Goal: Task Accomplishment & Management: Use online tool/utility

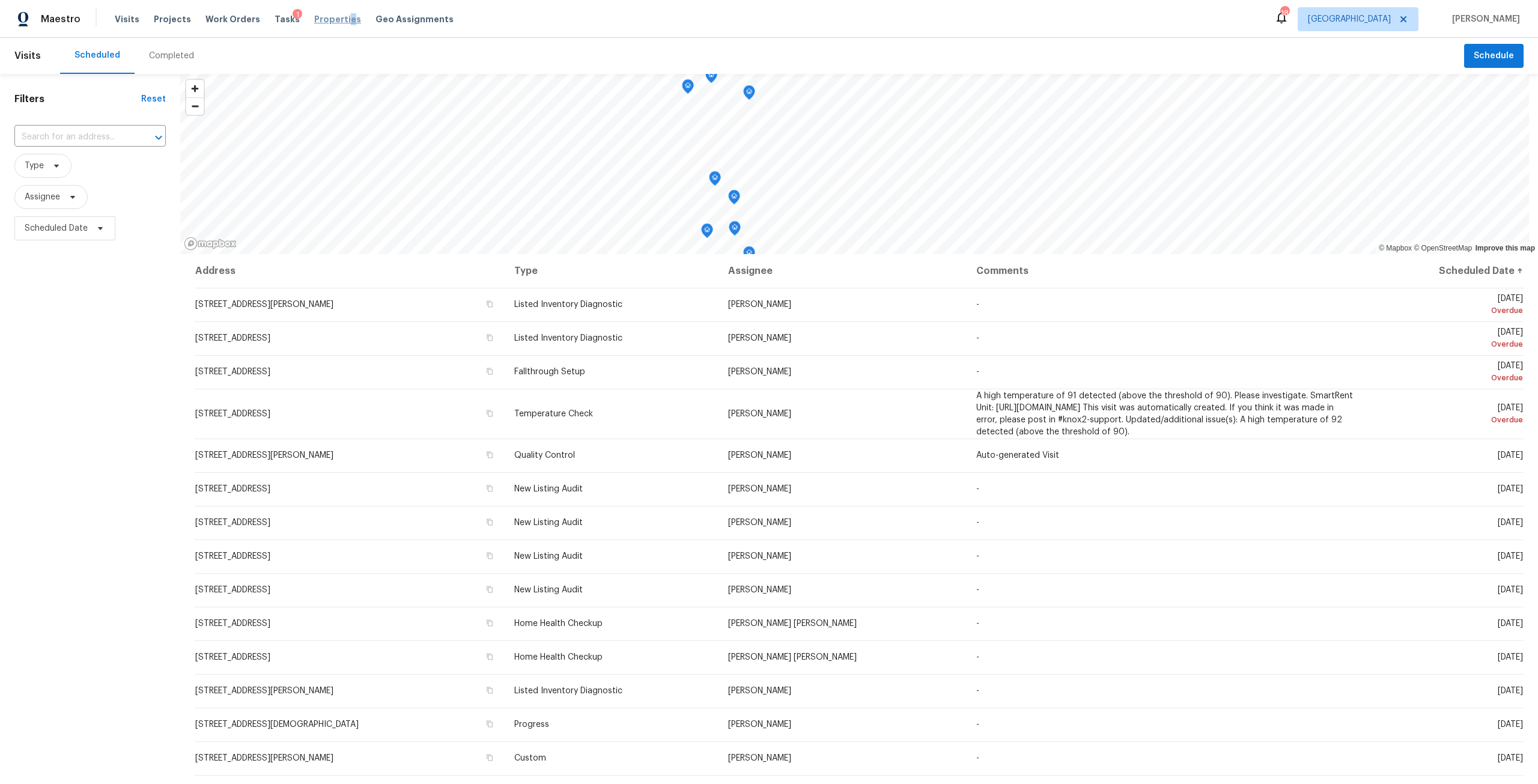
drag, startPoint x: 334, startPoint y: 9, endPoint x: 336, endPoint y: 17, distance: 8.2
click at [336, 12] on div "Visits Projects Work Orders Tasks 1 Properties Geo Assignments" at bounding box center [291, 19] width 354 height 24
click at [336, 17] on span "Properties" at bounding box center [338, 19] width 47 height 12
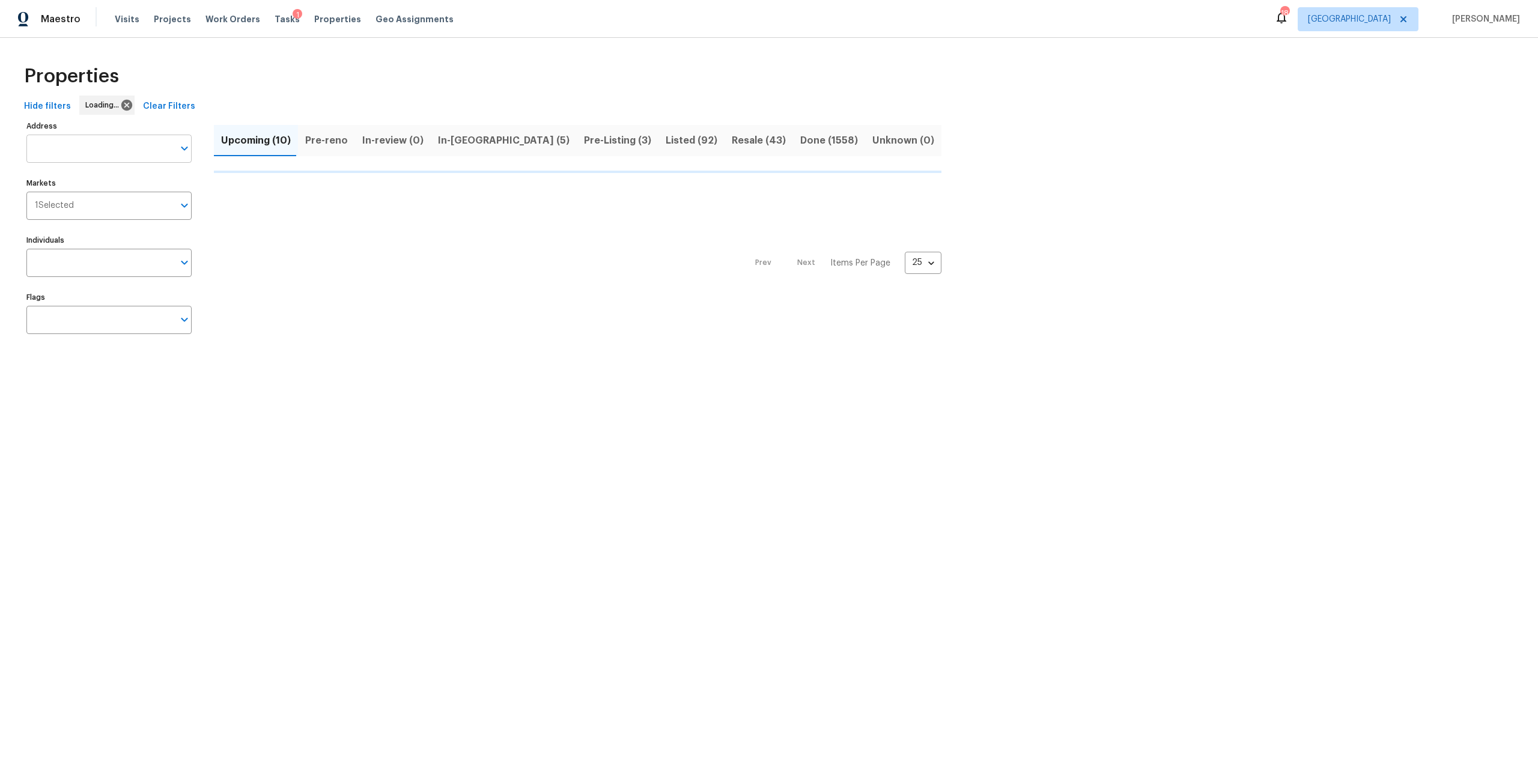
click at [135, 146] on input "Address" at bounding box center [99, 149] width 147 height 28
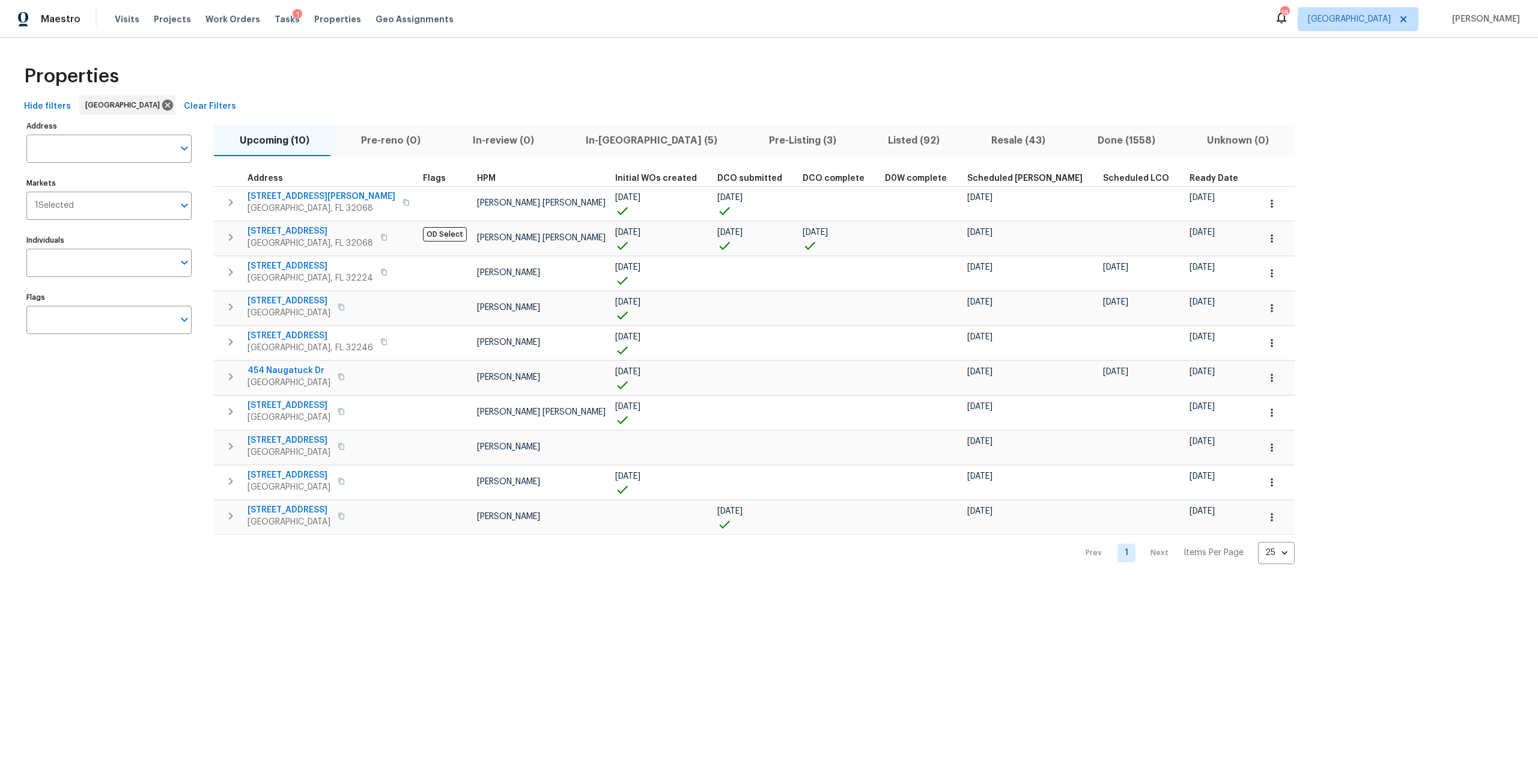
click at [135, 146] on input "Address" at bounding box center [99, 149] width 147 height 28
type input "689 box"
click at [140, 188] on li "689 Box Branch Cir Saint Johns FL 32259" at bounding box center [108, 180] width 165 height 20
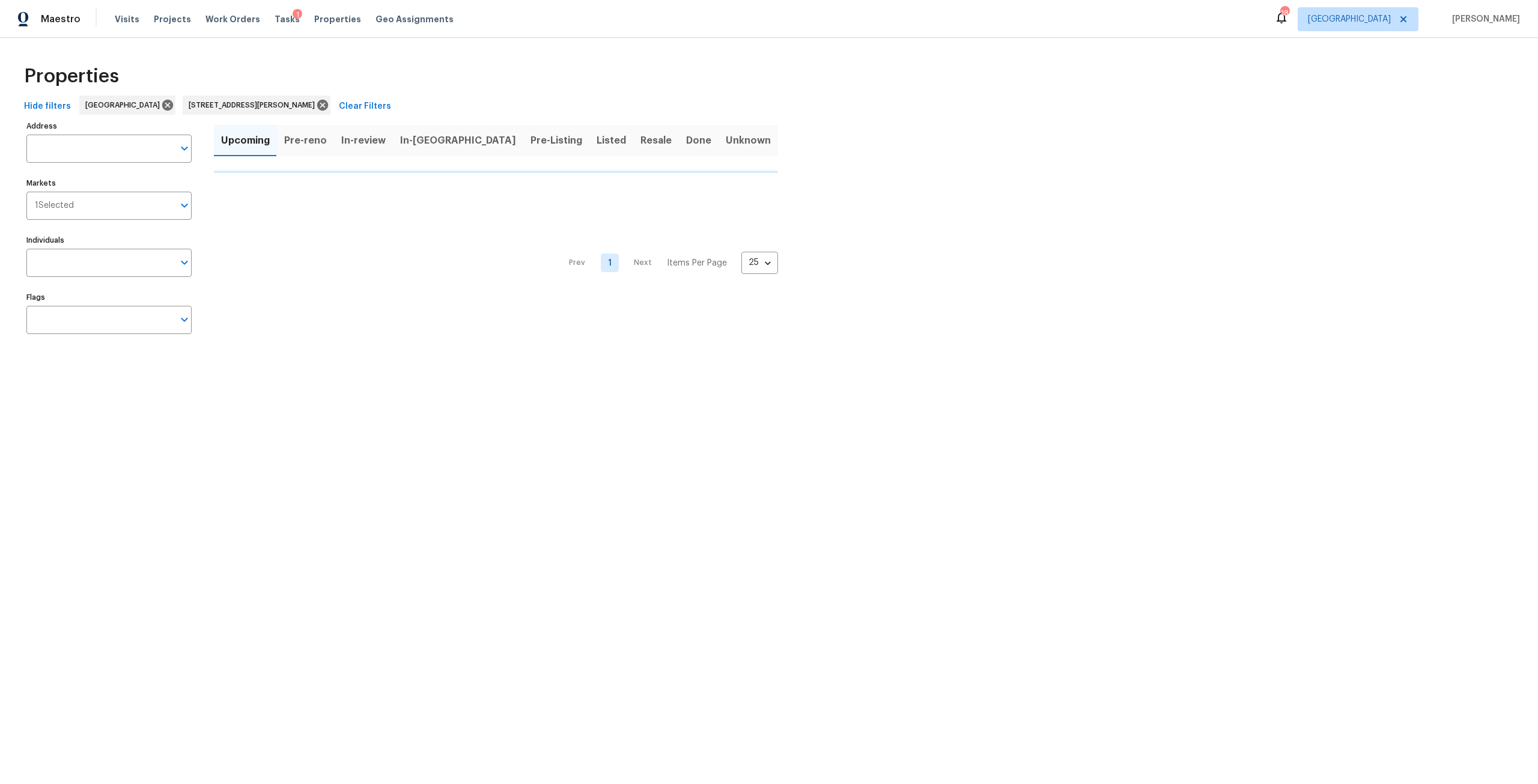
type input "689 Box Branch Cir Saint Johns FL 32259"
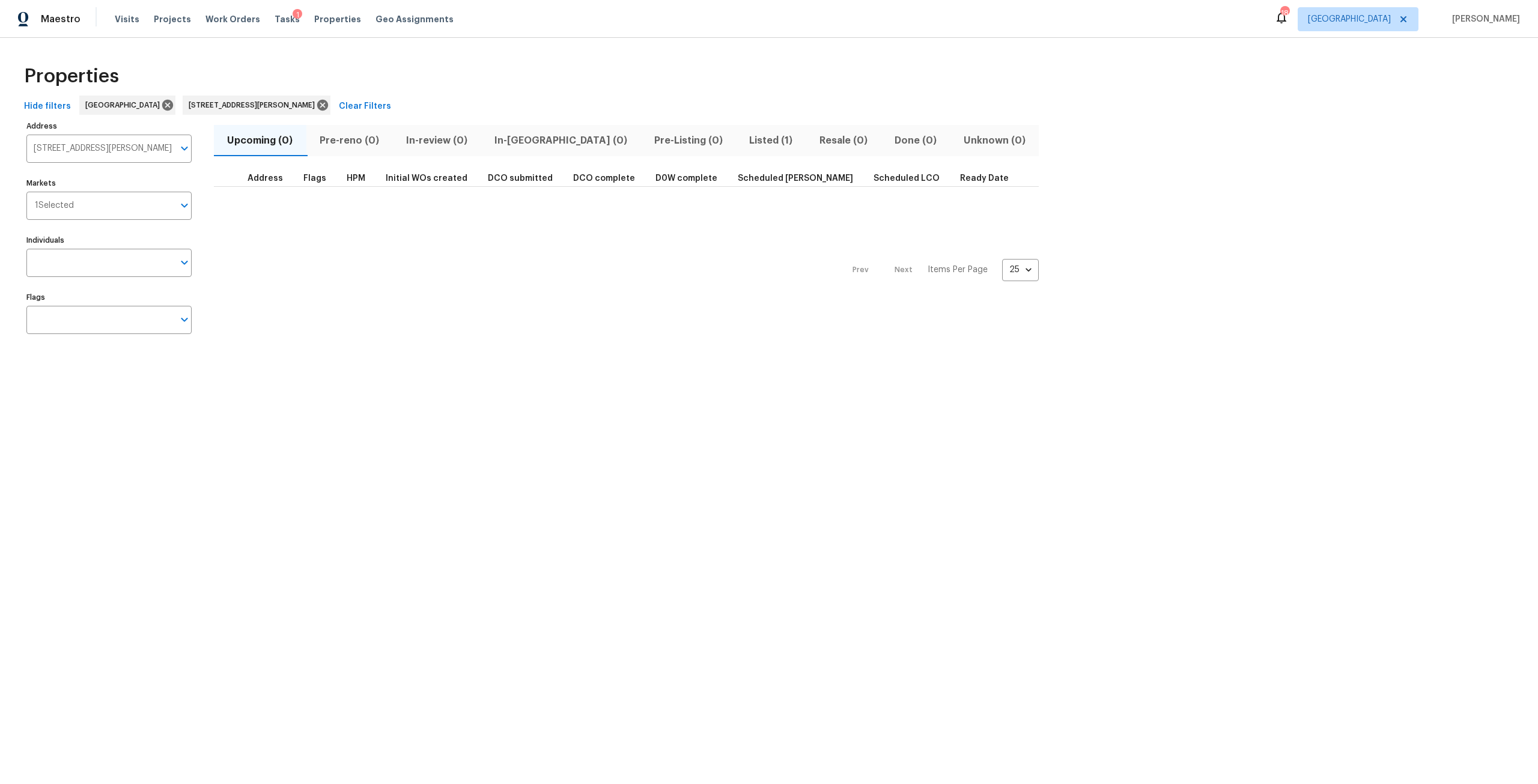
click at [743, 140] on span "Listed (1)" at bounding box center [771, 141] width 56 height 17
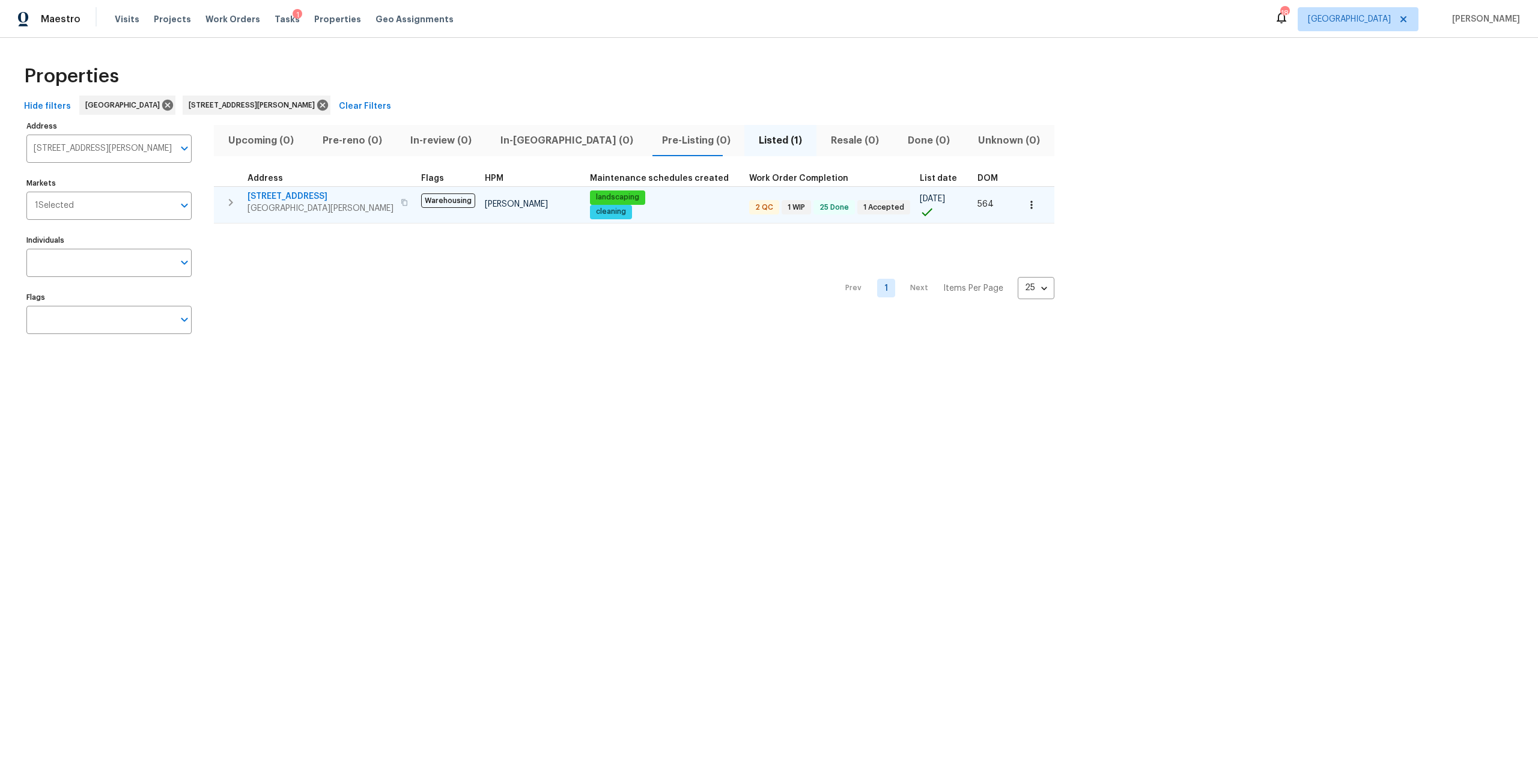
click at [231, 202] on icon "button" at bounding box center [231, 202] width 4 height 7
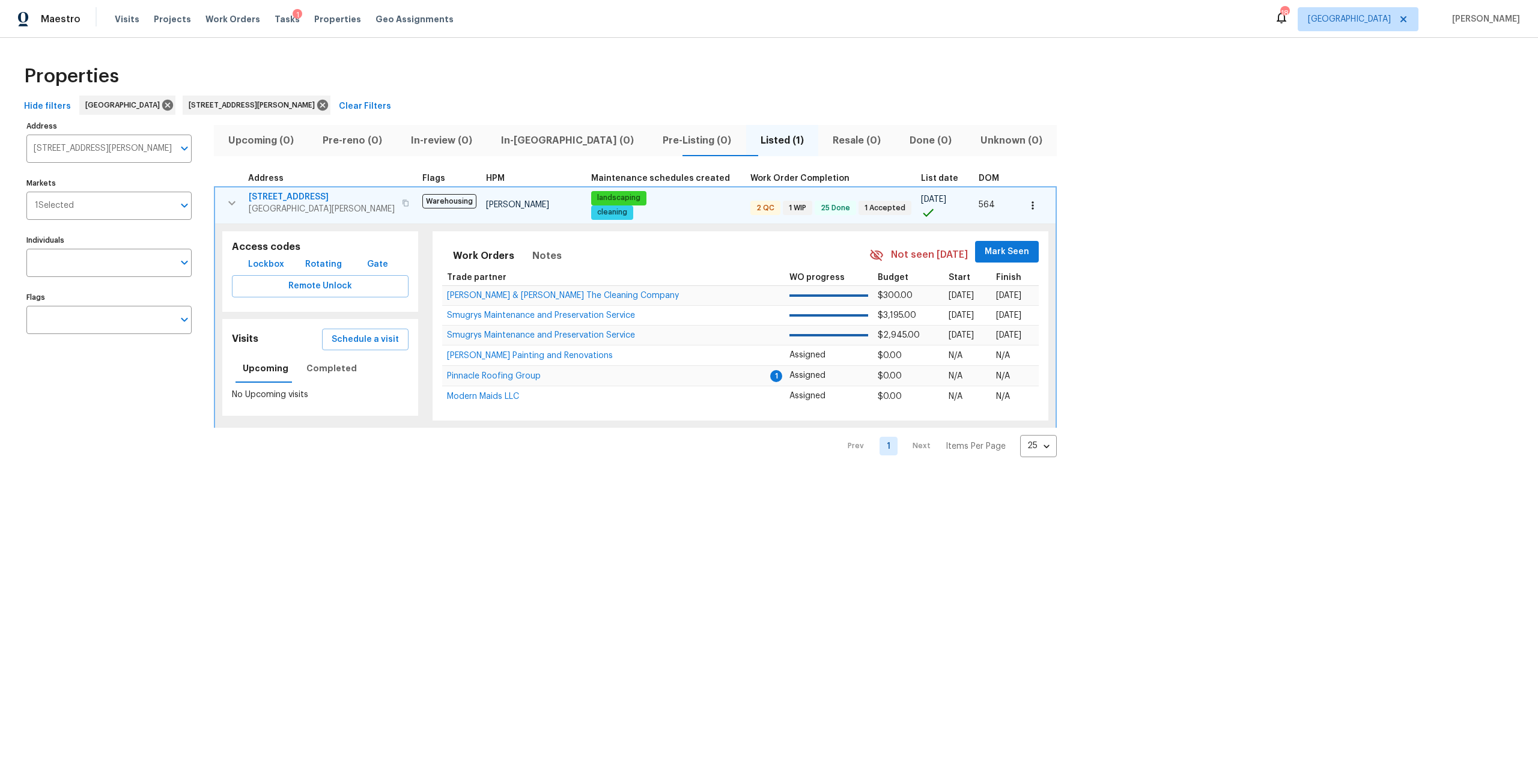
click at [297, 207] on span "Saint Johns, FL 32259" at bounding box center [322, 209] width 146 height 12
click at [323, 23] on span "Properties" at bounding box center [338, 19] width 47 height 12
click at [329, 18] on span "Properties" at bounding box center [338, 19] width 47 height 12
click at [317, 104] on icon at bounding box center [322, 105] width 11 height 11
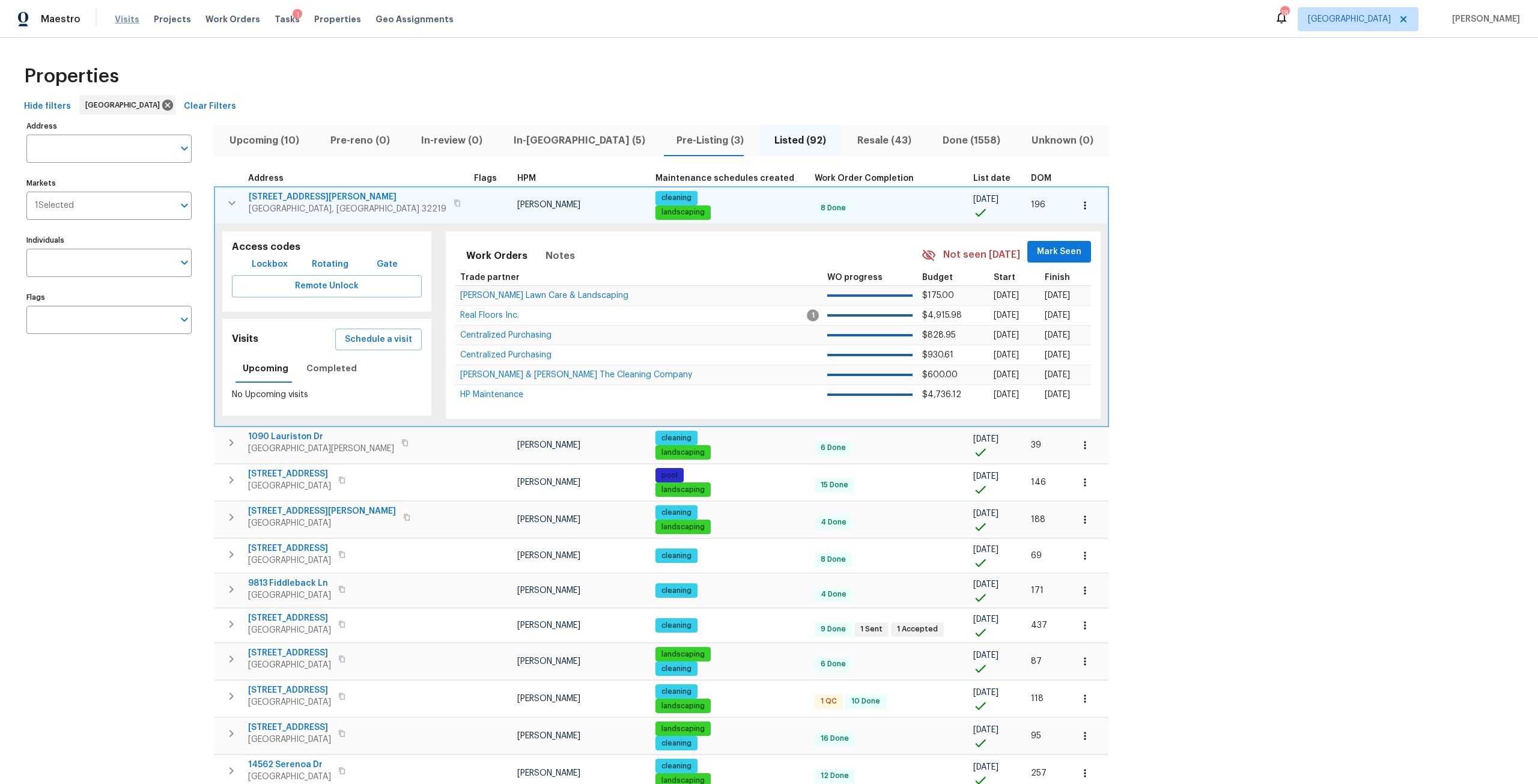
click at [134, 22] on span "Visits" at bounding box center [127, 19] width 24 height 12
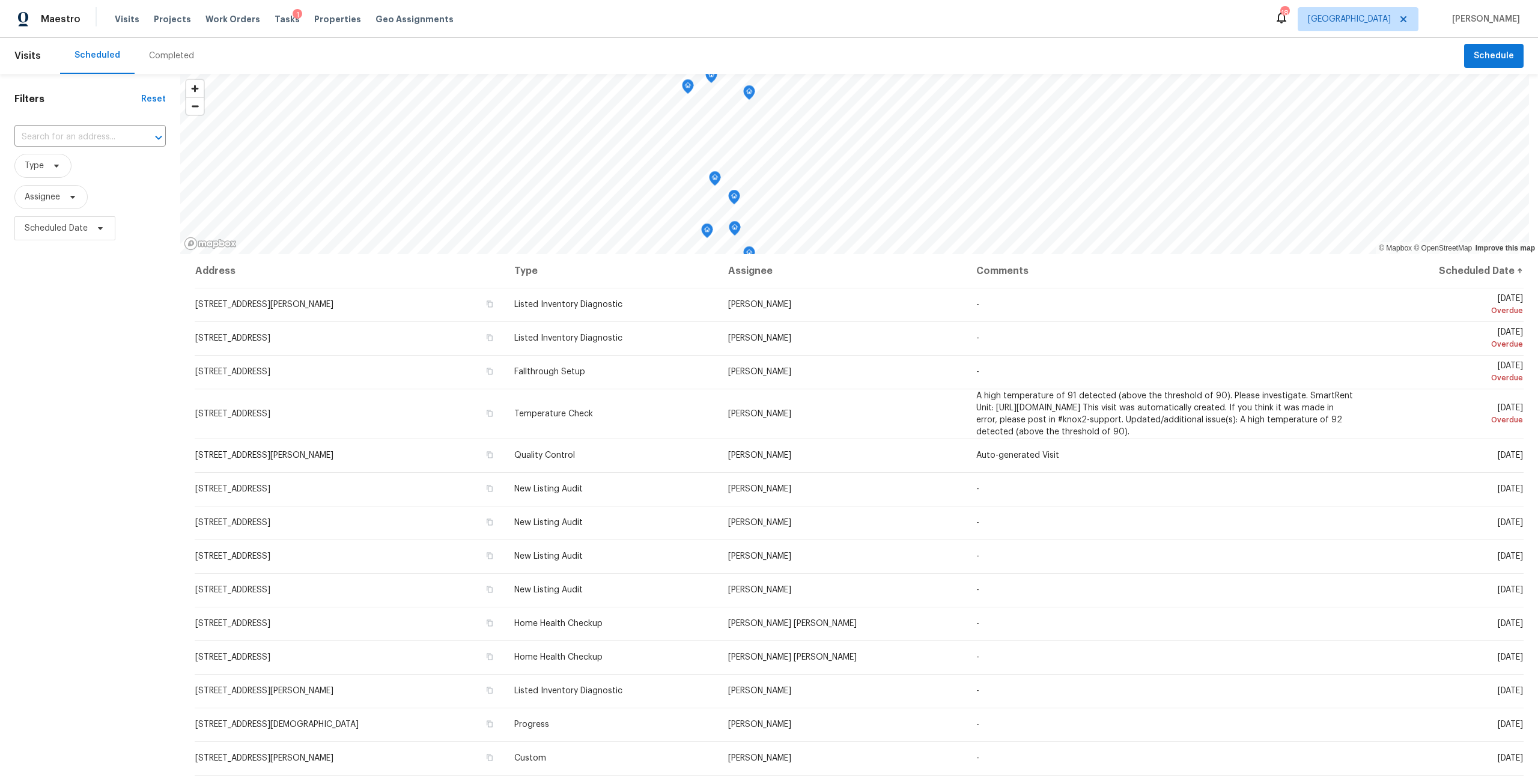
click at [165, 52] on div "Completed" at bounding box center [171, 56] width 45 height 12
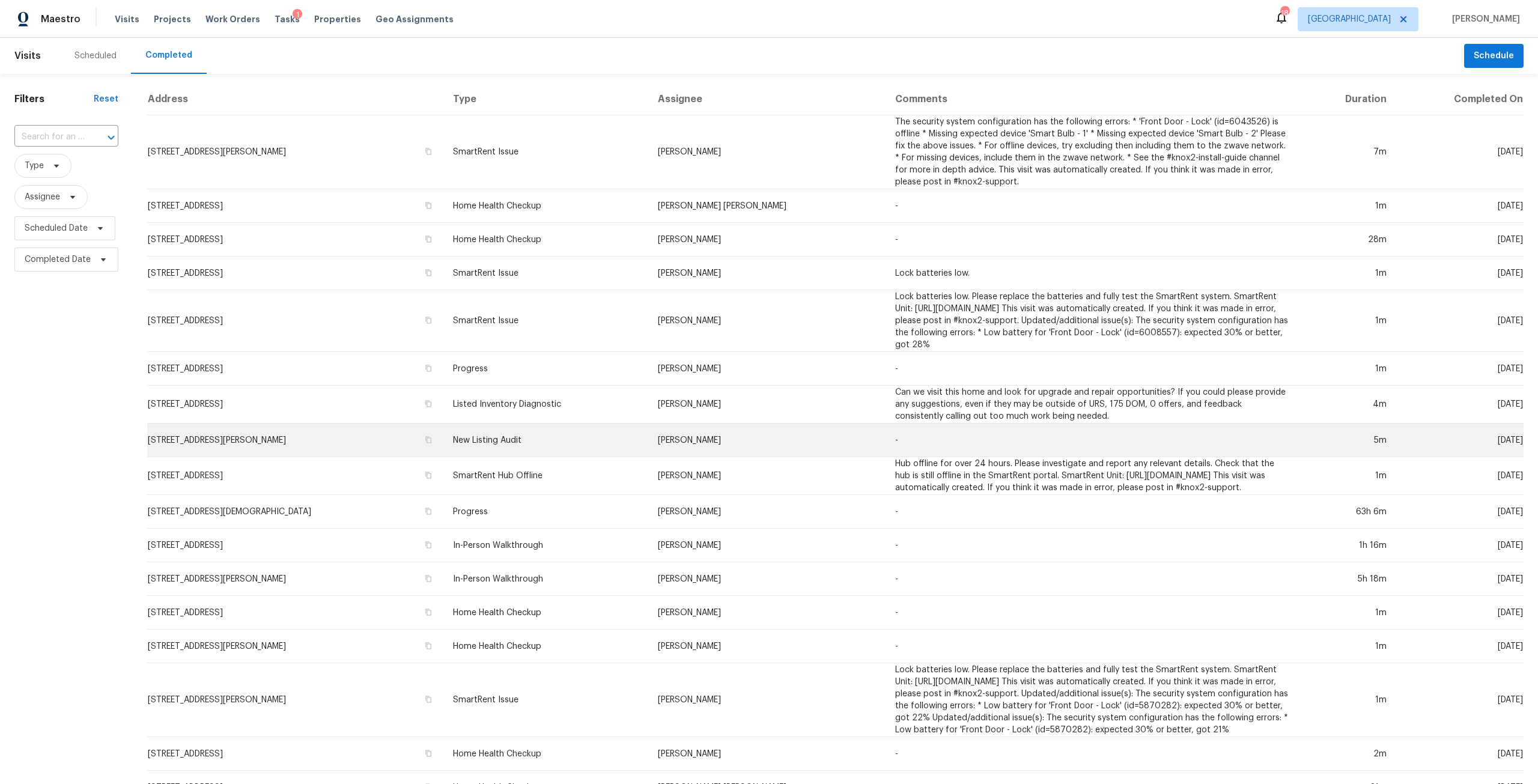
click at [304, 452] on td "8550 Touchton Rd Apt 635, Jacksonville, FL 32216" at bounding box center [295, 440] width 296 height 33
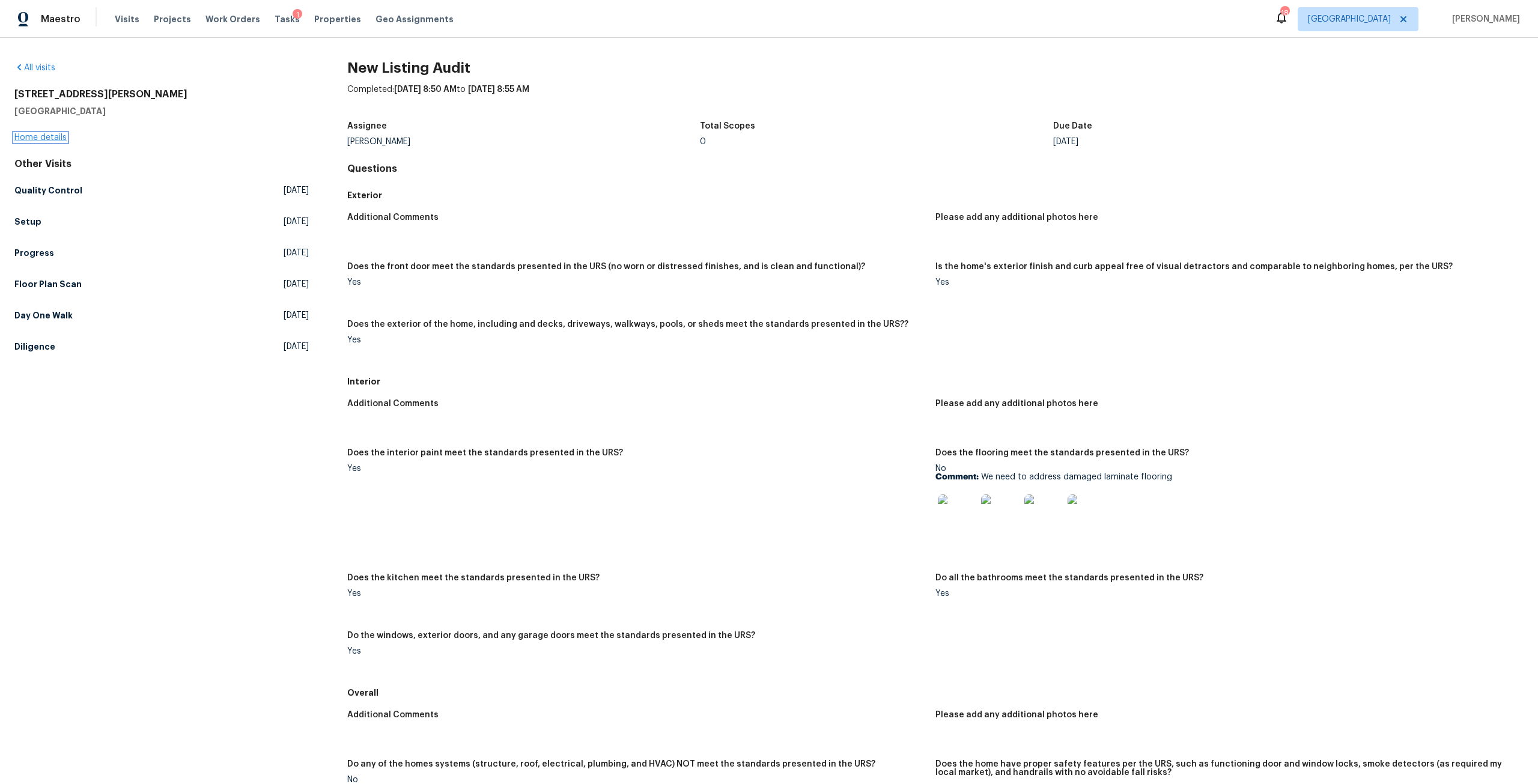
click at [47, 141] on link "Home details" at bounding box center [40, 137] width 52 height 8
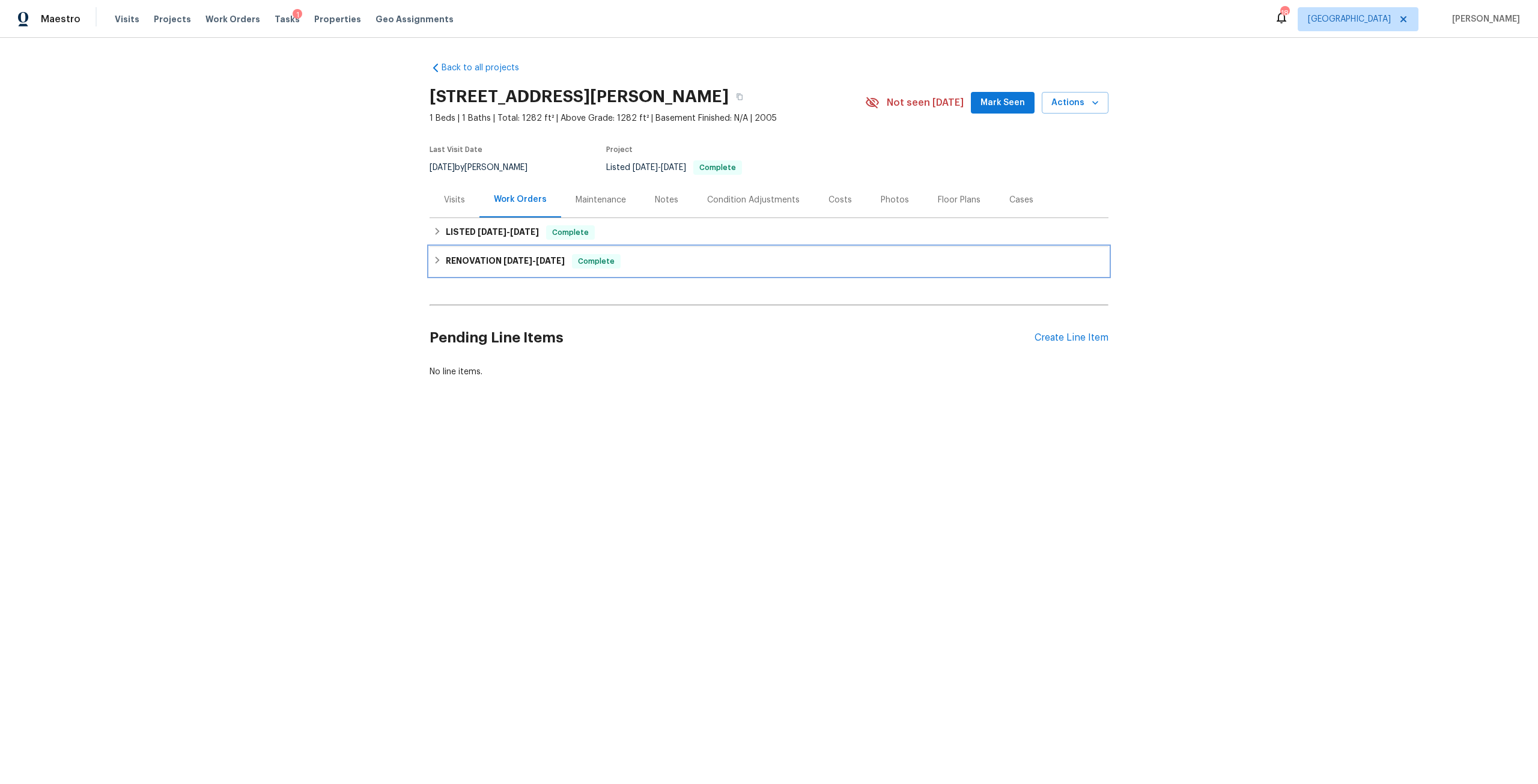
click at [538, 251] on div "RENOVATION 8/6/25 - 8/7/25 Complete" at bounding box center [769, 261] width 679 height 29
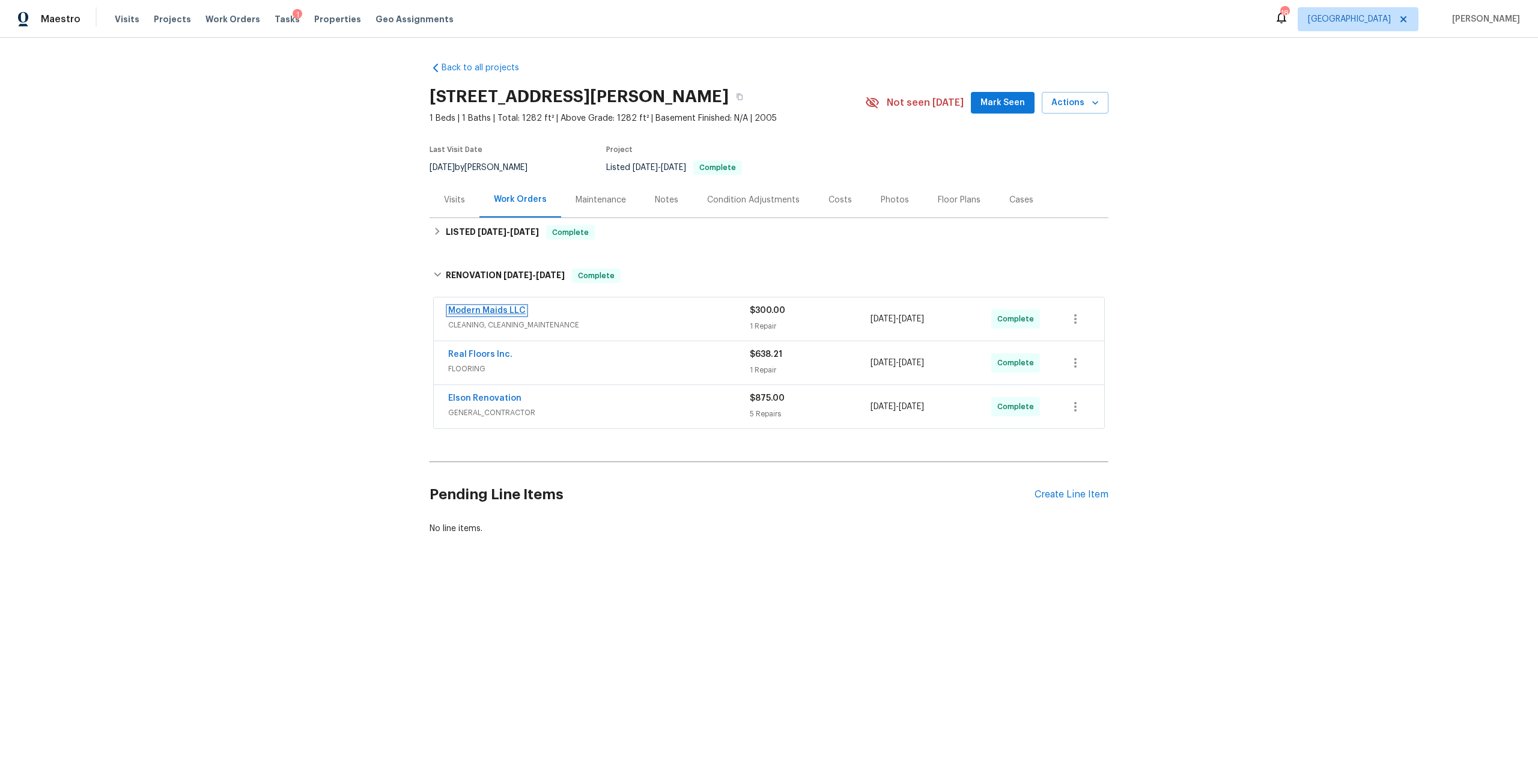
click at [489, 312] on link "Modern Maids LLC" at bounding box center [486, 311] width 78 height 8
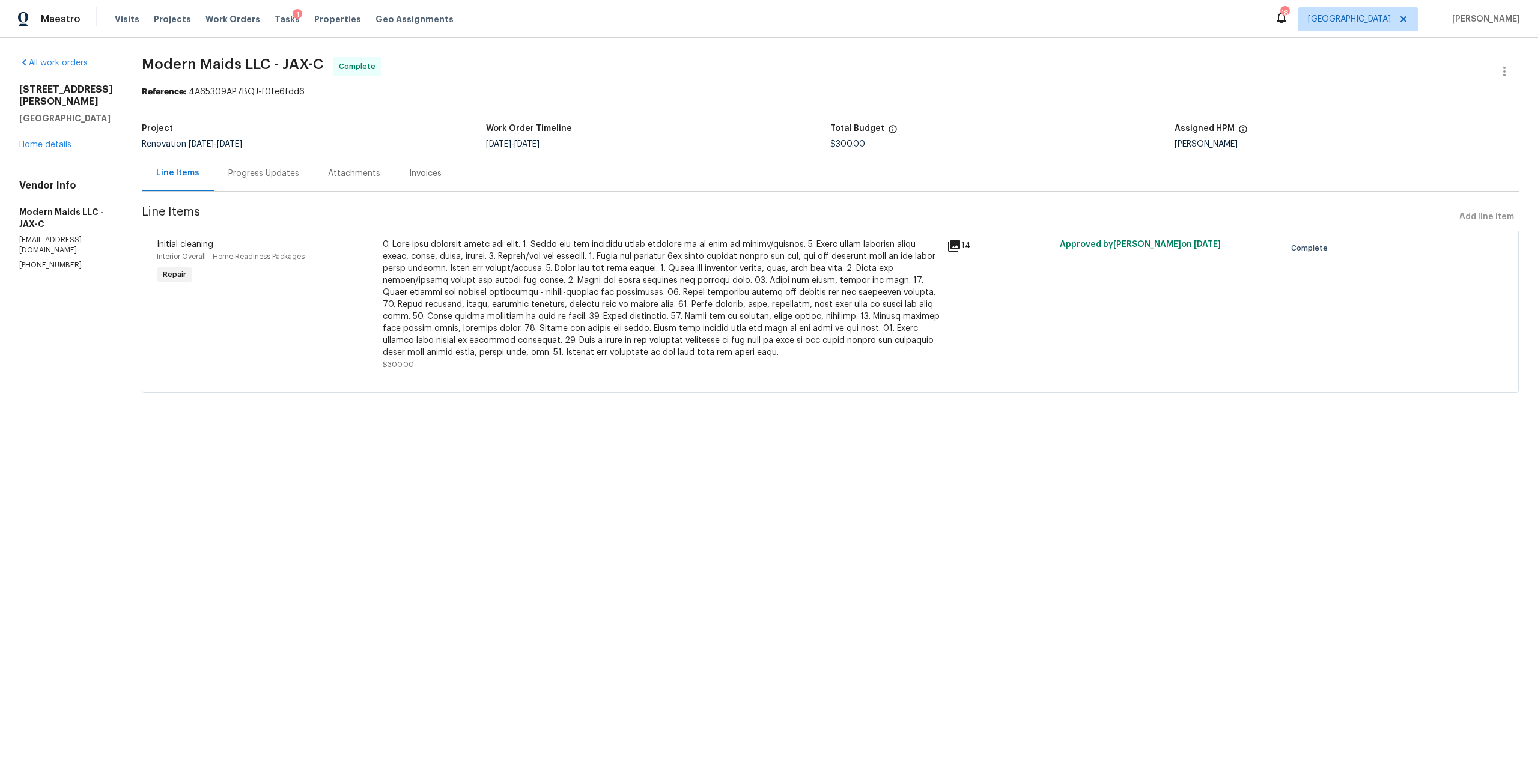
click at [719, 284] on div at bounding box center [661, 298] width 557 height 120
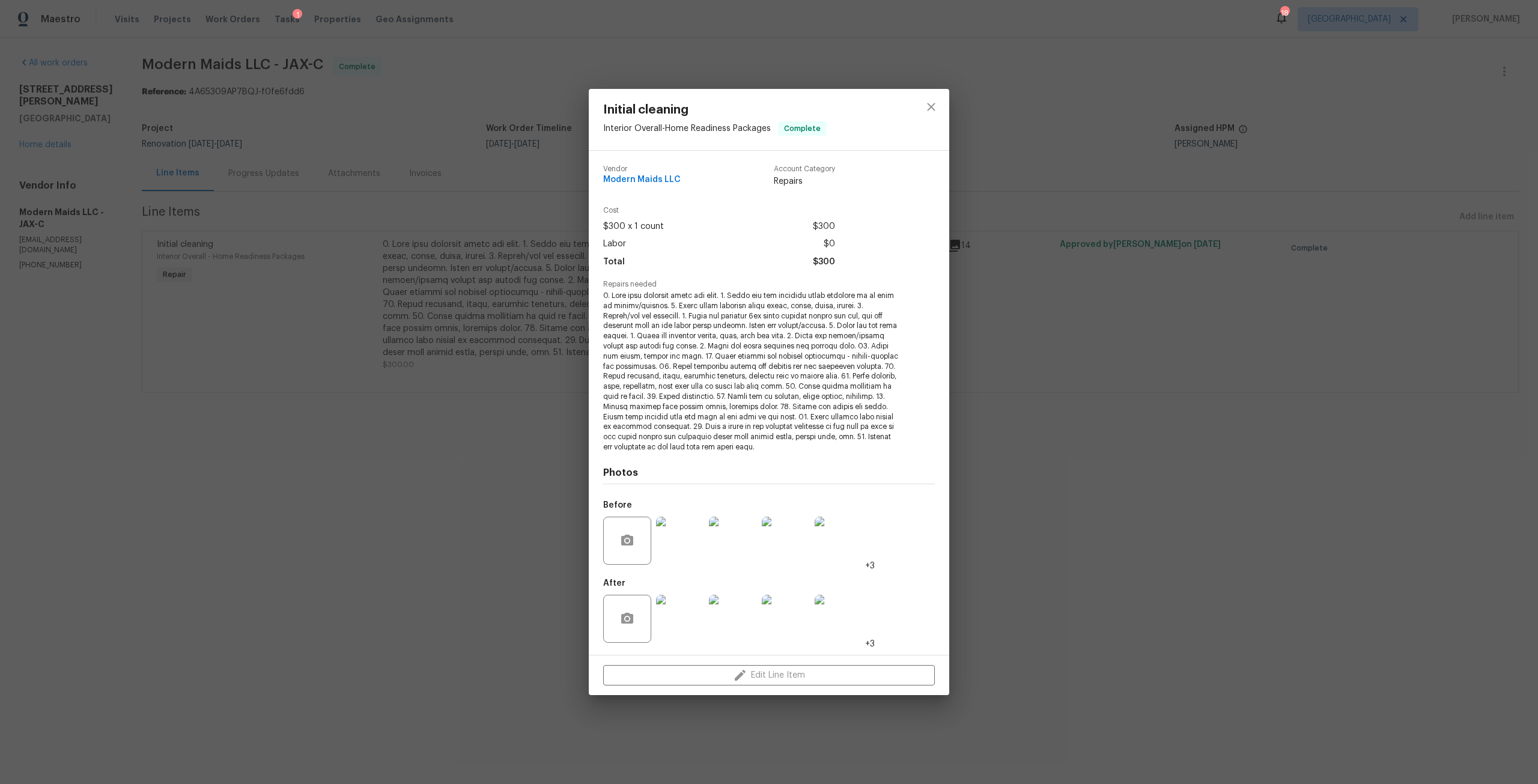
click at [724, 615] on img at bounding box center [733, 618] width 48 height 48
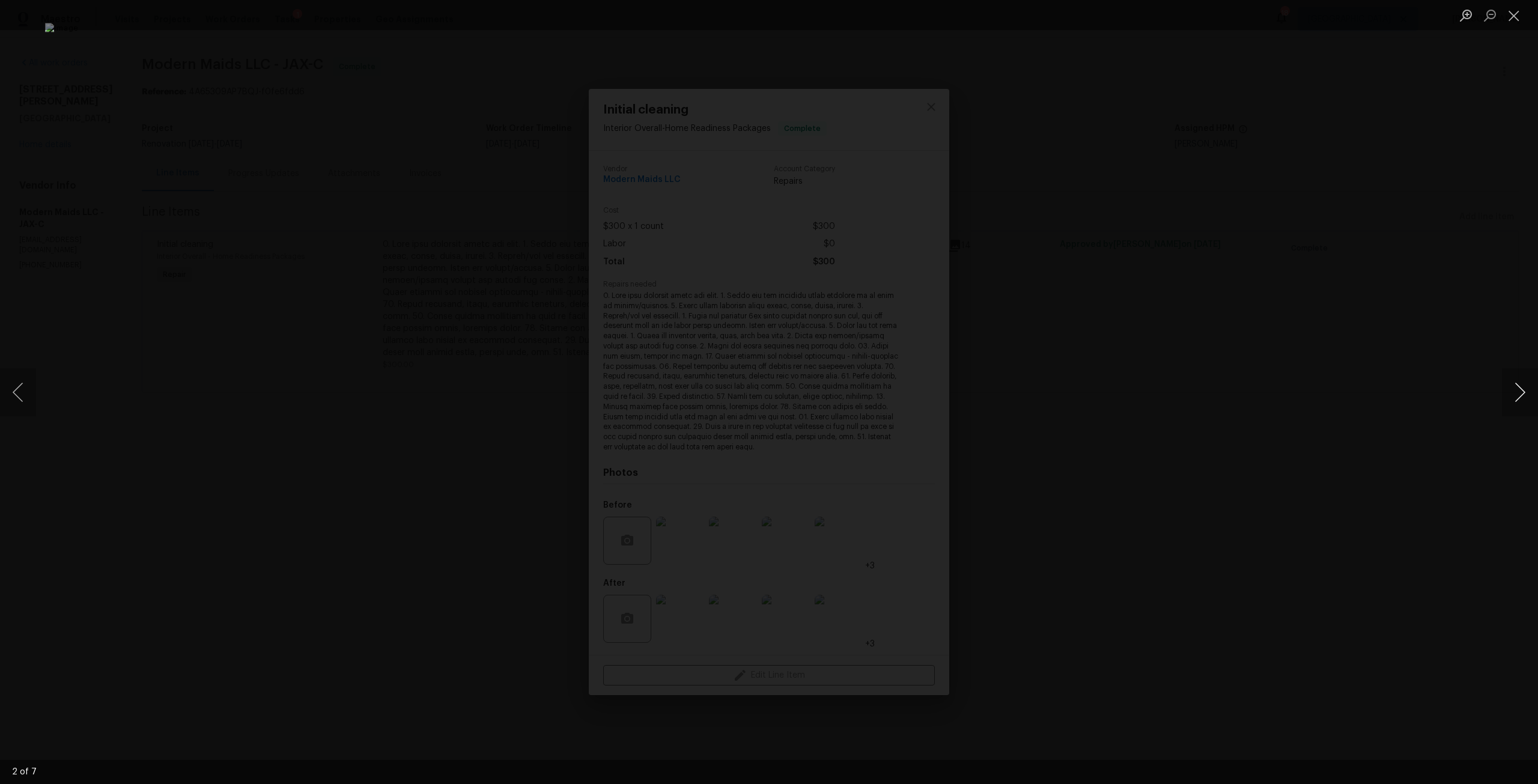
click at [1519, 382] on button "Next image" at bounding box center [1520, 392] width 36 height 48
click at [1512, 385] on button "Next image" at bounding box center [1520, 392] width 36 height 48
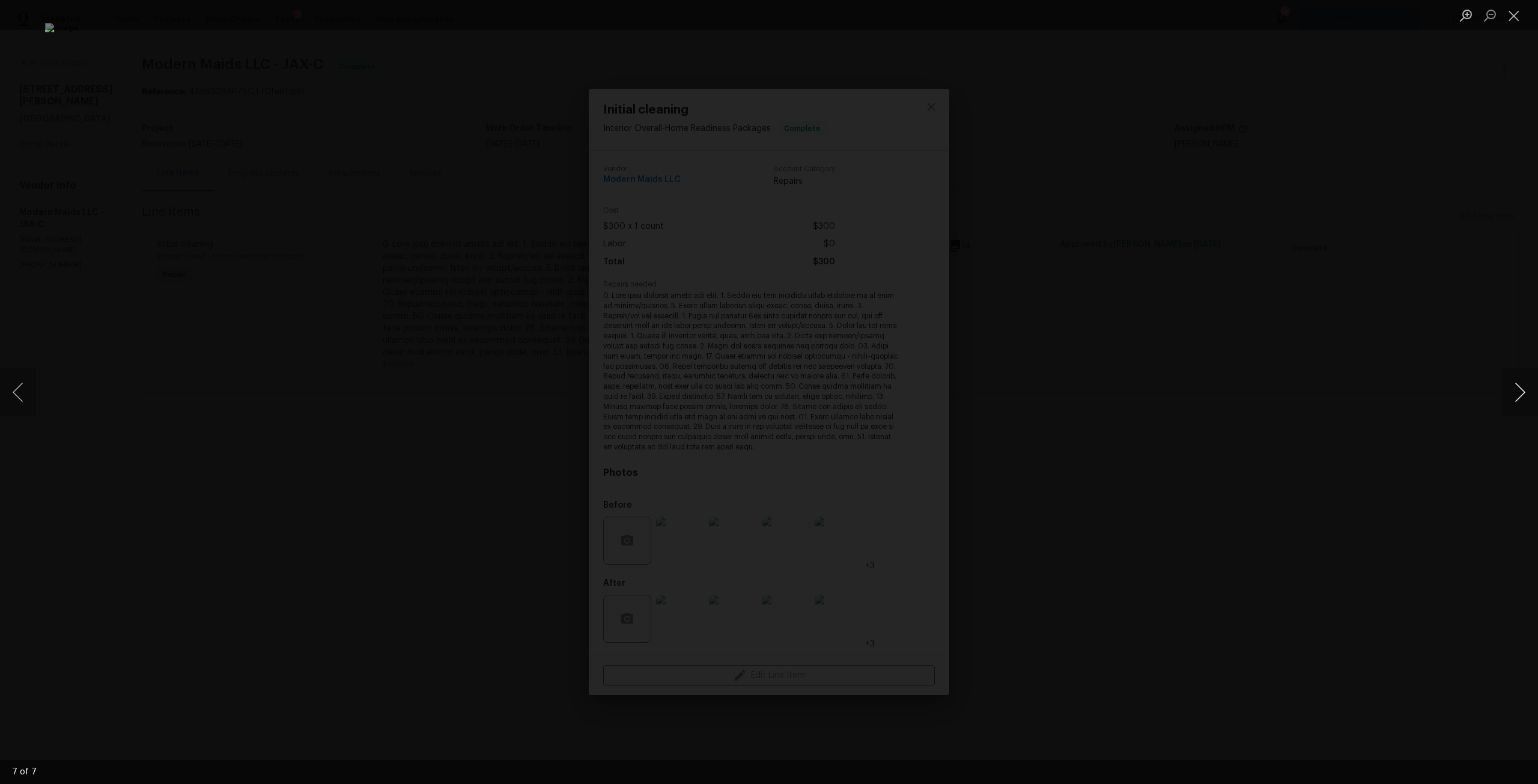
click at [1512, 385] on button "Next image" at bounding box center [1520, 392] width 36 height 48
click at [1284, 232] on div "Lightbox" at bounding box center [769, 392] width 1538 height 784
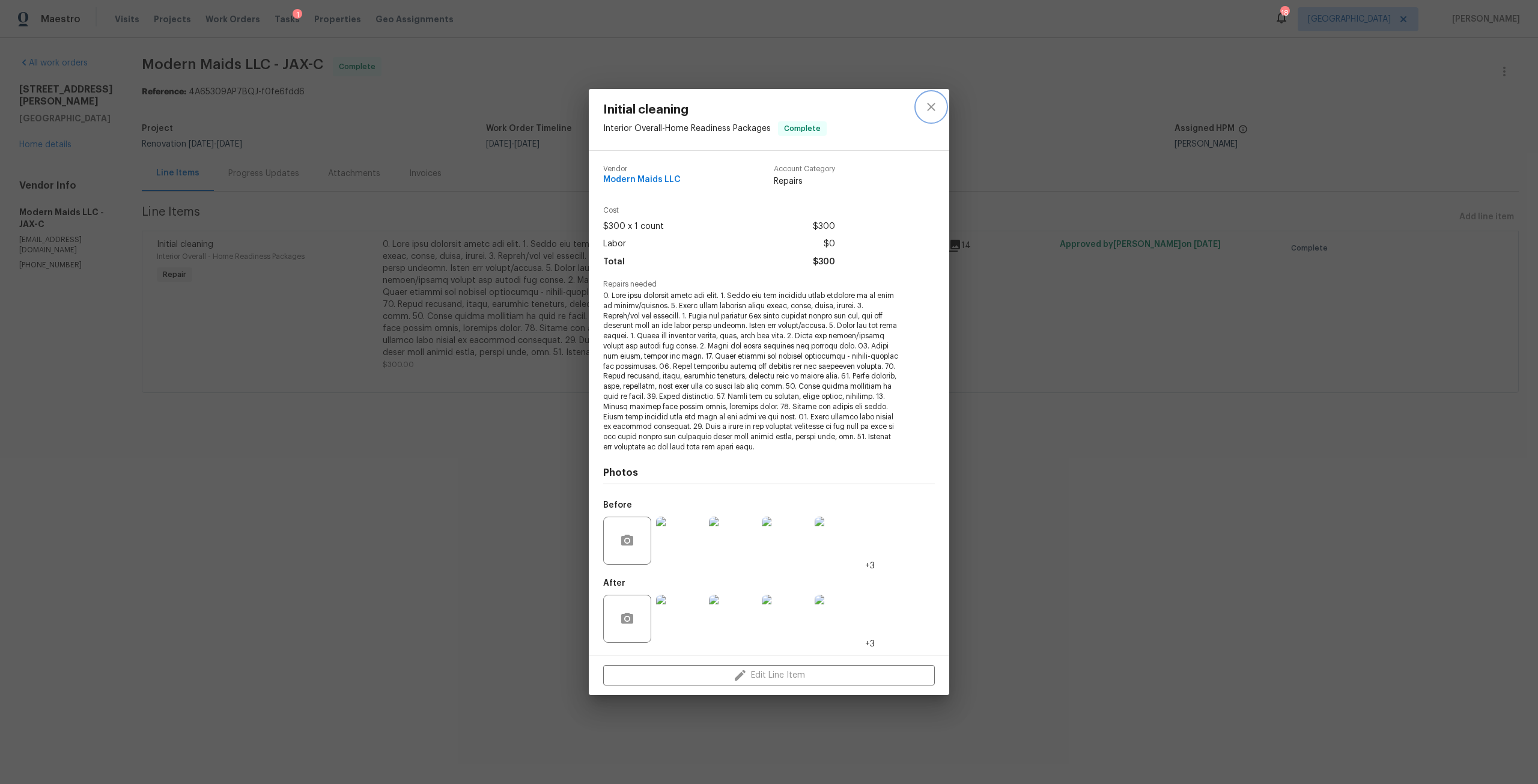
click at [939, 109] on button "close" at bounding box center [931, 107] width 29 height 29
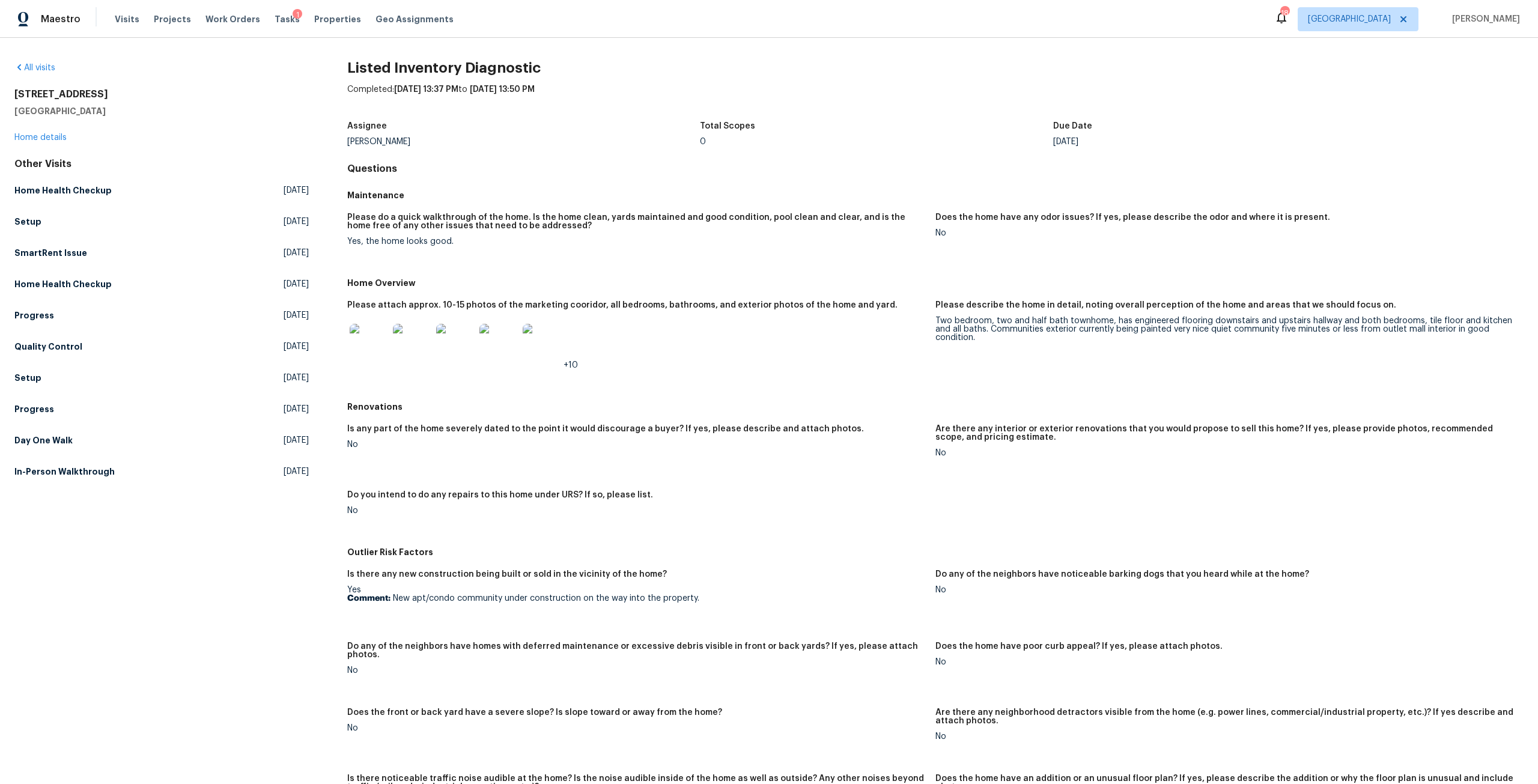
click at [369, 336] on img at bounding box center [369, 343] width 38 height 38
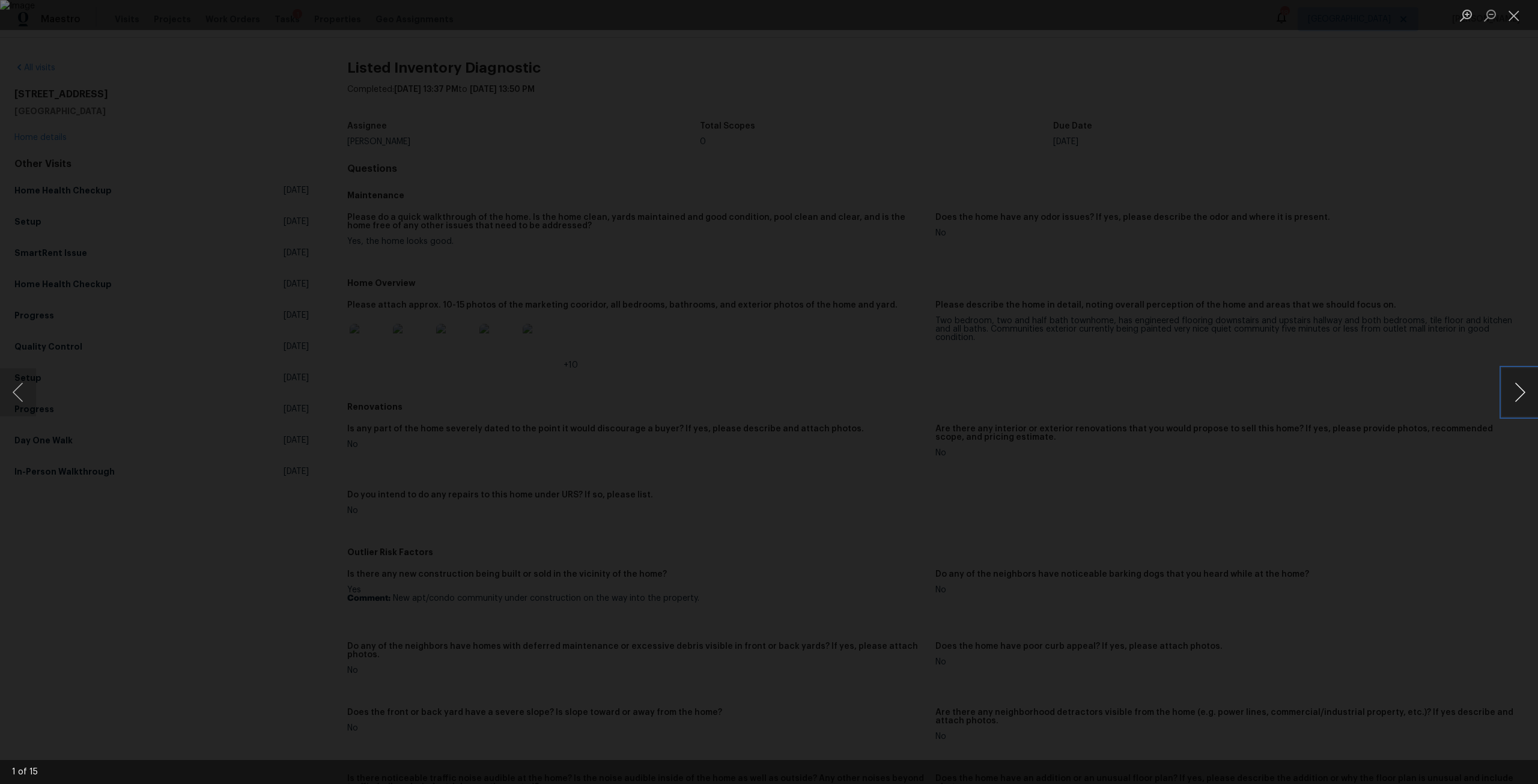
click at [1507, 402] on button "Next image" at bounding box center [1520, 392] width 36 height 48
click at [1340, 313] on div "Lightbox" at bounding box center [769, 392] width 1538 height 784
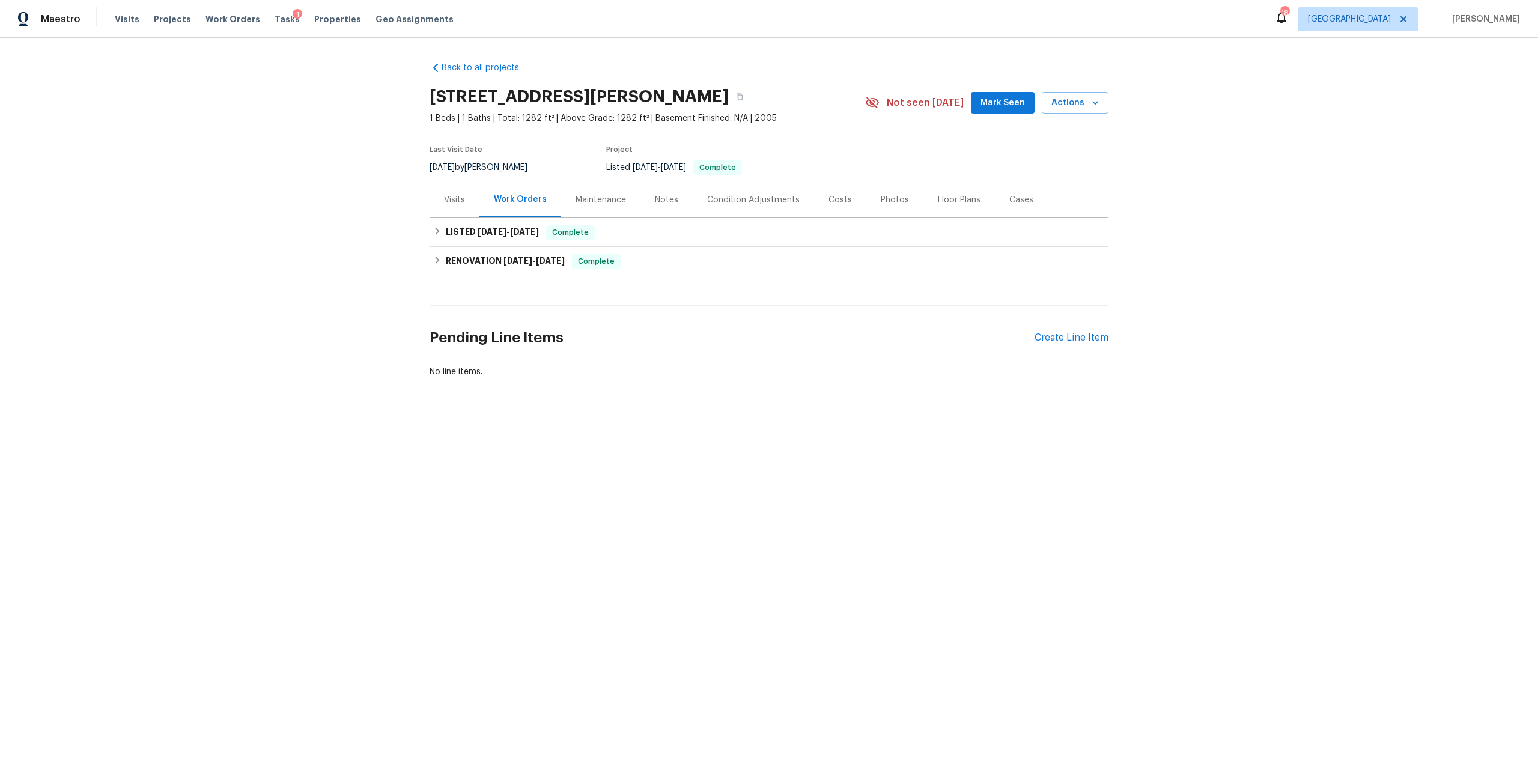
click at [715, 199] on div "Condition Adjustments" at bounding box center [753, 200] width 92 height 12
click at [322, 17] on span "Properties" at bounding box center [338, 19] width 47 height 12
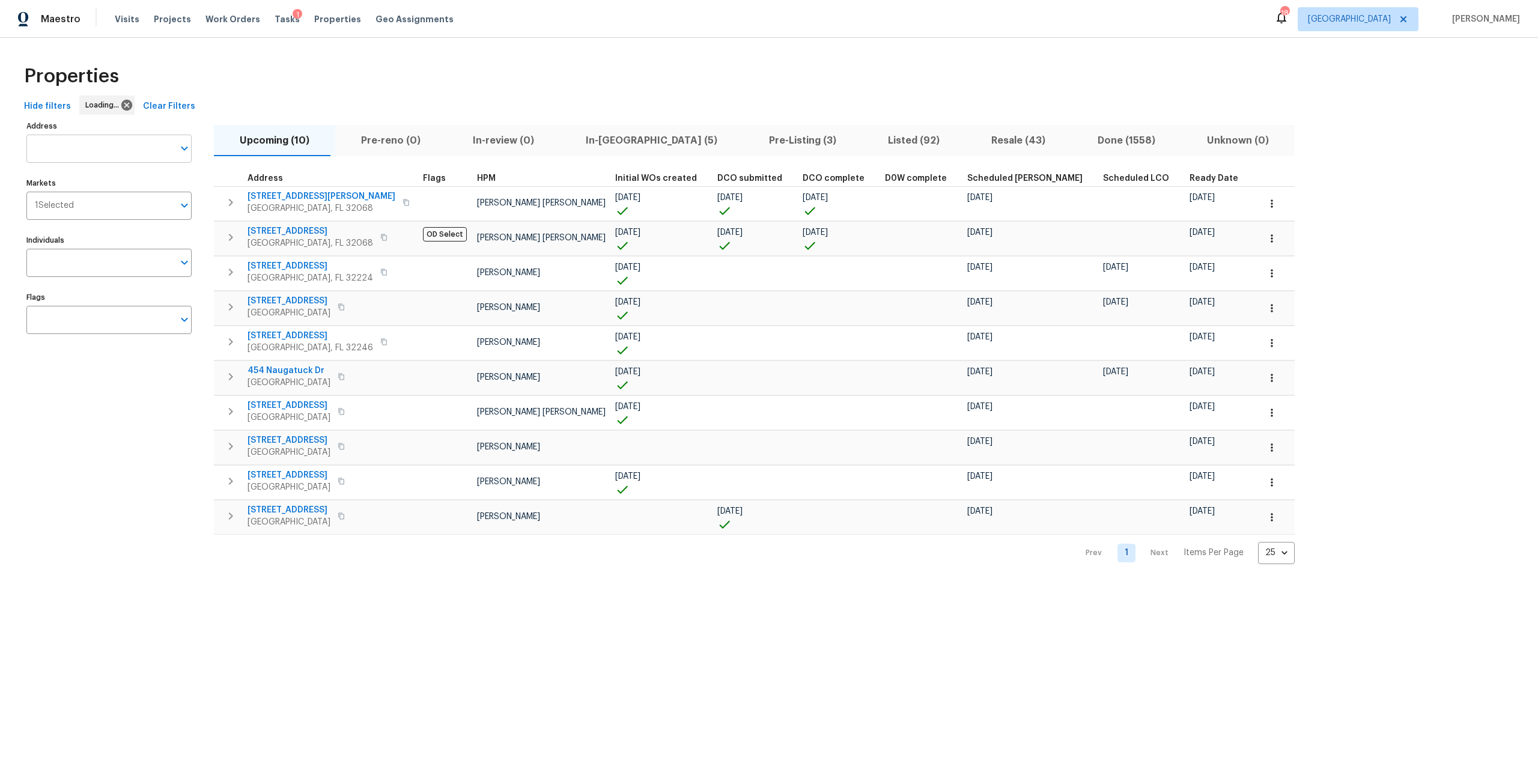
click at [49, 161] on input "Address" at bounding box center [99, 149] width 147 height 28
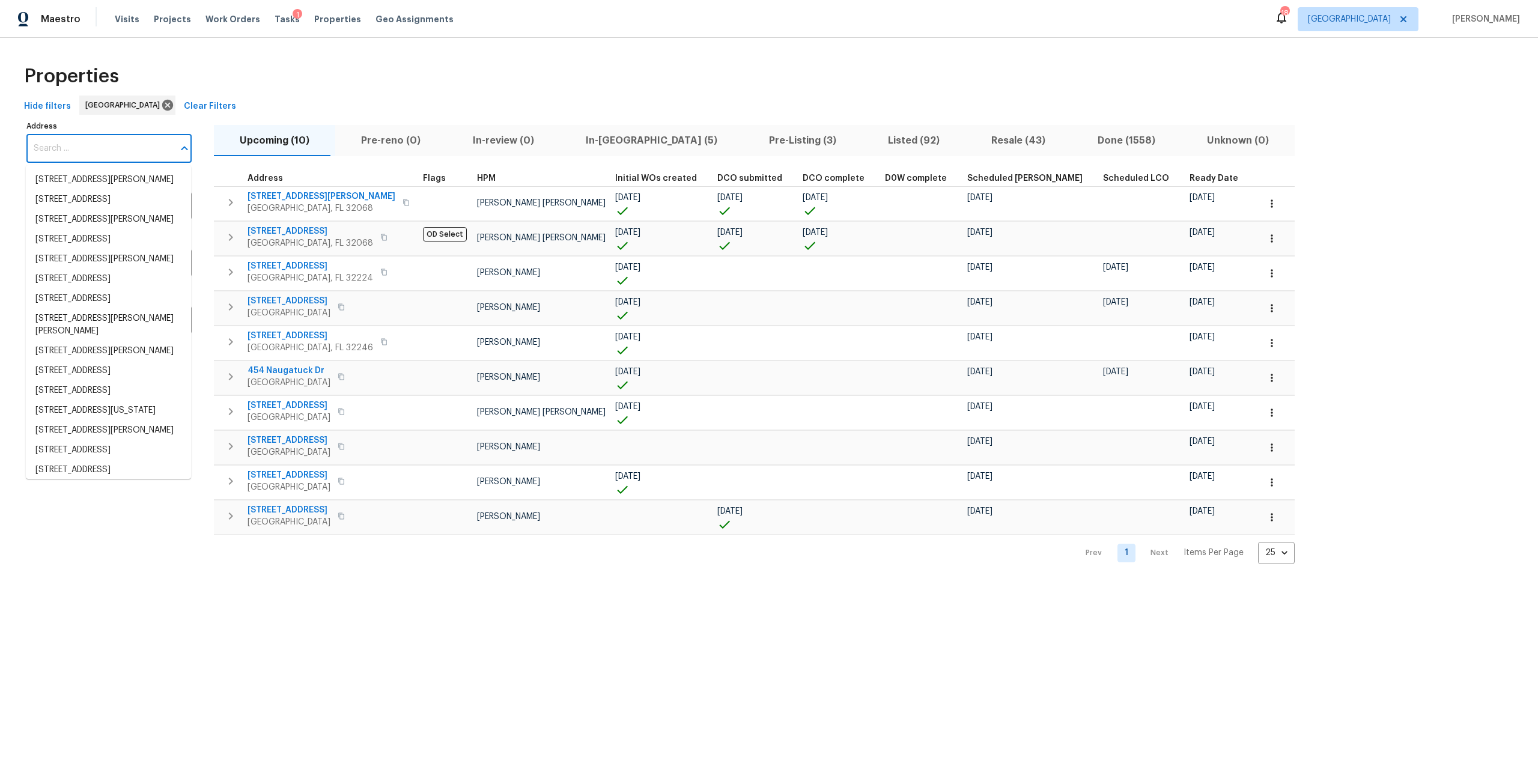
click at [73, 153] on input "Address" at bounding box center [99, 149] width 147 height 28
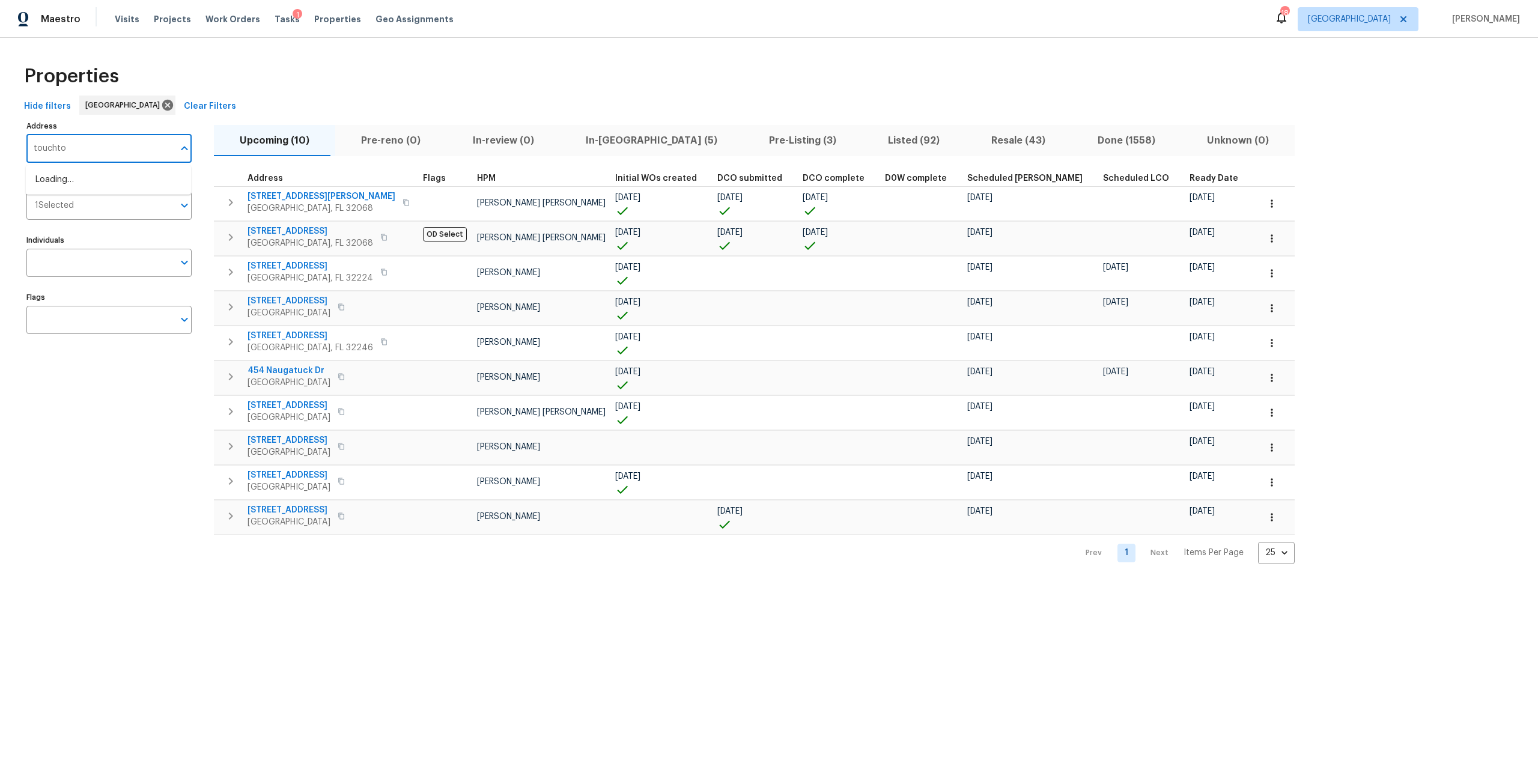
type input "touchton"
click at [109, 190] on li "8550 Touchton Rd Apt 635 Jacksonville FL 32216" at bounding box center [108, 180] width 165 height 20
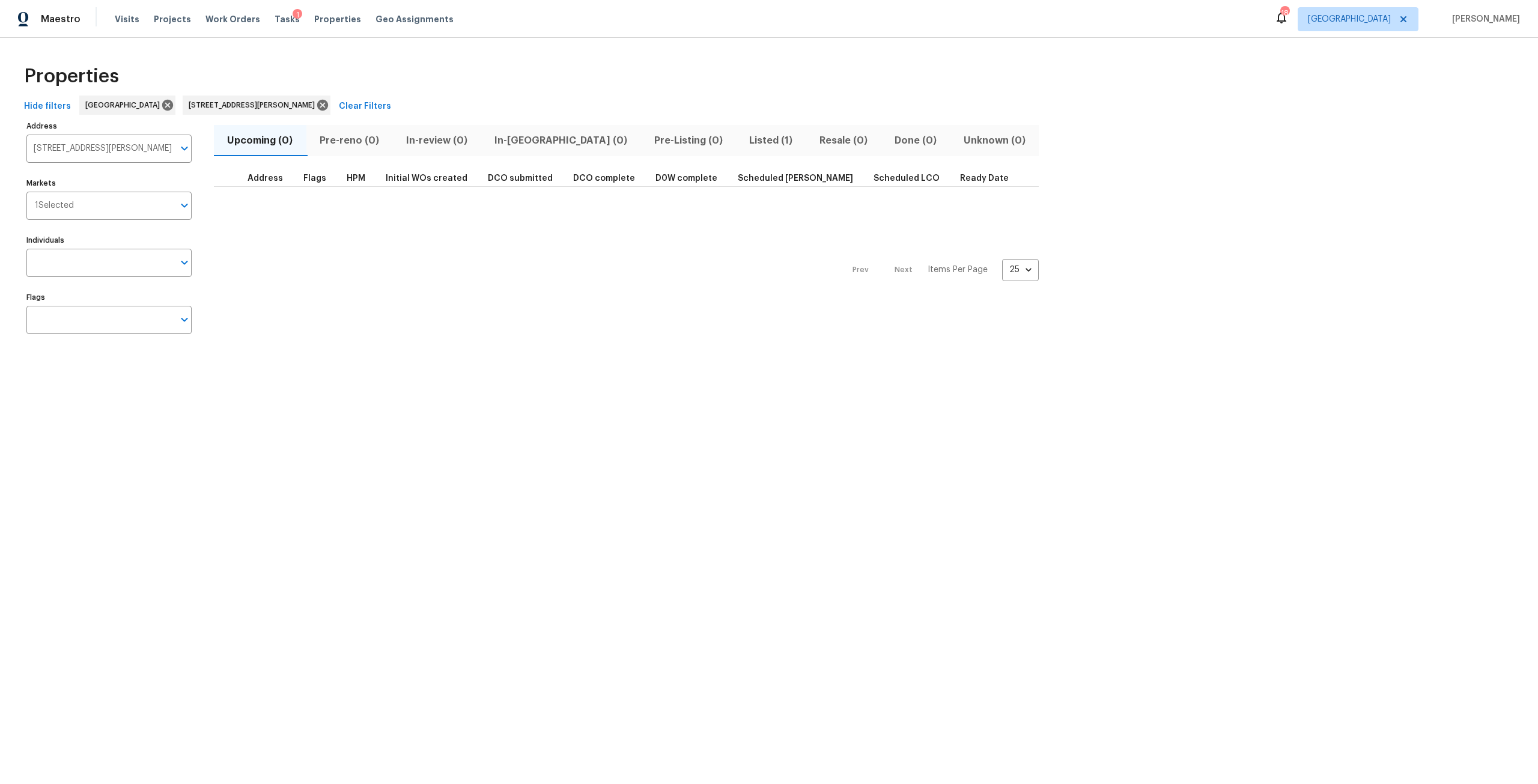
click at [743, 144] on span "Listed (1)" at bounding box center [771, 141] width 56 height 17
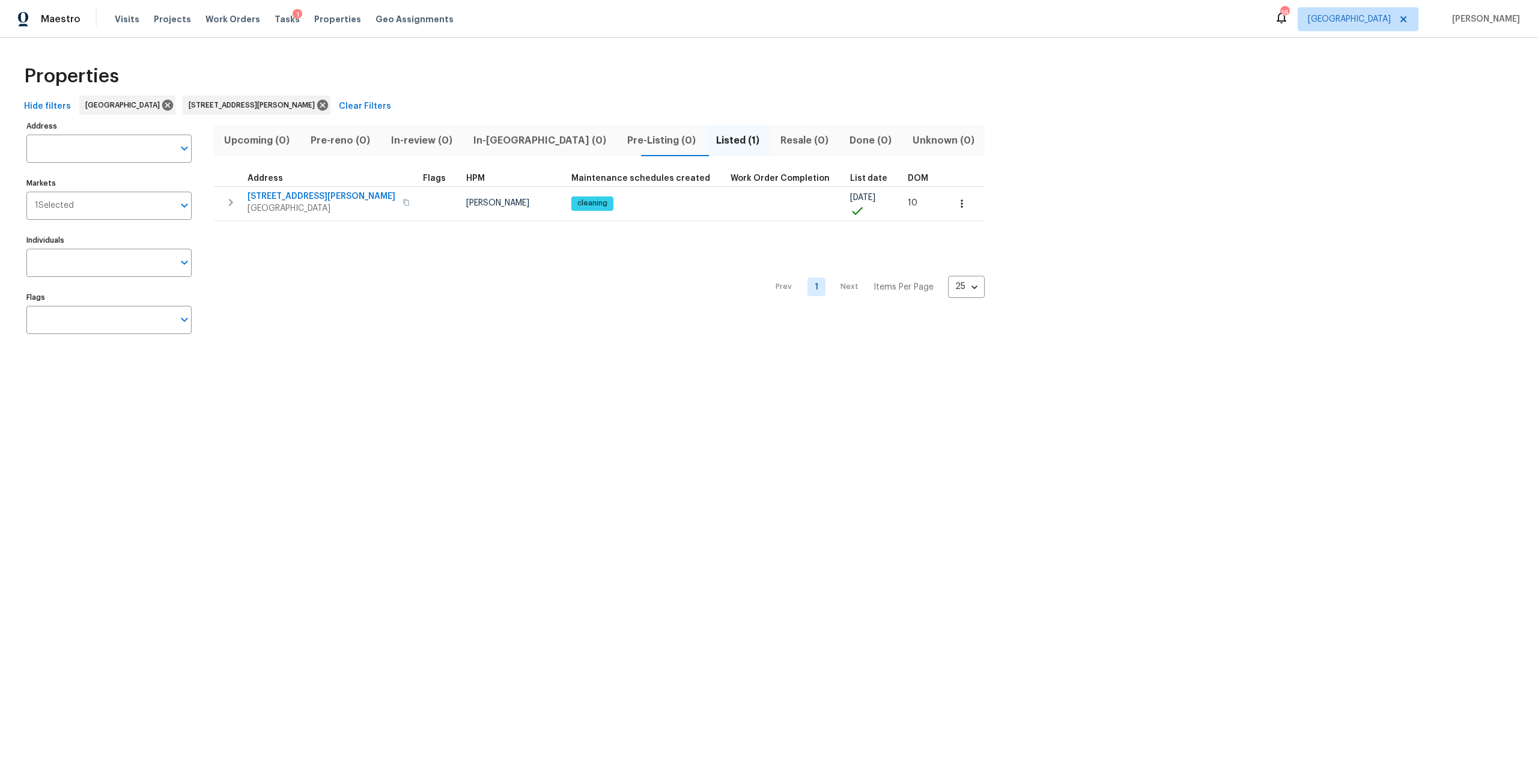
type input "8550 Touchton Rd Apt 635 Jacksonville FL 32216"
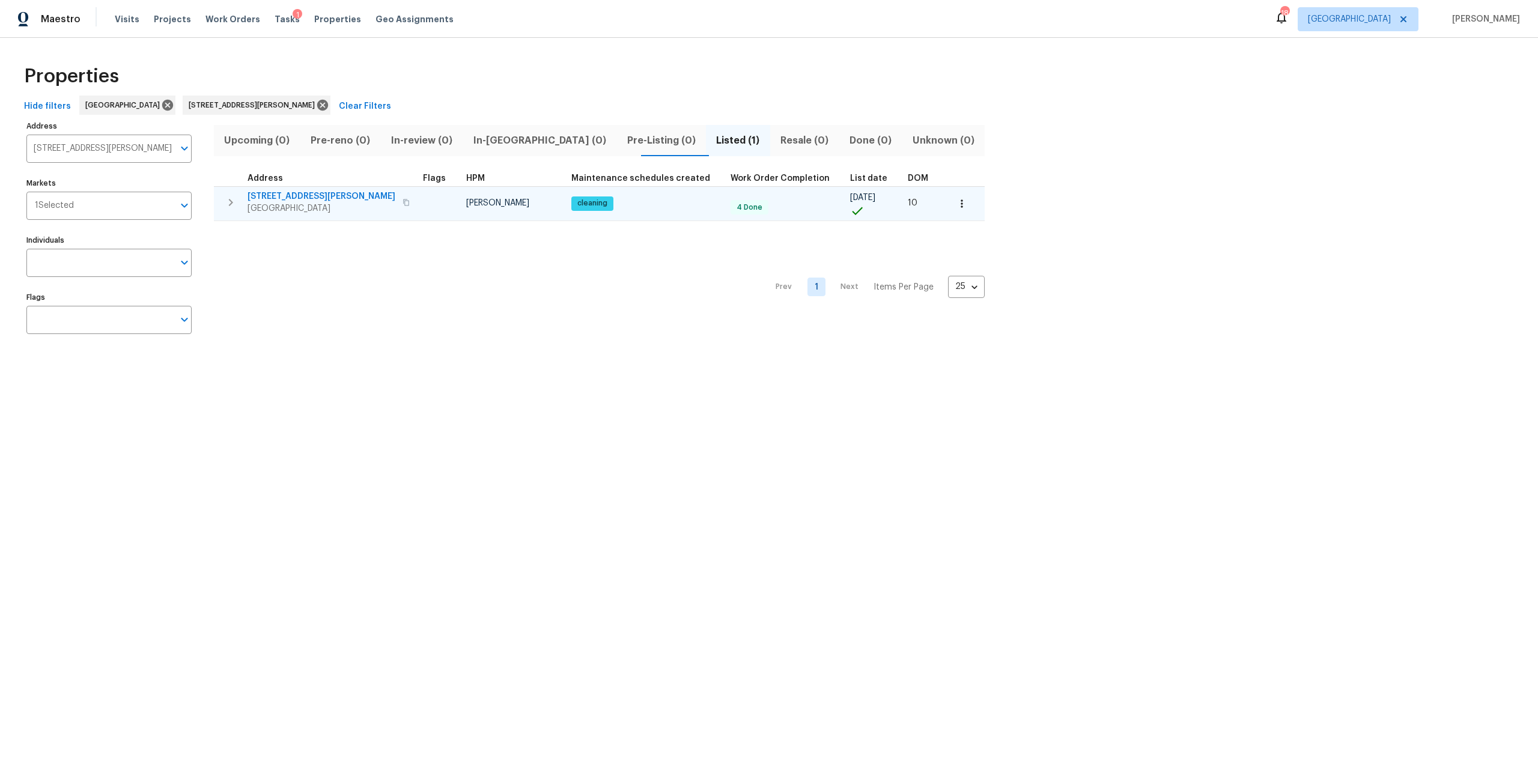
click at [948, 191] on button "button" at bounding box center [961, 203] width 26 height 26
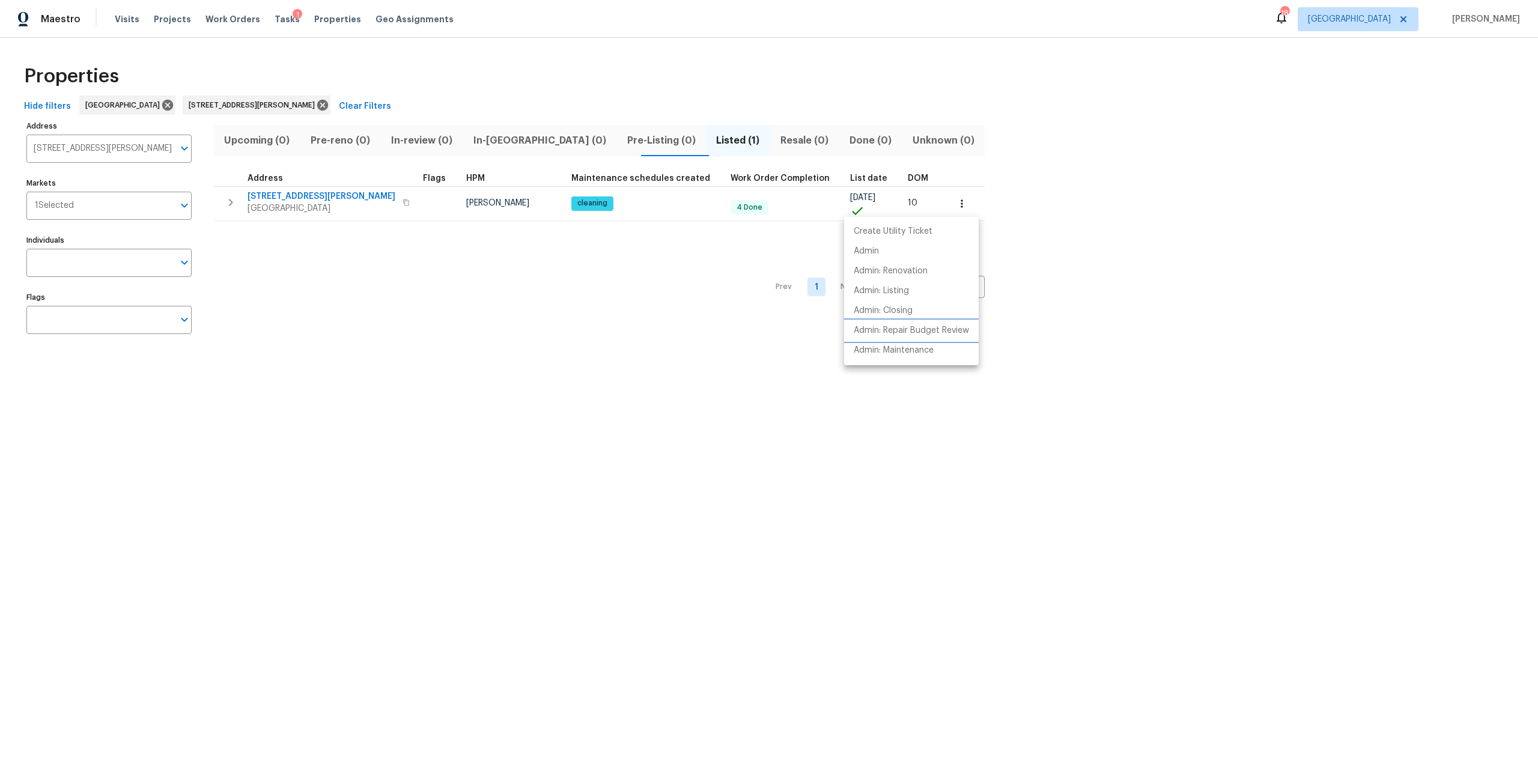
click at [927, 331] on p "Admin: Repair Budget Review" at bounding box center [911, 331] width 115 height 13
click at [327, 102] on div at bounding box center [769, 392] width 1538 height 784
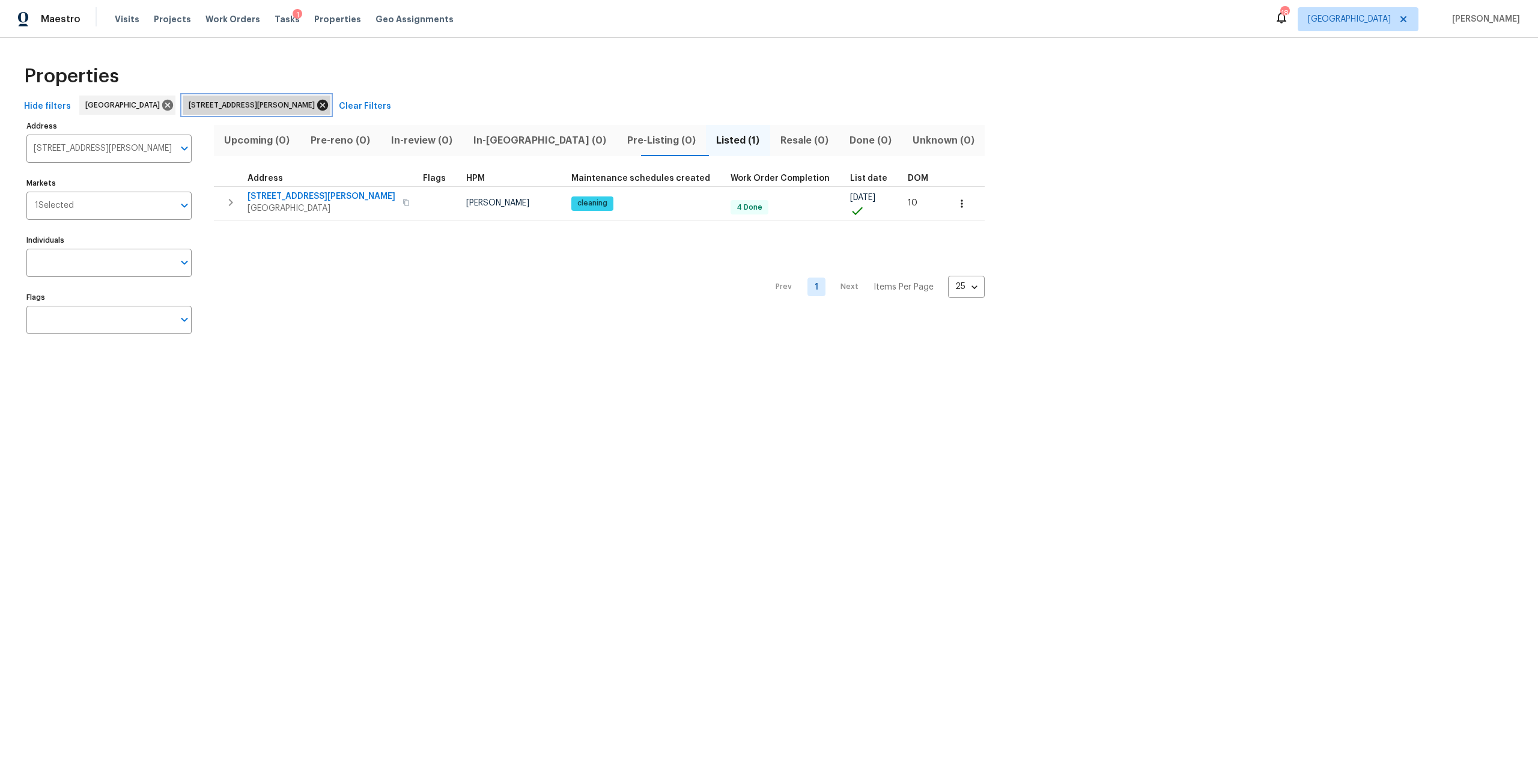
click at [327, 105] on icon at bounding box center [322, 105] width 13 height 13
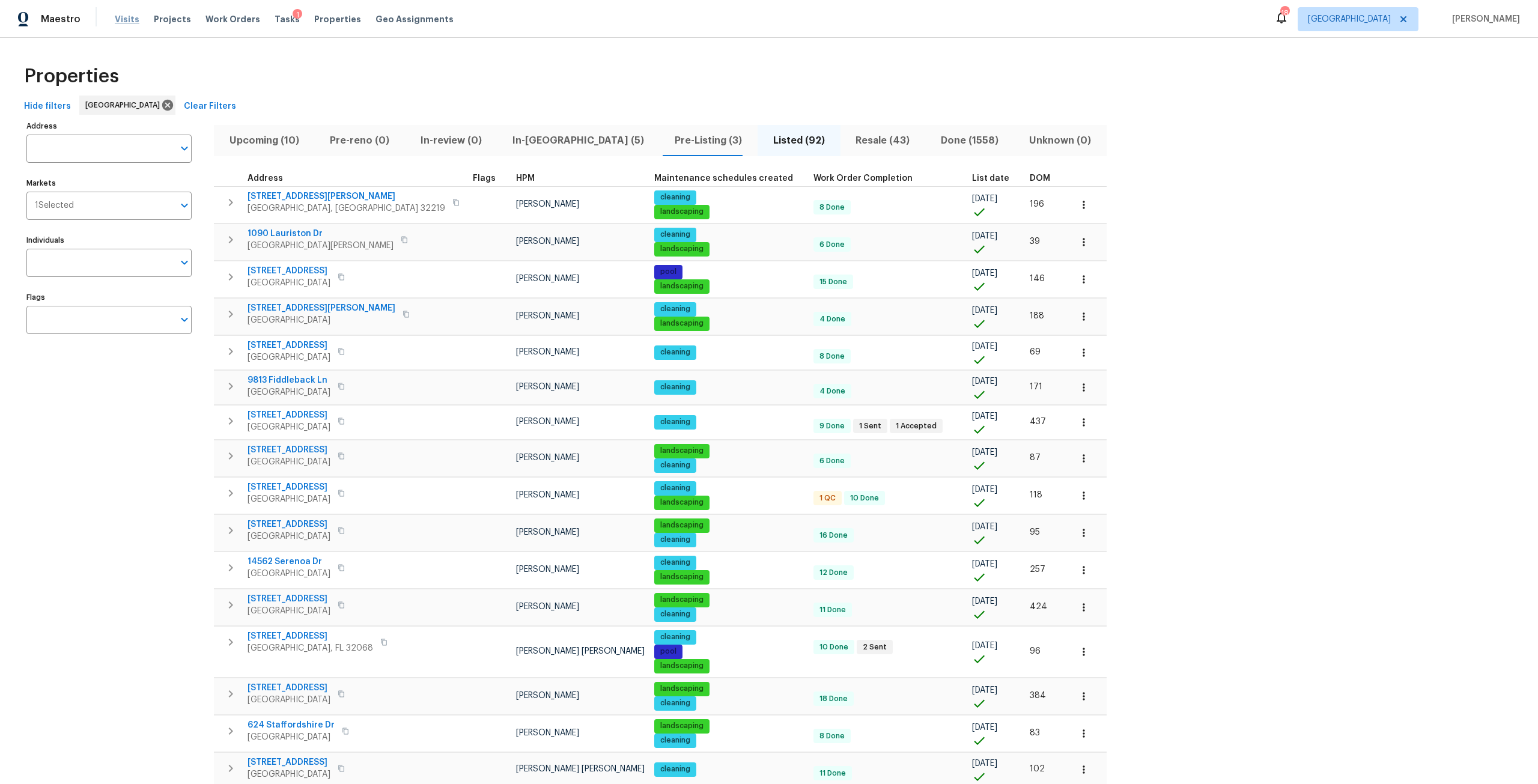
click at [117, 22] on span "Visits" at bounding box center [127, 19] width 24 height 12
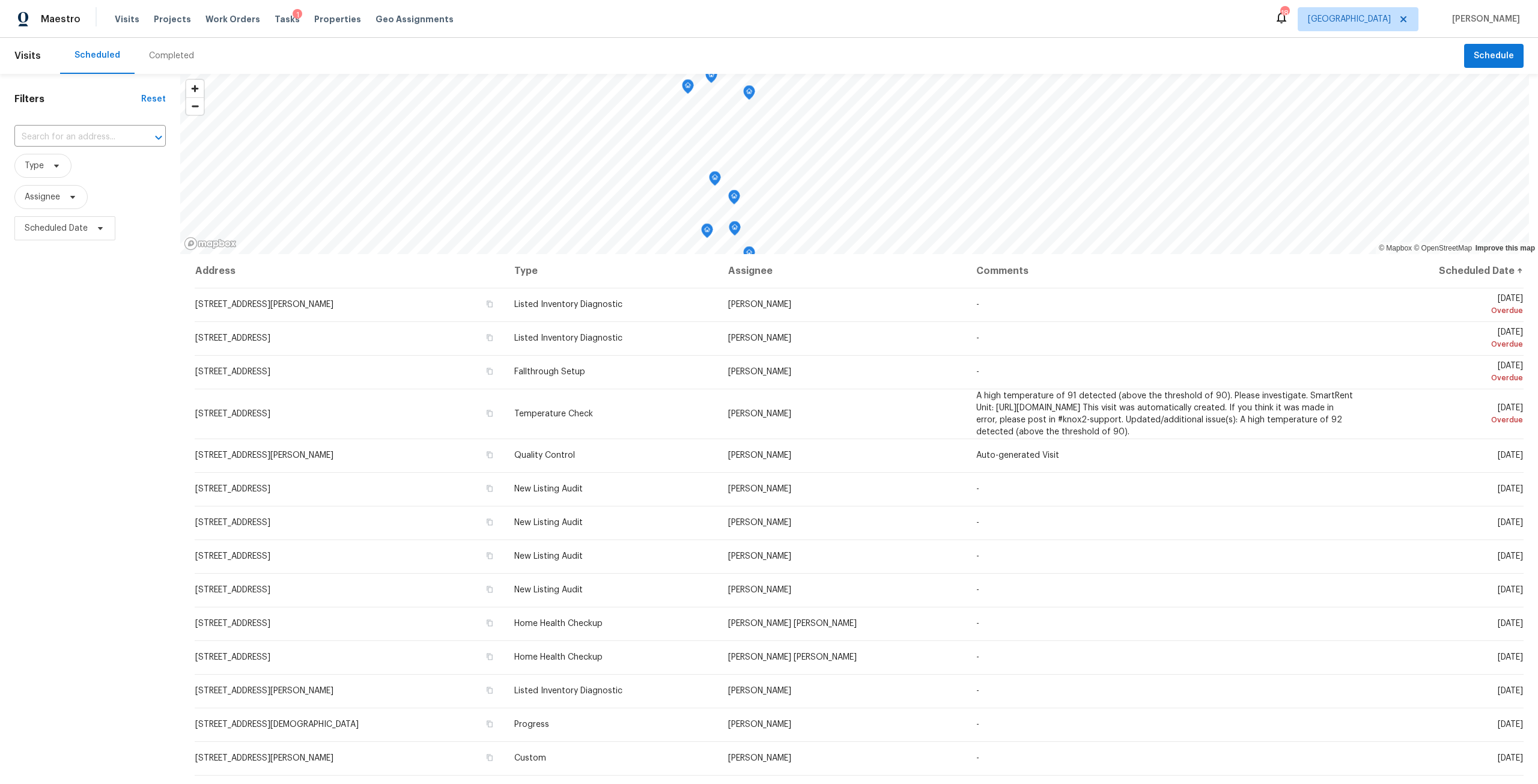
click at [175, 57] on div "Completed" at bounding box center [171, 56] width 45 height 12
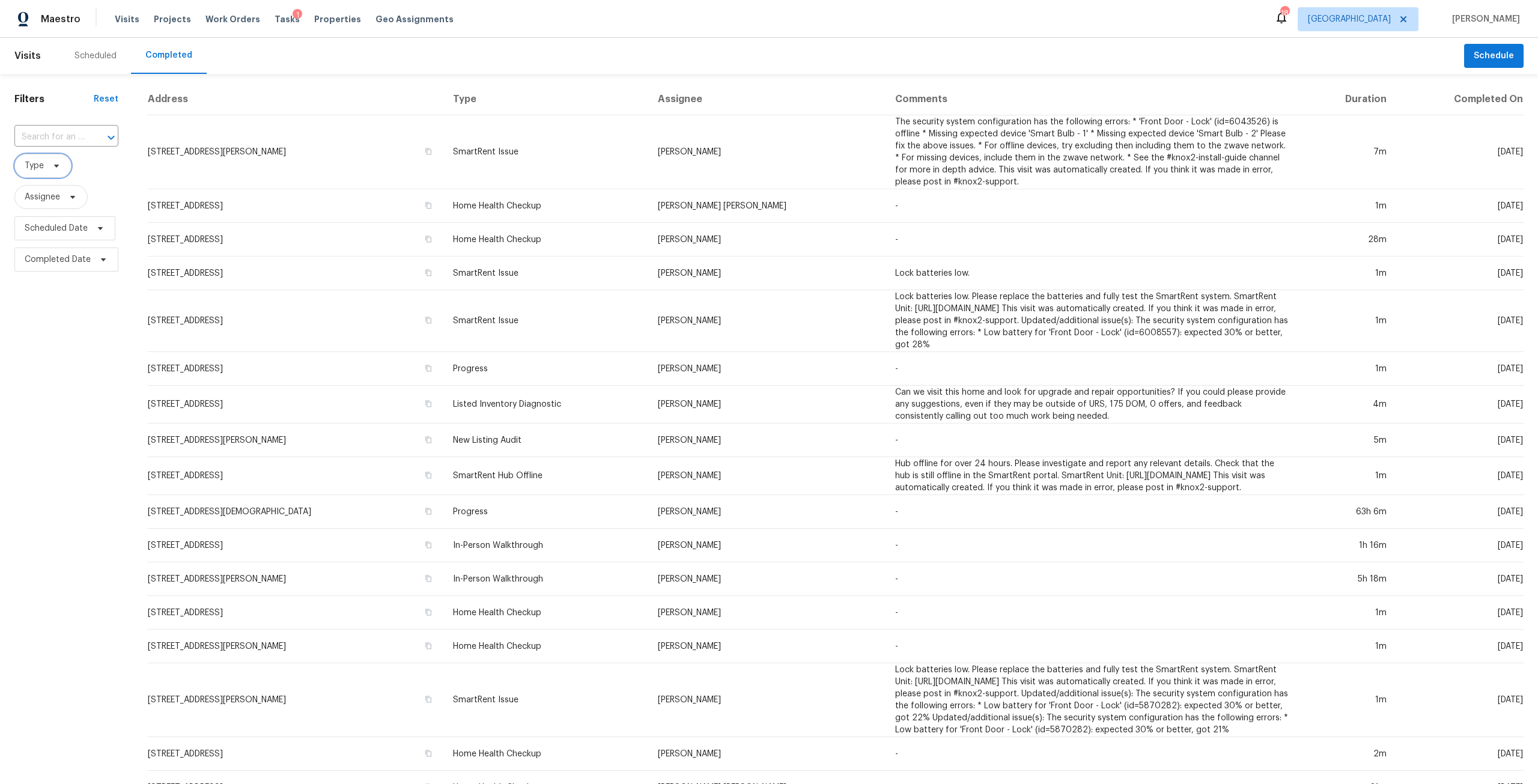
click at [42, 169] on span "Type" at bounding box center [34, 166] width 19 height 12
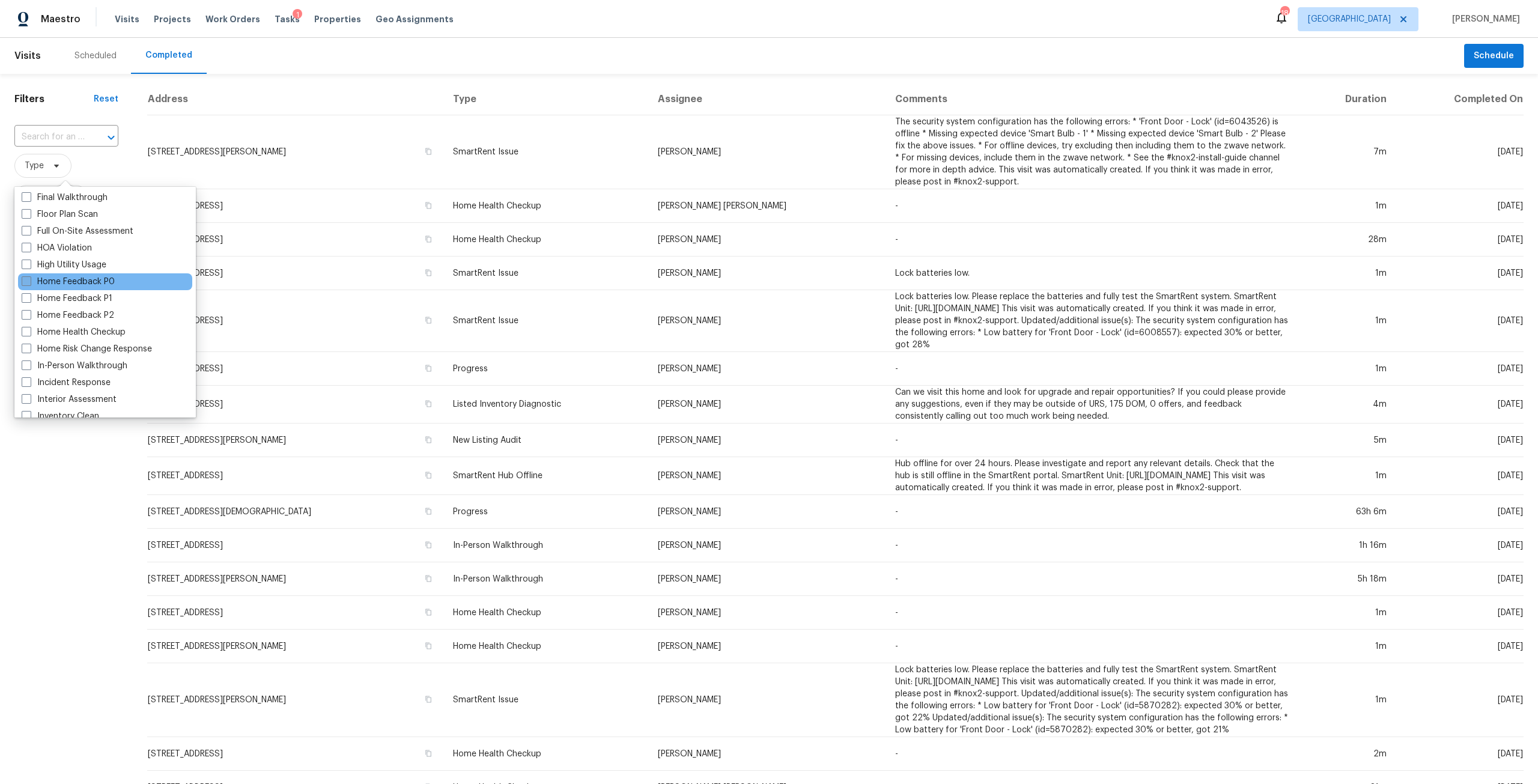
scroll to position [481, 0]
click at [96, 321] on label "Listed Inventory Diagnostic" at bounding box center [83, 322] width 124 height 12
click at [30, 321] on input "Listed Inventory Diagnostic" at bounding box center [26, 320] width 8 height 8
checkbox input "true"
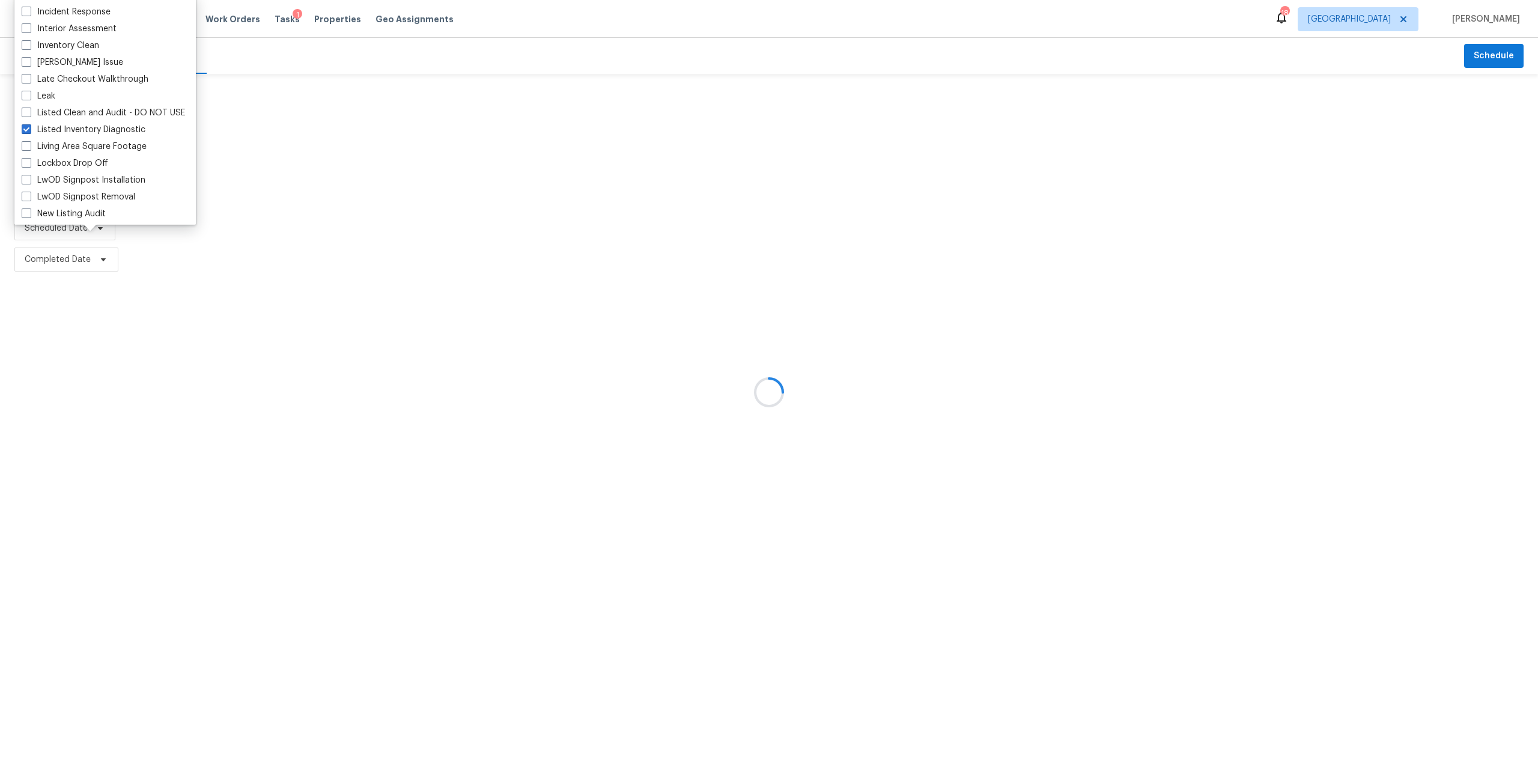
click at [0, 275] on div "Filters Reset ​ Listed Inventory Diagnostic Assignee Scheduled Date Completed D…" at bounding box center [90, 175] width 180 height 201
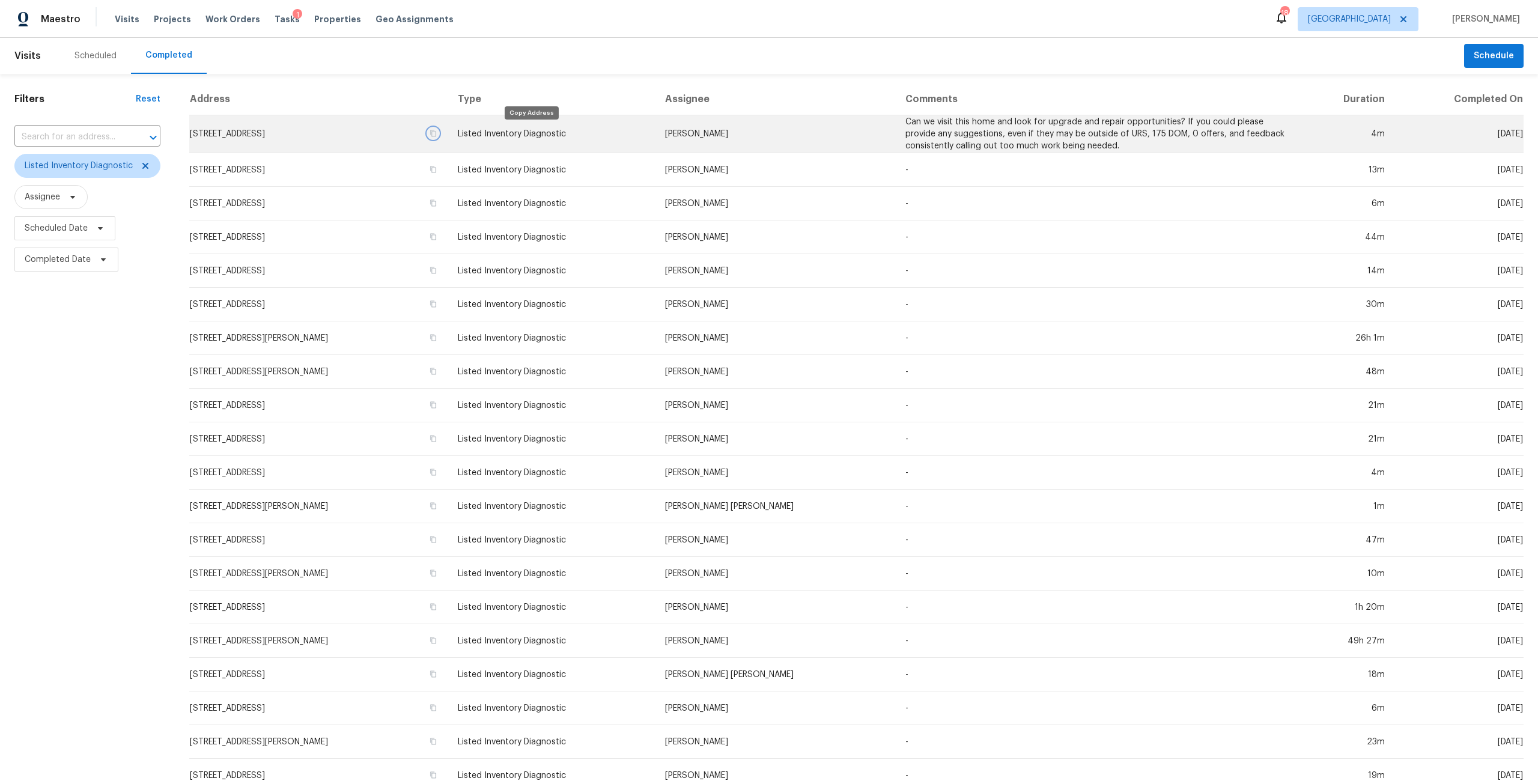
click at [438, 137] on button "button" at bounding box center [433, 133] width 11 height 11
click at [421, 132] on td "13465 Troon Trace Ln, Jacksonville, FL 32225" at bounding box center [319, 134] width 259 height 38
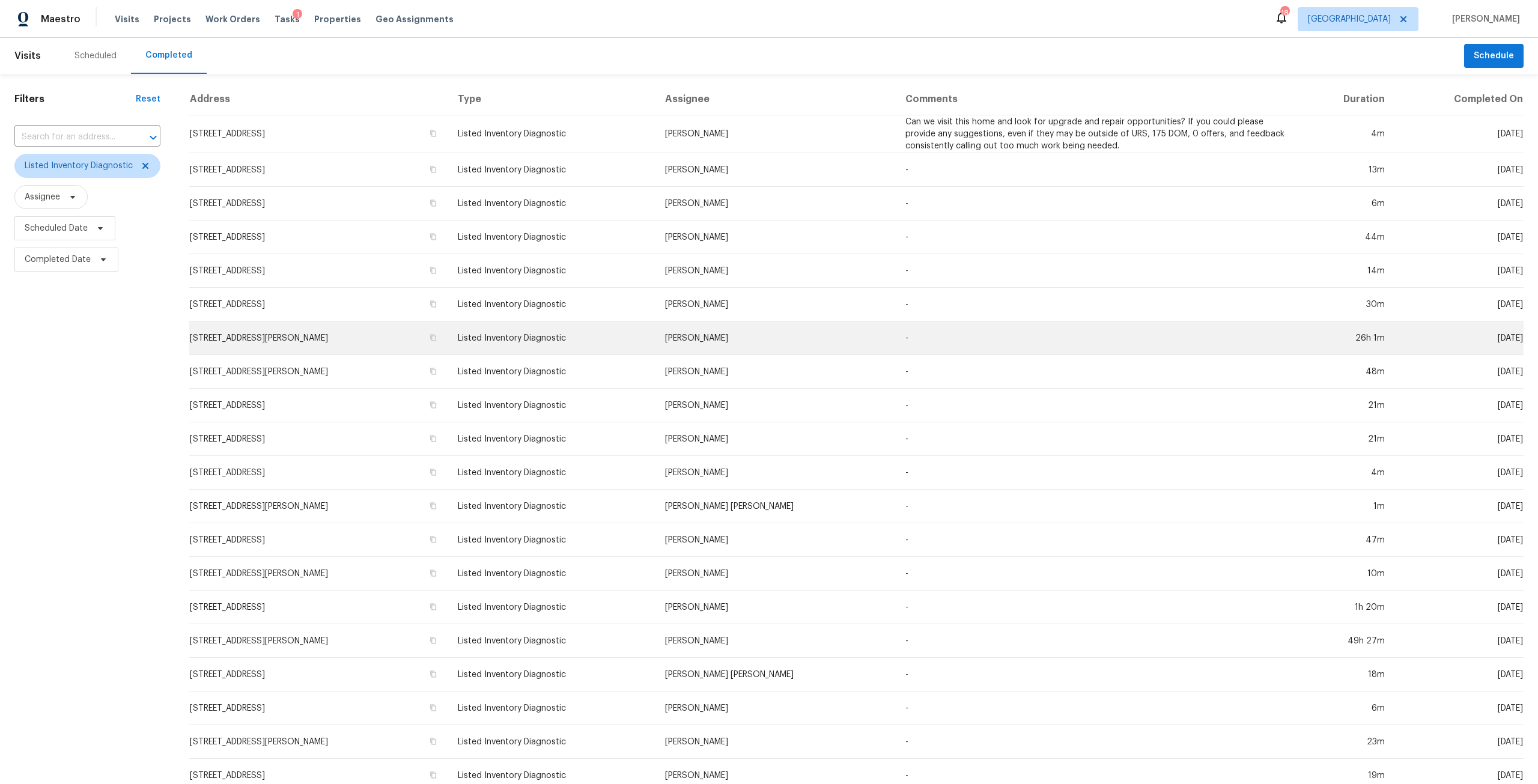
click at [386, 339] on td "[STREET_ADDRESS][PERSON_NAME]" at bounding box center [319, 338] width 259 height 33
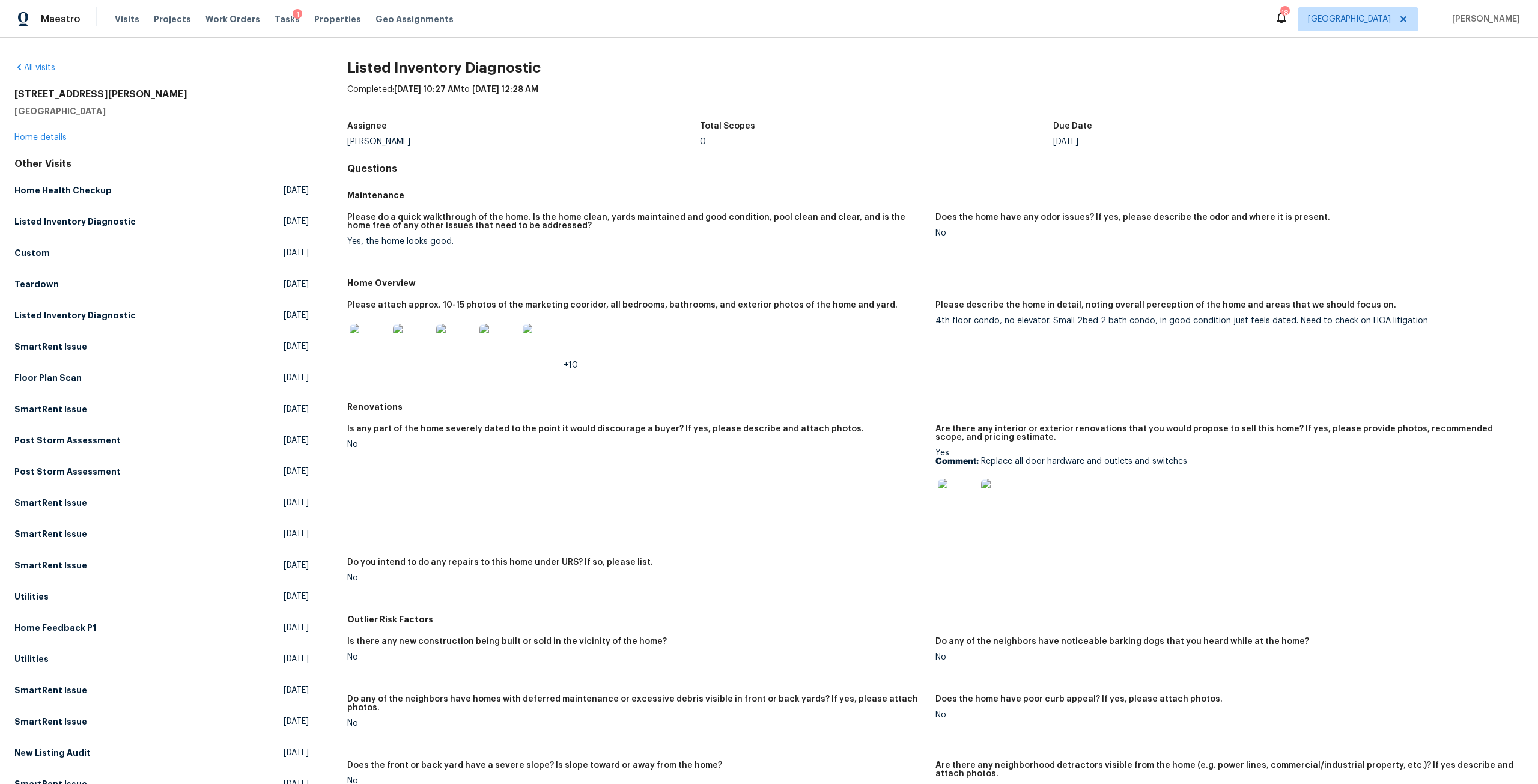
click at [8, 133] on div "All visits [STREET_ADDRESS][PERSON_NAME] Home details Other Visits Home Health …" at bounding box center [769, 411] width 1538 height 746
click at [56, 140] on link "Home details" at bounding box center [40, 137] width 52 height 8
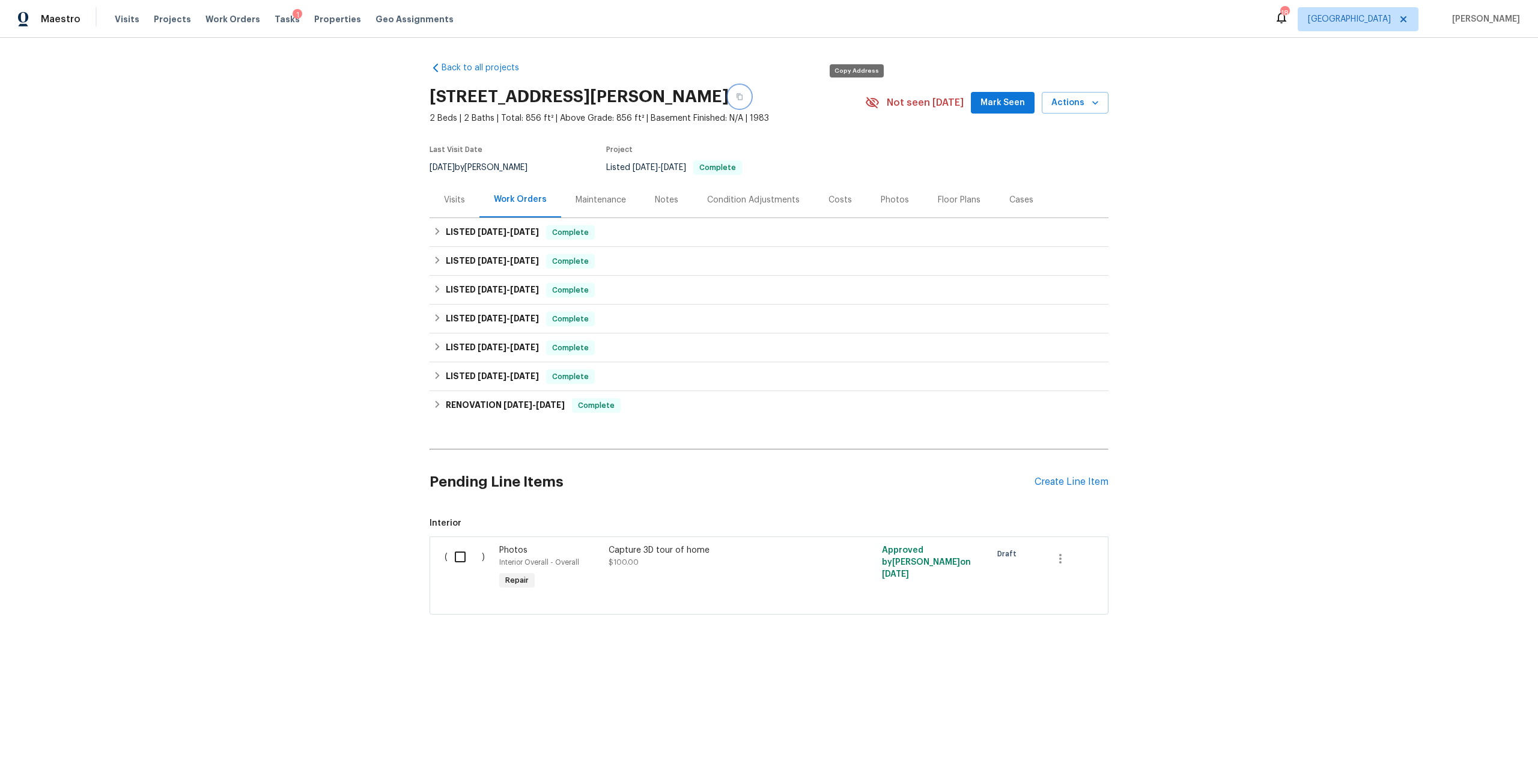
click at [750, 94] on button "button" at bounding box center [740, 97] width 22 height 22
click at [444, 196] on div "Visits" at bounding box center [454, 200] width 21 height 12
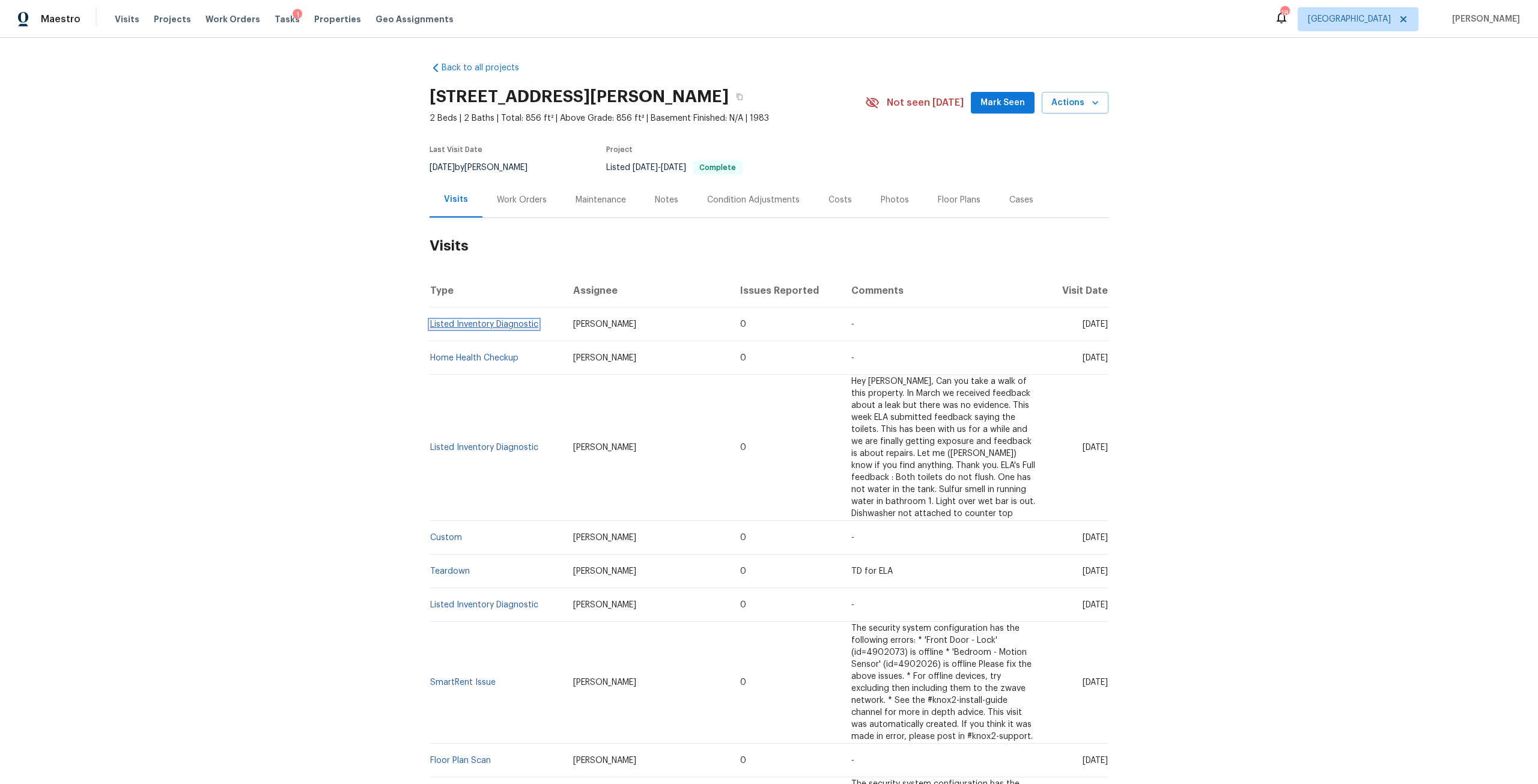
click at [491, 321] on link "Listed Inventory Diagnostic" at bounding box center [484, 324] width 108 height 8
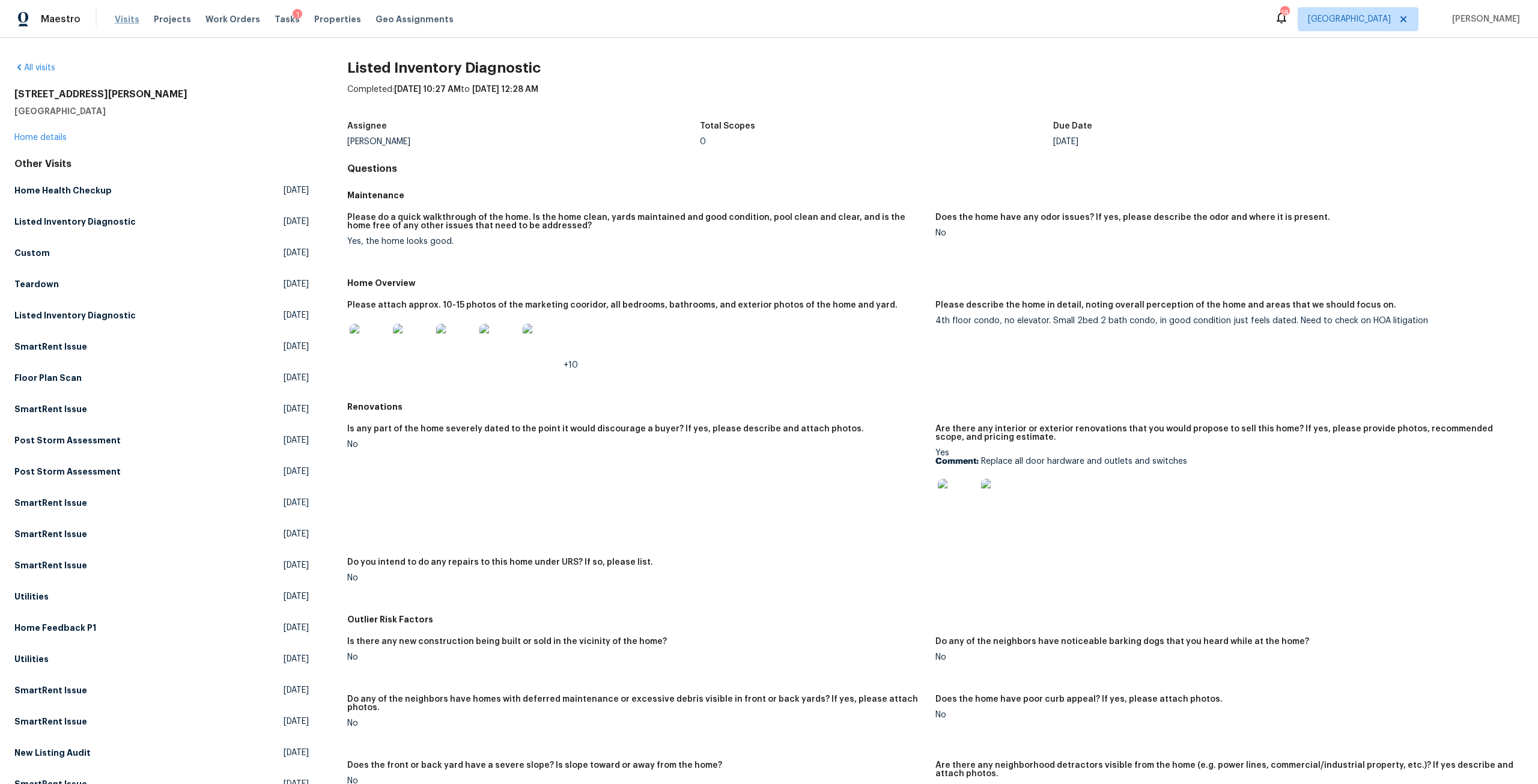
click at [124, 19] on span "Visits" at bounding box center [127, 19] width 24 height 12
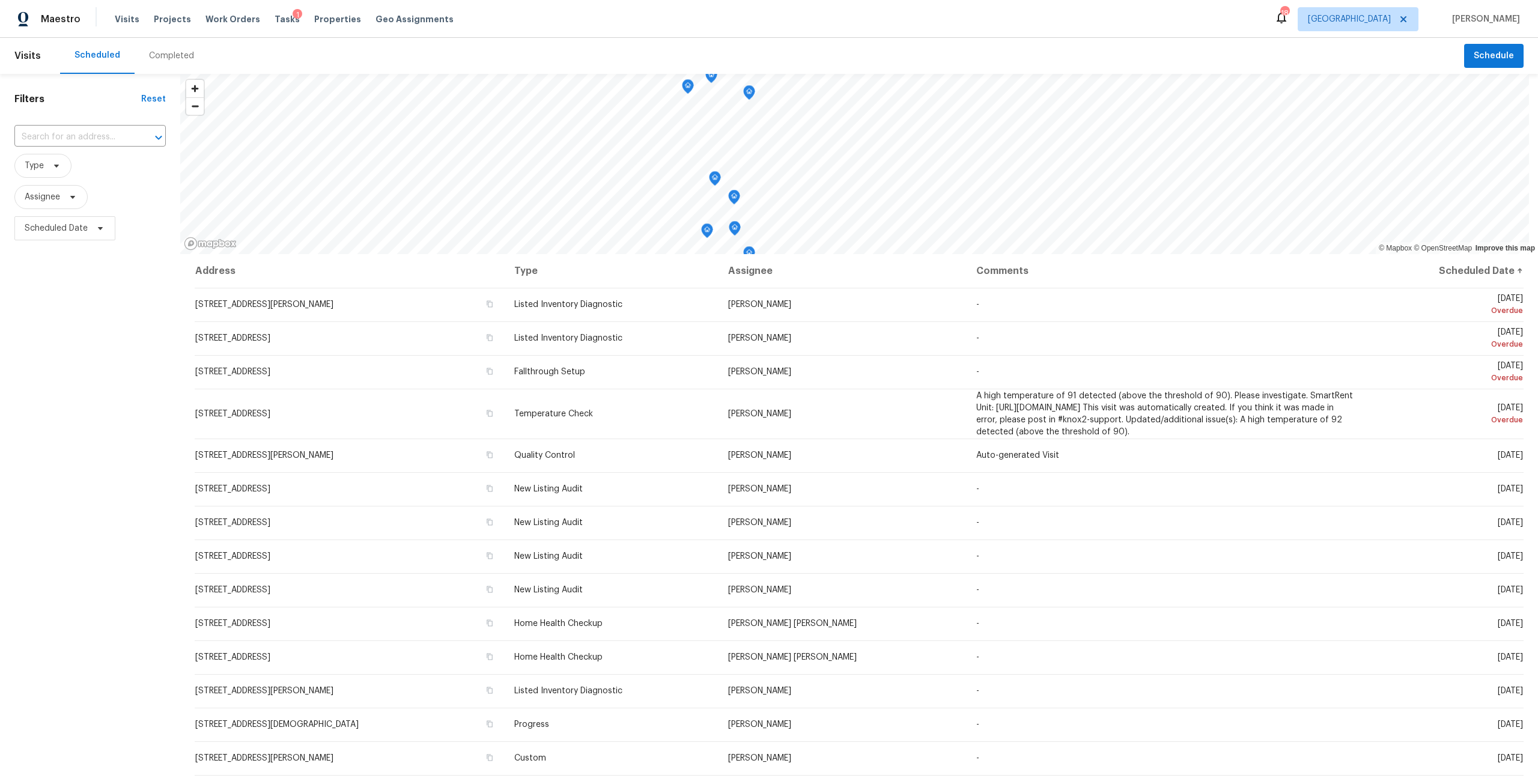
click at [162, 55] on div "Completed" at bounding box center [171, 56] width 45 height 12
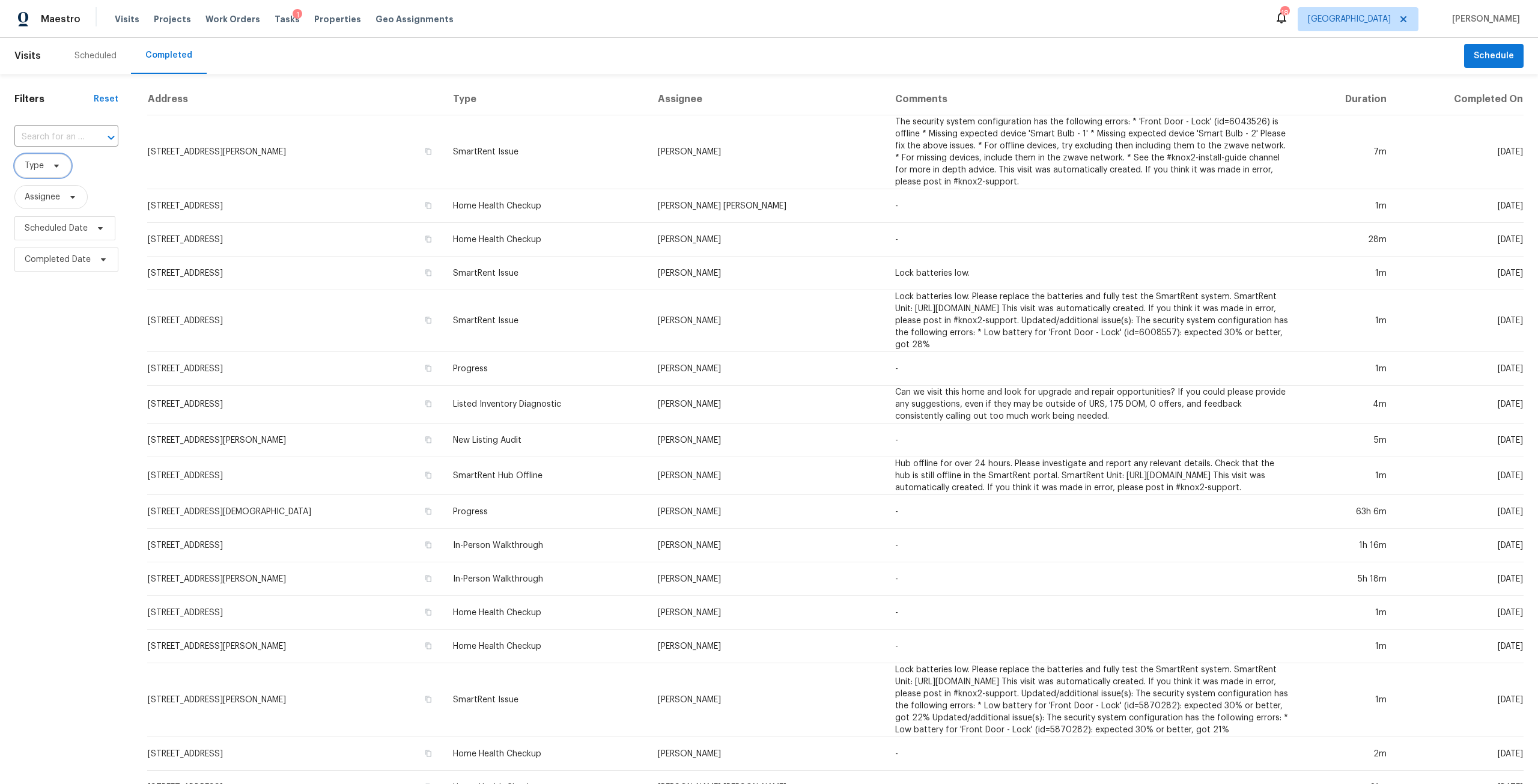
click at [60, 165] on icon at bounding box center [56, 166] width 10 height 10
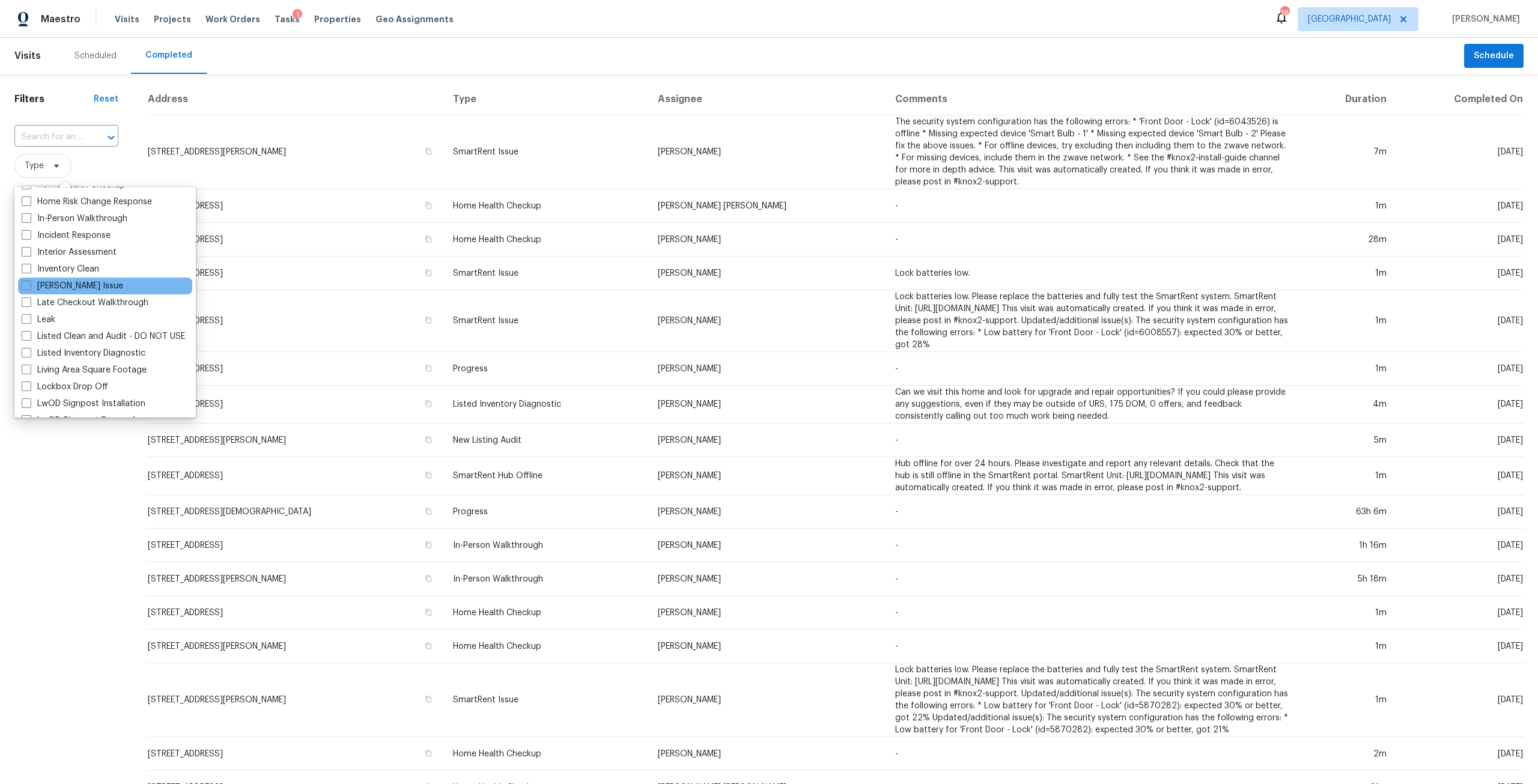
scroll to position [481, 0]
click at [109, 320] on label "Listed Inventory Diagnostic" at bounding box center [83, 322] width 124 height 12
click at [30, 320] on input "Listed Inventory Diagnostic" at bounding box center [26, 320] width 8 height 8
checkbox input "true"
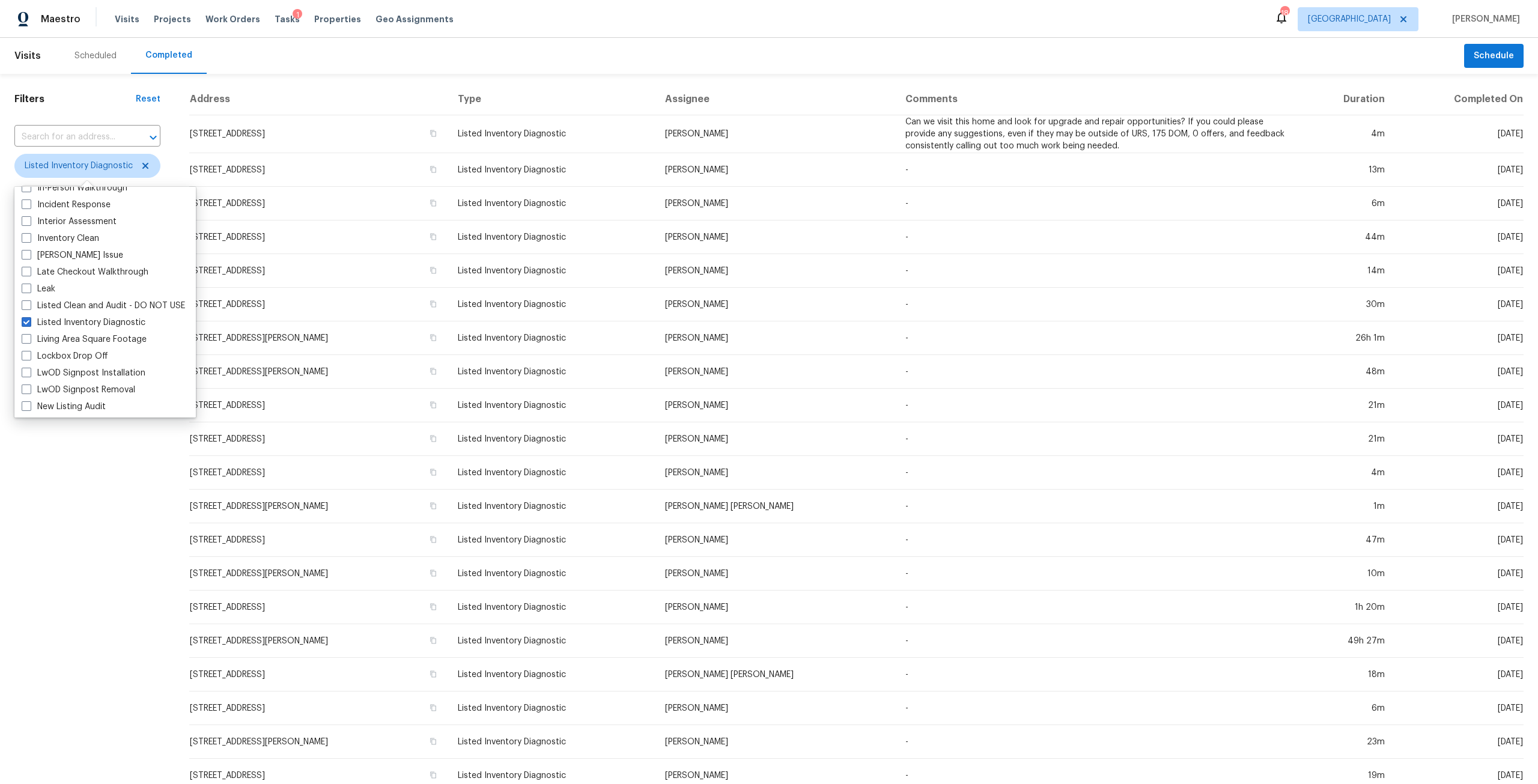
click at [86, 476] on div "Filters Reset ​ Listed Inventory Diagnostic Assignee Scheduled Date Completed D…" at bounding box center [87, 448] width 175 height 750
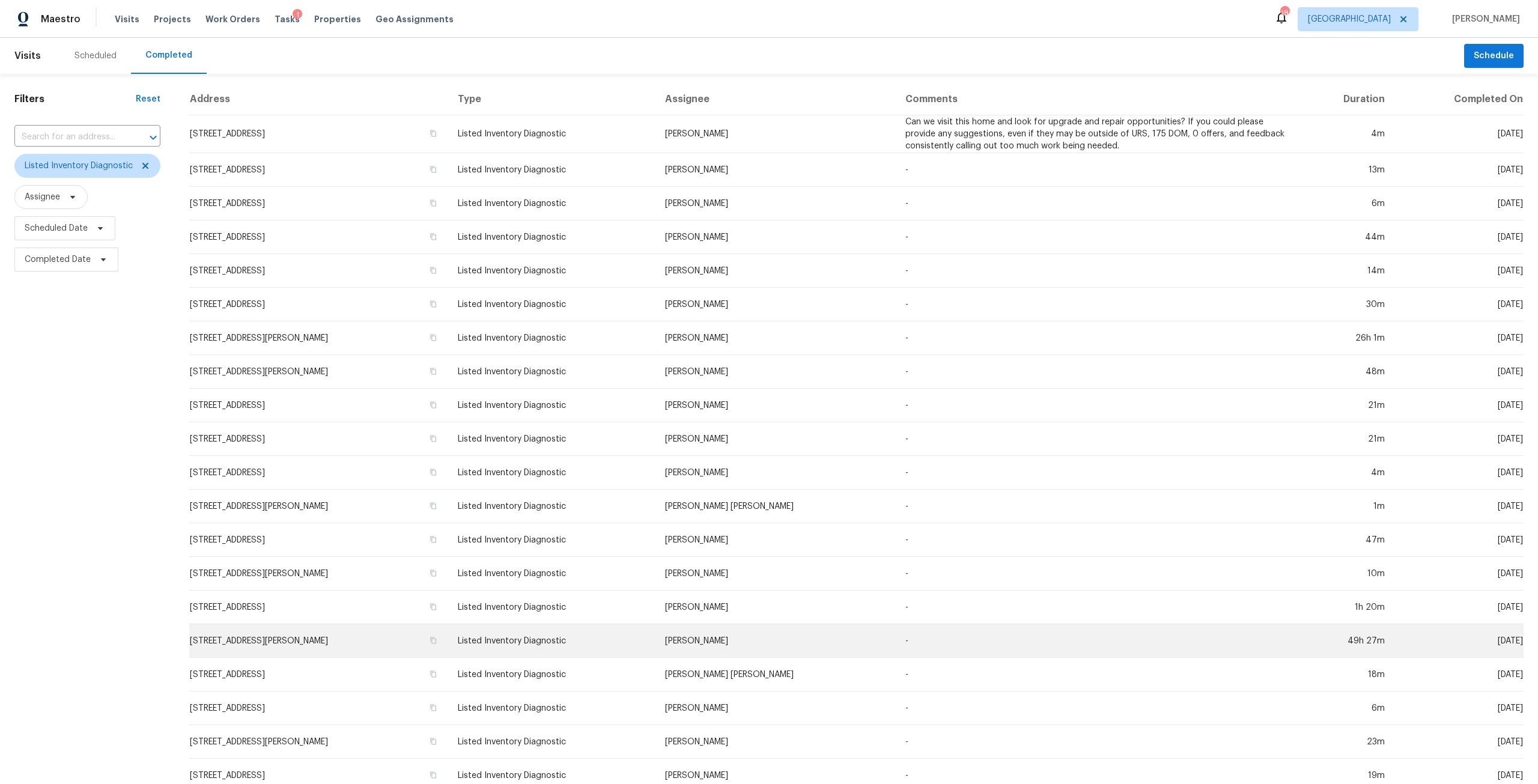
click at [333, 644] on td "7437 Laura St N, Jacksonville, FL 32208" at bounding box center [319, 641] width 259 height 33
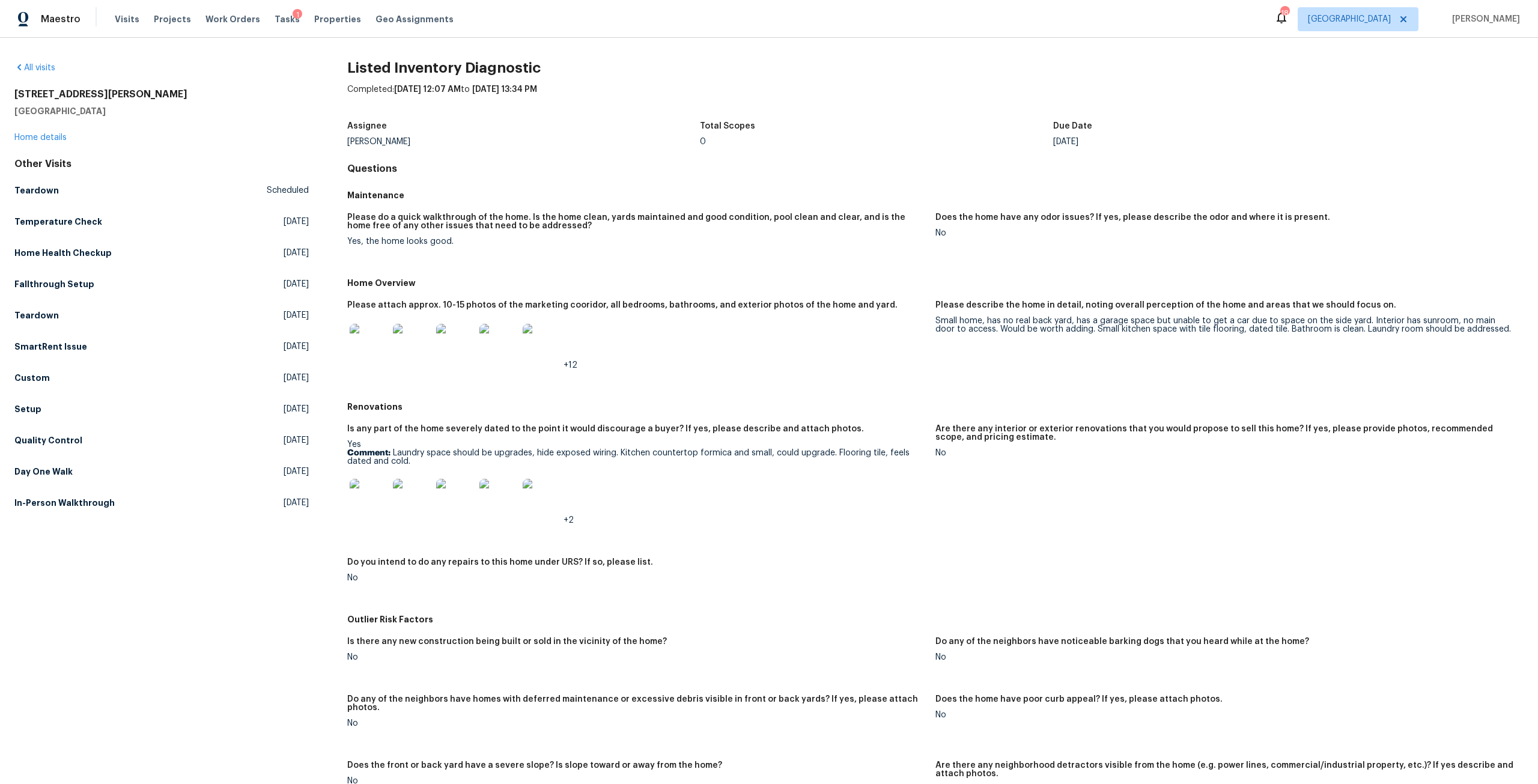
click at [377, 340] on img at bounding box center [369, 343] width 38 height 38
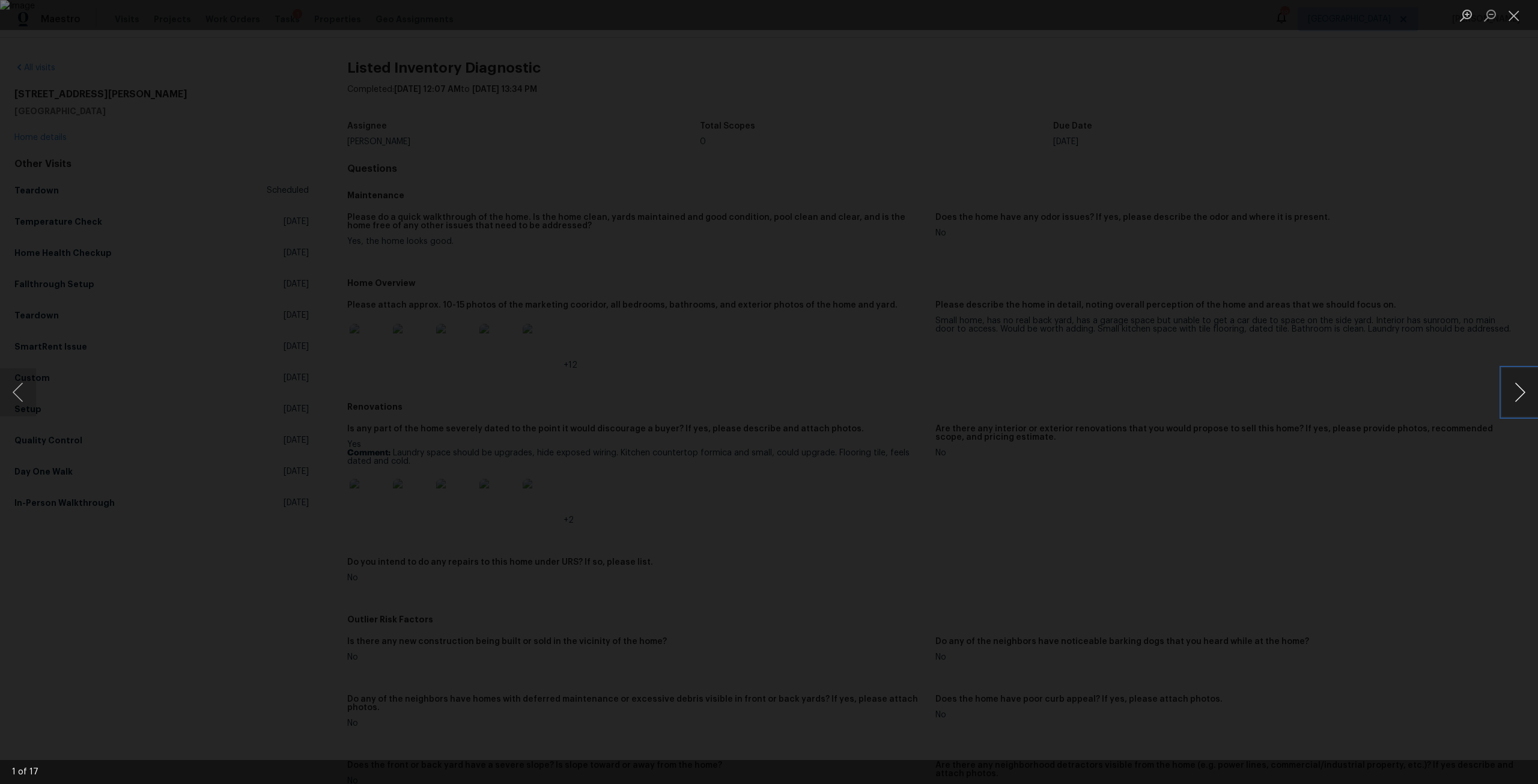
click at [1514, 387] on button "Next image" at bounding box center [1520, 392] width 36 height 48
click at [1514, 384] on button "Next image" at bounding box center [1520, 392] width 36 height 48
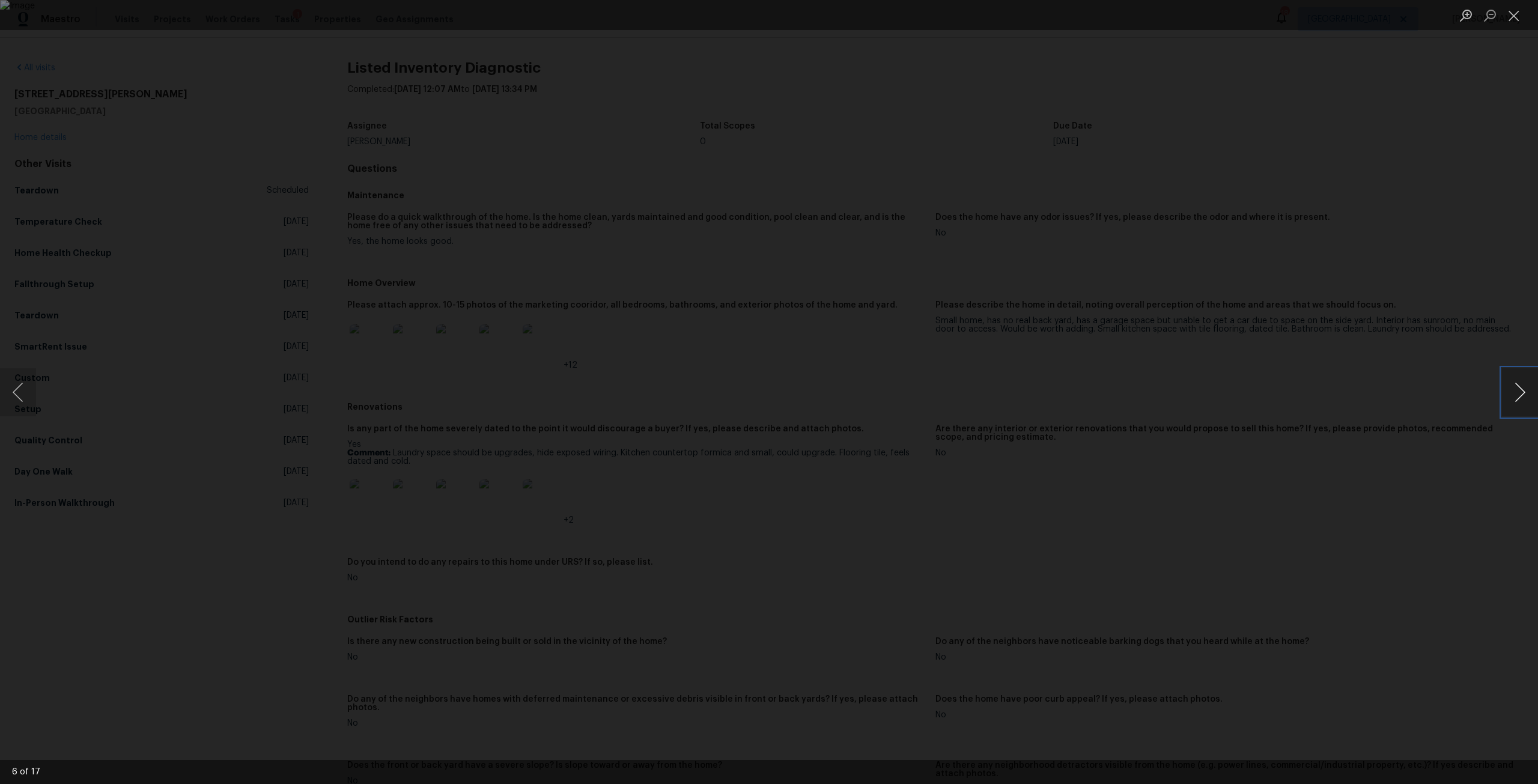
click at [1514, 384] on button "Next image" at bounding box center [1520, 392] width 36 height 48
click at [1391, 352] on div "Lightbox" at bounding box center [769, 392] width 1538 height 784
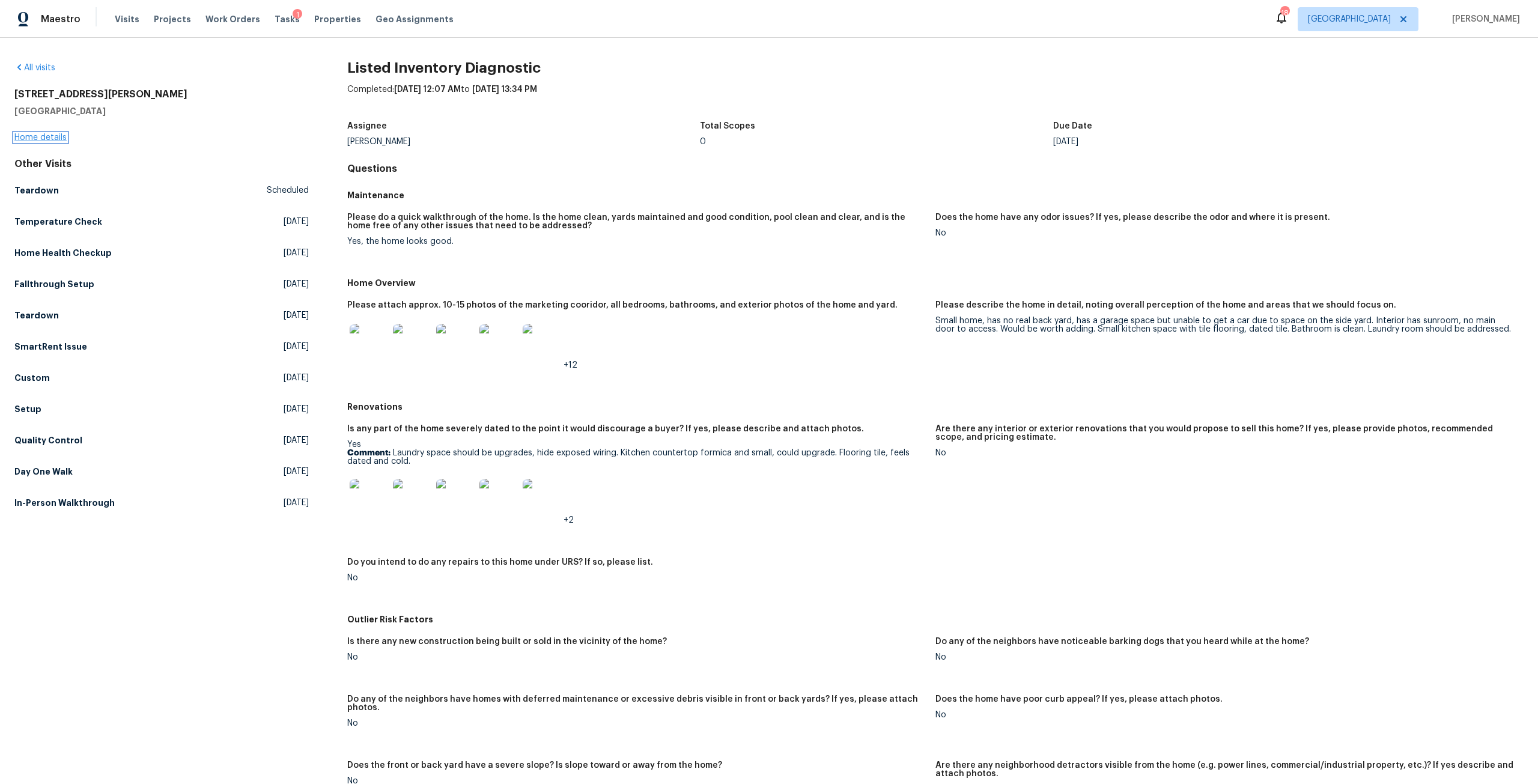
click at [42, 135] on link "Home details" at bounding box center [40, 137] width 52 height 8
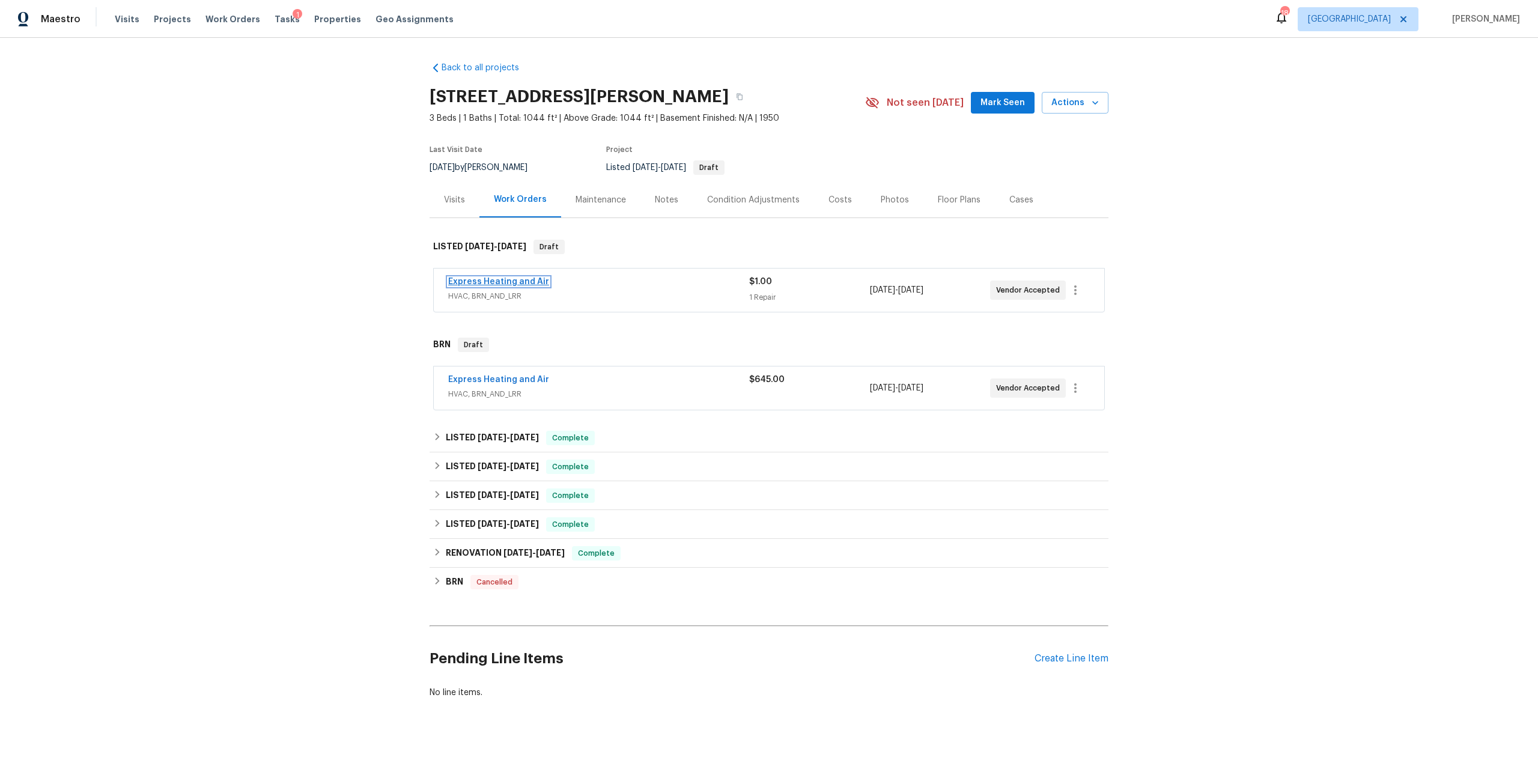
click at [514, 282] on link "Express Heating and Air" at bounding box center [498, 282] width 101 height 8
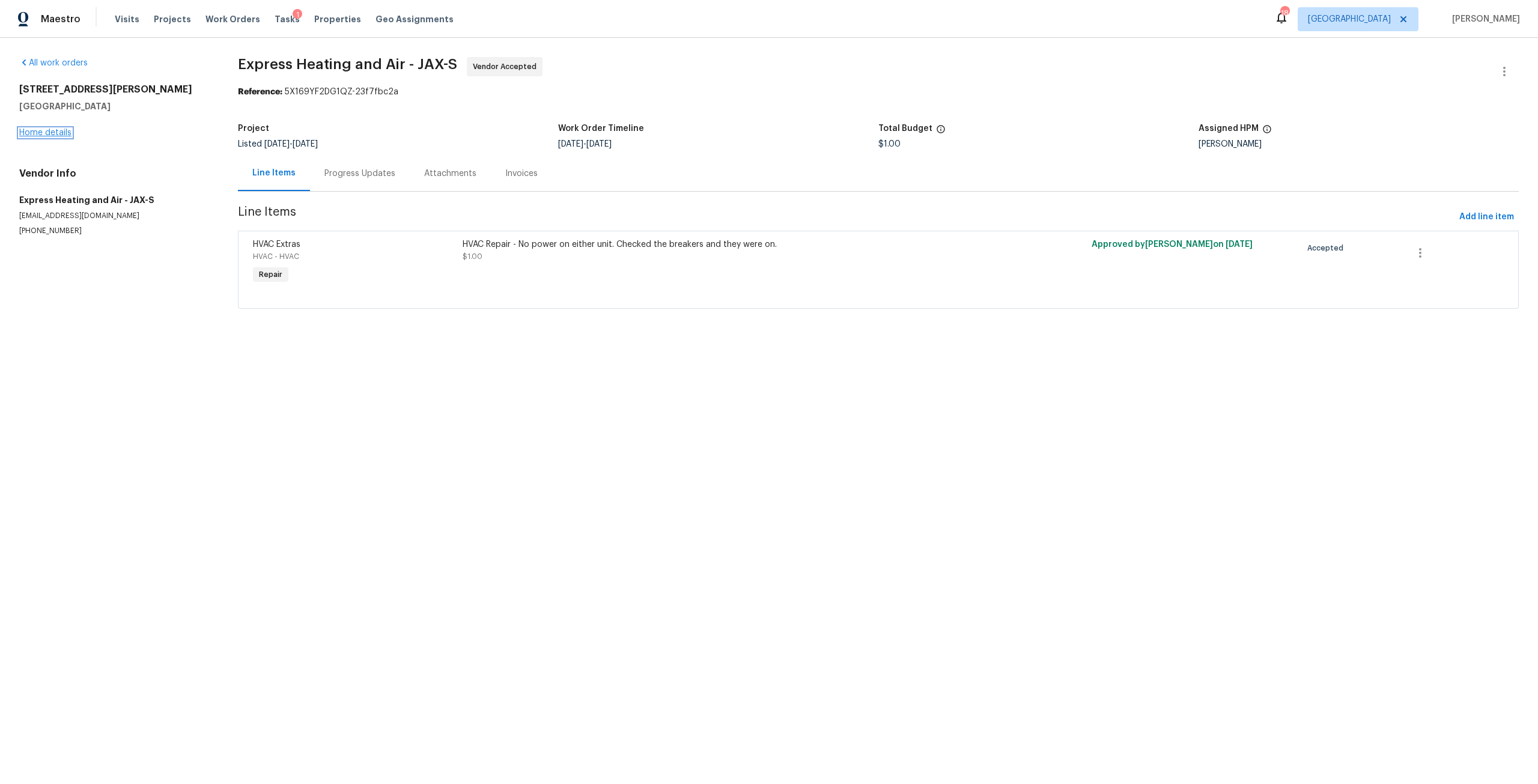
click at [31, 133] on link "Home details" at bounding box center [45, 132] width 52 height 8
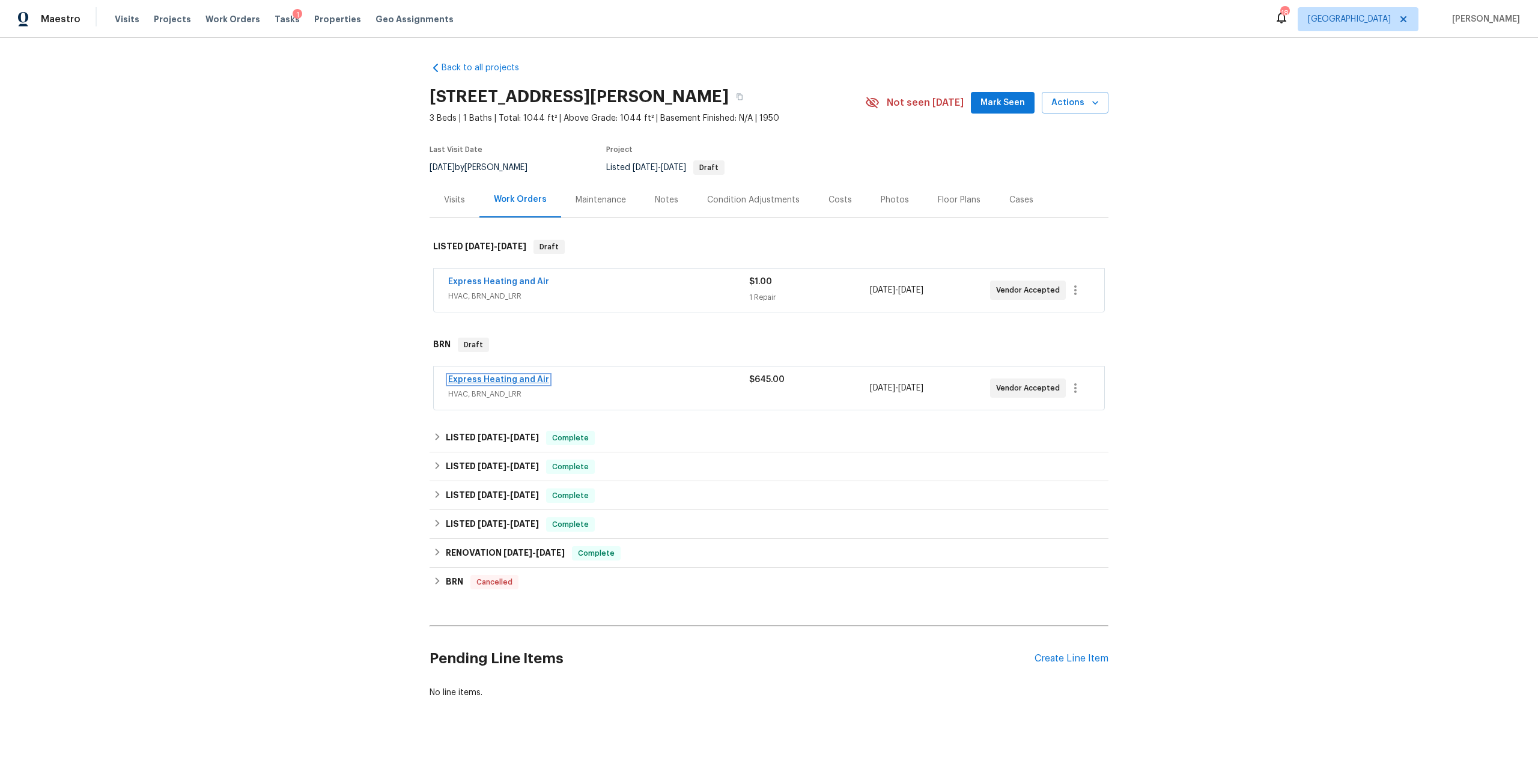
click at [494, 383] on link "Express Heating and Air" at bounding box center [498, 379] width 101 height 8
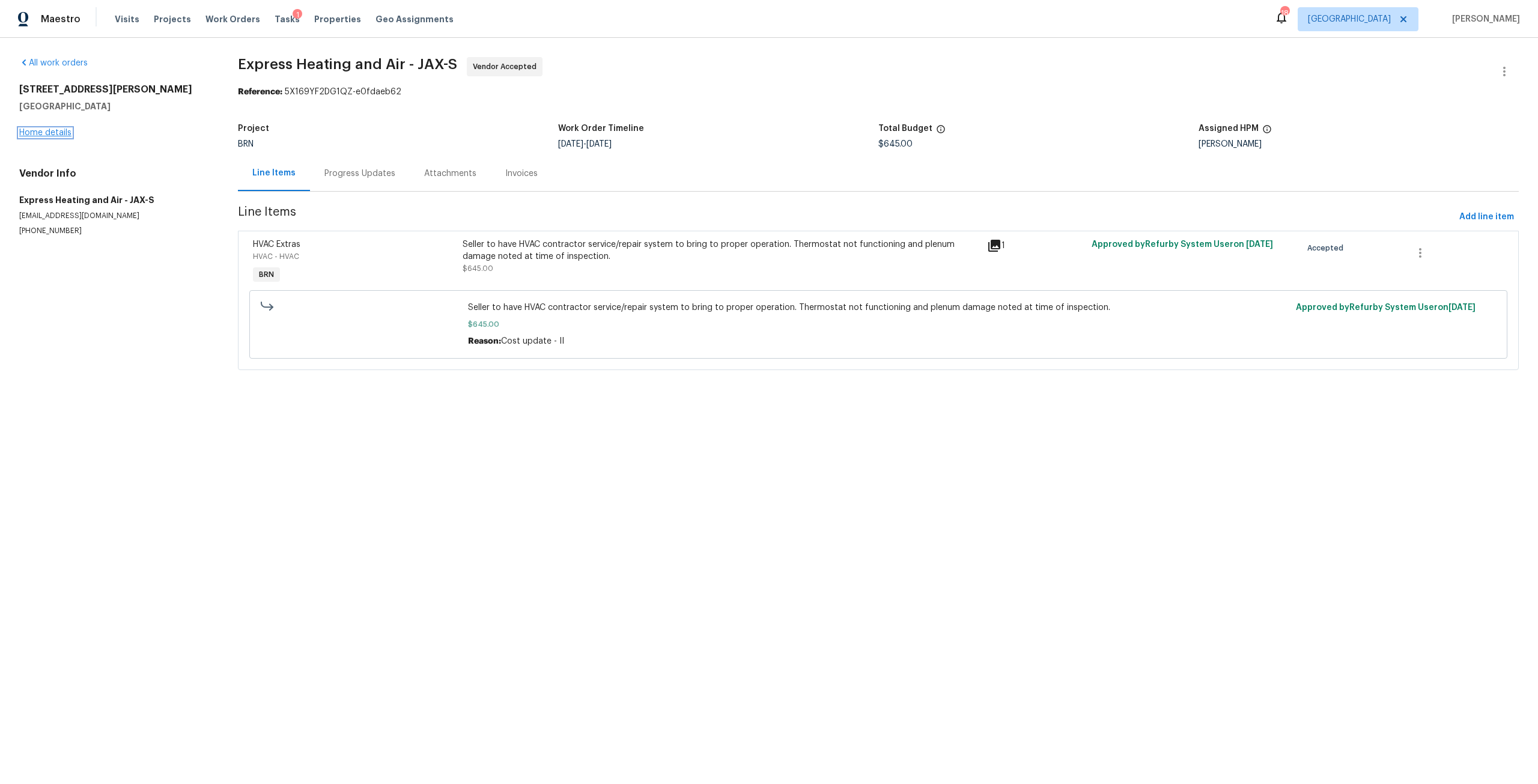
click at [60, 133] on link "Home details" at bounding box center [45, 132] width 52 height 8
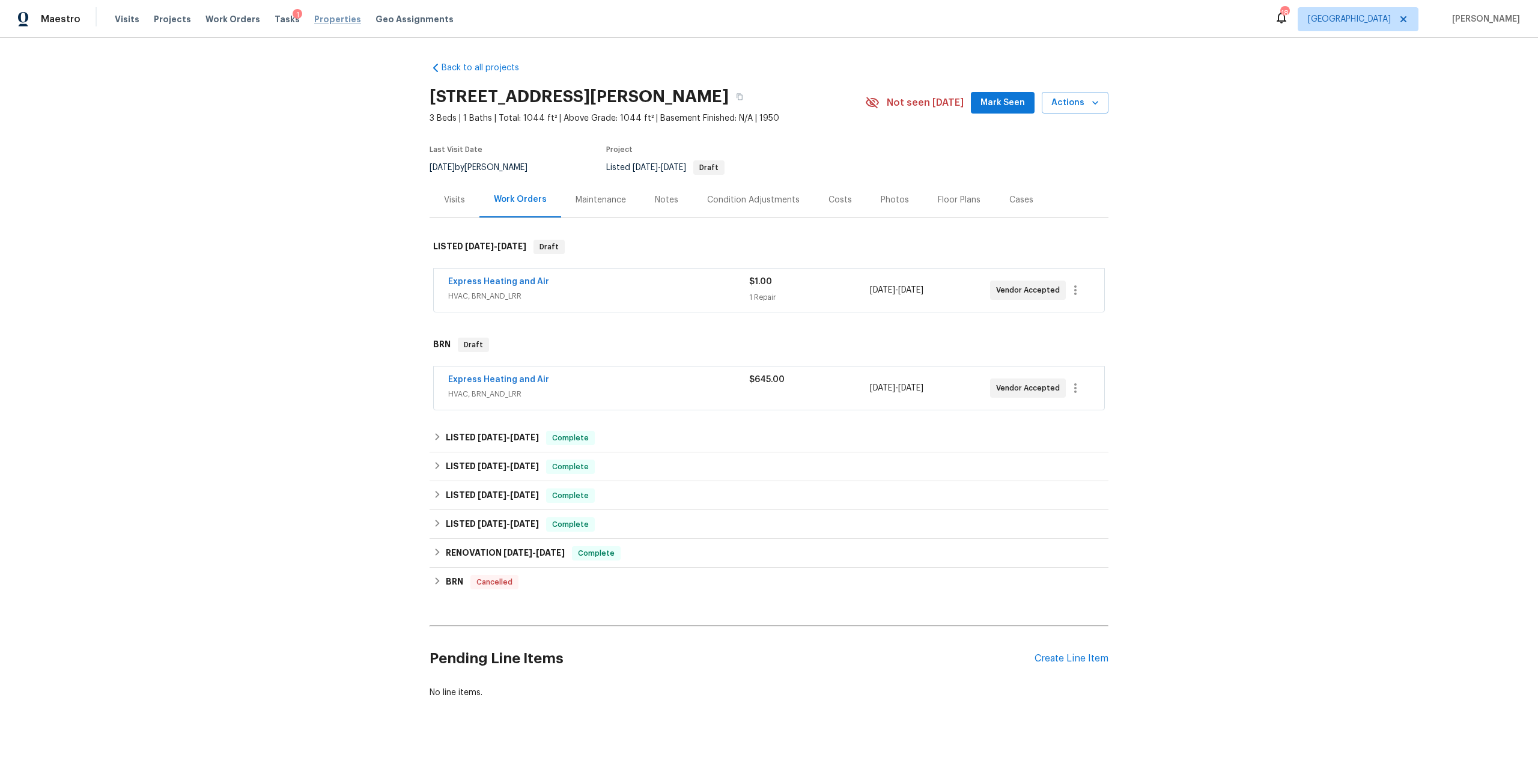
click at [314, 15] on span "Properties" at bounding box center [338, 19] width 47 height 12
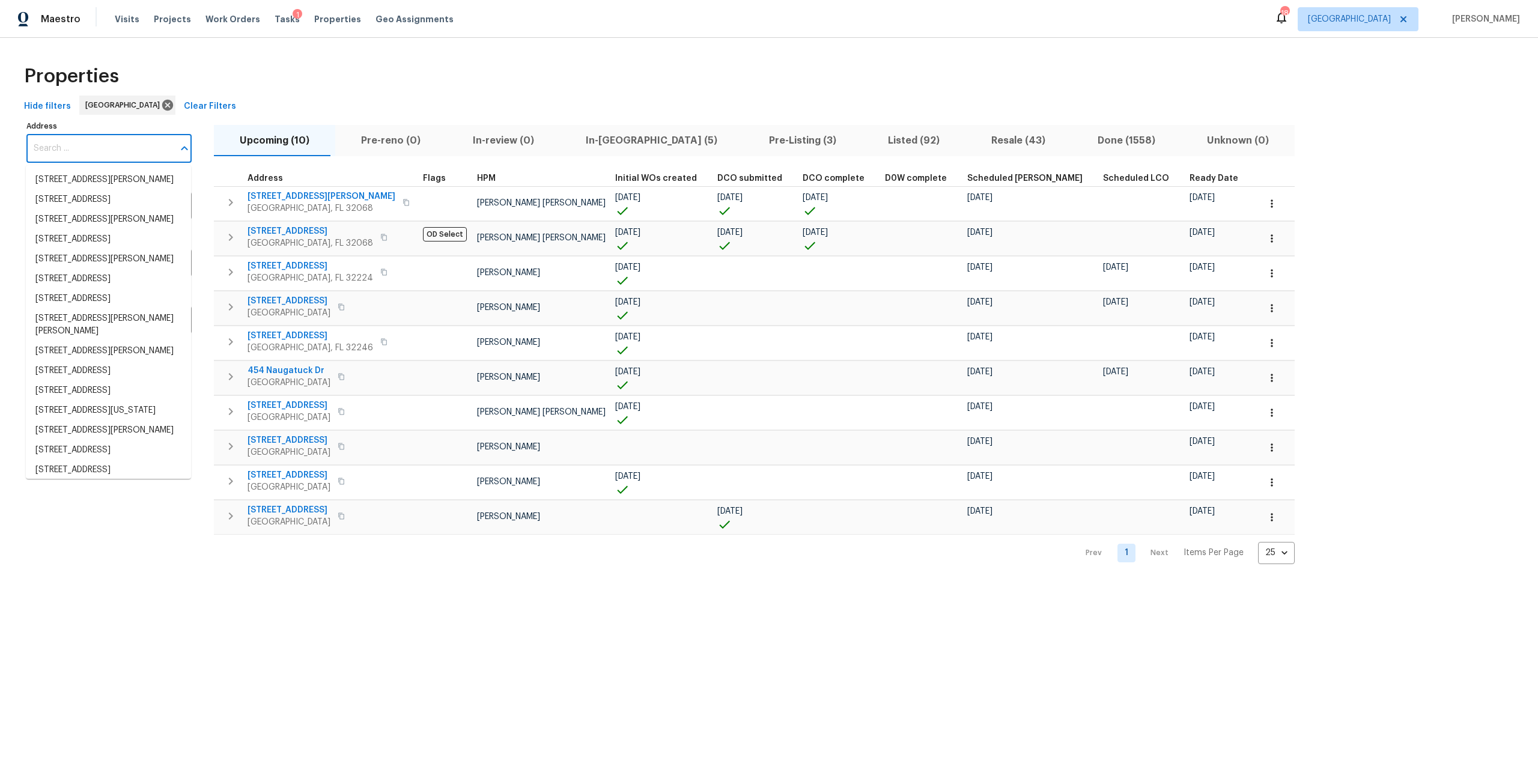
click at [47, 158] on input "Address" at bounding box center [99, 149] width 147 height 28
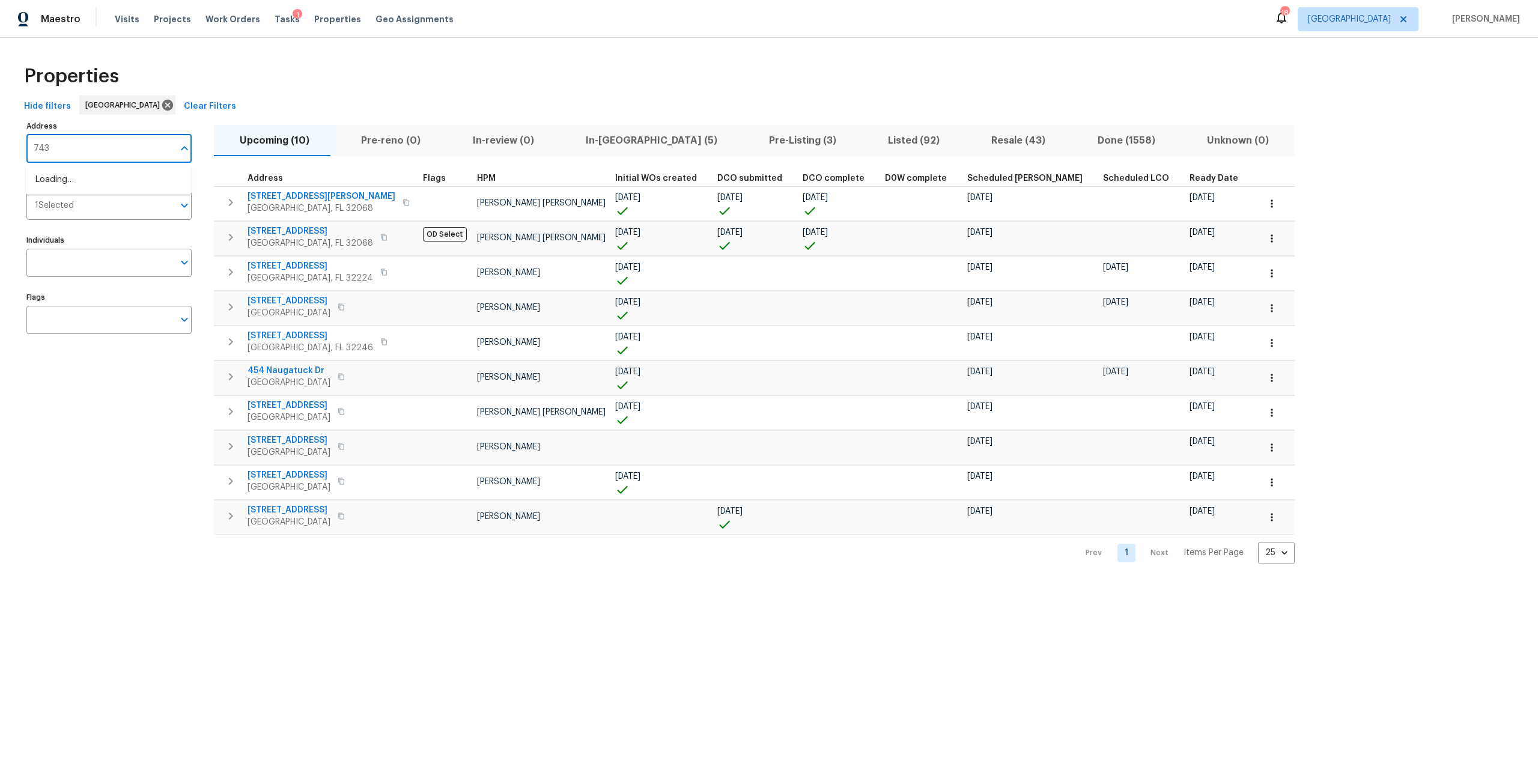
type input "7437"
click at [107, 230] on li "[STREET_ADDRESS][PERSON_NAME]" at bounding box center [108, 219] width 165 height 20
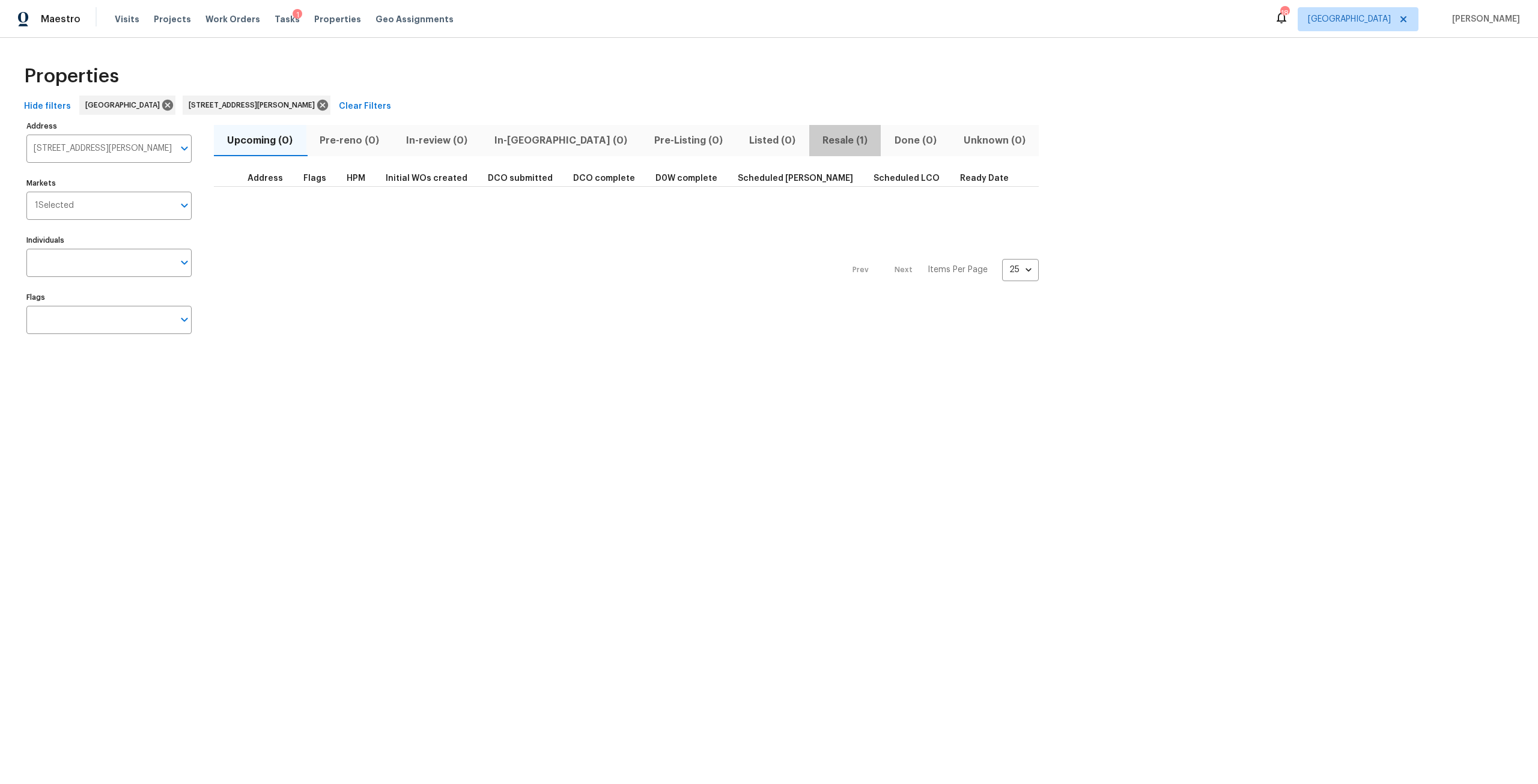
click at [816, 136] on span "Resale (1)" at bounding box center [845, 141] width 58 height 17
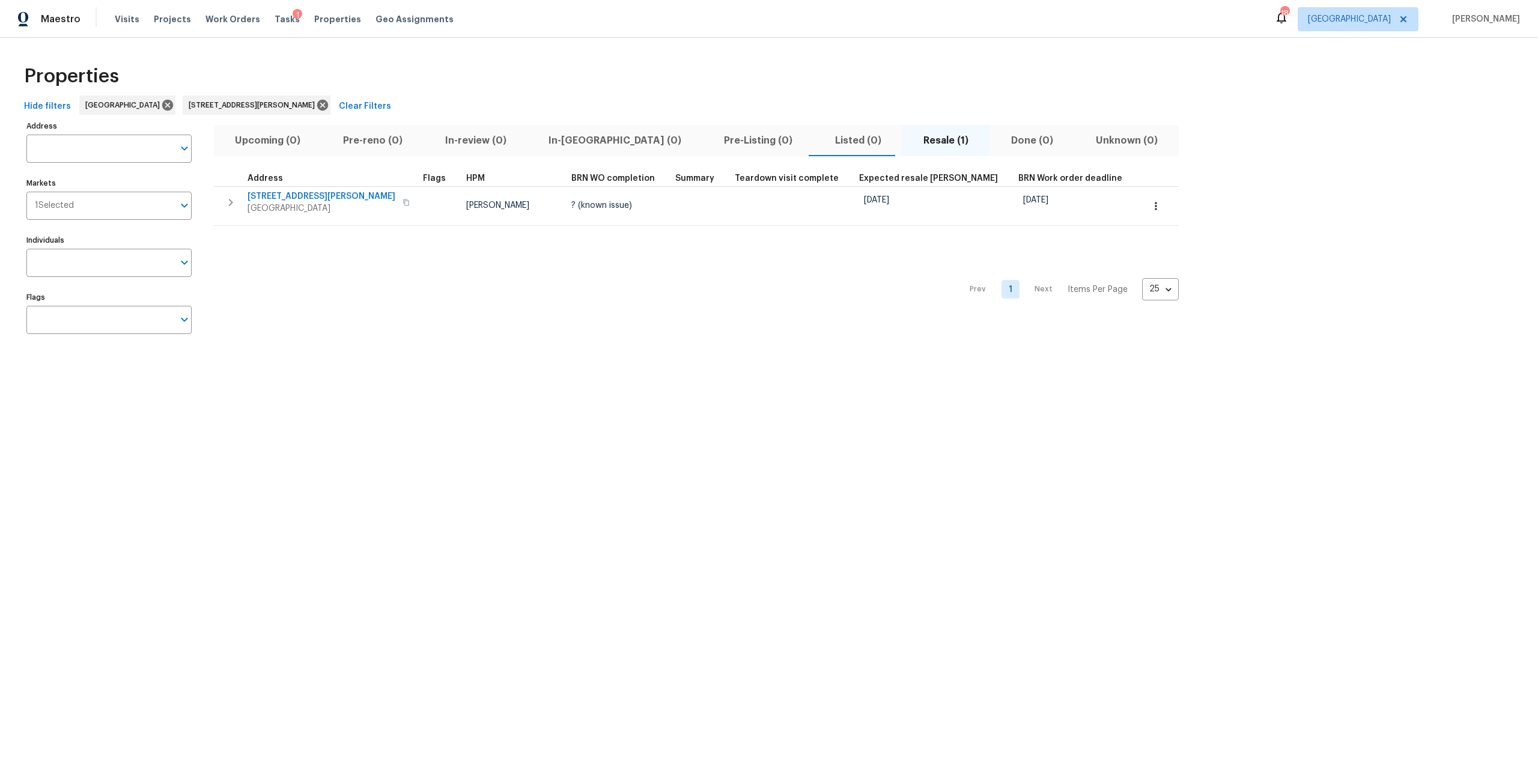
type input "[STREET_ADDRESS][PERSON_NAME]"
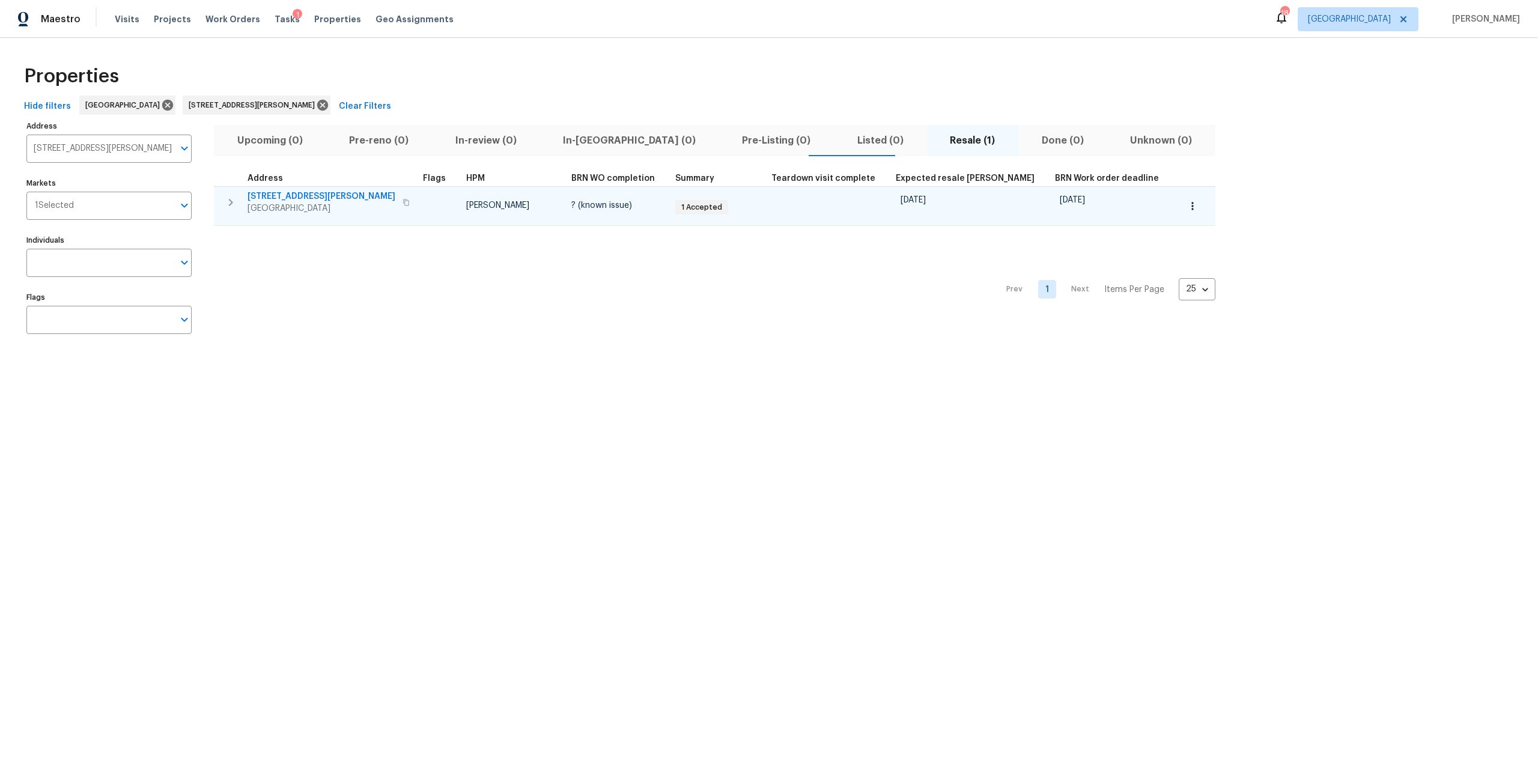
click at [1186, 207] on icon "button" at bounding box center [1192, 206] width 12 height 12
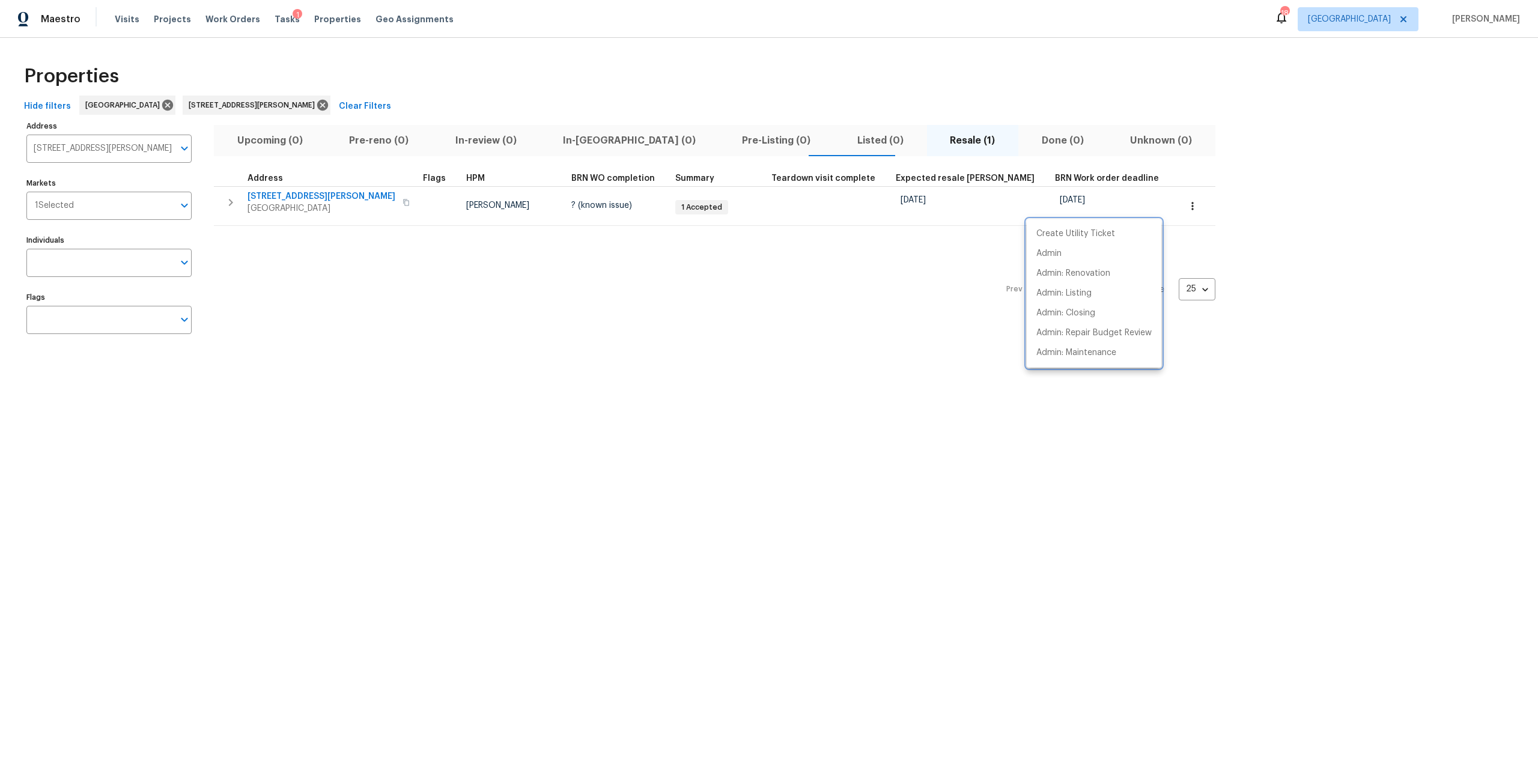
click at [1290, 227] on div at bounding box center [769, 392] width 1538 height 784
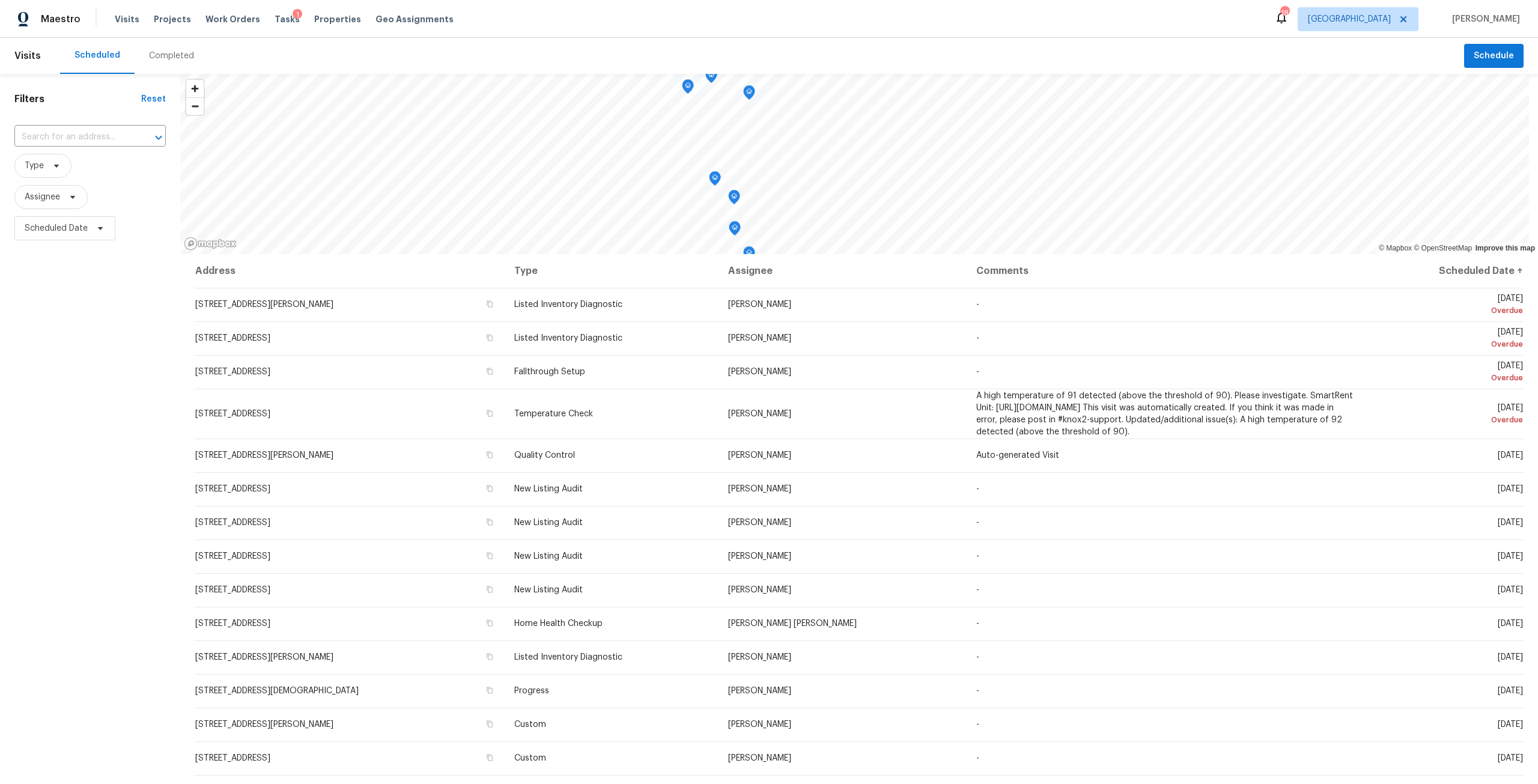
click at [345, 21] on div "Visits Projects Work Orders Tasks 1 Properties Geo Assignments" at bounding box center [291, 19] width 354 height 24
click at [332, 17] on span "Properties" at bounding box center [338, 19] width 47 height 12
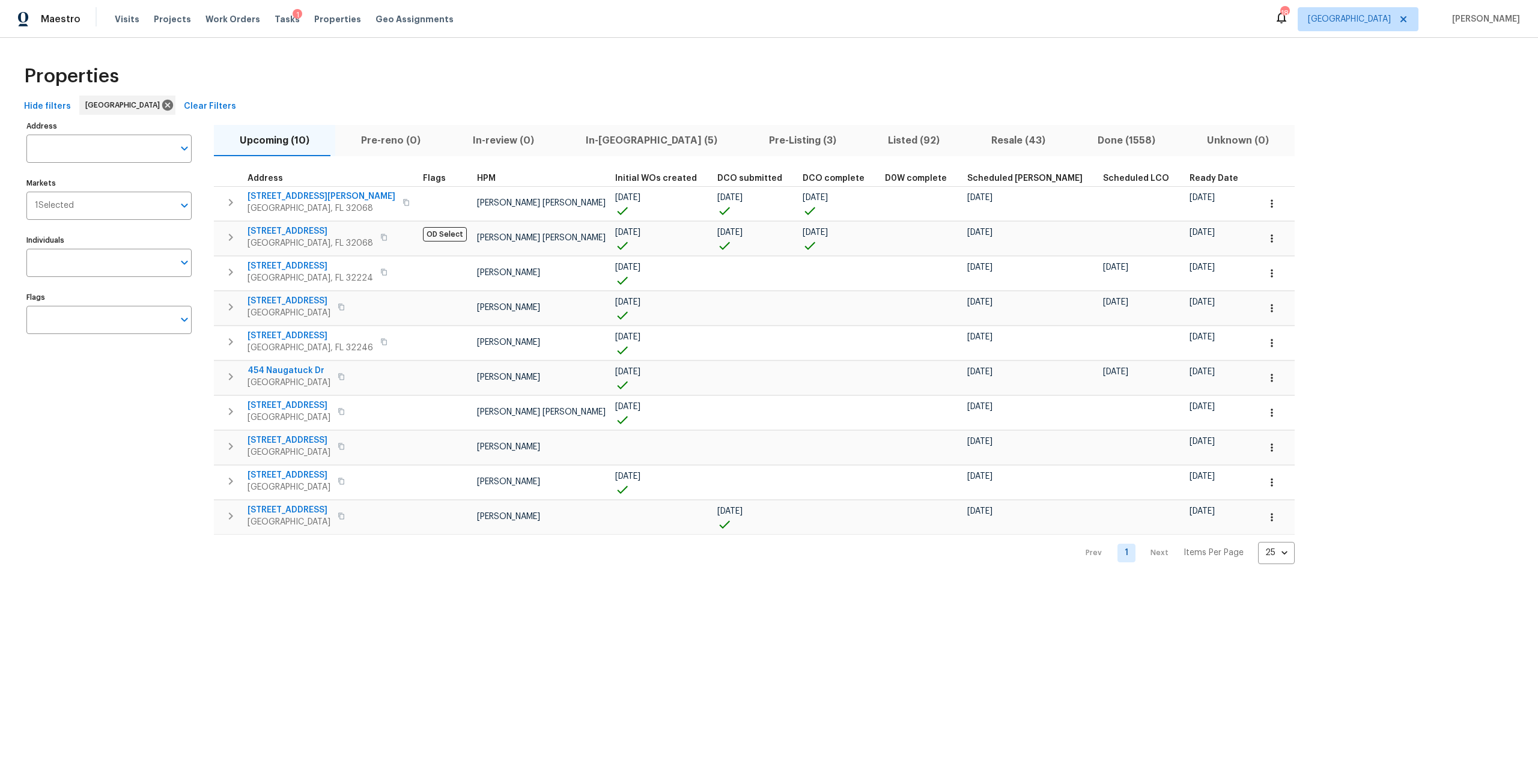
click at [277, 24] on div "Tasks 1" at bounding box center [287, 20] width 25 height 13
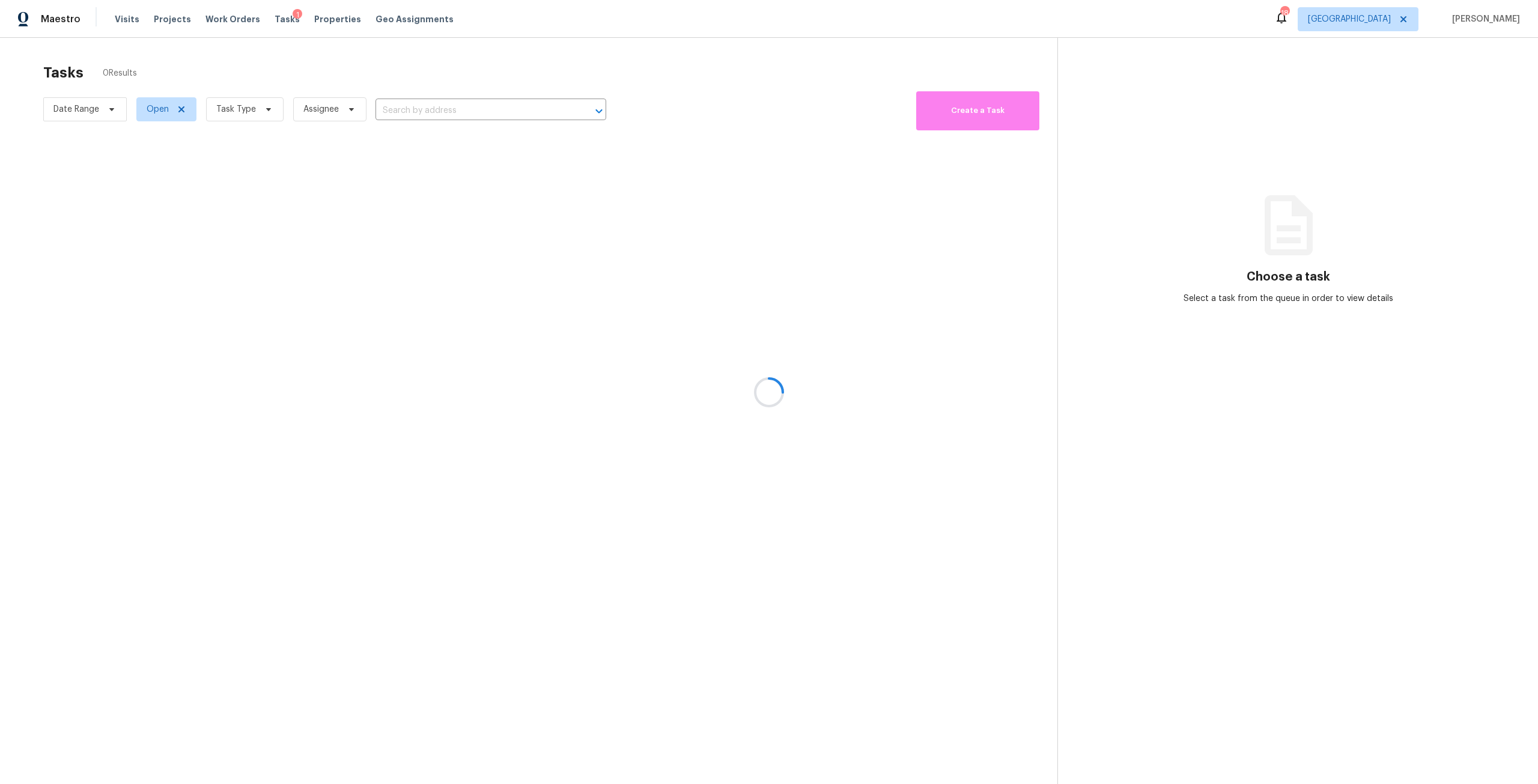
click at [275, 21] on div at bounding box center [769, 392] width 1538 height 784
click at [255, 104] on div at bounding box center [769, 392] width 1538 height 784
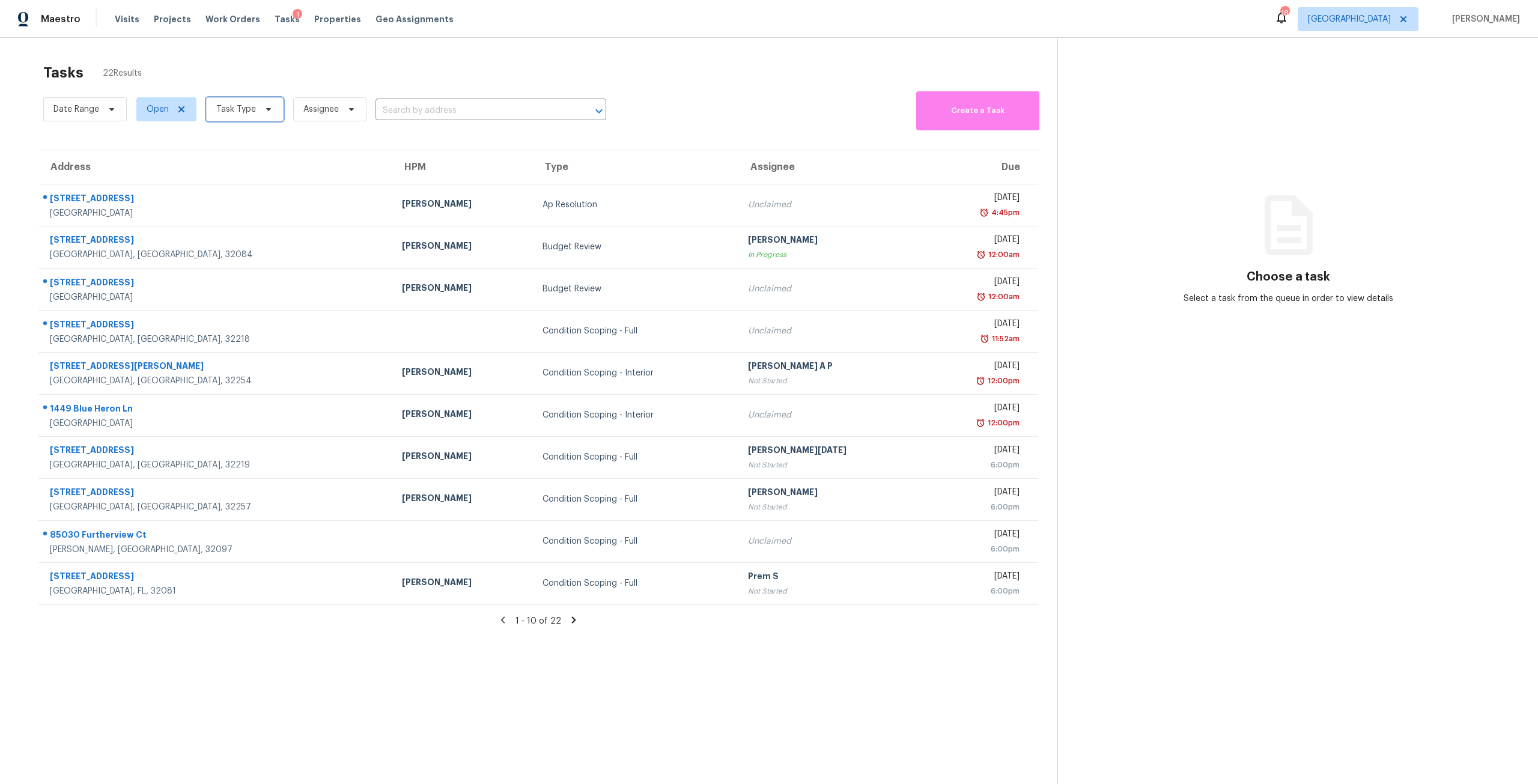
click at [255, 107] on span "Task Type" at bounding box center [244, 109] width 78 height 24
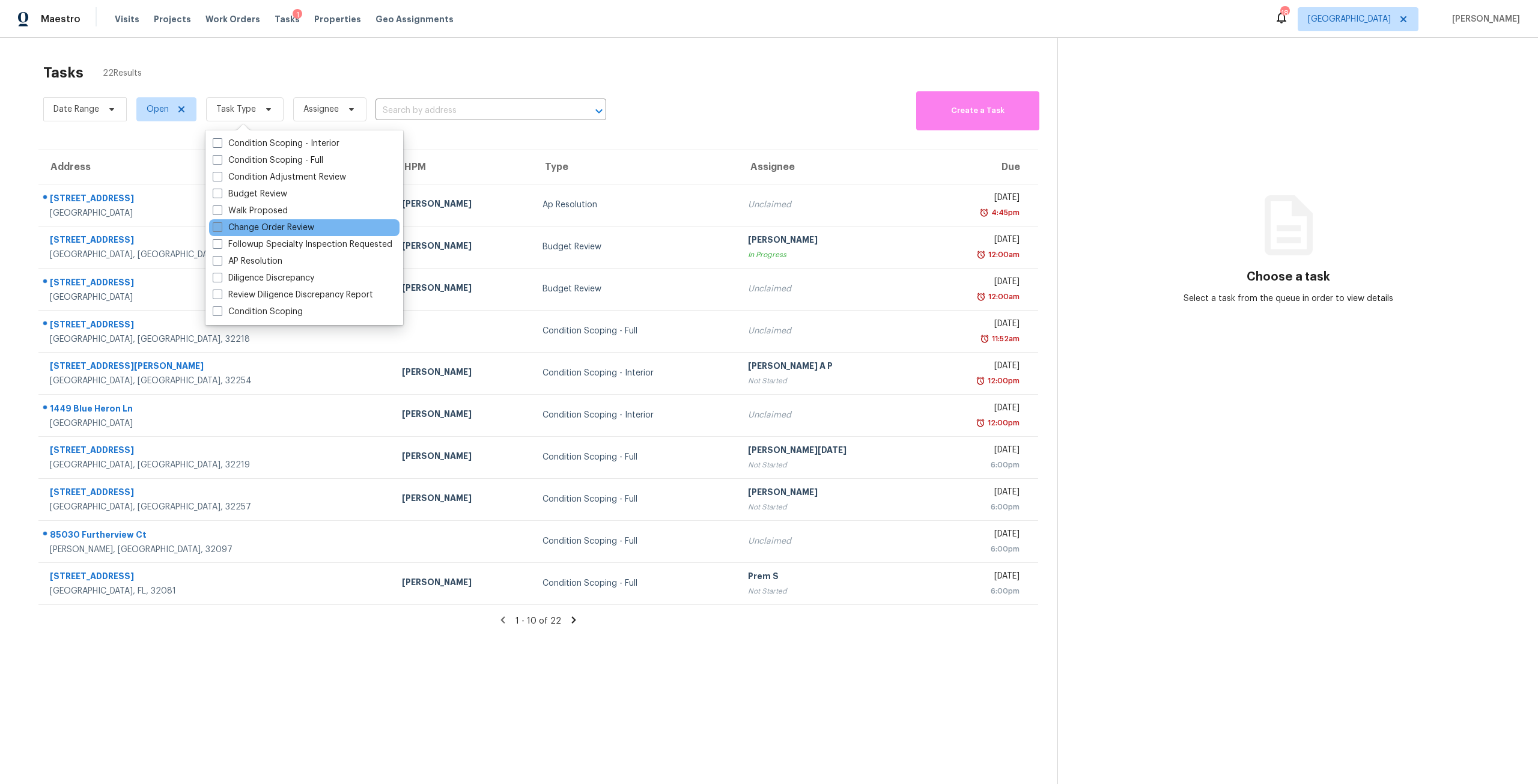
click at [291, 221] on label "Change Order Review" at bounding box center [263, 227] width 101 height 12
click at [221, 221] on input "Change Order Review" at bounding box center [216, 225] width 8 height 8
checkbox input "true"
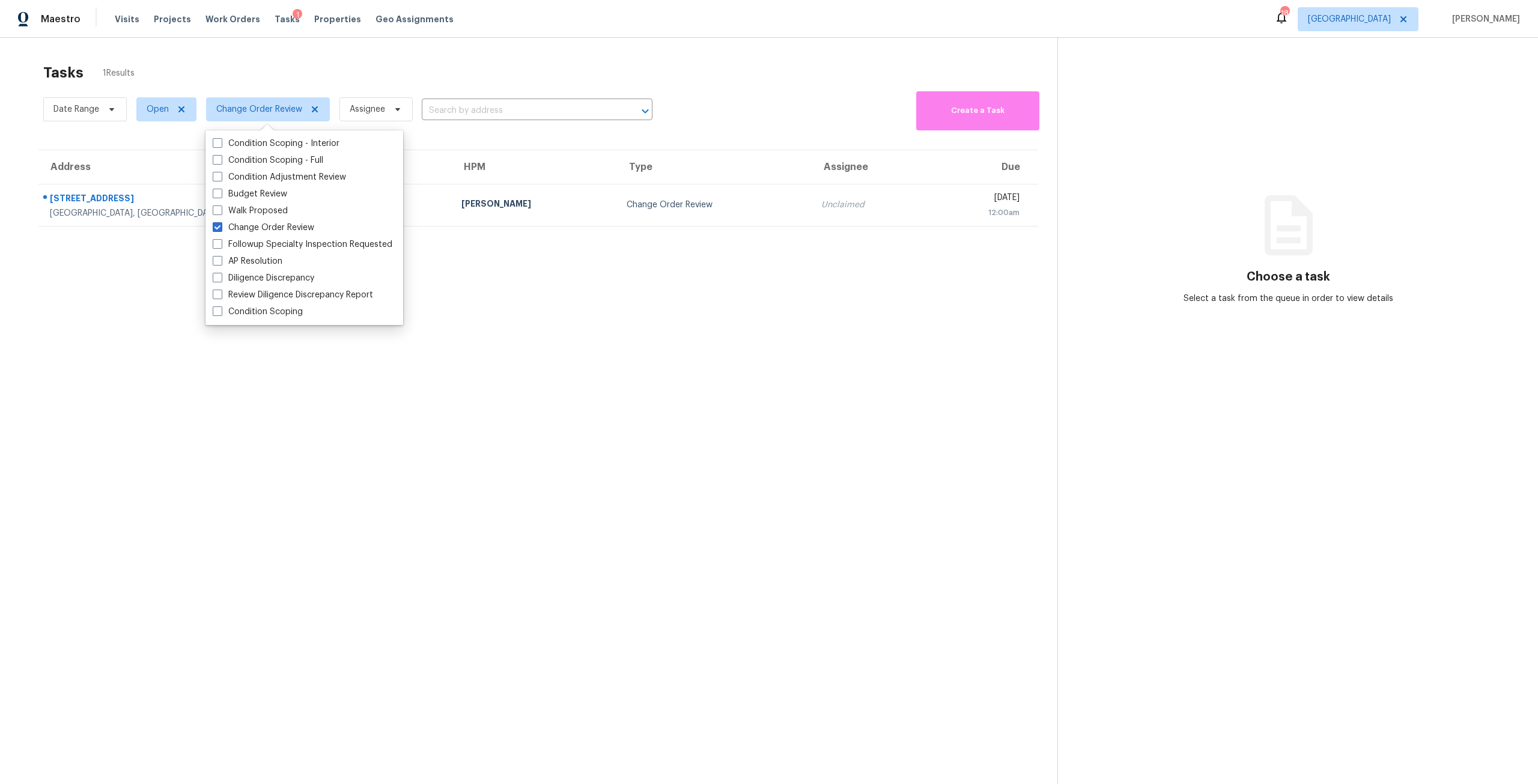
click at [447, 366] on section "Tasks 1 Results Date Range Open Change Order Review Assignee ​ Create a Task Ad…" at bounding box center [538, 439] width 1038 height 765
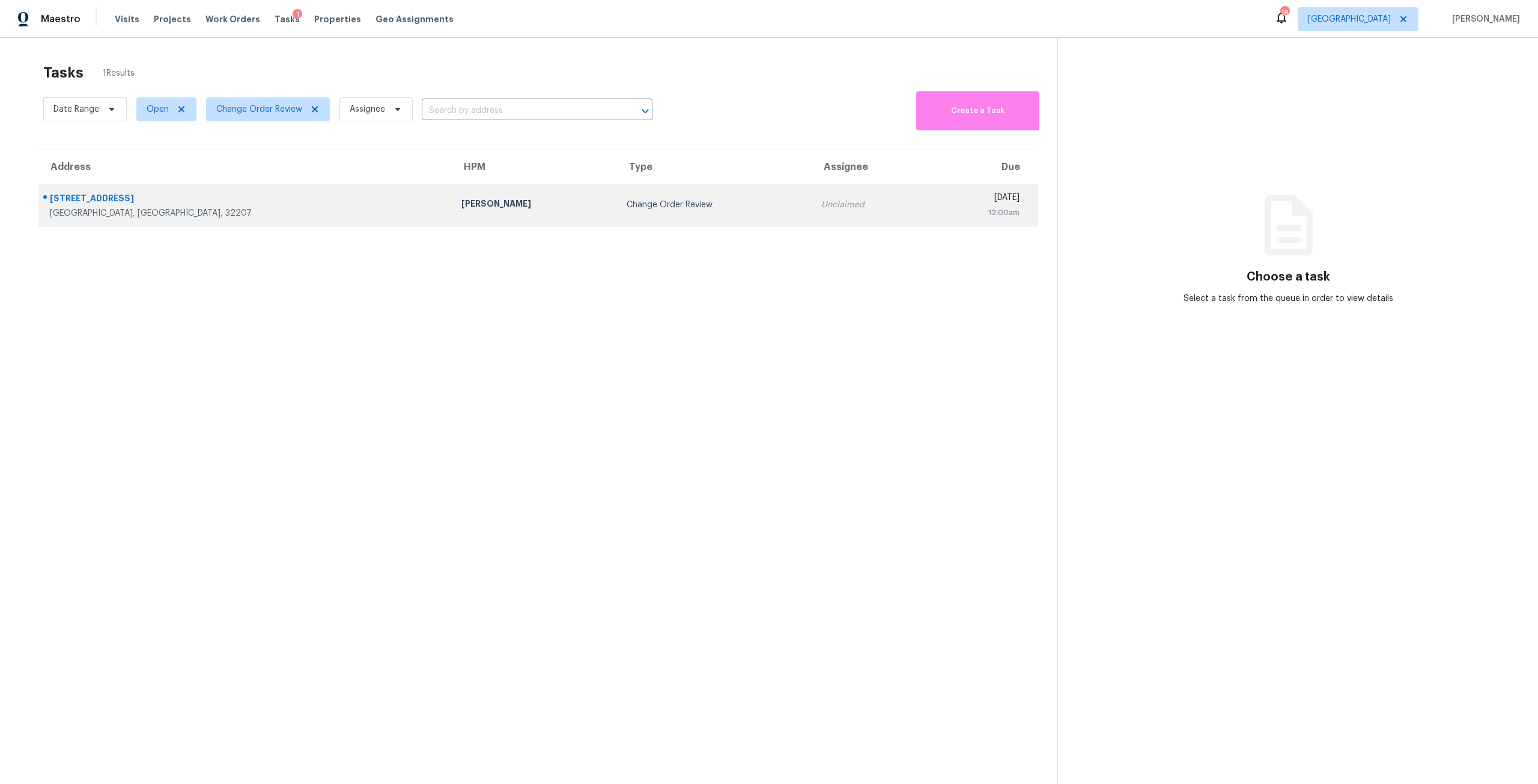
click at [218, 200] on div "[STREET_ADDRESS]" at bounding box center [246, 200] width 392 height 15
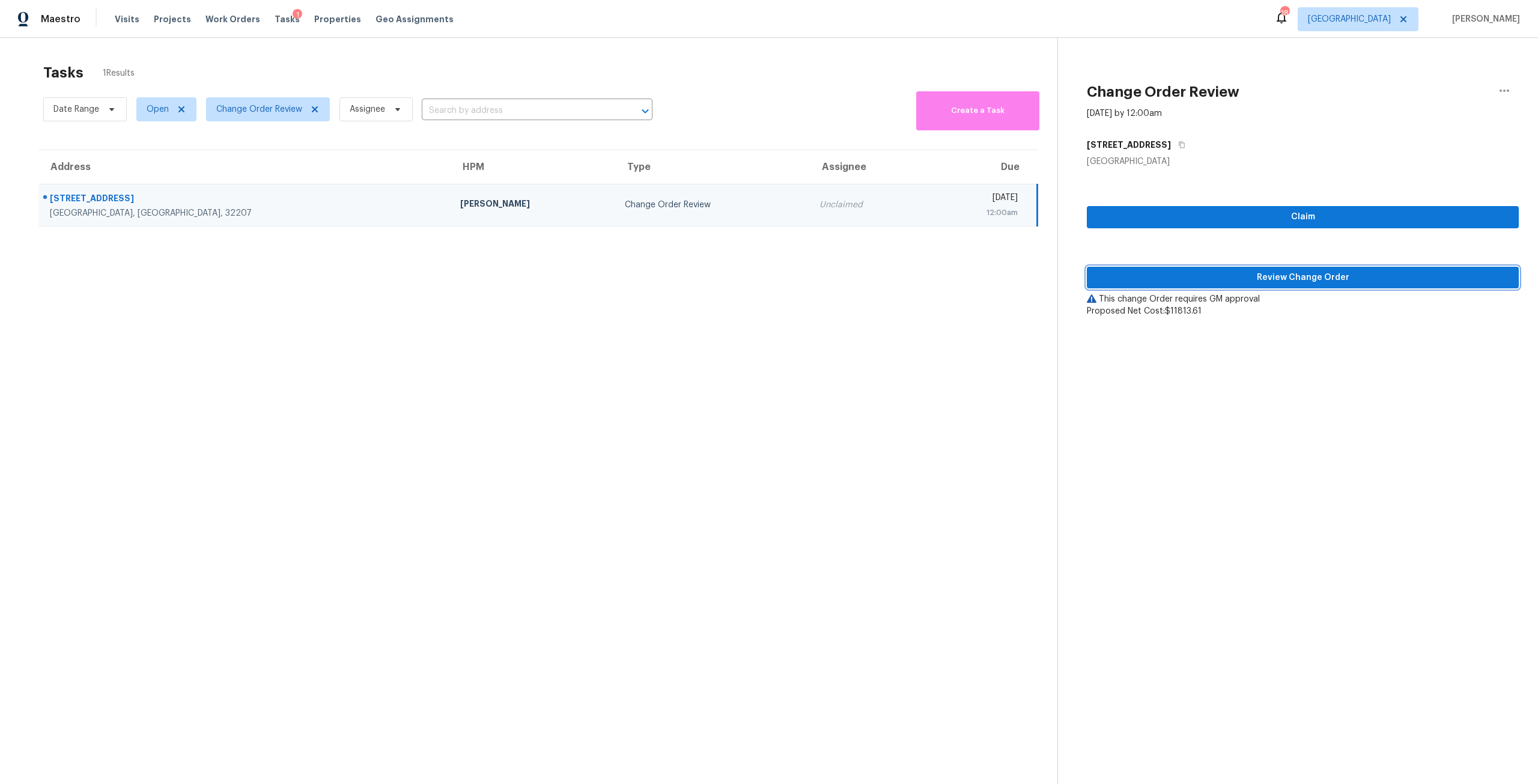
click at [1381, 282] on span "Review Change Order" at bounding box center [1303, 277] width 413 height 15
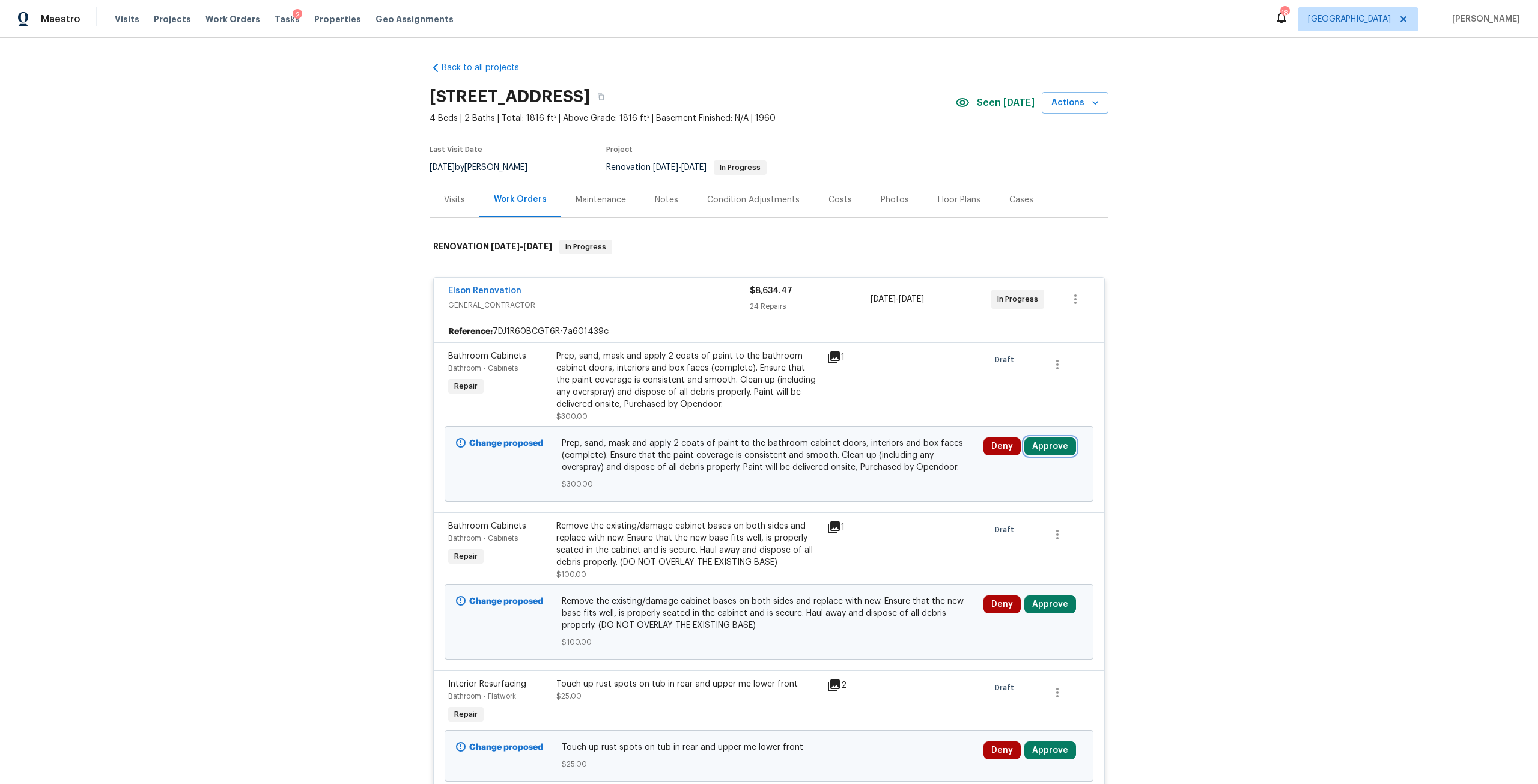
click at [1050, 452] on button "Approve" at bounding box center [1050, 447] width 52 height 18
click at [875, 463] on button "Approve" at bounding box center [873, 457] width 72 height 24
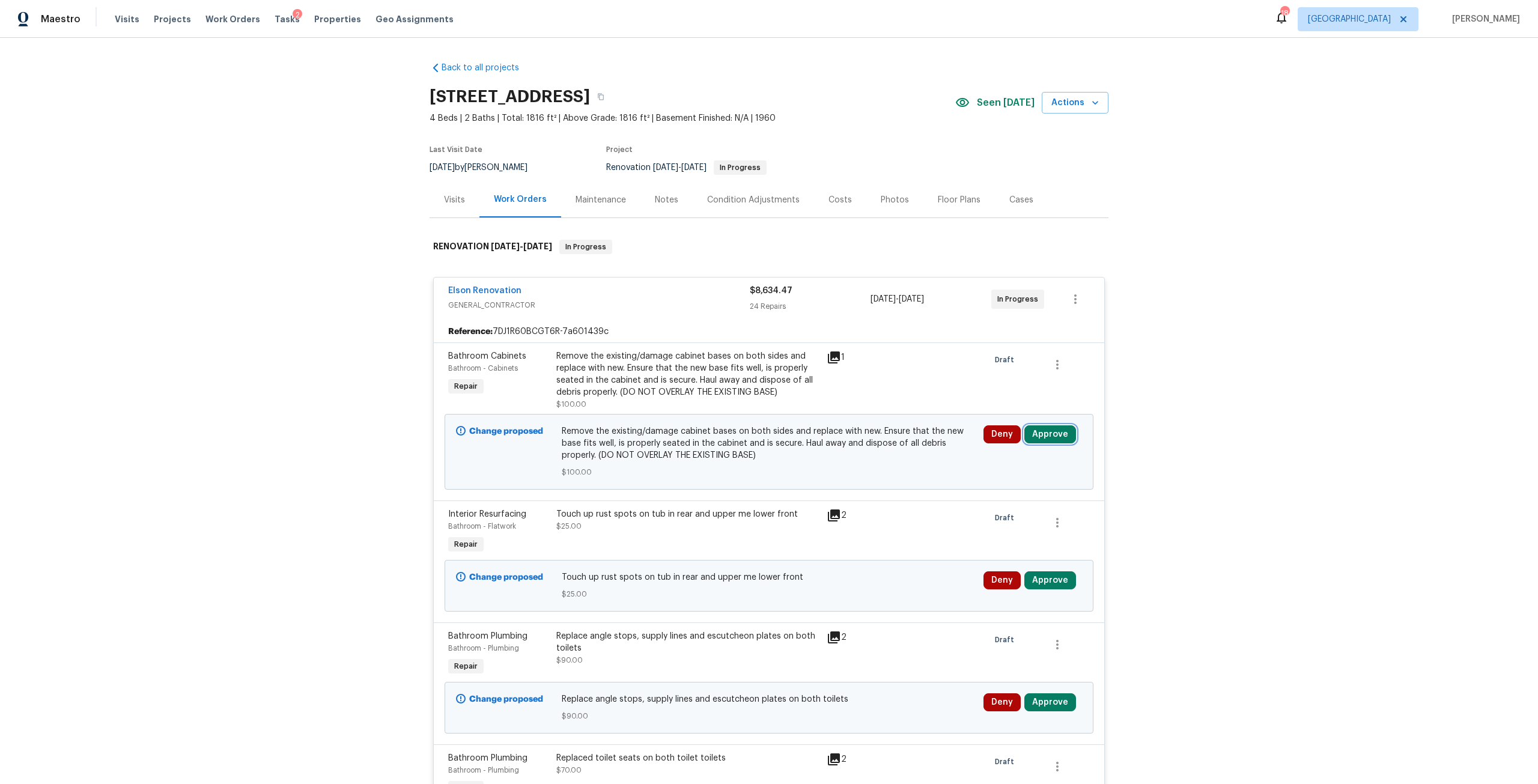
click at [1041, 429] on button "Approve" at bounding box center [1050, 434] width 52 height 18
click at [872, 438] on button "Approve" at bounding box center [873, 445] width 72 height 24
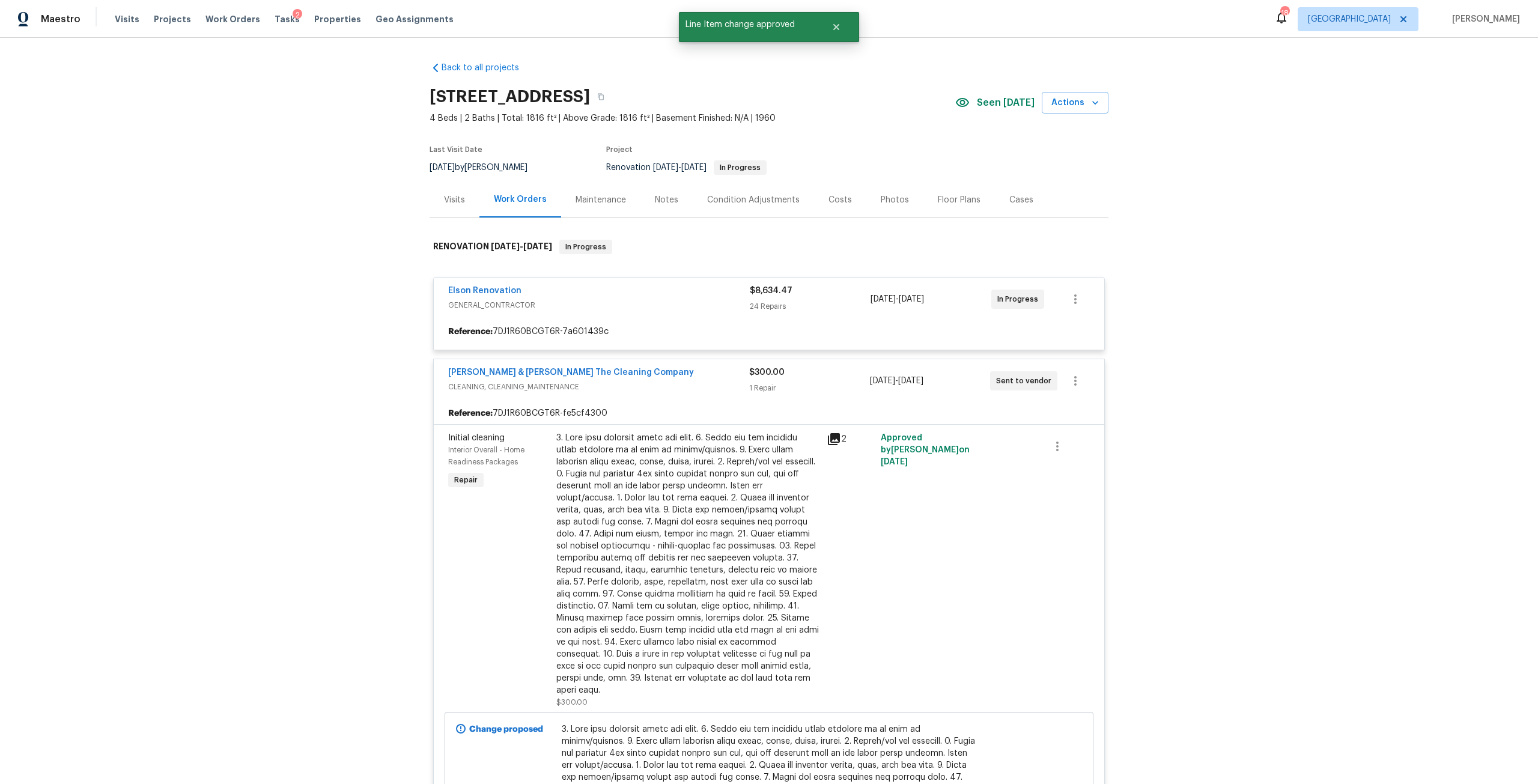
click at [828, 197] on div "Costs" at bounding box center [840, 200] width 24 height 12
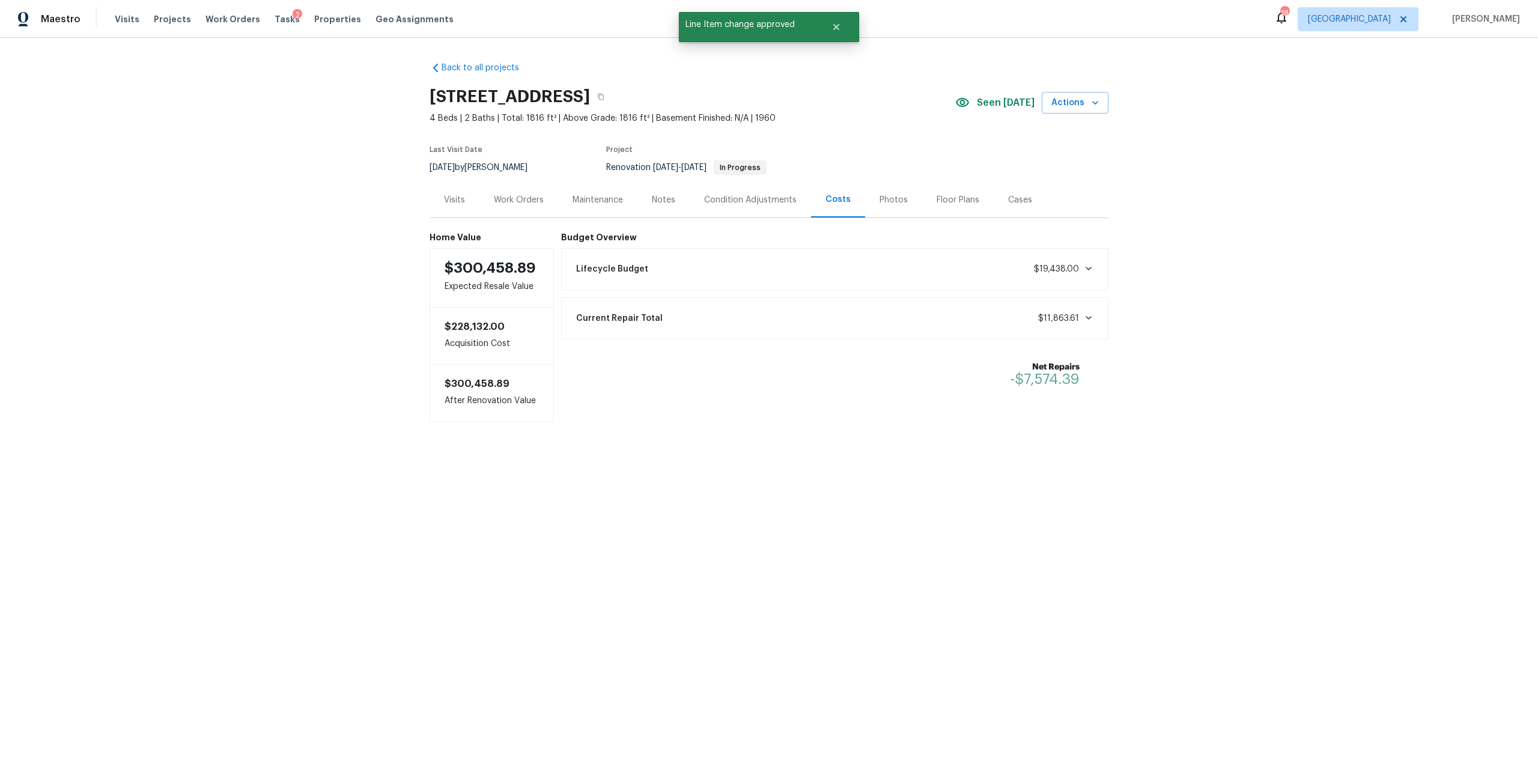
click at [516, 207] on div "Work Orders" at bounding box center [518, 200] width 79 height 35
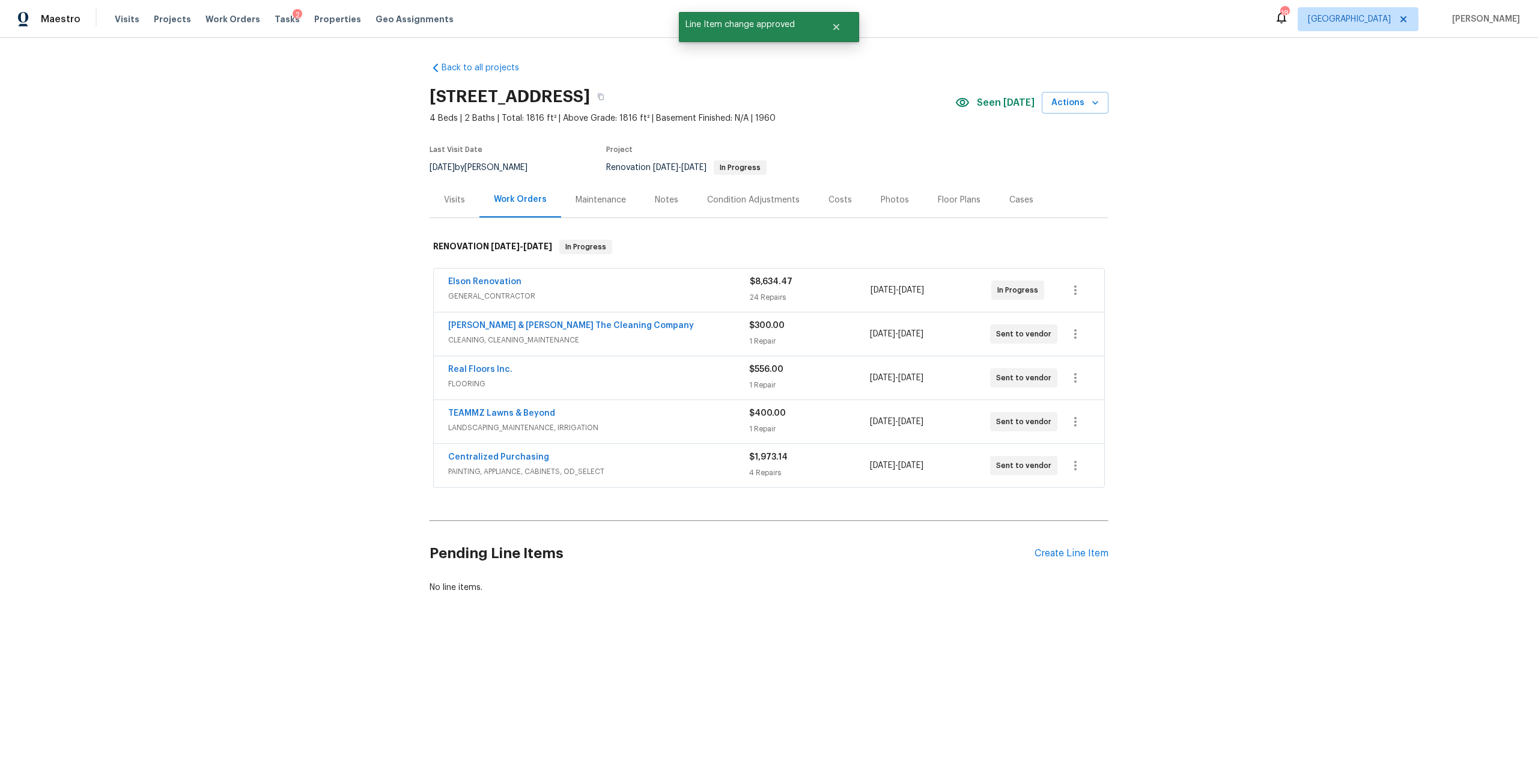
click at [880, 278] on div "[DATE] - [DATE]" at bounding box center [931, 290] width 121 height 29
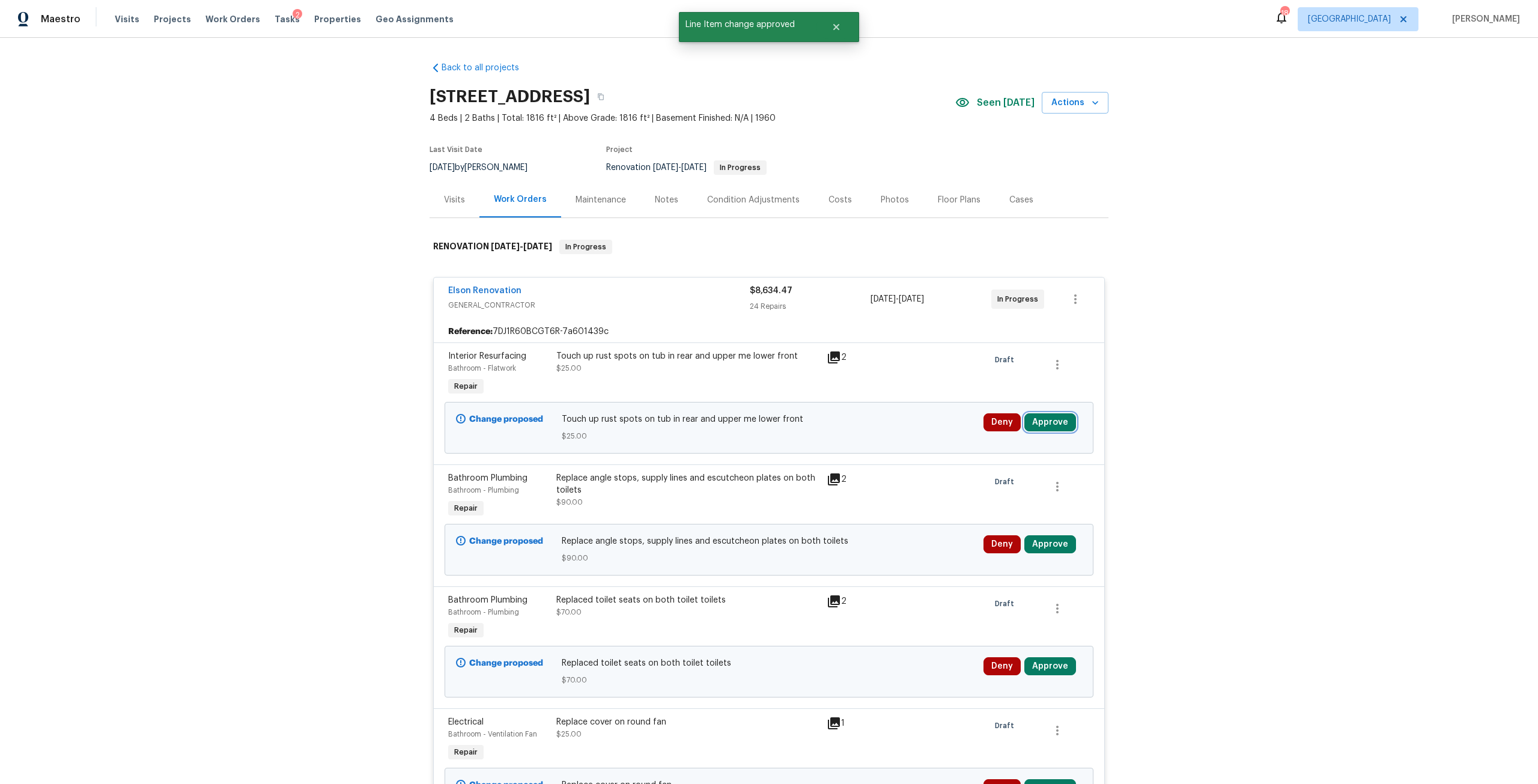
click at [1054, 420] on button "Approve" at bounding box center [1050, 422] width 52 height 18
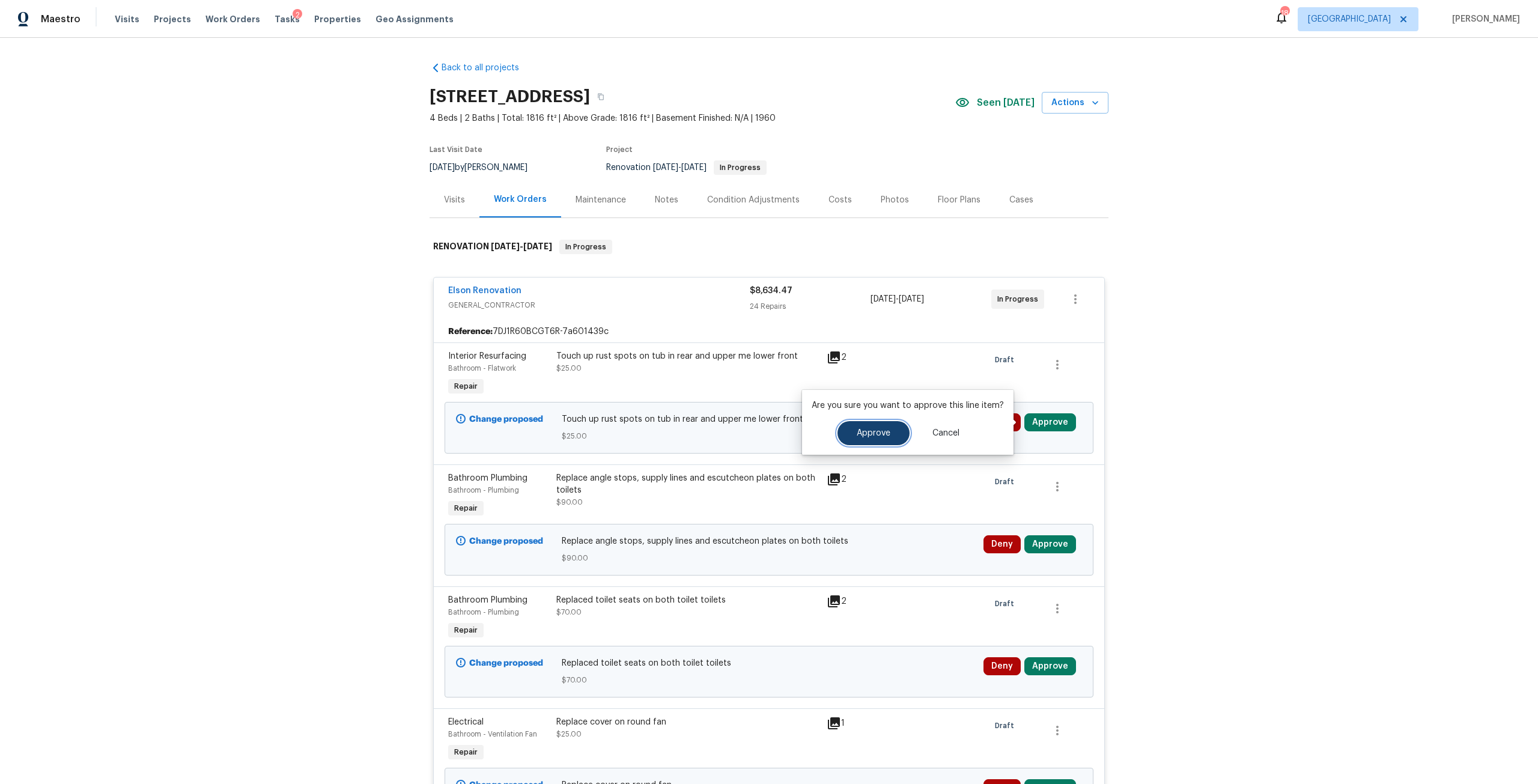
click at [887, 436] on span "Approve" at bounding box center [873, 434] width 33 height 9
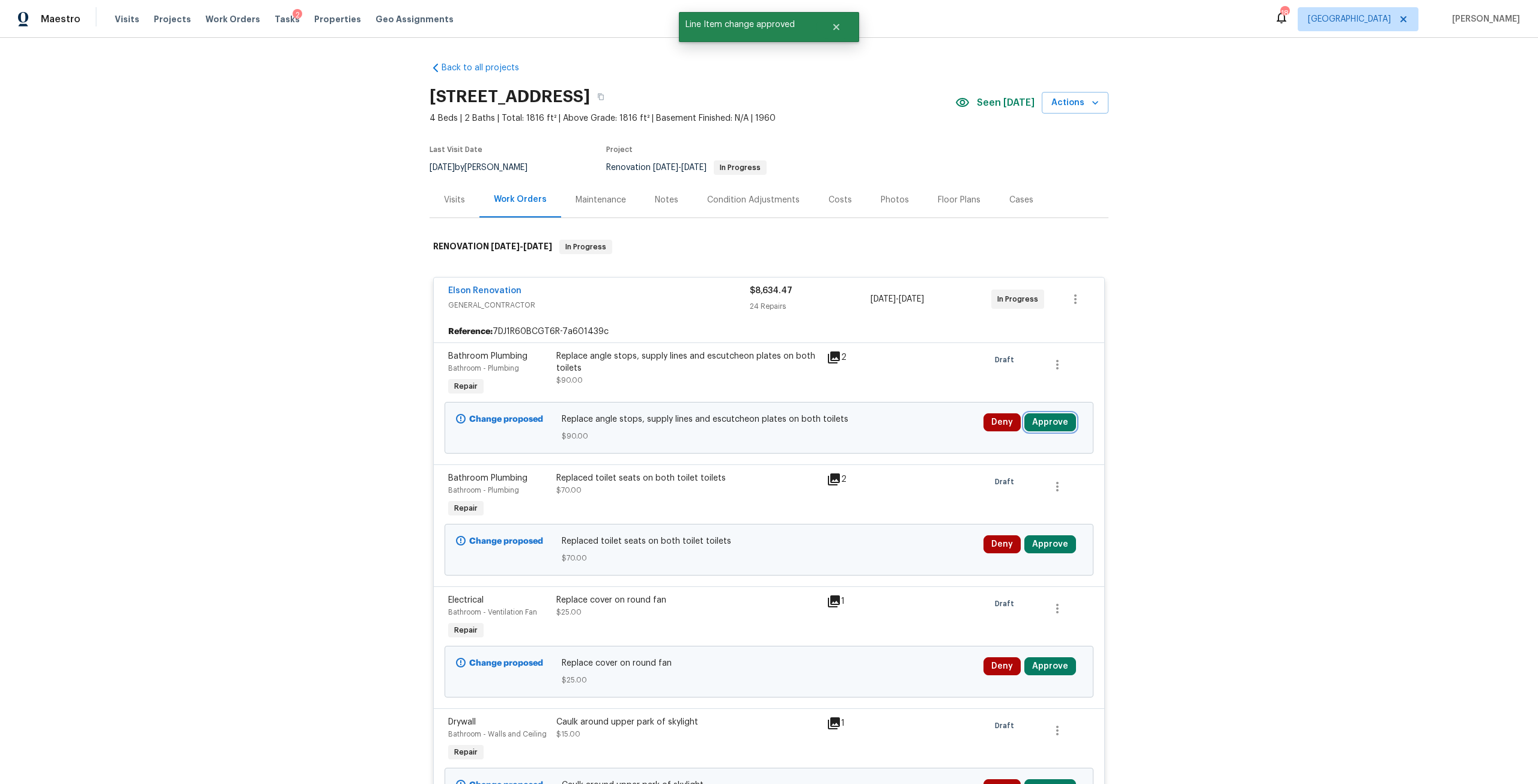
click at [1049, 427] on button "Approve" at bounding box center [1050, 422] width 52 height 18
click at [878, 433] on span "Approve" at bounding box center [873, 434] width 33 height 9
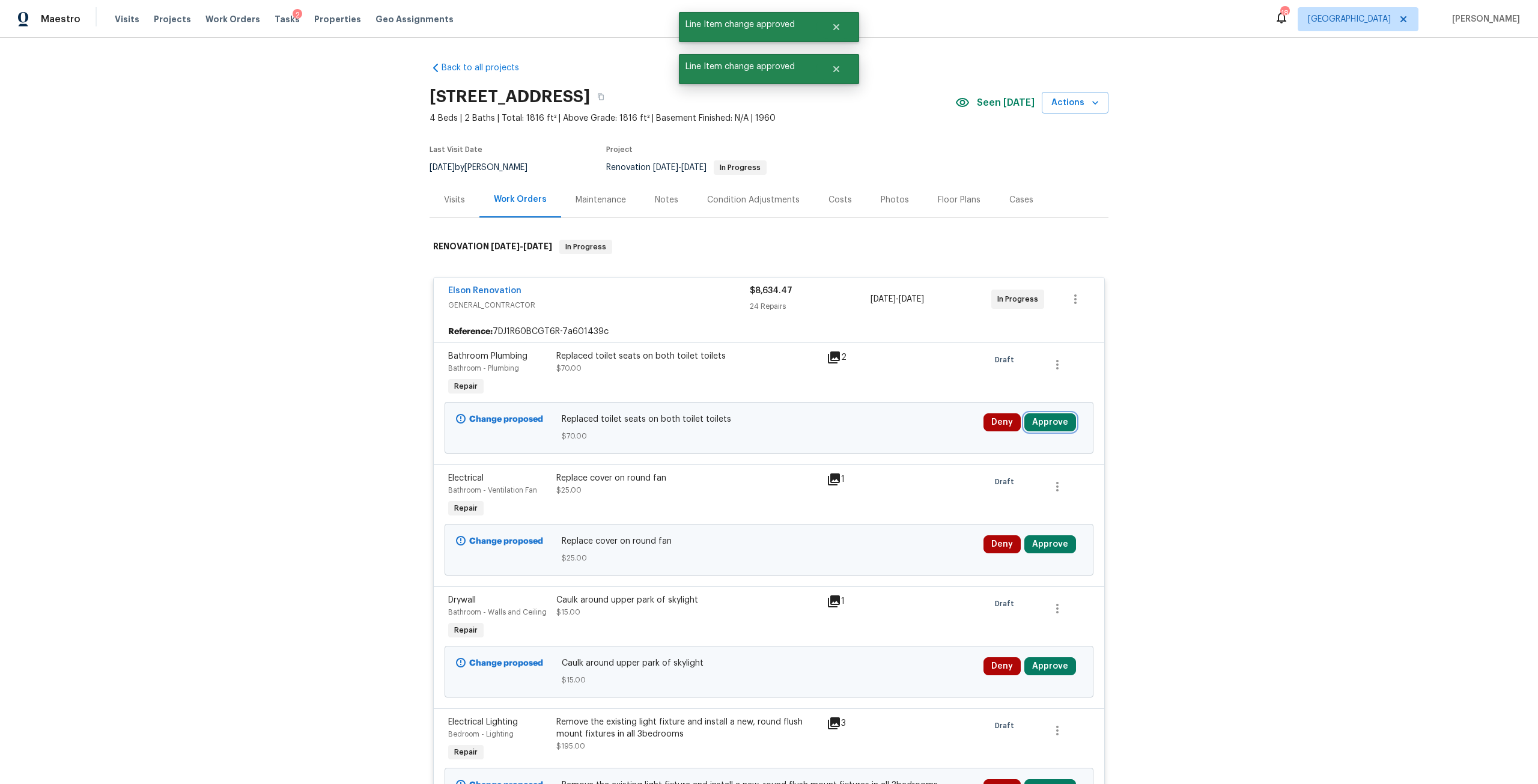
click at [1061, 423] on button "Approve" at bounding box center [1050, 422] width 52 height 18
click at [882, 426] on button "Approve" at bounding box center [873, 432] width 72 height 24
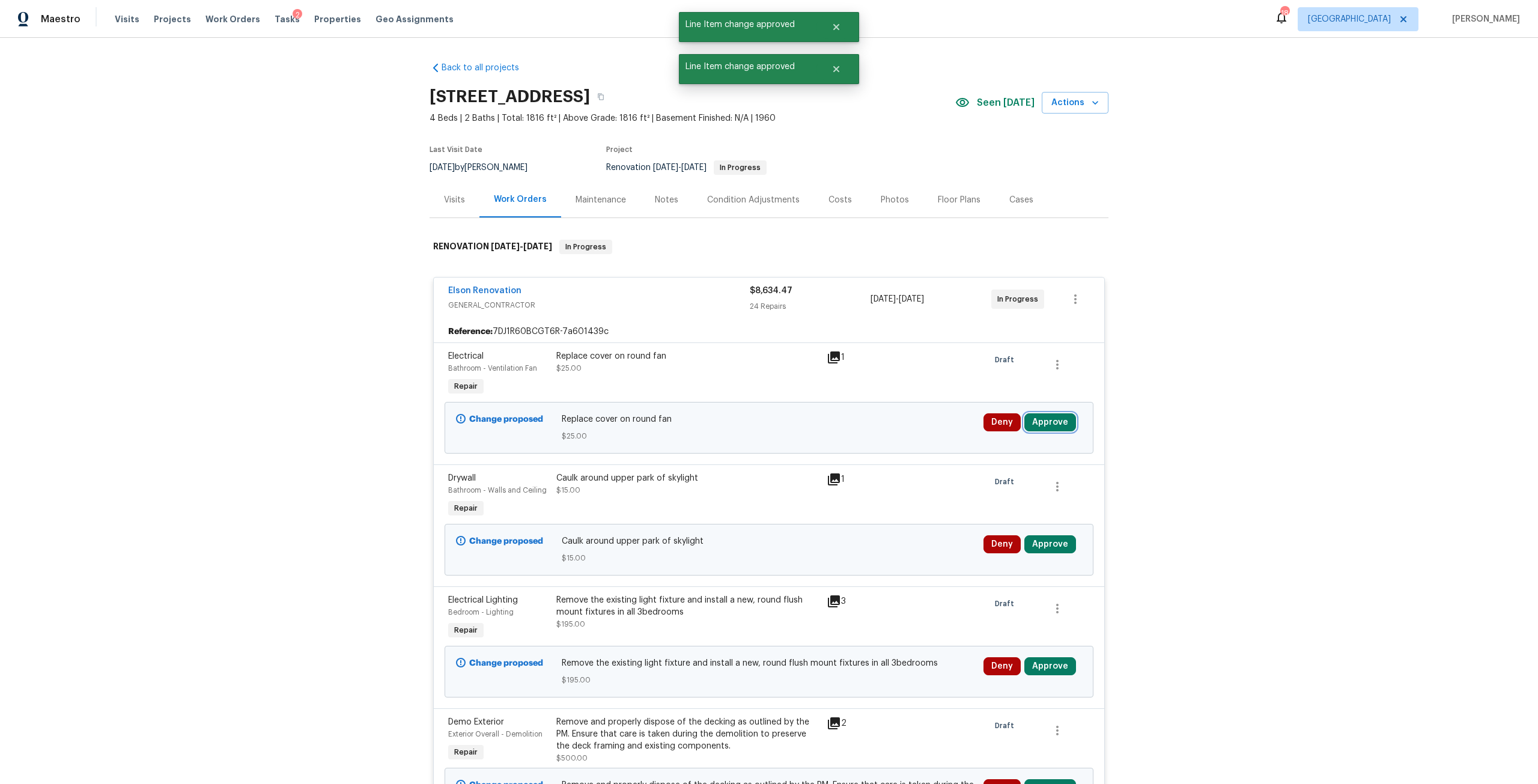
click at [1039, 430] on button "Approve" at bounding box center [1050, 422] width 52 height 18
click at [891, 445] on button "Approve" at bounding box center [873, 432] width 72 height 24
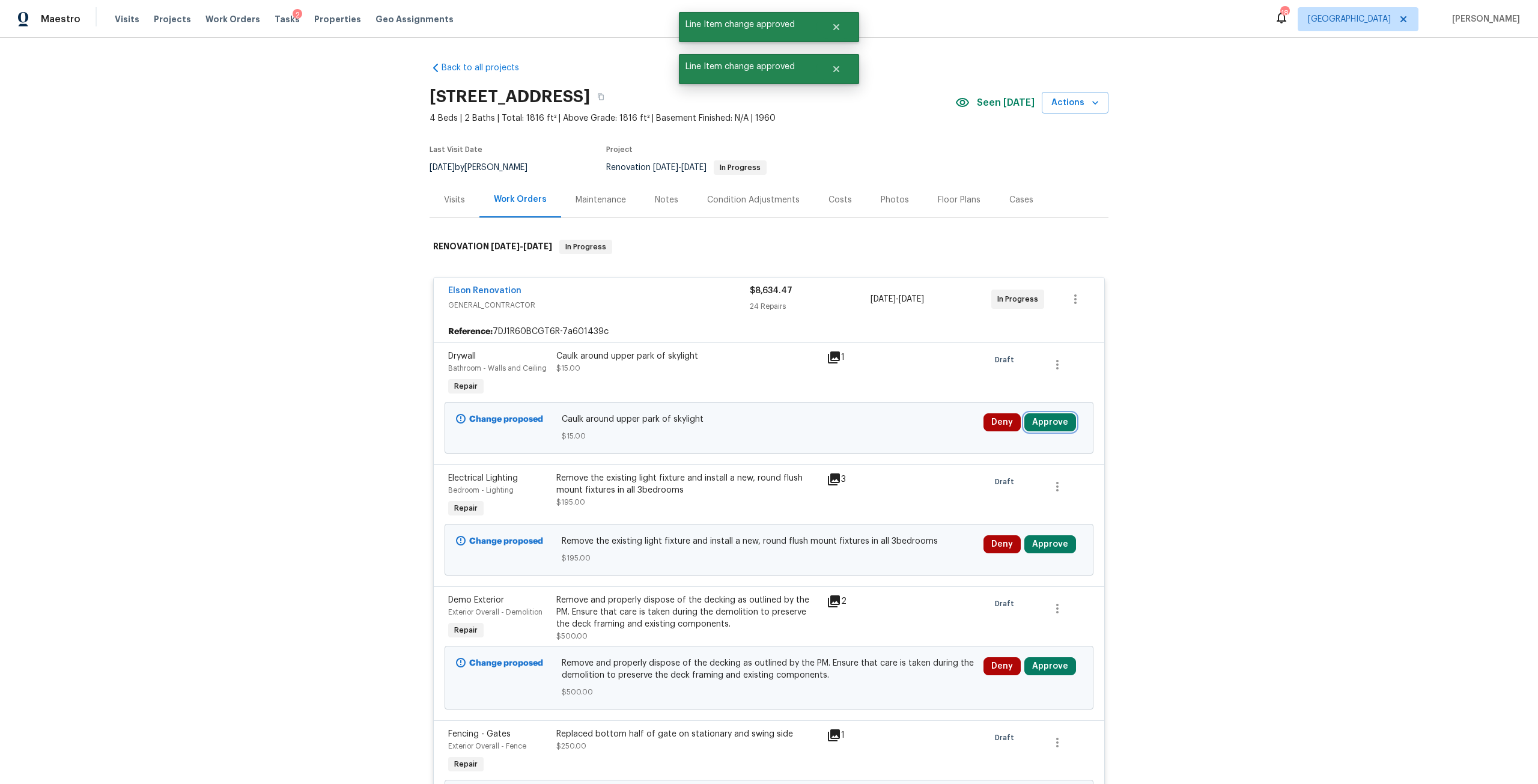
click at [1041, 418] on button "Approve" at bounding box center [1050, 422] width 52 height 18
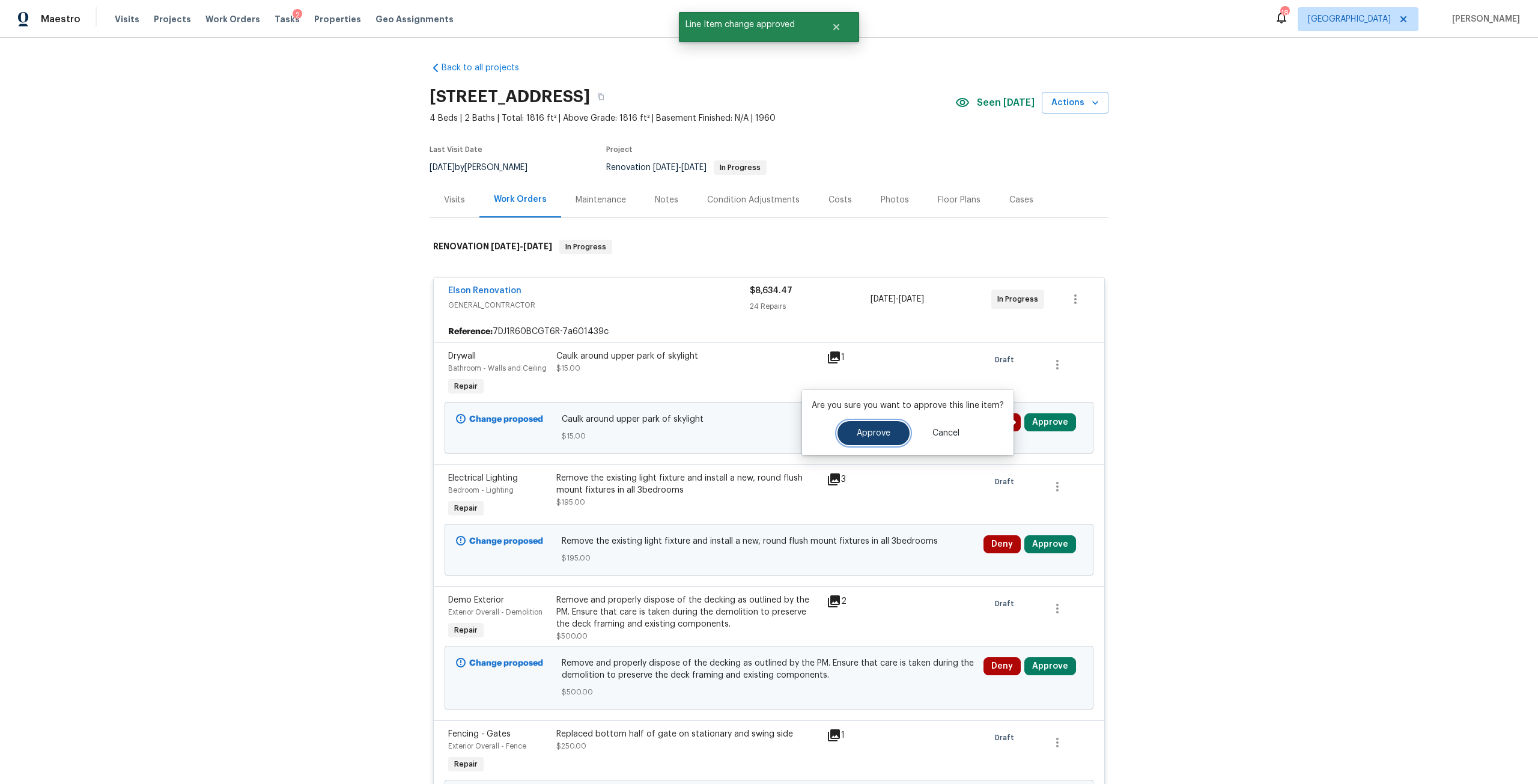
click at [897, 425] on button "Approve" at bounding box center [873, 432] width 72 height 24
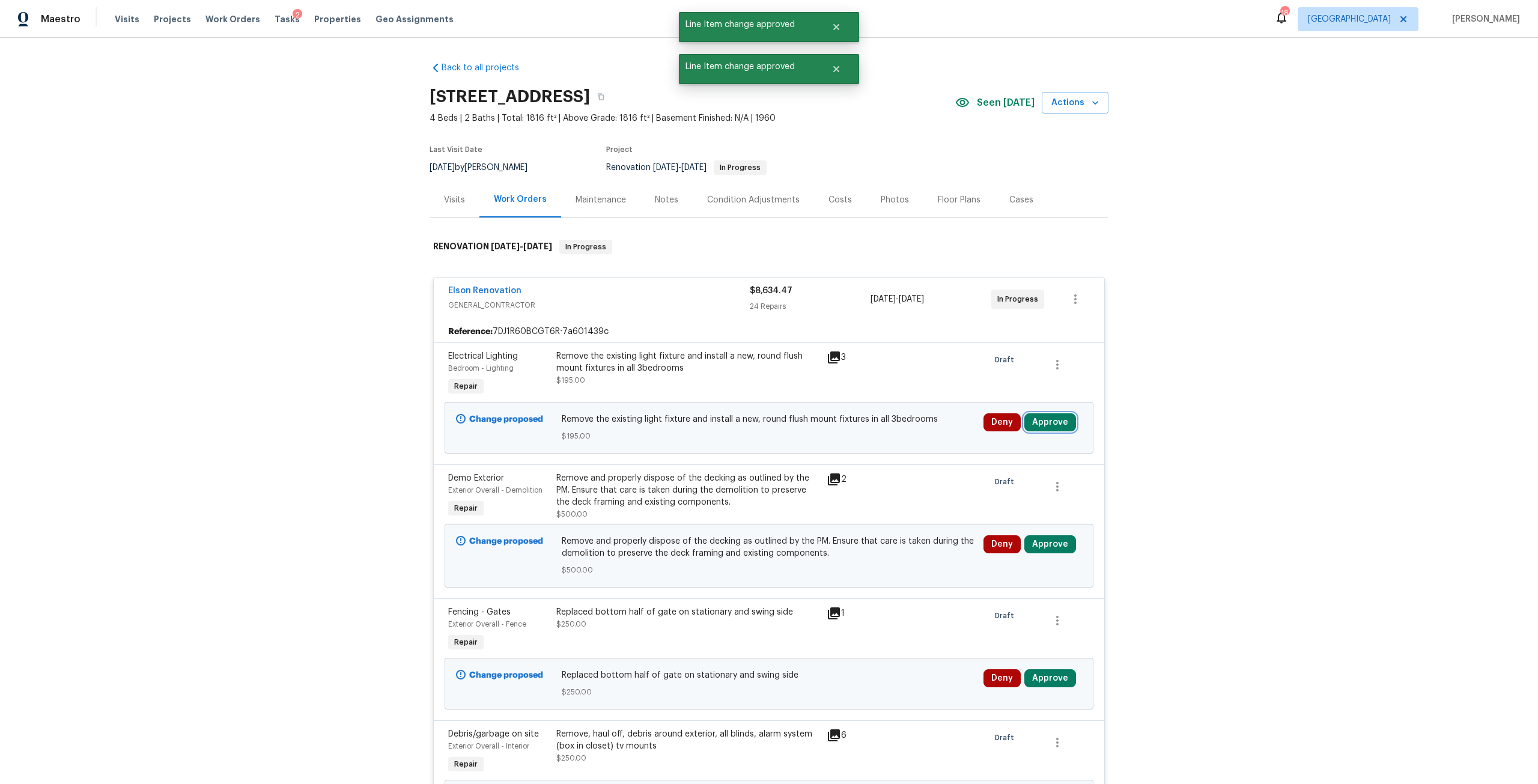
click at [1038, 426] on button "Approve" at bounding box center [1050, 422] width 52 height 18
click at [884, 439] on button "Approve" at bounding box center [873, 432] width 72 height 24
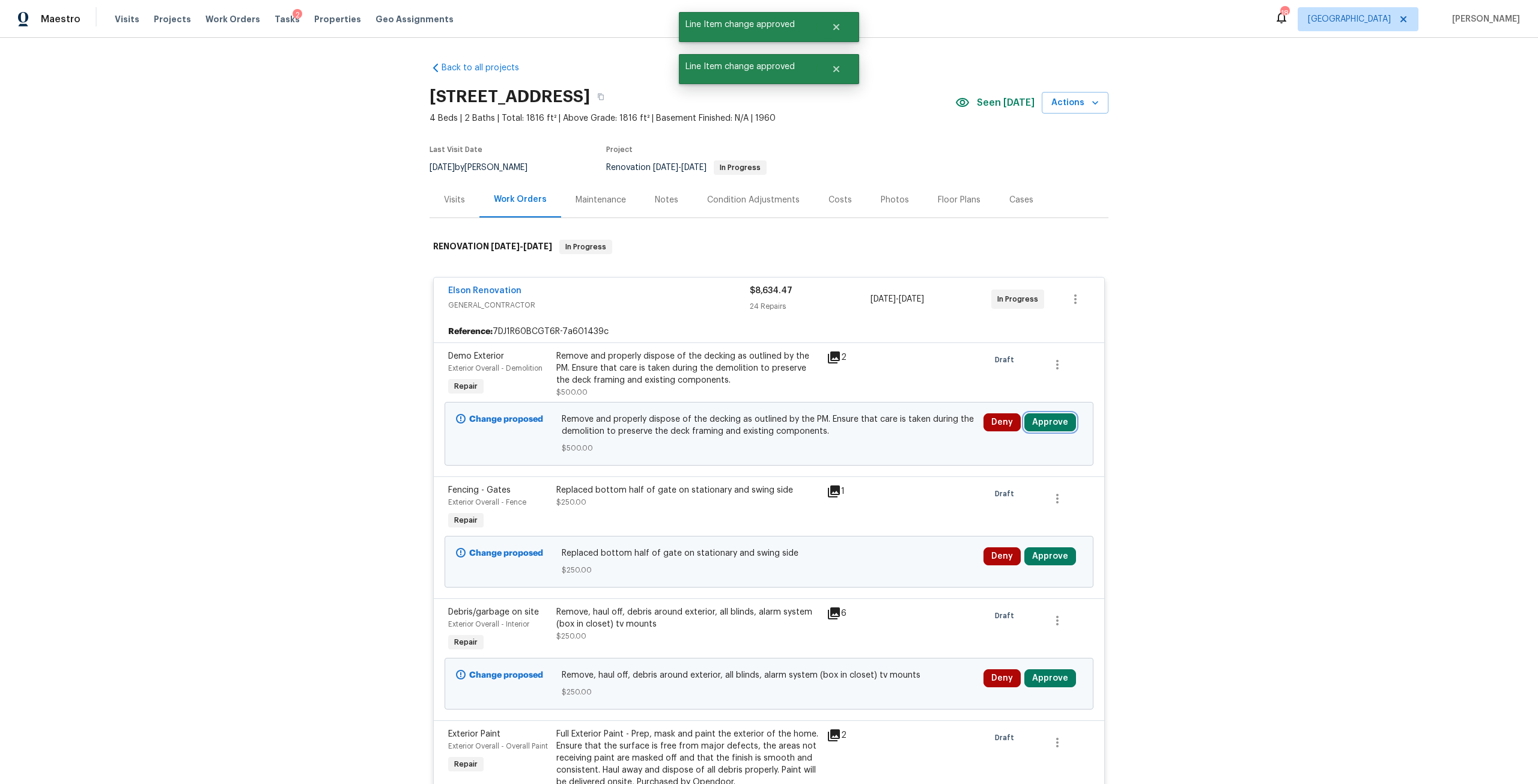
click at [1041, 424] on button "Approve" at bounding box center [1050, 422] width 52 height 18
click at [874, 430] on span "Approve" at bounding box center [873, 434] width 33 height 9
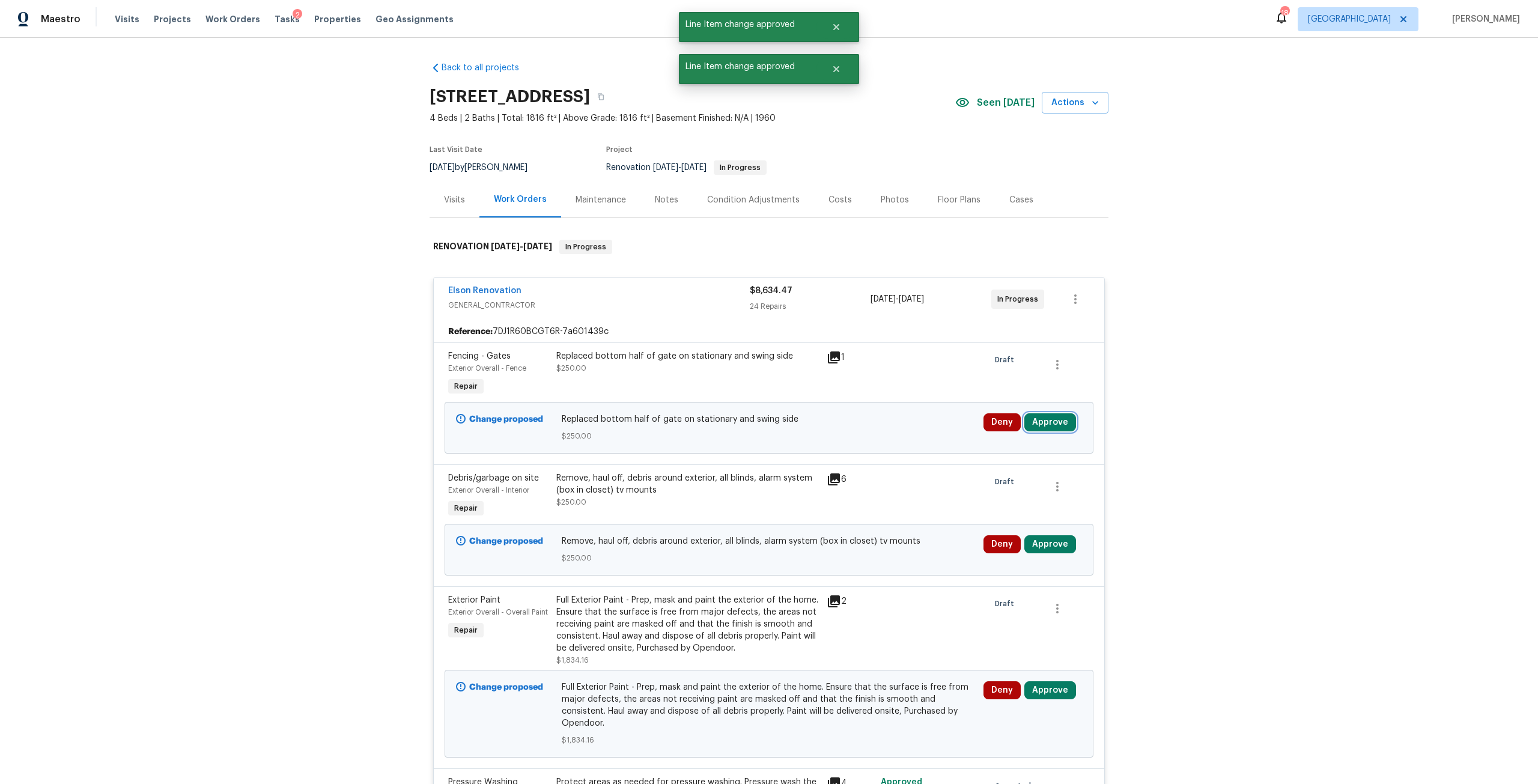
click at [1042, 430] on button "Approve" at bounding box center [1050, 422] width 52 height 18
click at [875, 428] on button "Approve" at bounding box center [873, 432] width 72 height 24
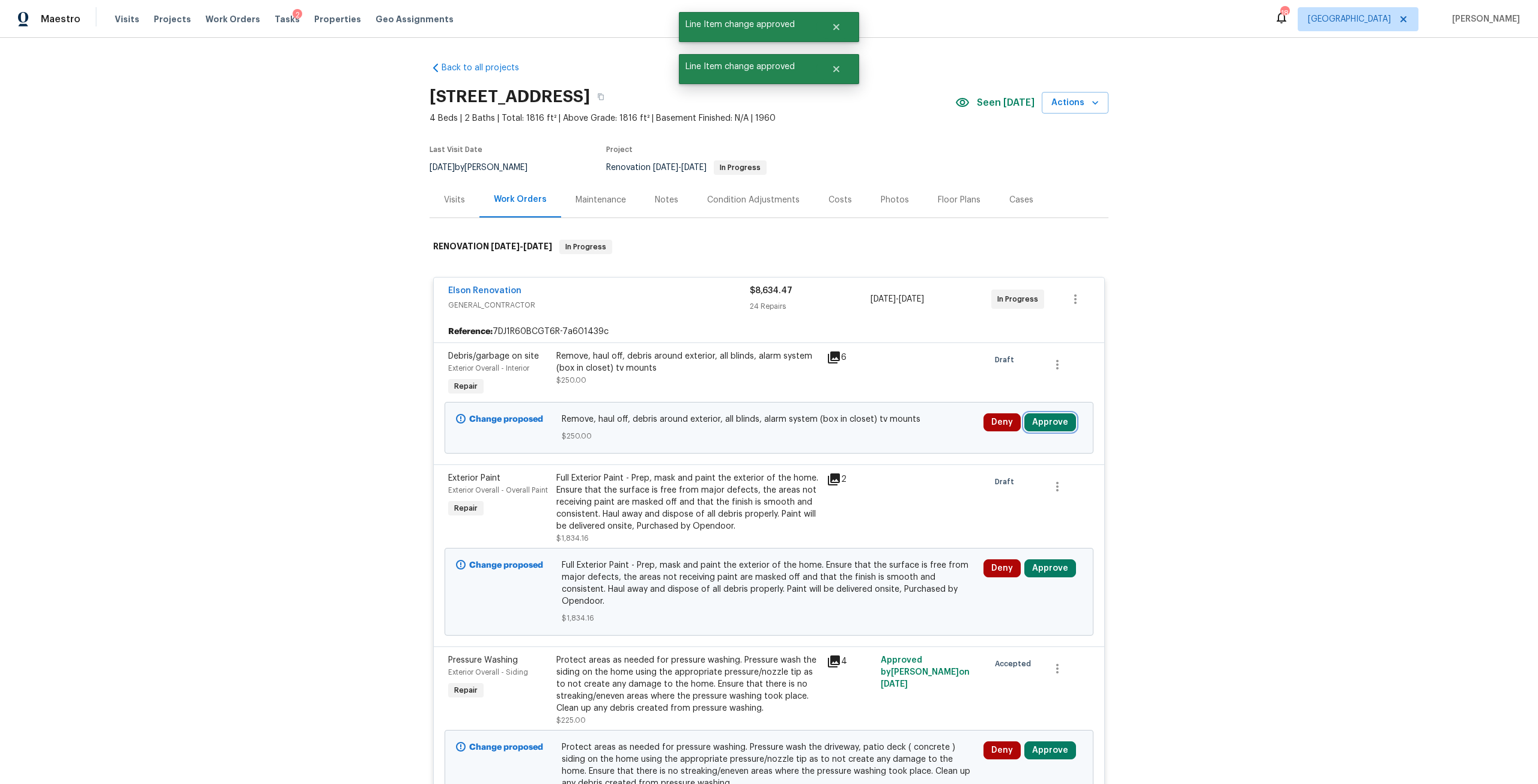
click at [1033, 419] on button "Approve" at bounding box center [1050, 422] width 52 height 18
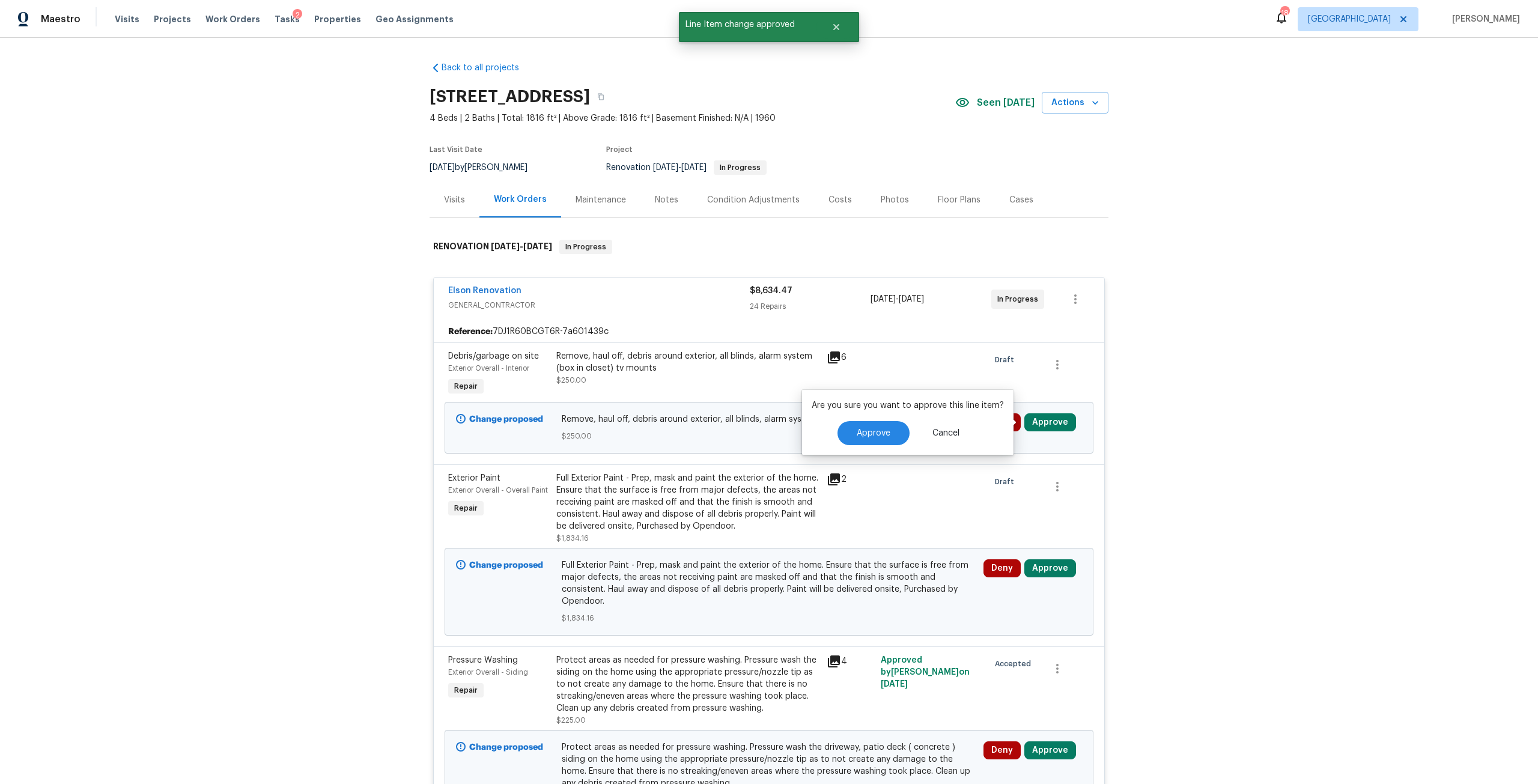
click at [835, 428] on div "Approve Cancel" at bounding box center [908, 432] width 192 height 24
click at [890, 431] on button "Approve" at bounding box center [873, 432] width 72 height 24
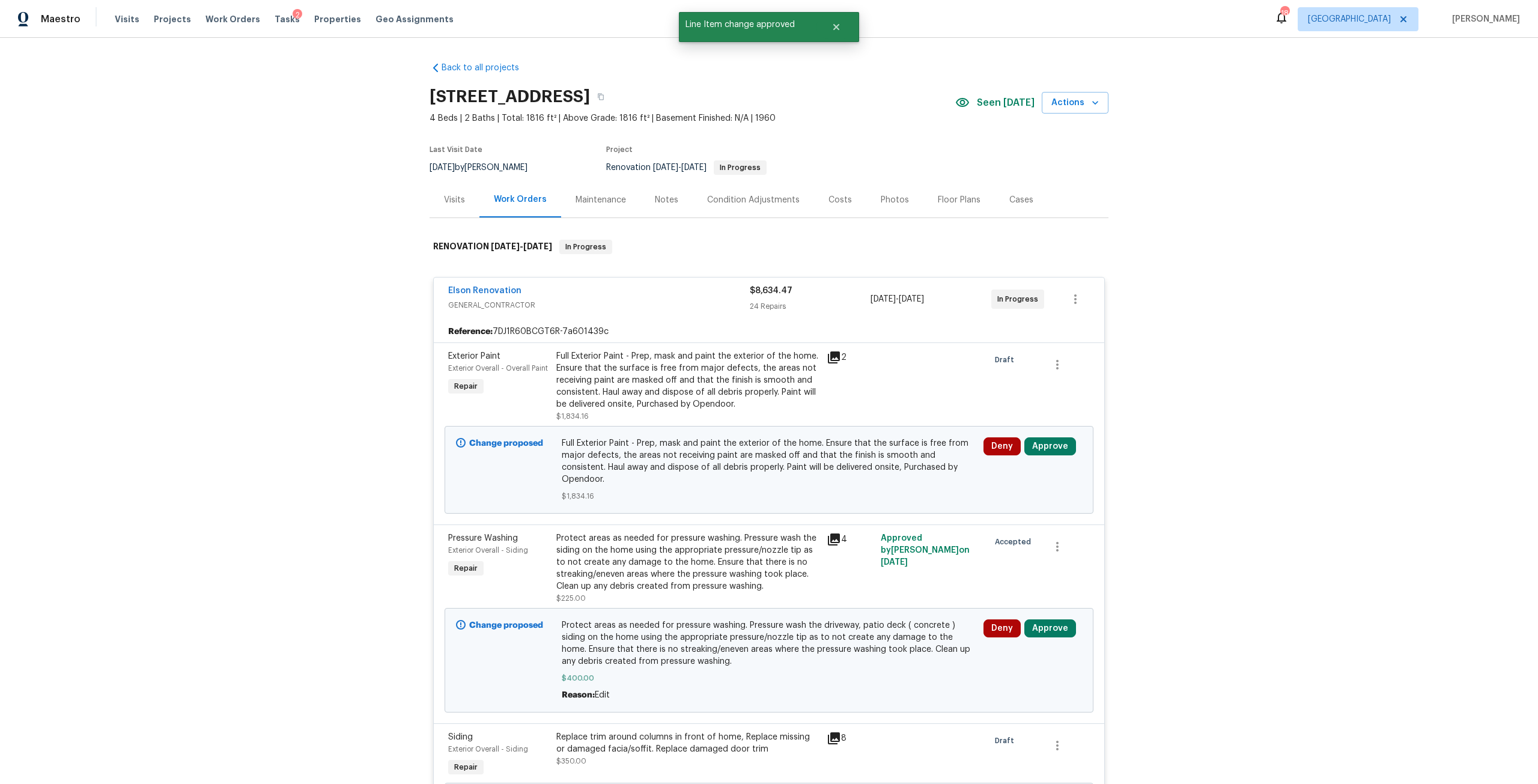
click at [688, 389] on div "Full Exterior Paint - Prep, mask and paint the exterior of the home. Ensure tha…" at bounding box center [688, 380] width 263 height 60
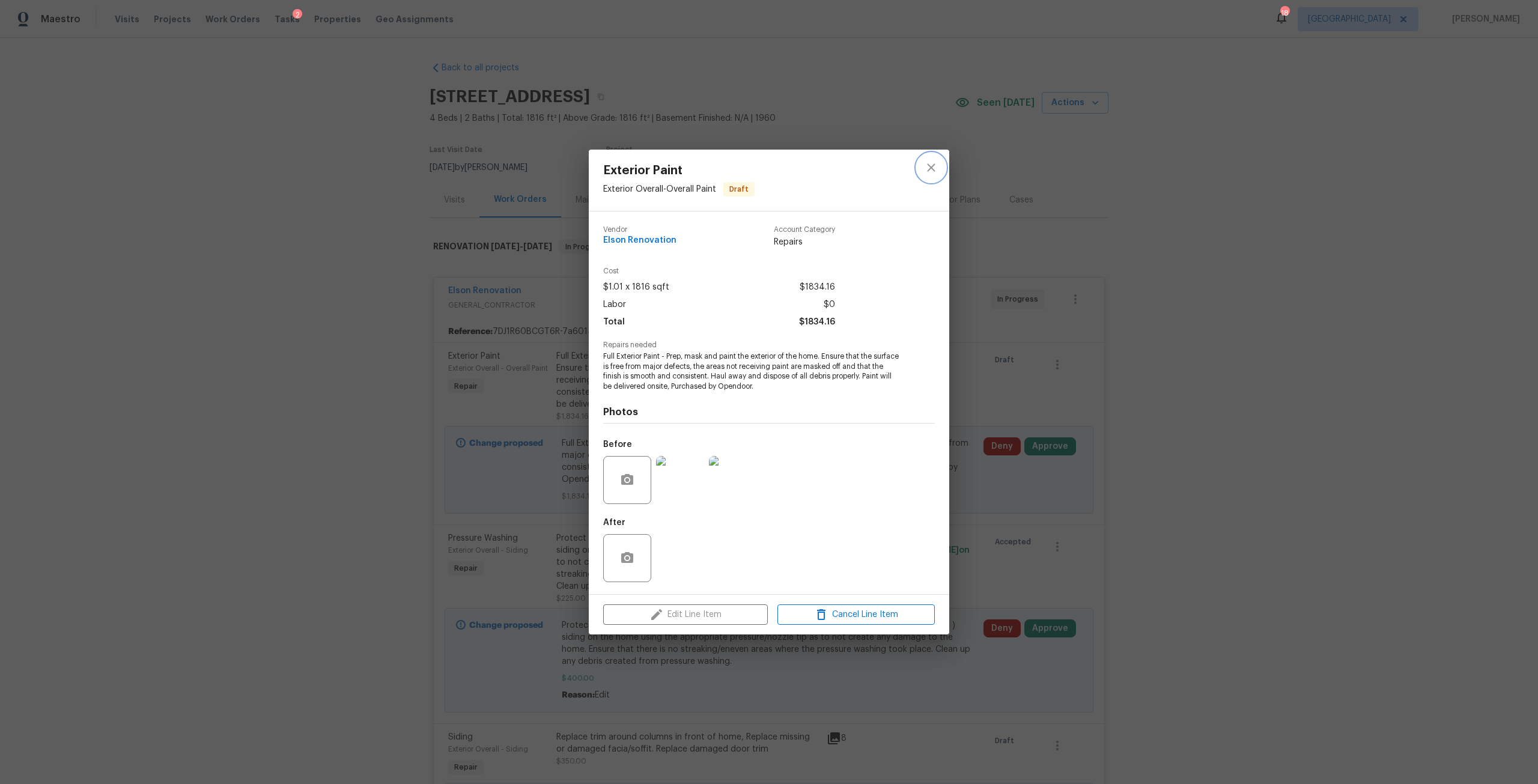
click at [924, 165] on icon "close" at bounding box center [931, 167] width 14 height 14
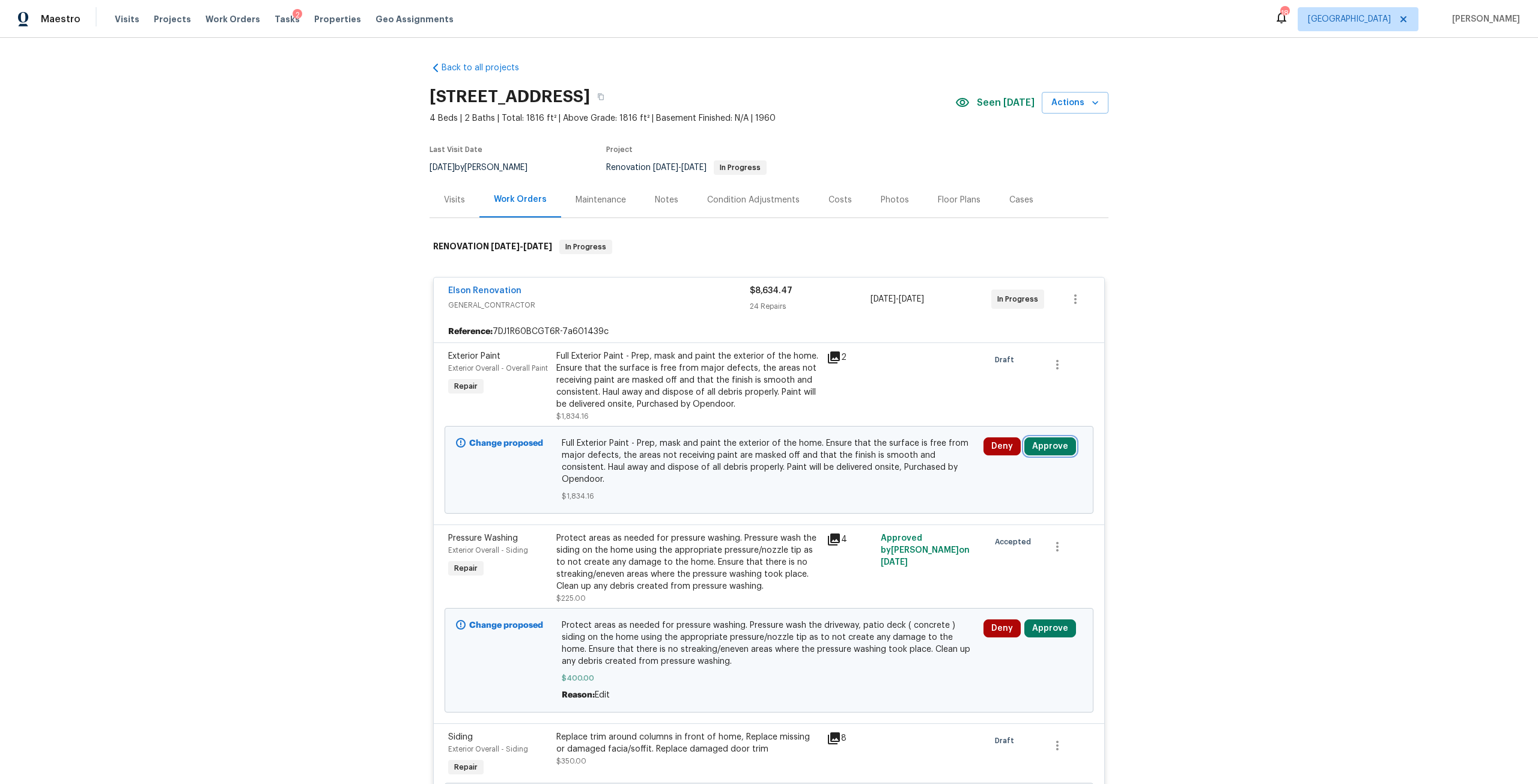
click at [1042, 454] on button "Approve" at bounding box center [1050, 447] width 52 height 18
click at [891, 461] on button "Approve" at bounding box center [873, 457] width 72 height 24
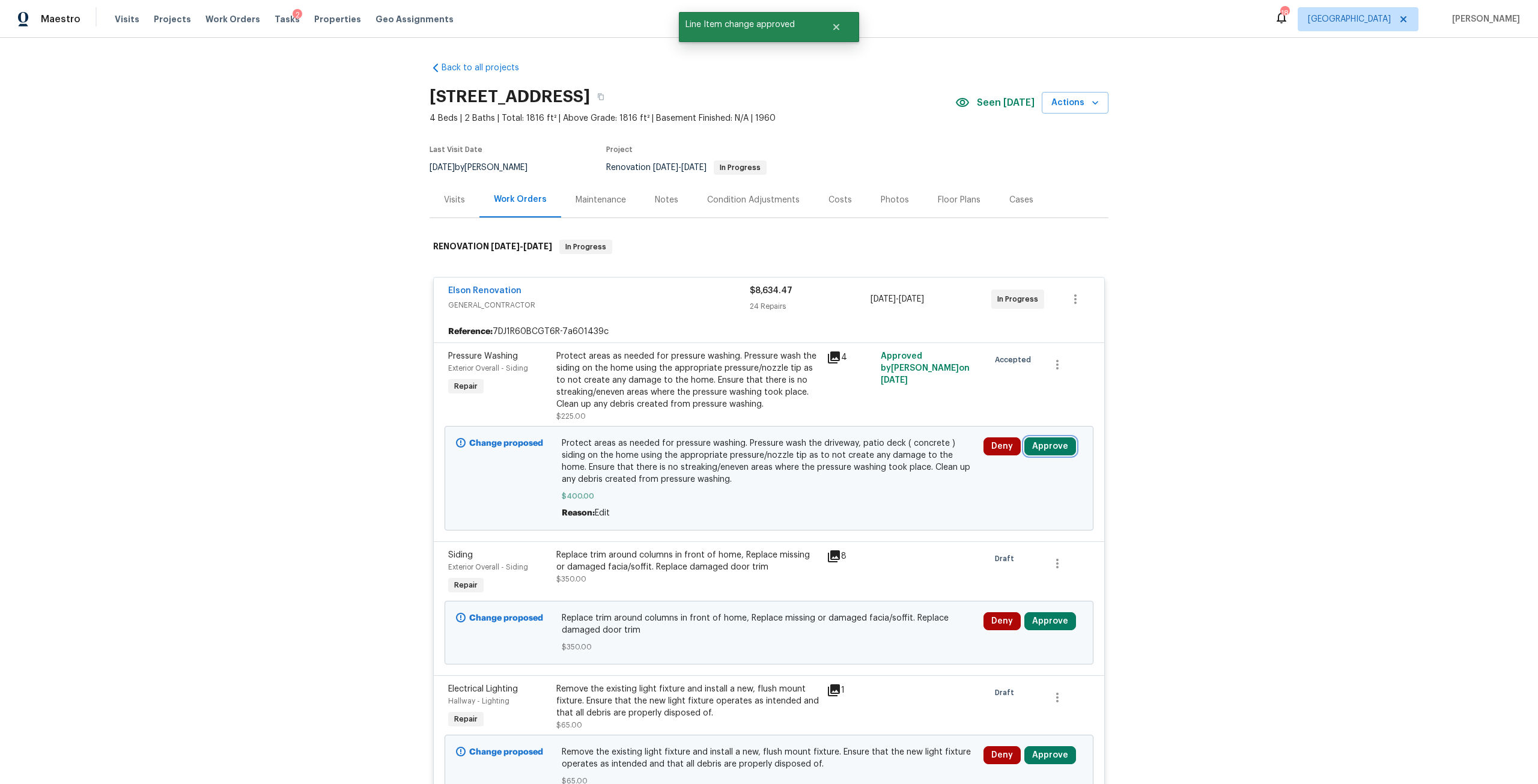
click at [1046, 439] on button "Approve" at bounding box center [1050, 447] width 52 height 18
click at [862, 465] on button "Approve" at bounding box center [873, 457] width 72 height 24
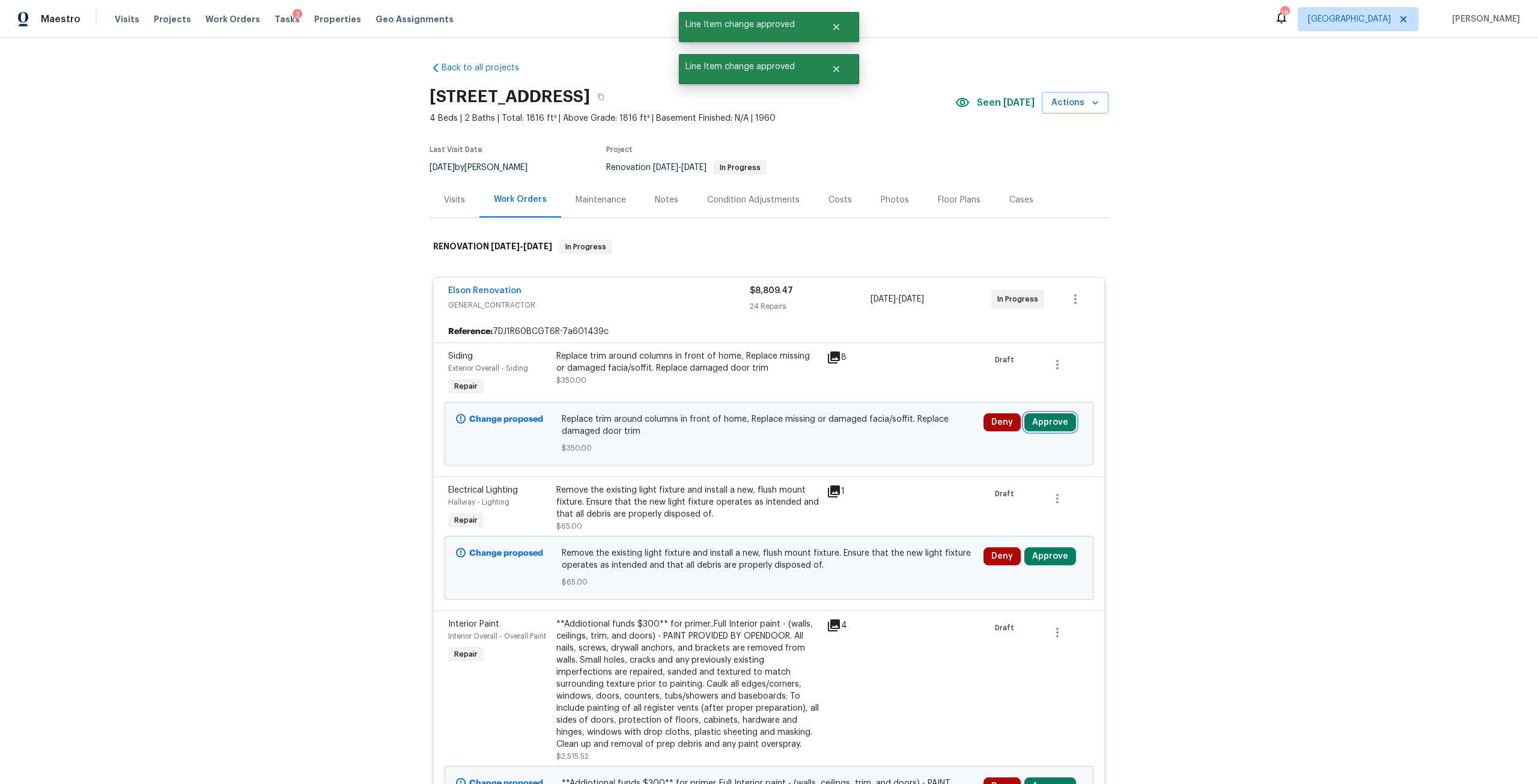
click at [1055, 416] on button "Approve" at bounding box center [1050, 422] width 52 height 18
click at [884, 431] on span "Approve" at bounding box center [873, 434] width 33 height 9
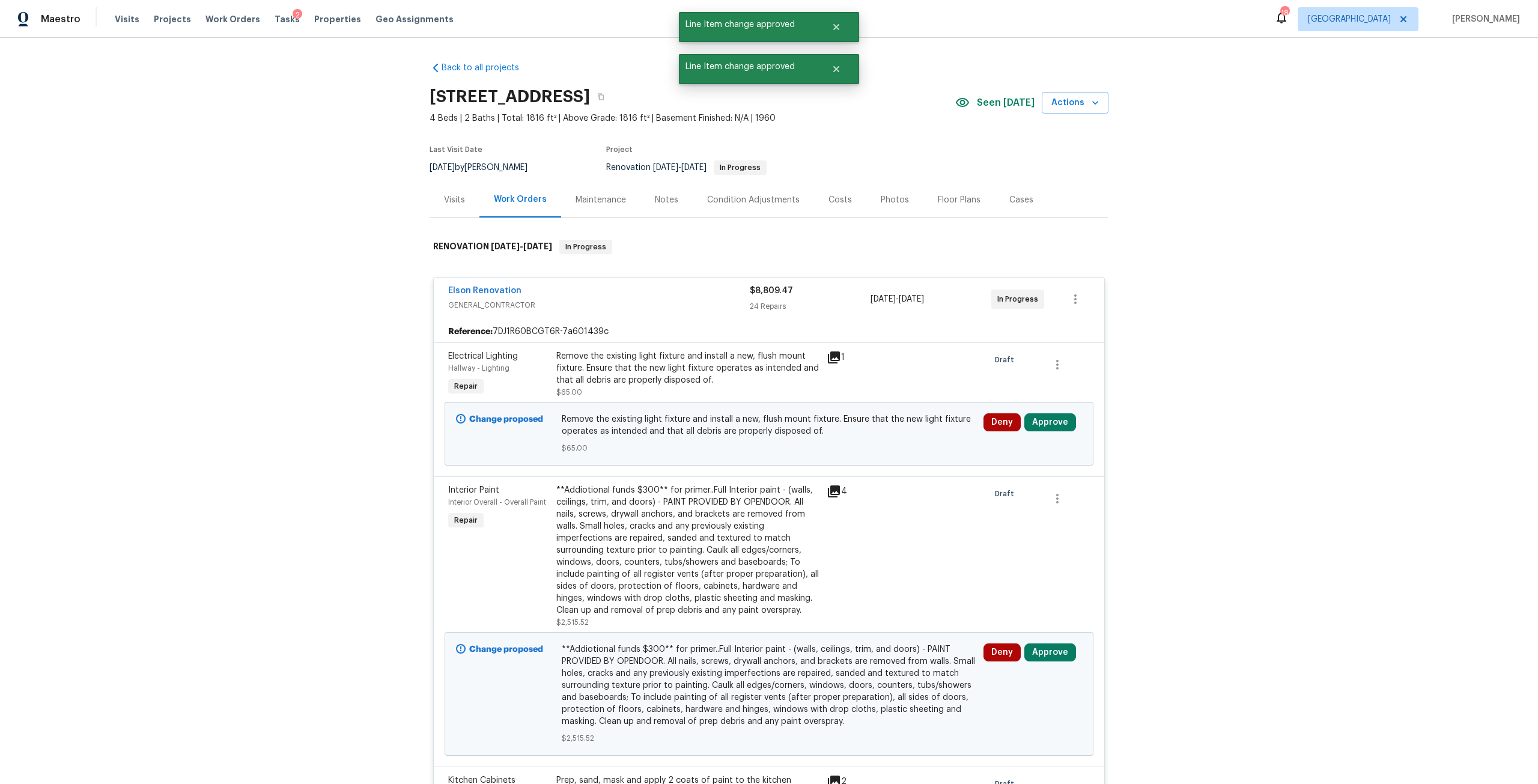
click at [1069, 423] on div "Deny Approve" at bounding box center [1033, 422] width 99 height 18
click at [1059, 423] on button "Approve" at bounding box center [1050, 422] width 52 height 18
click at [888, 435] on button "Approve" at bounding box center [873, 432] width 72 height 24
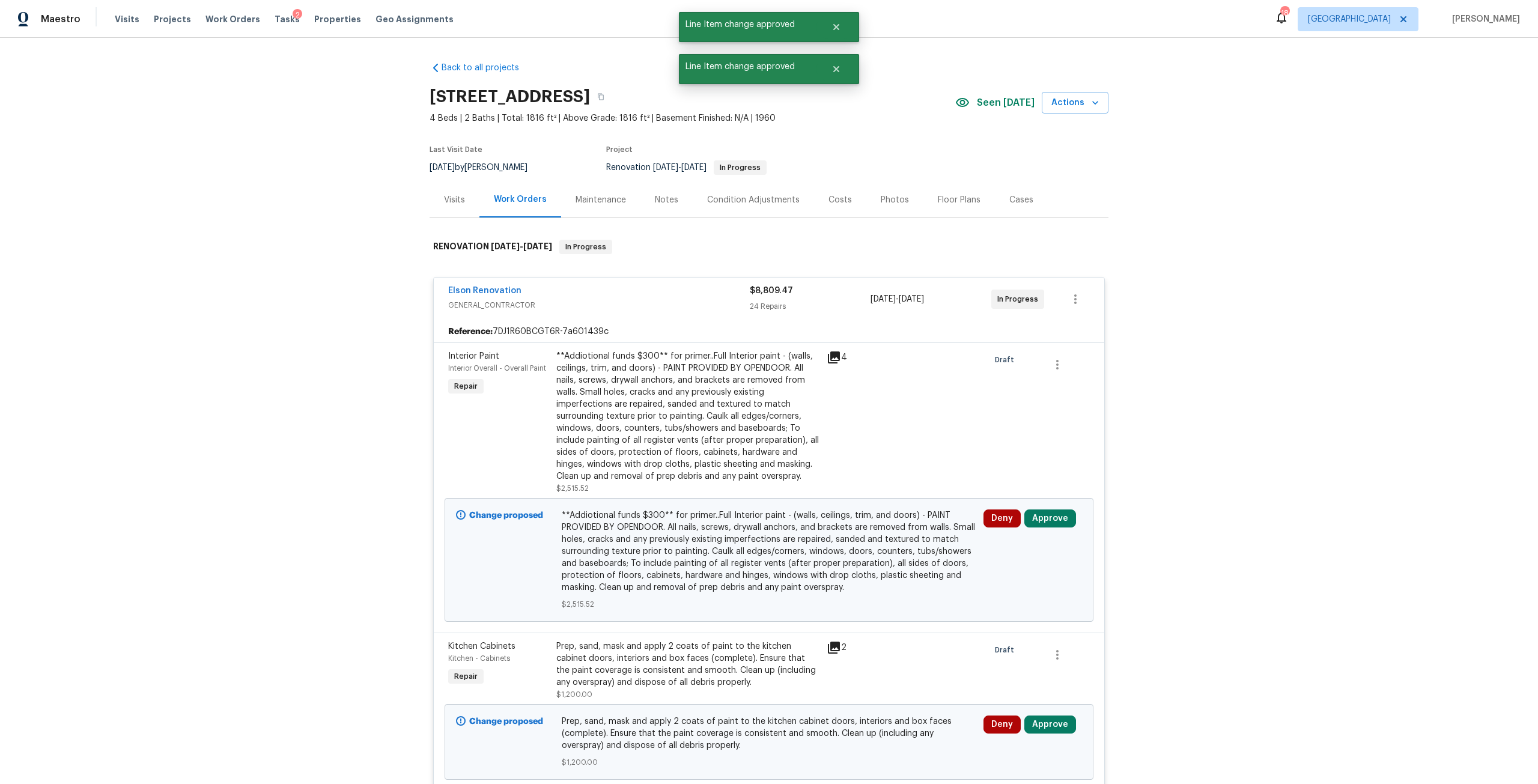
click at [714, 462] on div "**Addiotional funds $300** for primer..Full Interior paint - (walls, ceilings, …" at bounding box center [688, 416] width 263 height 132
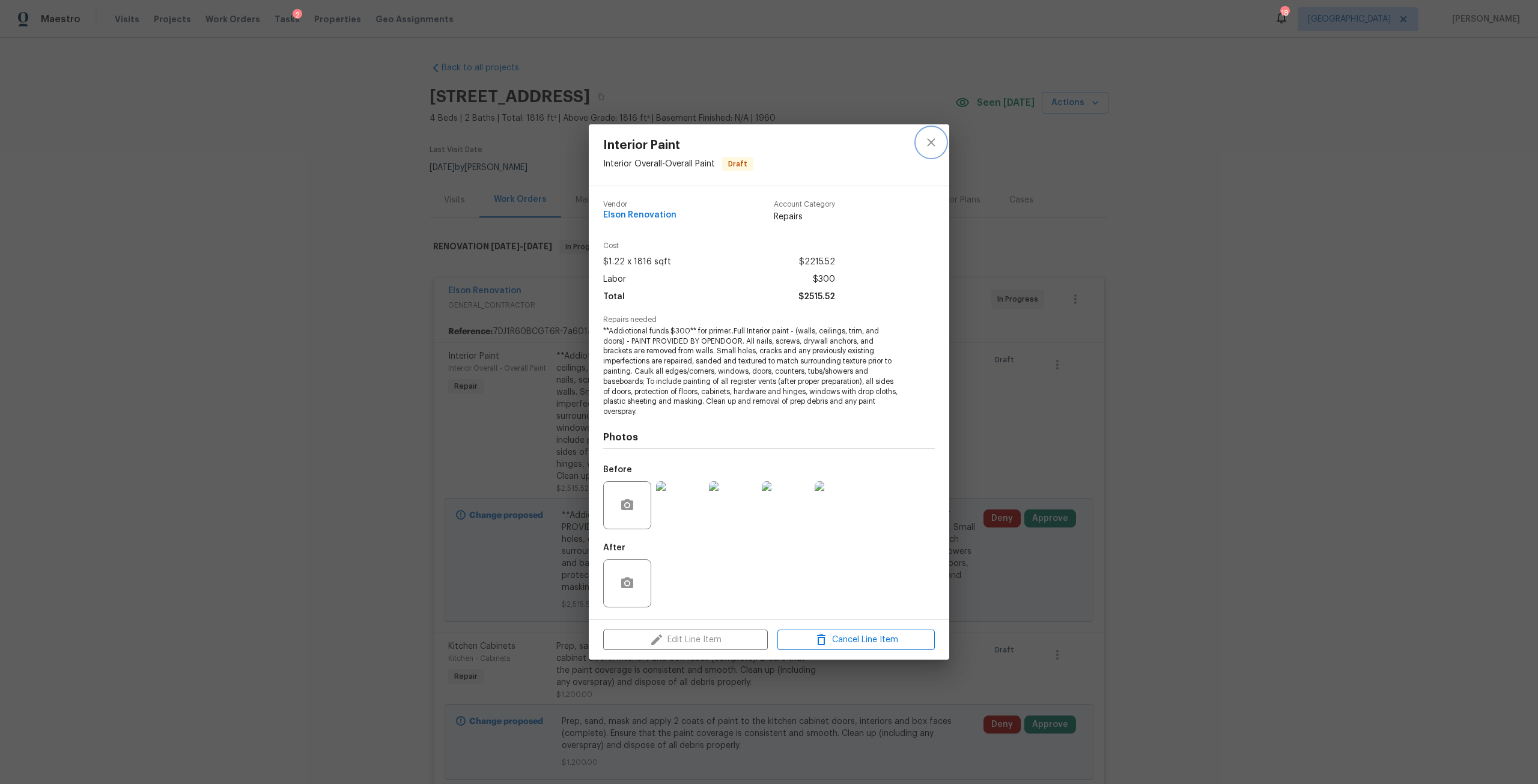
click at [934, 144] on icon "close" at bounding box center [931, 142] width 14 height 14
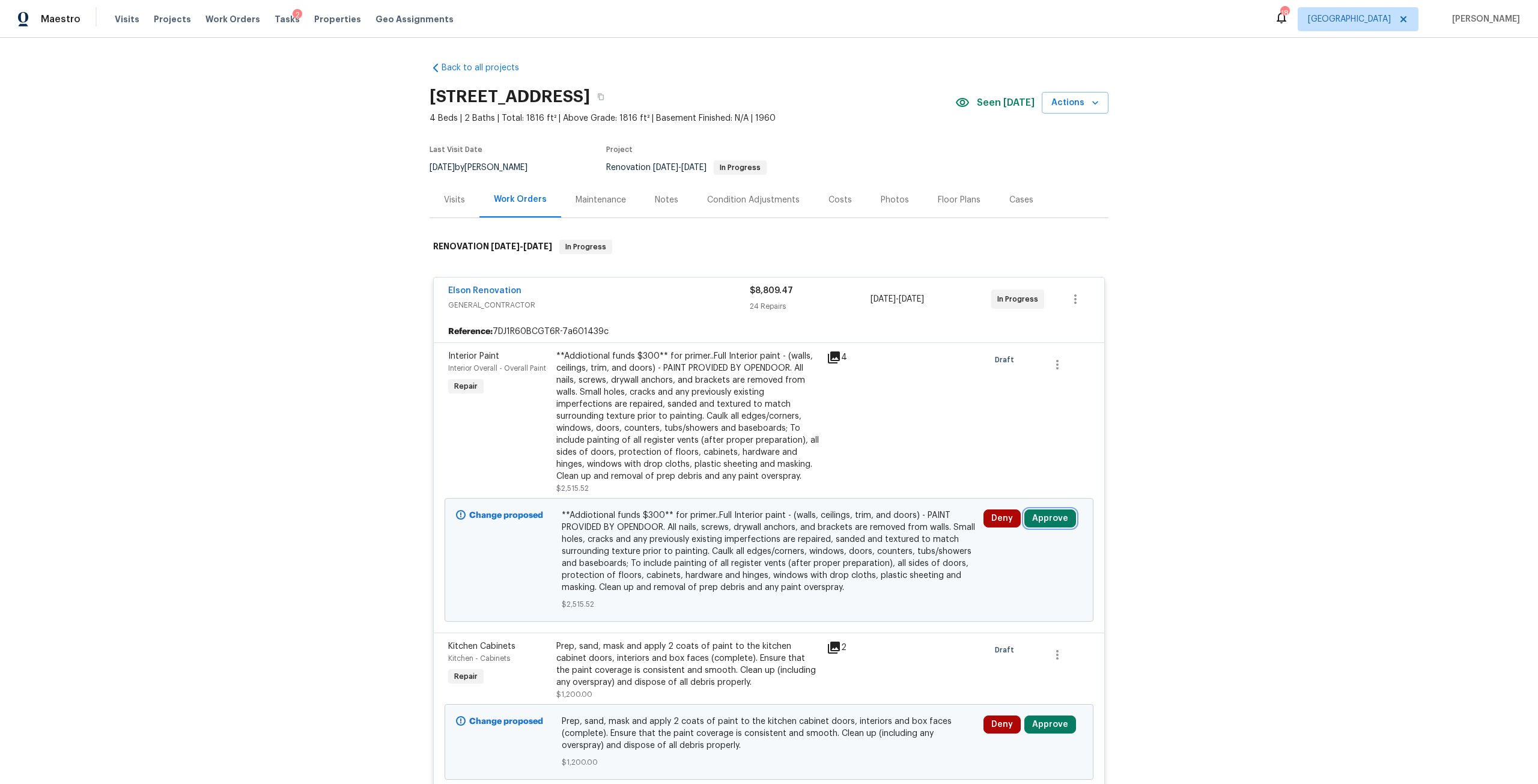
click at [1045, 511] on button "Approve" at bounding box center [1050, 518] width 52 height 18
click at [896, 524] on button "Approve" at bounding box center [873, 529] width 72 height 24
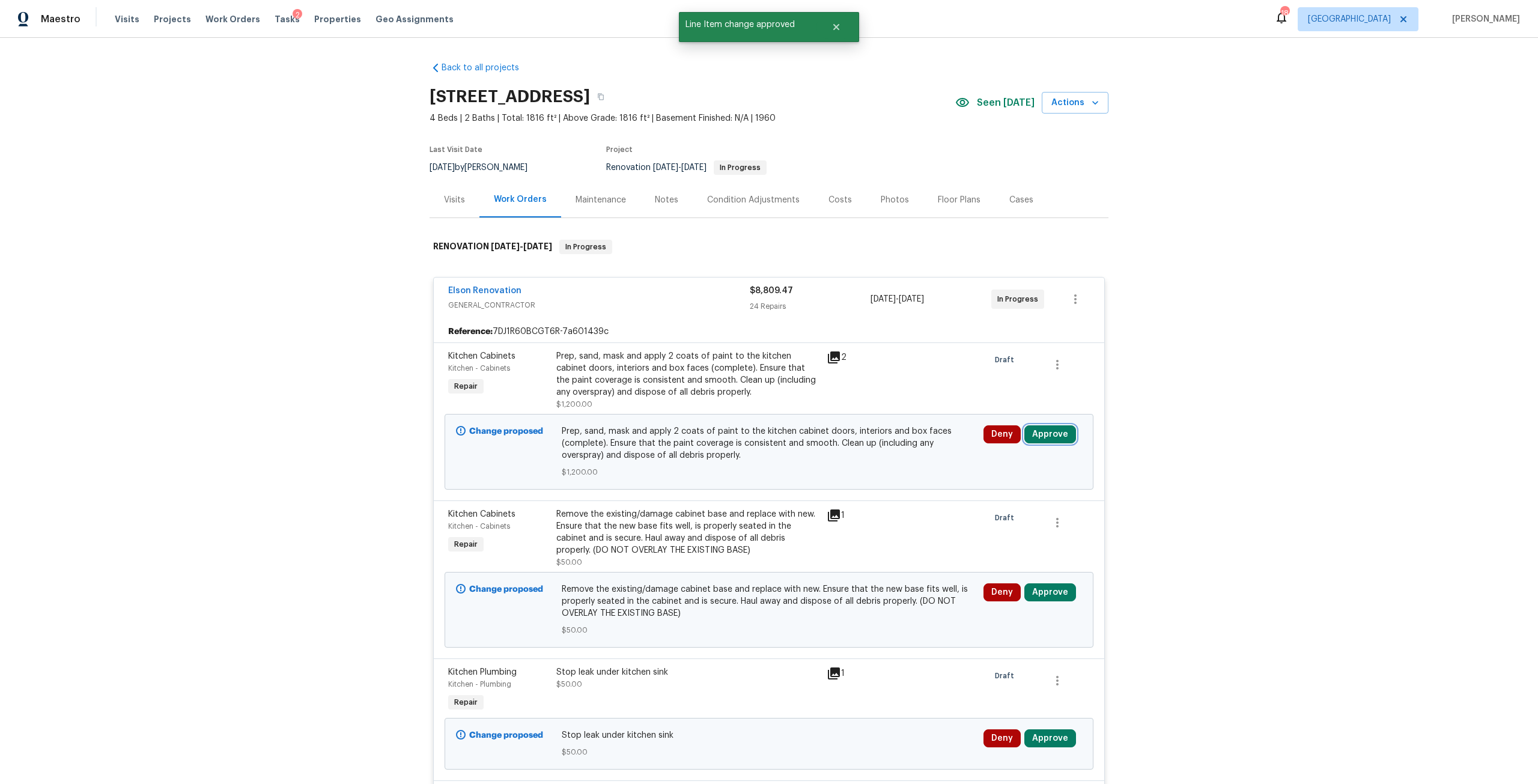
click at [1043, 427] on button "Approve" at bounding box center [1050, 434] width 52 height 18
click at [898, 444] on button "Approve" at bounding box center [873, 445] width 72 height 24
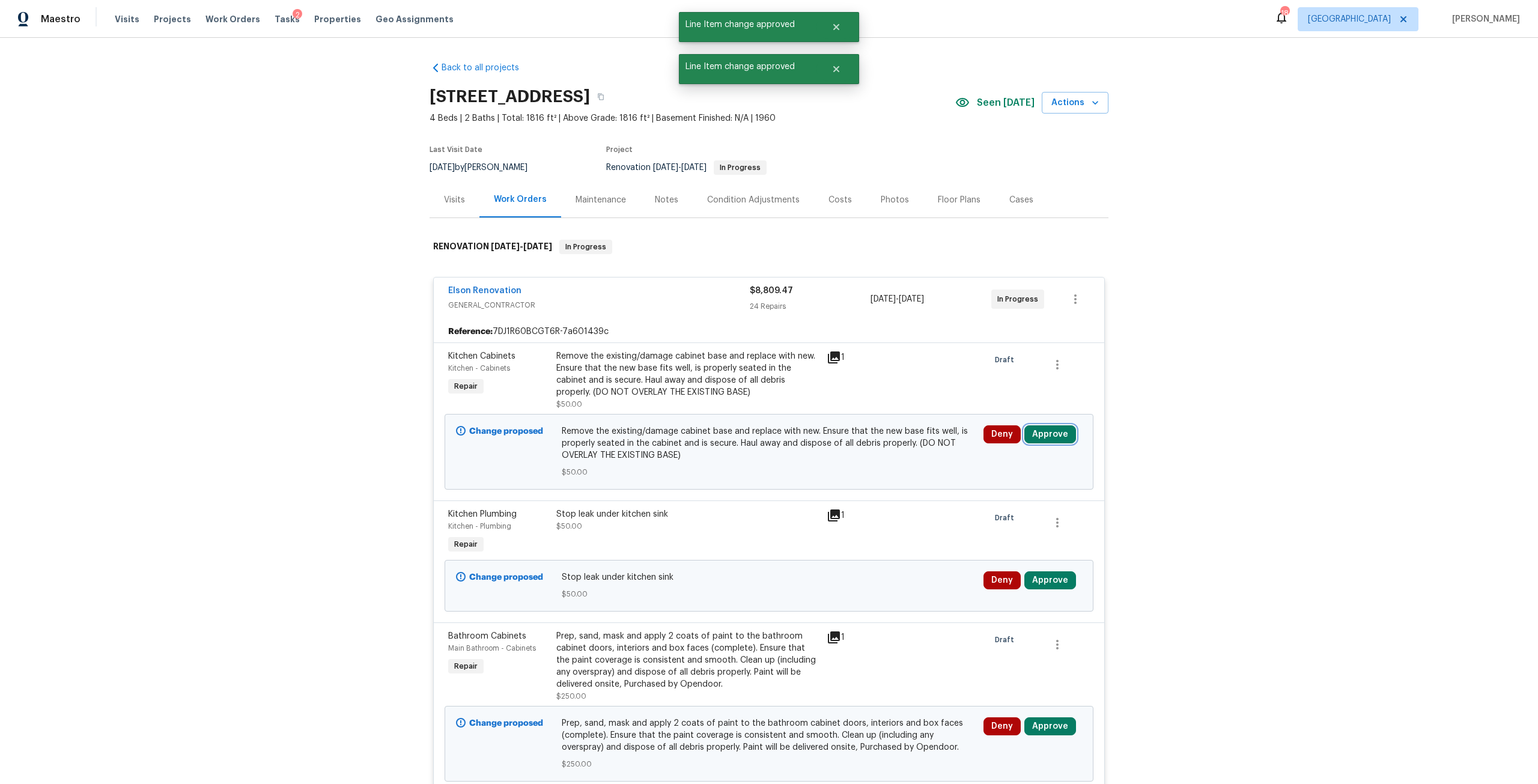
click at [1040, 429] on button "Approve" at bounding box center [1050, 434] width 52 height 18
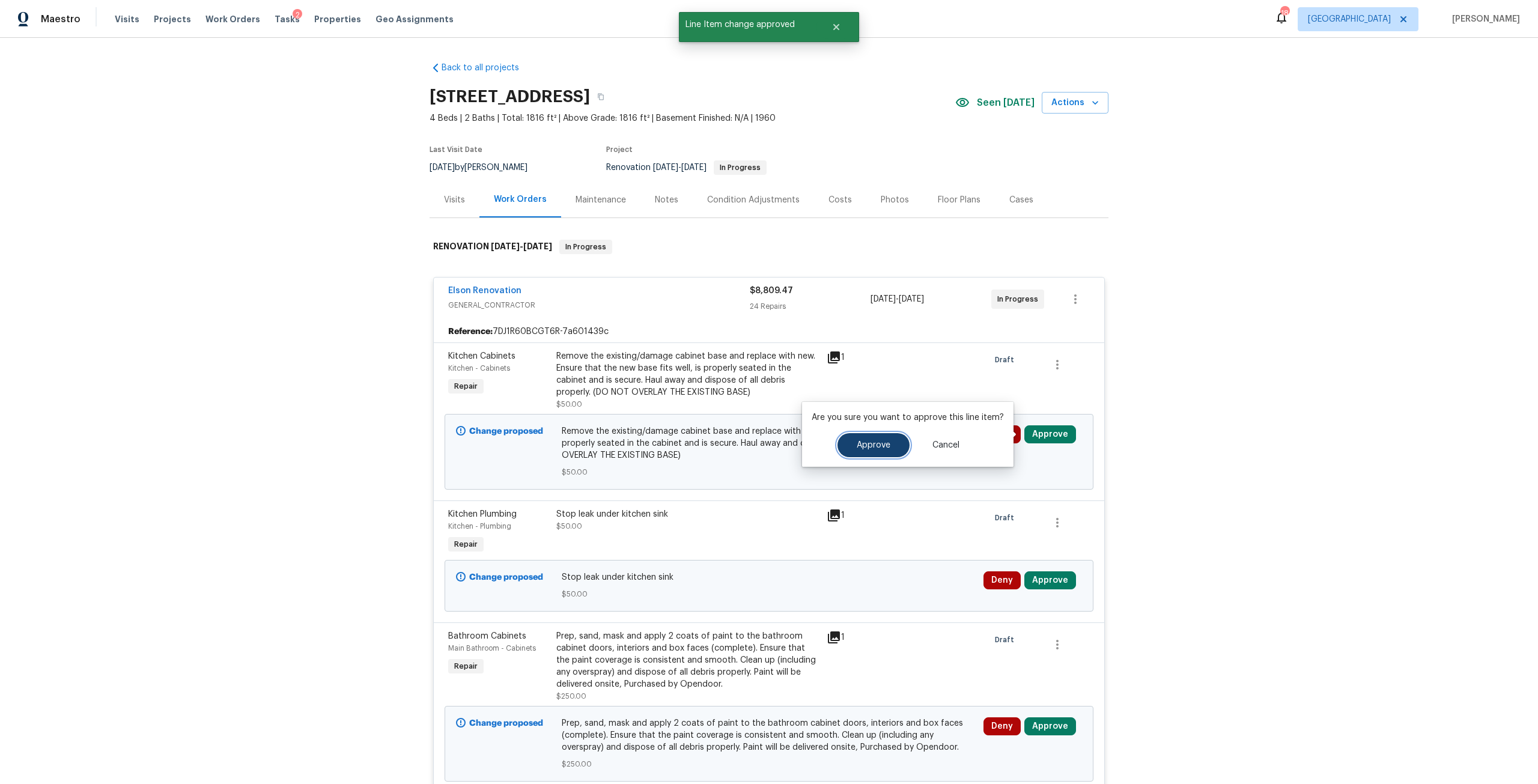
click at [890, 439] on button "Approve" at bounding box center [873, 445] width 72 height 24
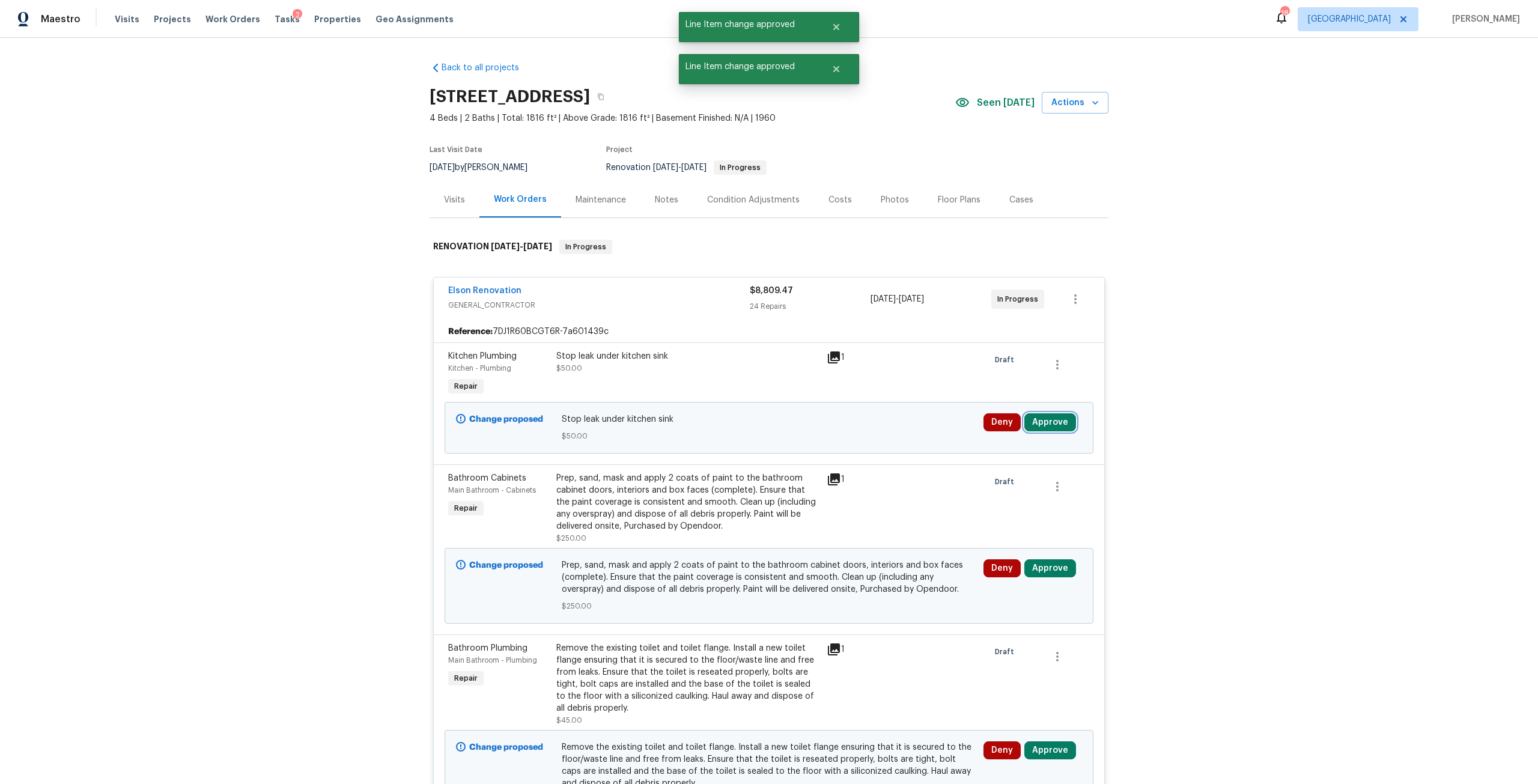
click at [1043, 420] on button "Approve" at bounding box center [1050, 422] width 52 height 18
click at [873, 432] on span "Approve" at bounding box center [873, 434] width 33 height 9
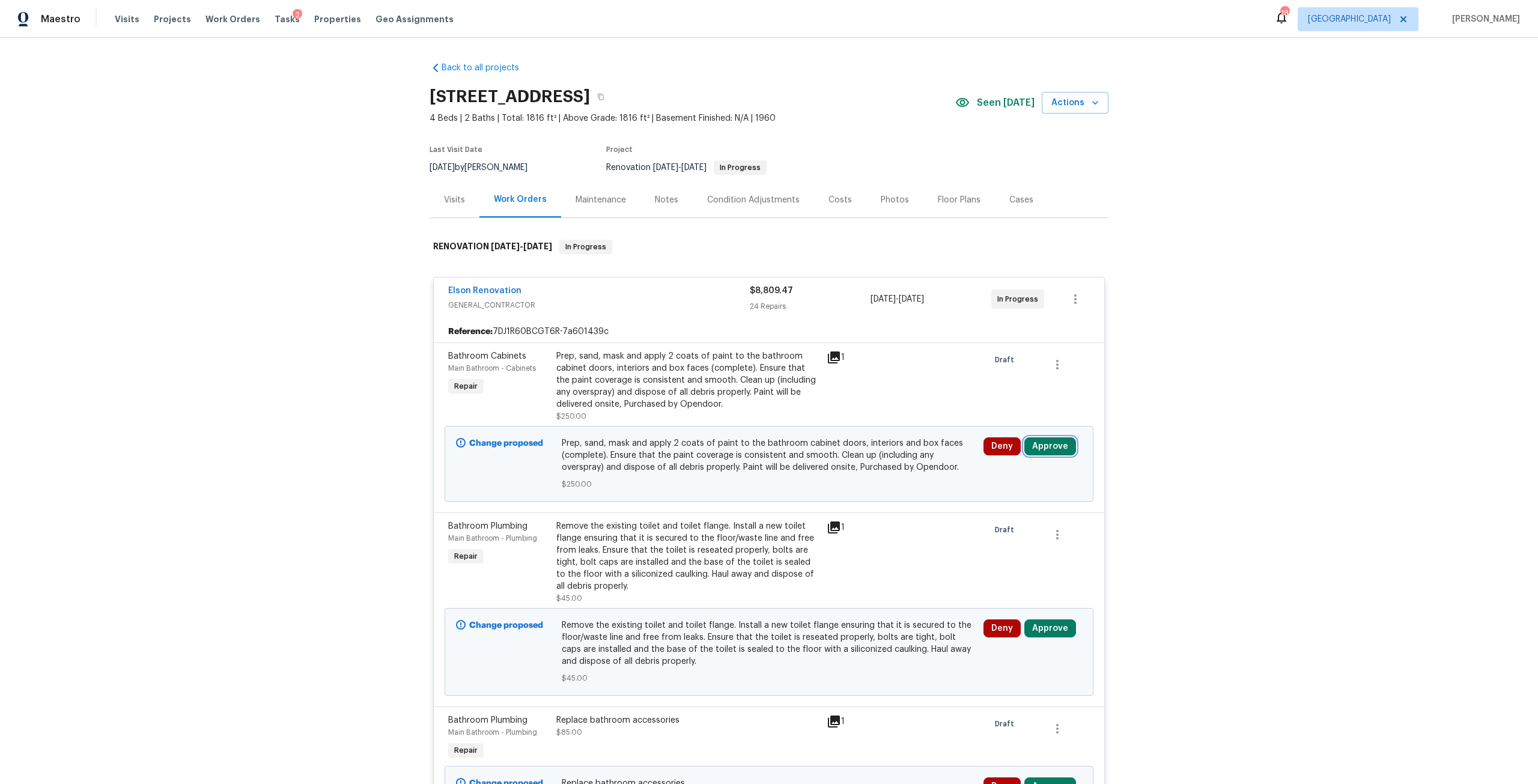
click at [1032, 443] on button "Approve" at bounding box center [1050, 447] width 52 height 18
click at [862, 457] on span "Approve" at bounding box center [873, 457] width 33 height 9
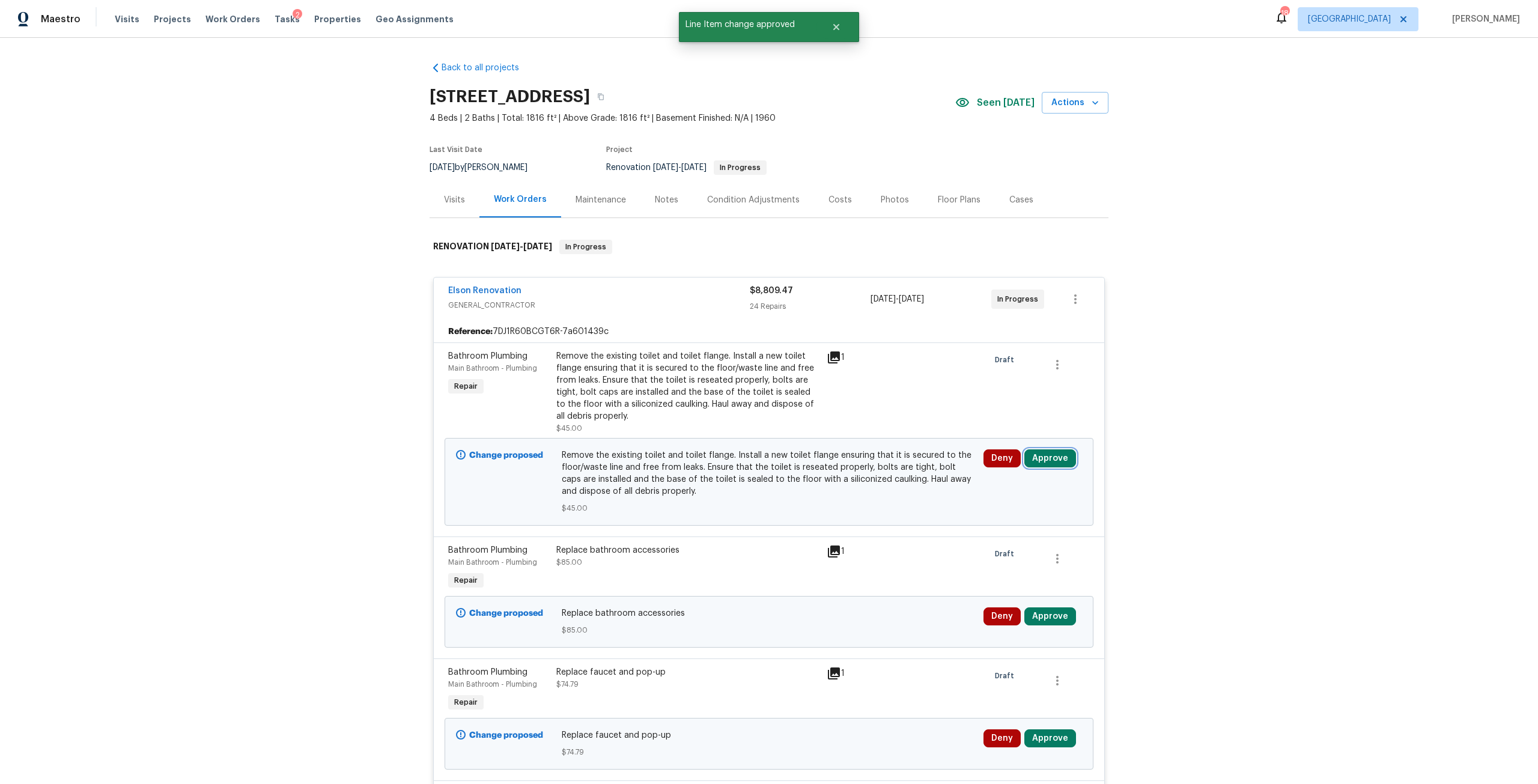
click at [1054, 451] on button "Approve" at bounding box center [1050, 458] width 52 height 18
click at [850, 476] on button "Approve" at bounding box center [873, 469] width 72 height 24
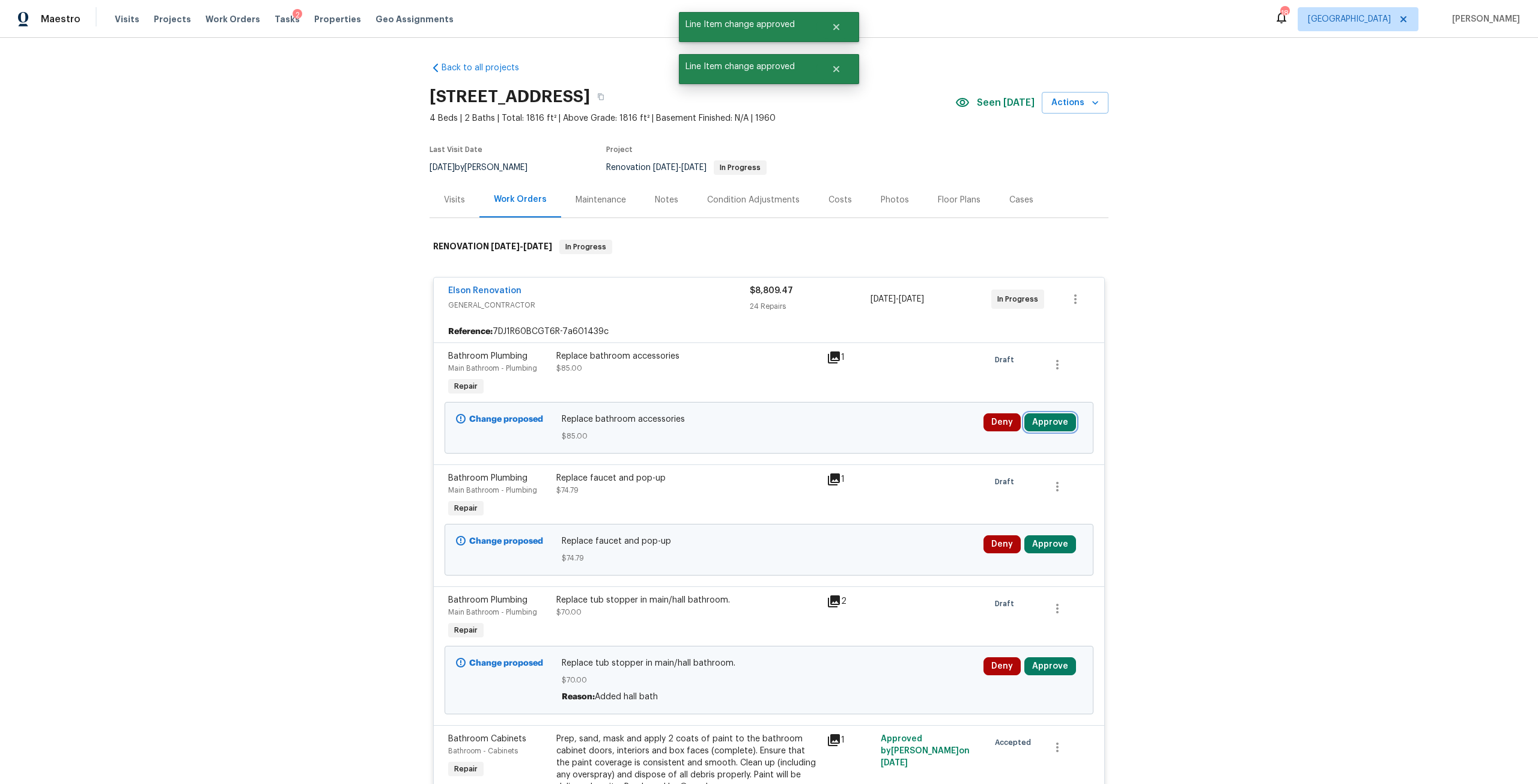
click at [1056, 418] on button "Approve" at bounding box center [1050, 422] width 52 height 18
click at [856, 427] on button "Approve" at bounding box center [873, 432] width 72 height 24
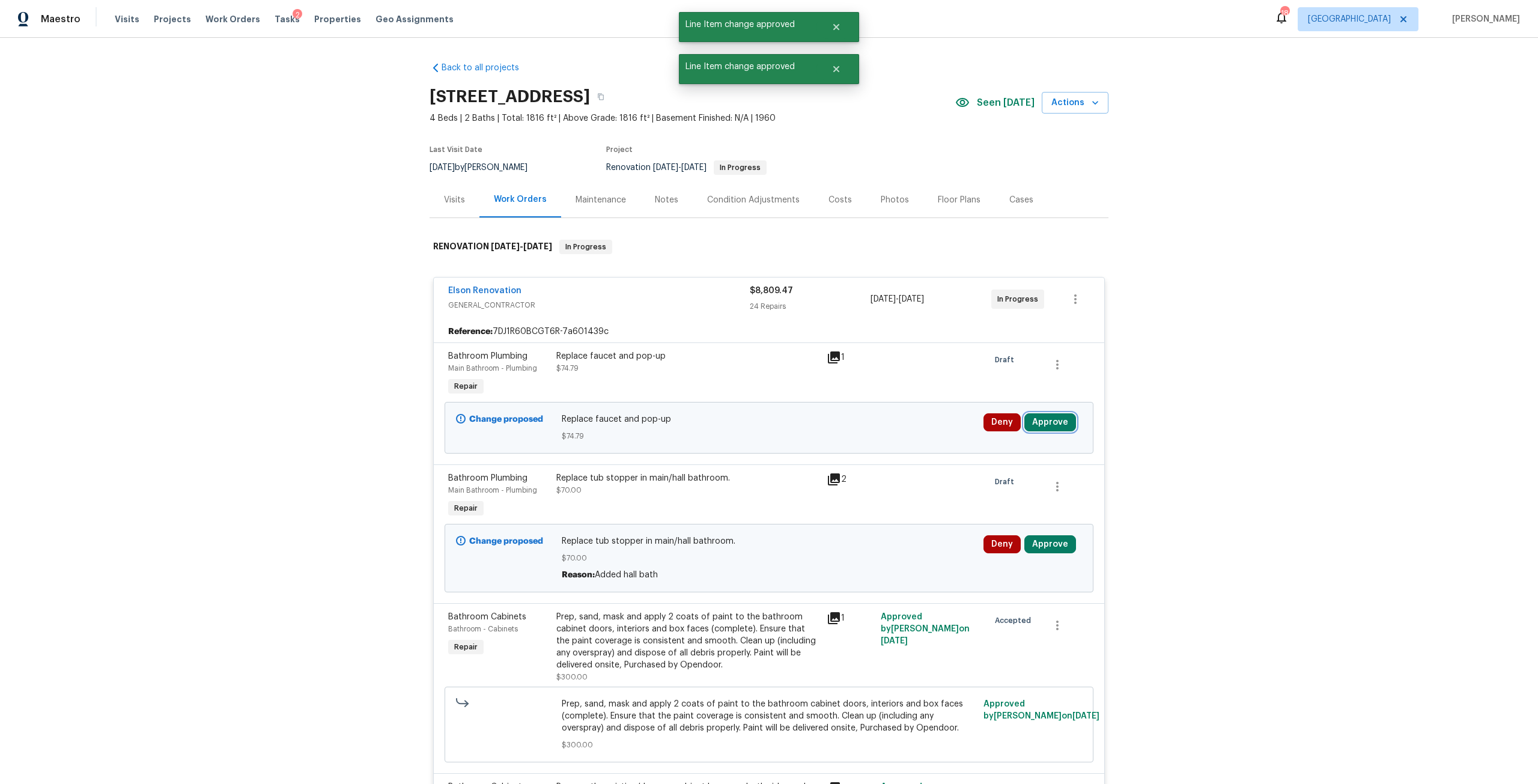
click at [1048, 419] on button "Approve" at bounding box center [1050, 422] width 52 height 18
click at [894, 427] on button "Approve" at bounding box center [873, 432] width 72 height 24
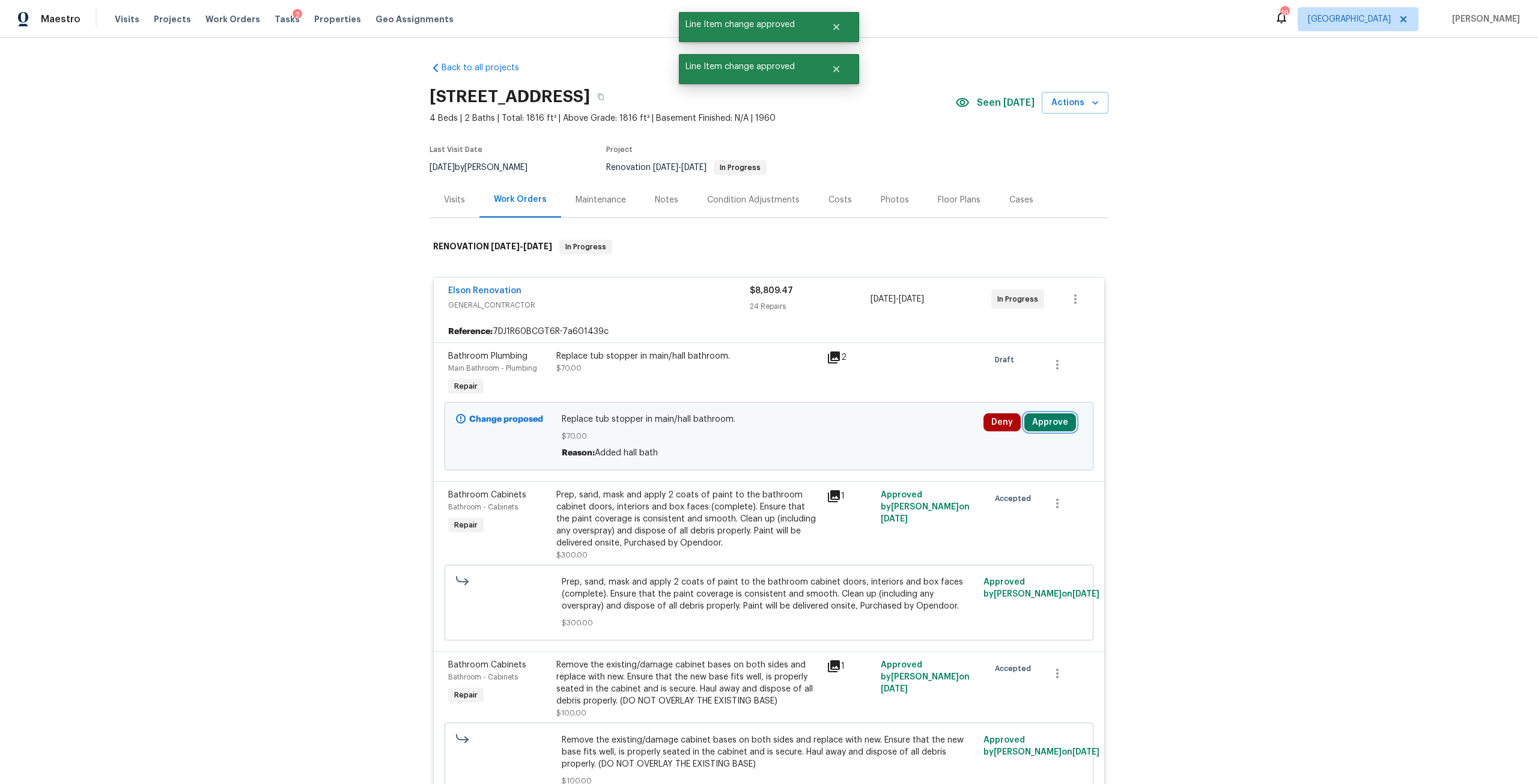
click at [1053, 420] on button "Approve" at bounding box center [1050, 422] width 52 height 18
click at [891, 434] on button "Approve" at bounding box center [873, 432] width 72 height 24
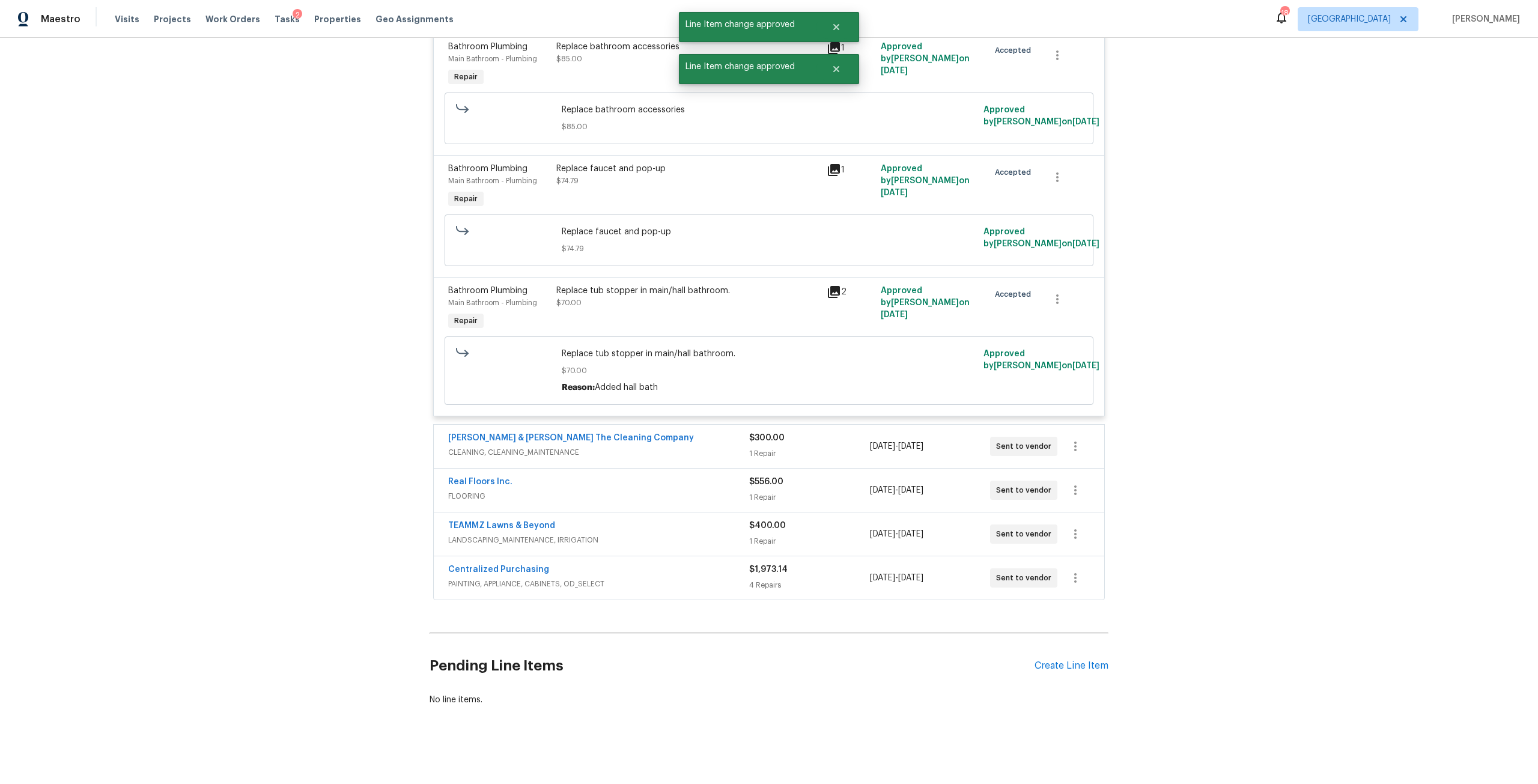
scroll to position [3500, 0]
click at [630, 446] on span "CLEANING, CLEANING_MAINTENANCE" at bounding box center [598, 452] width 301 height 12
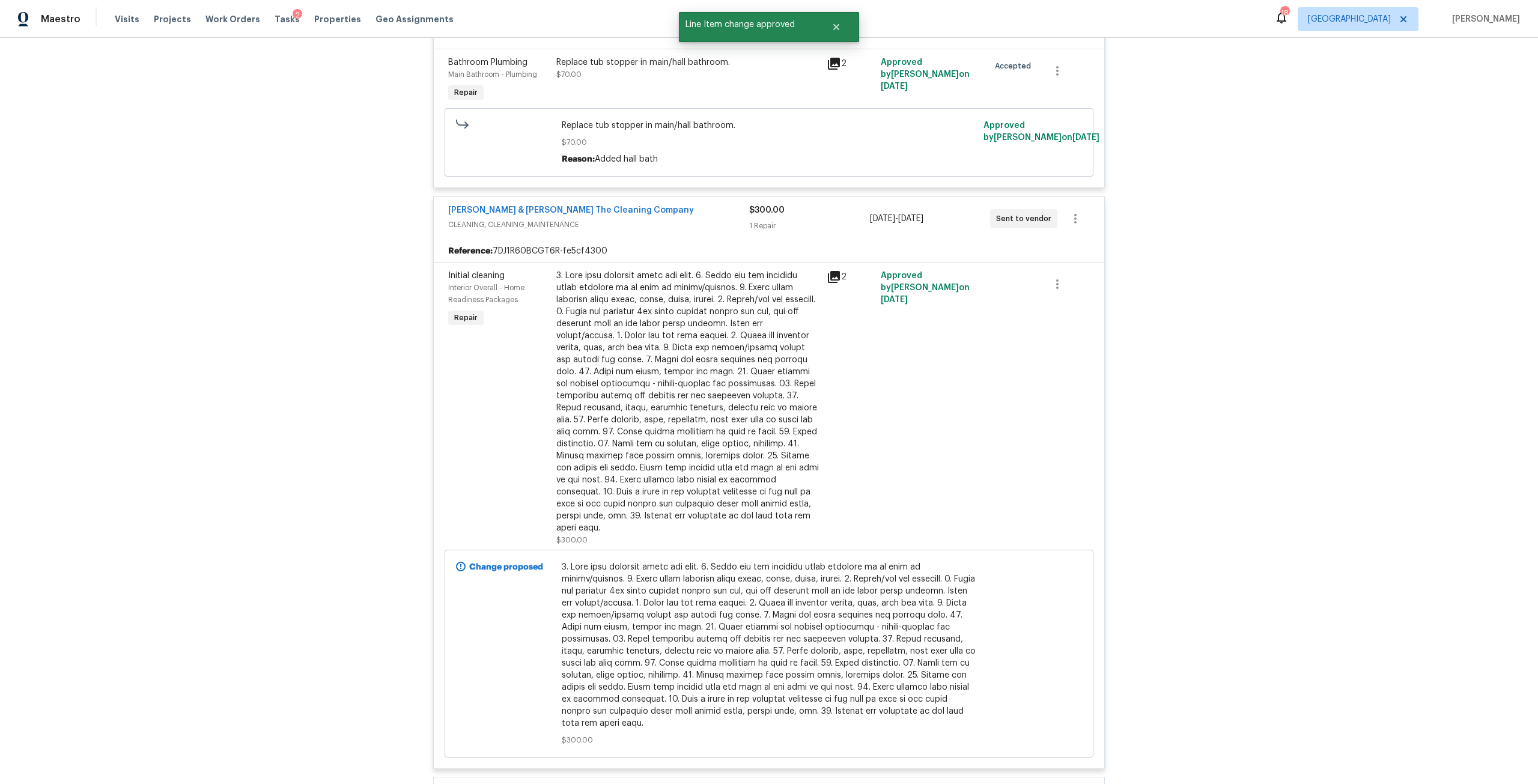
scroll to position [3921, 0]
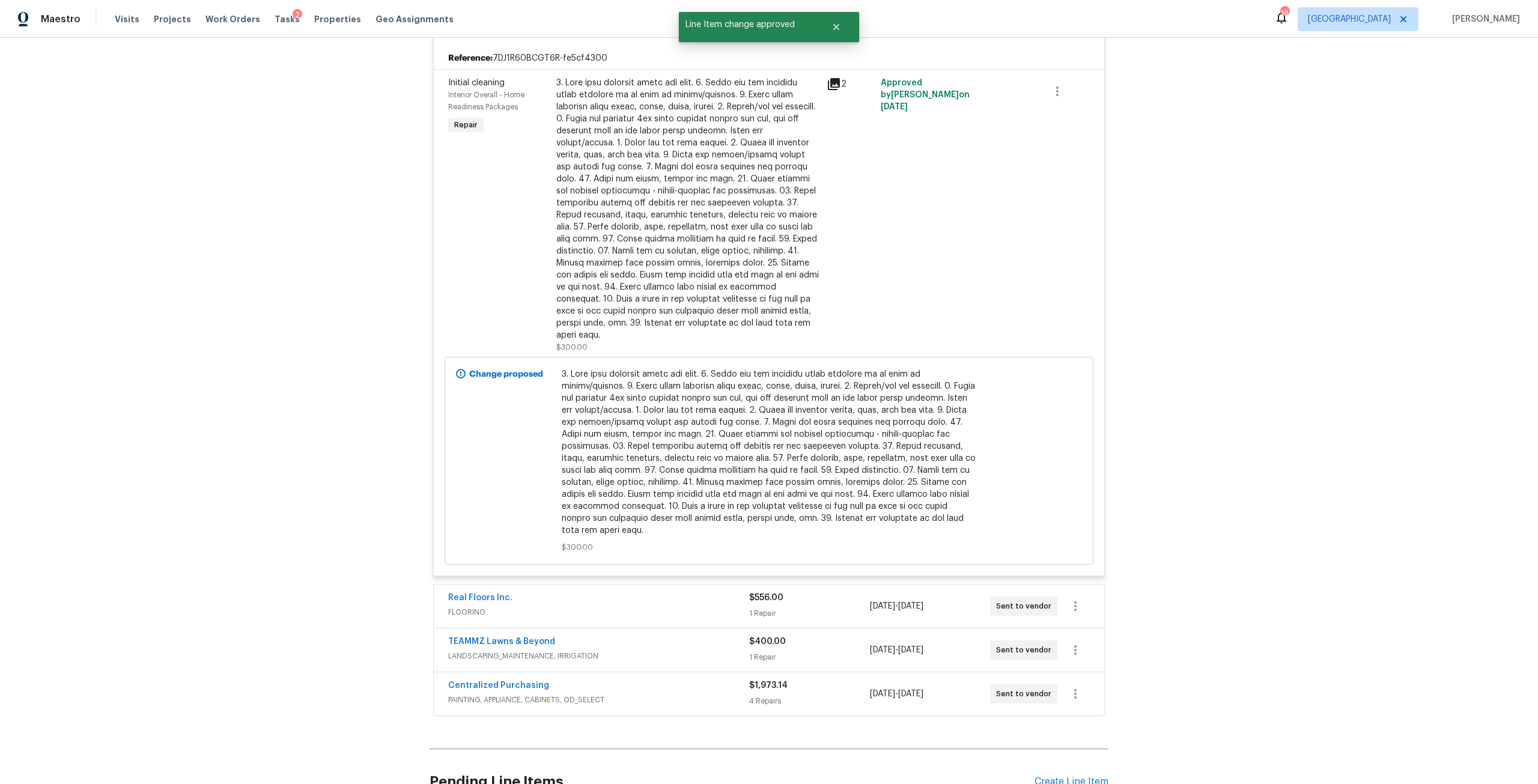
click at [674, 606] on span "FLOORING" at bounding box center [598, 612] width 301 height 12
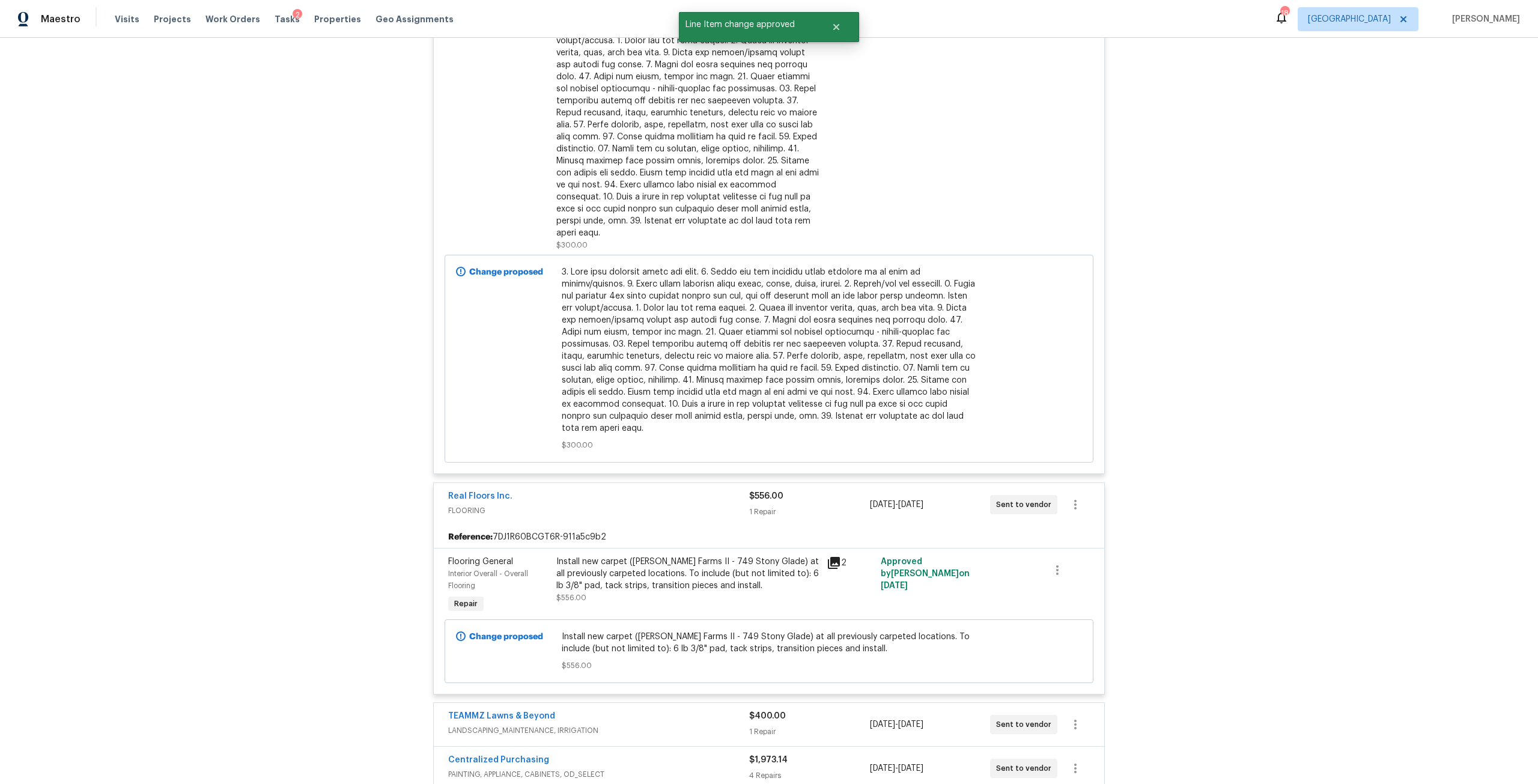
scroll to position [4202, 0]
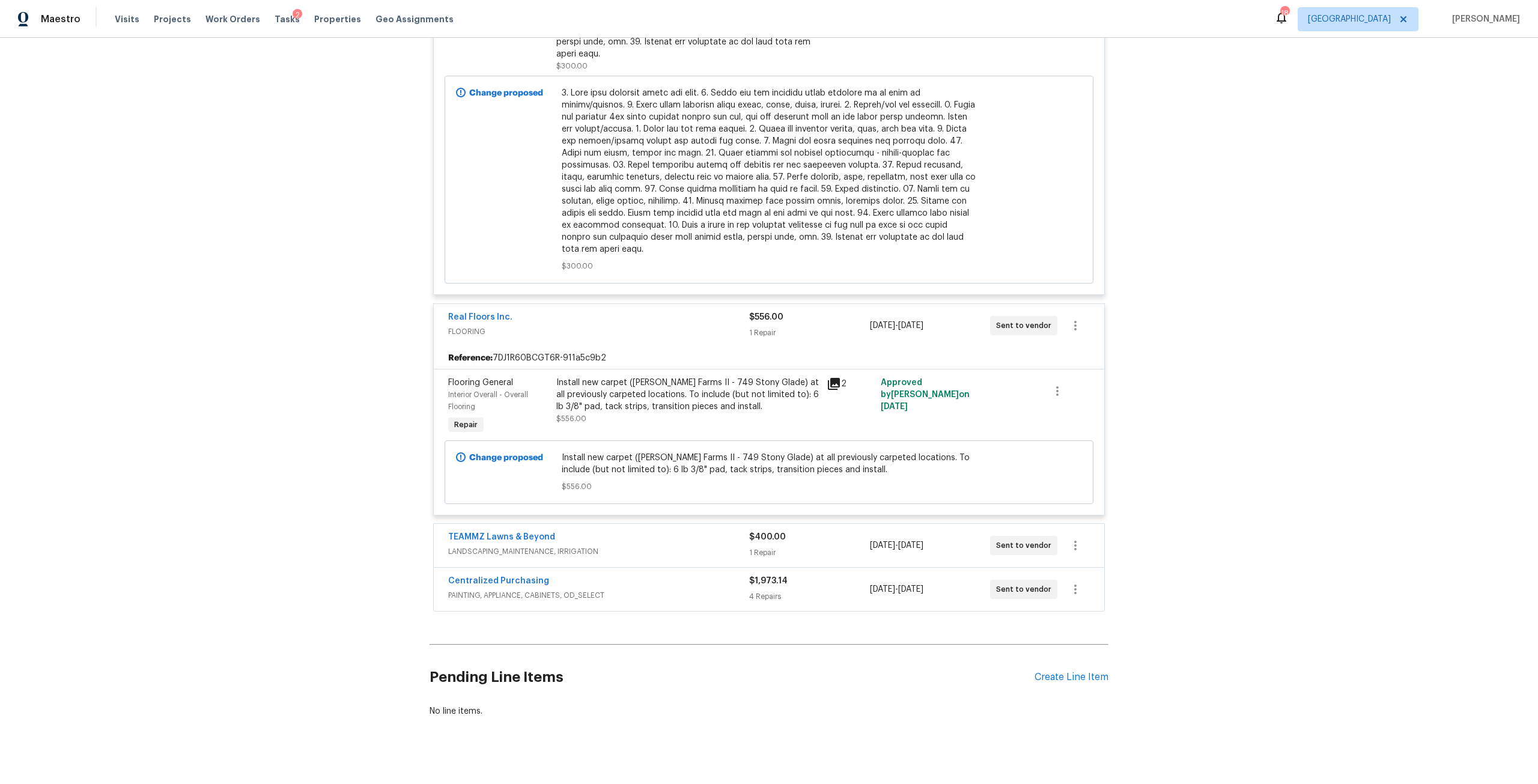
click at [667, 531] on div "TEAMMZ Lawns & Beyond" at bounding box center [598, 538] width 301 height 14
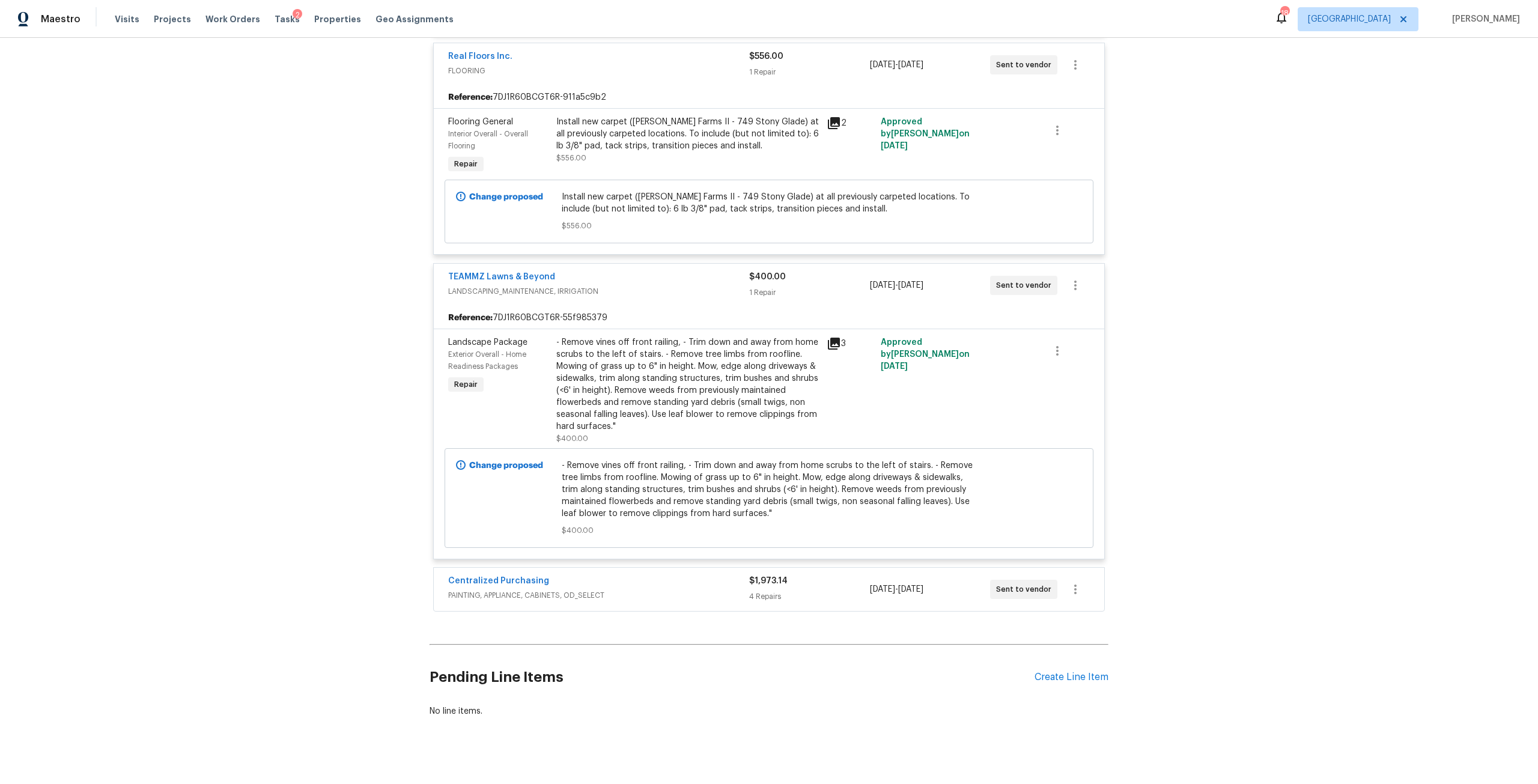
click at [665, 578] on div "Centralized Purchasing PAINTING, APPLIANCE, CABINETS, OD_SELECT" at bounding box center [598, 589] width 301 height 29
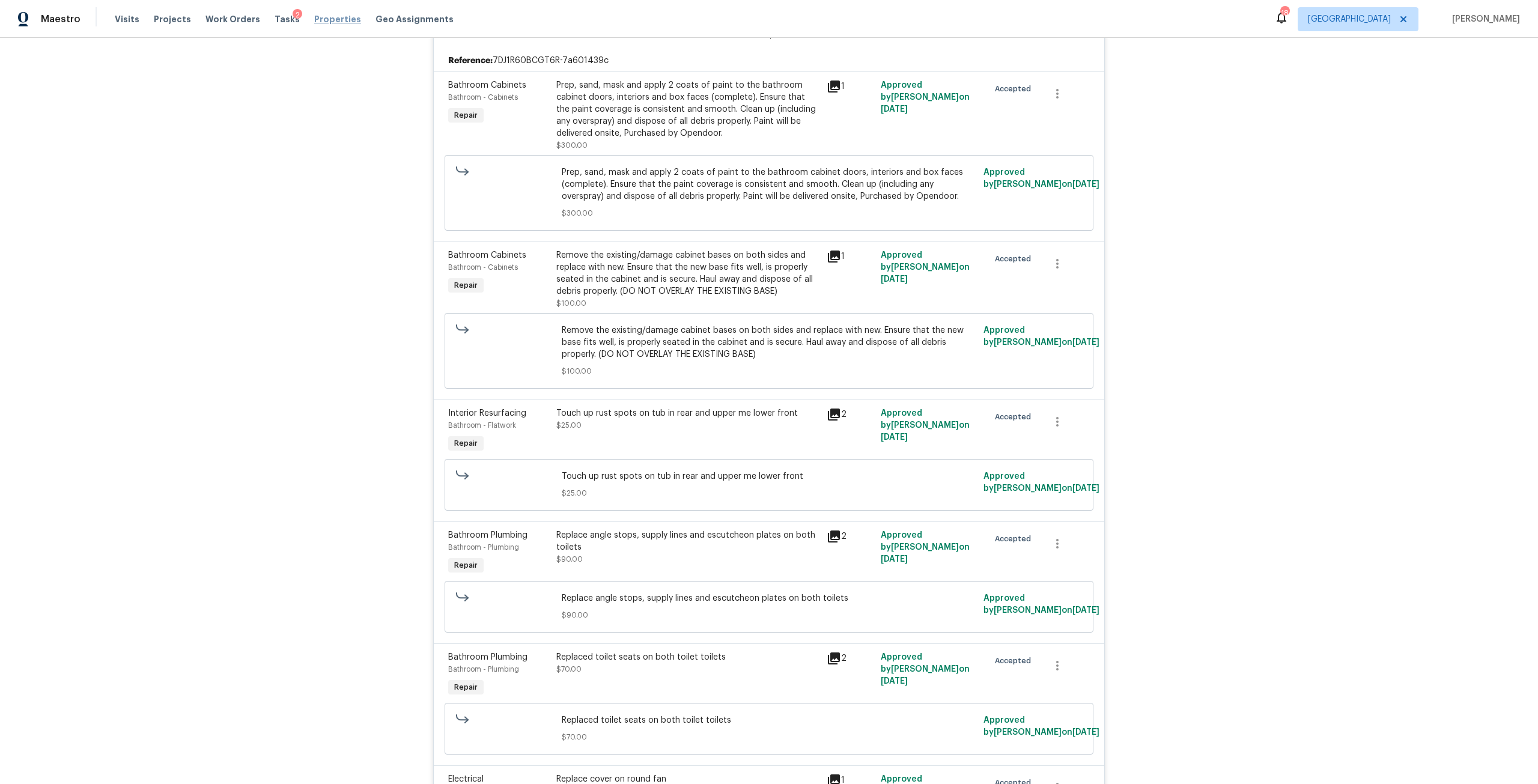
scroll to position [258, 0]
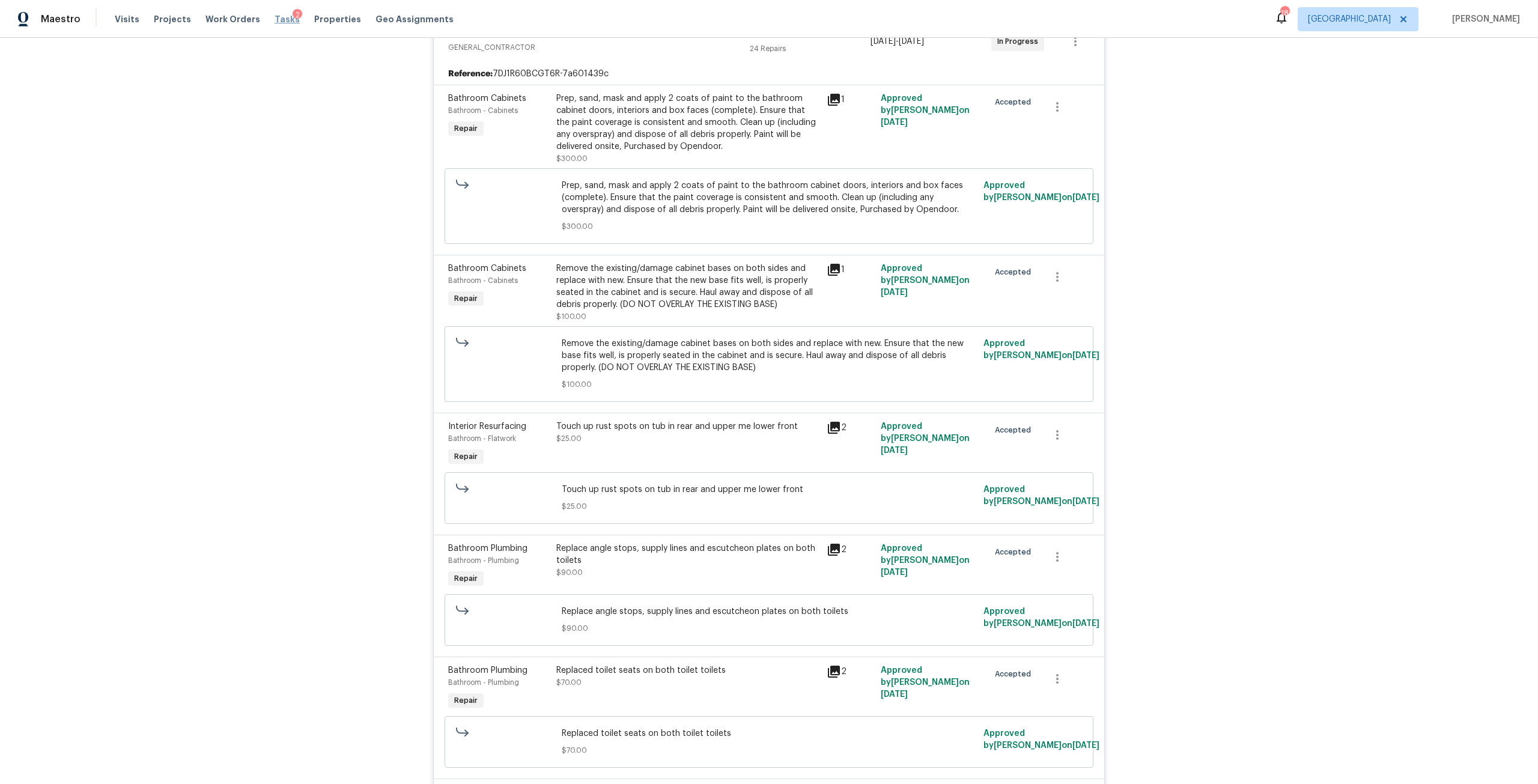
click at [277, 22] on span "Tasks" at bounding box center [287, 19] width 25 height 8
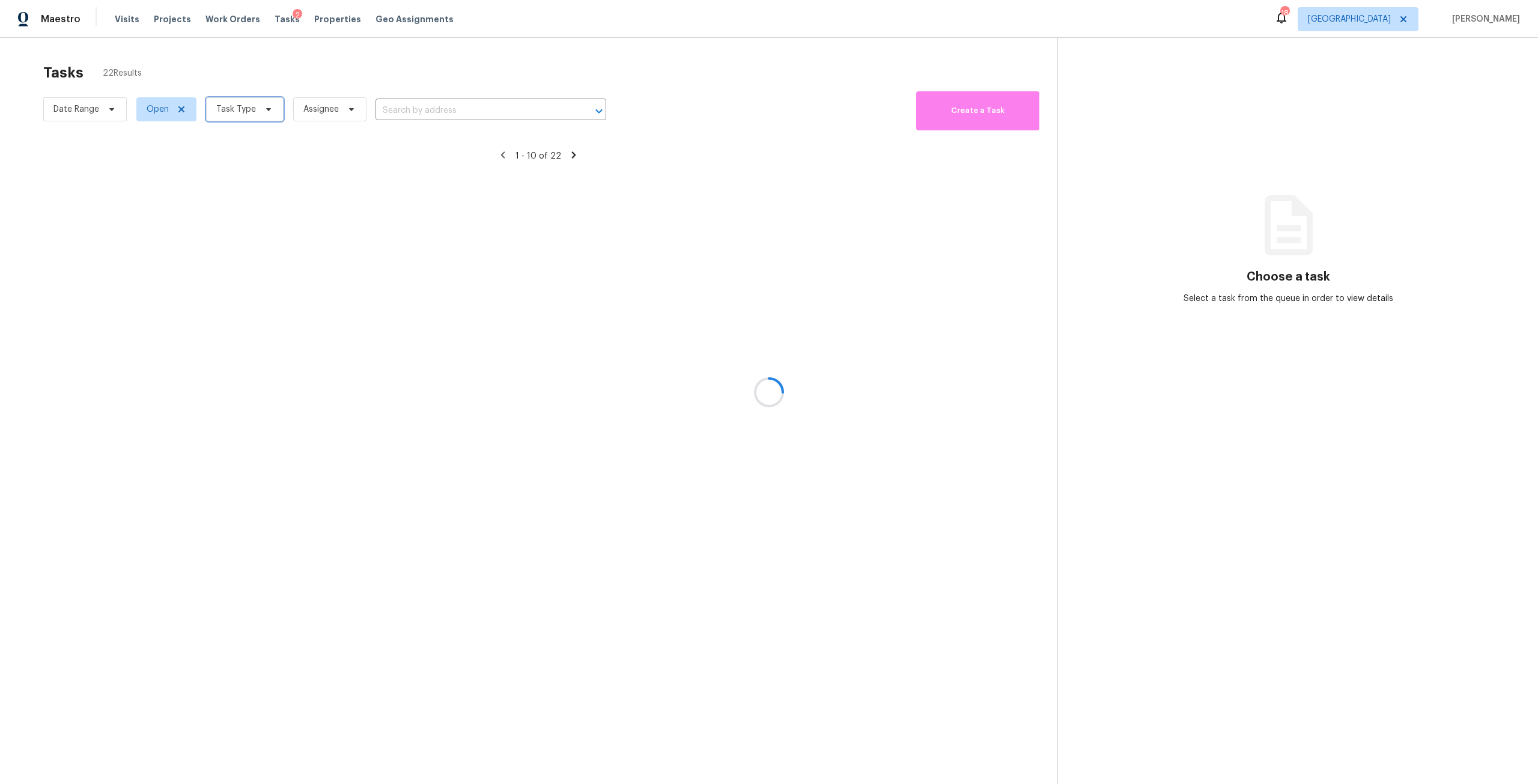
click at [264, 102] on span "Task Type" at bounding box center [244, 109] width 78 height 24
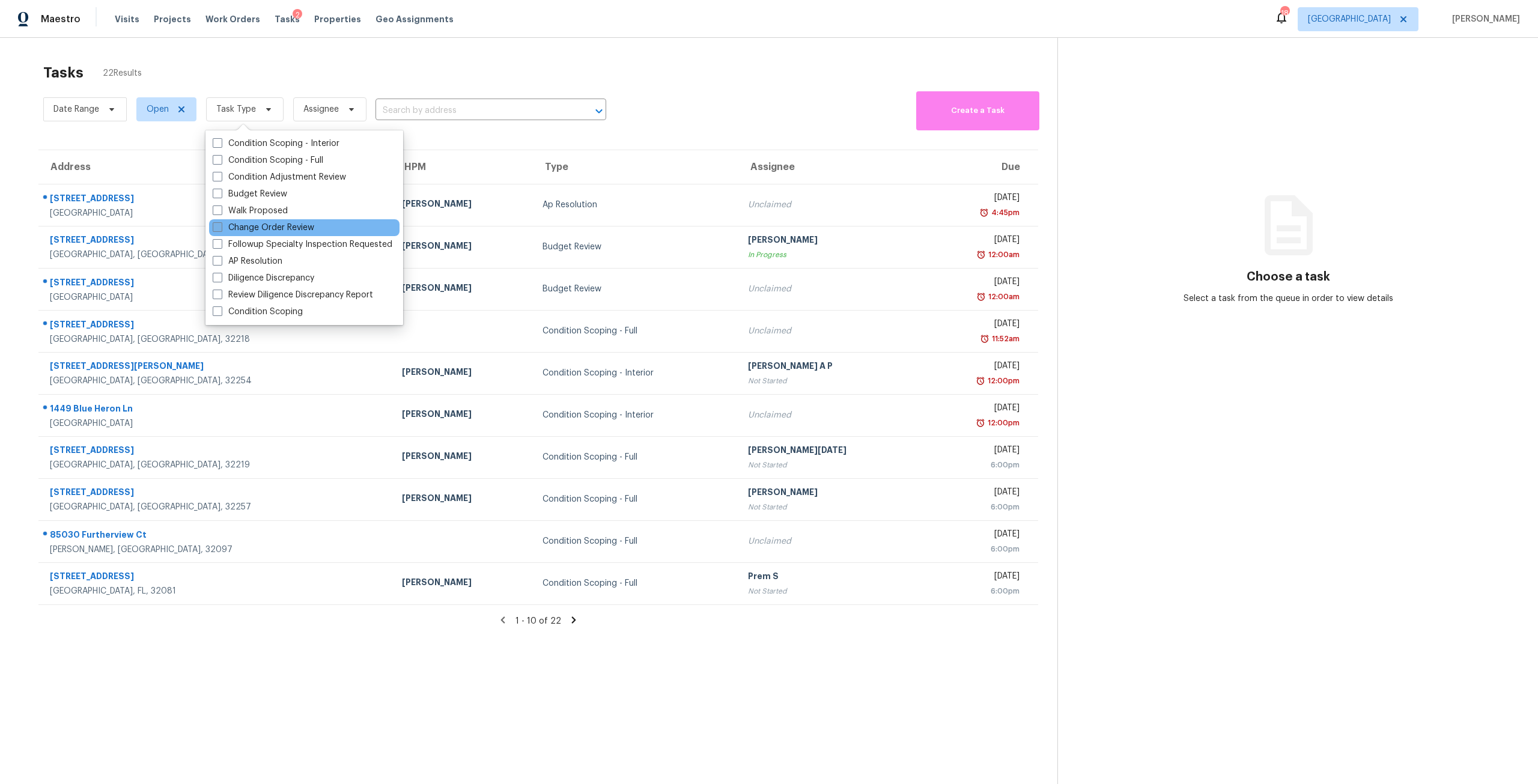
click at [275, 223] on label "Change Order Review" at bounding box center [263, 227] width 101 height 12
click at [221, 223] on input "Change Order Review" at bounding box center [216, 225] width 8 height 8
checkbox input "true"
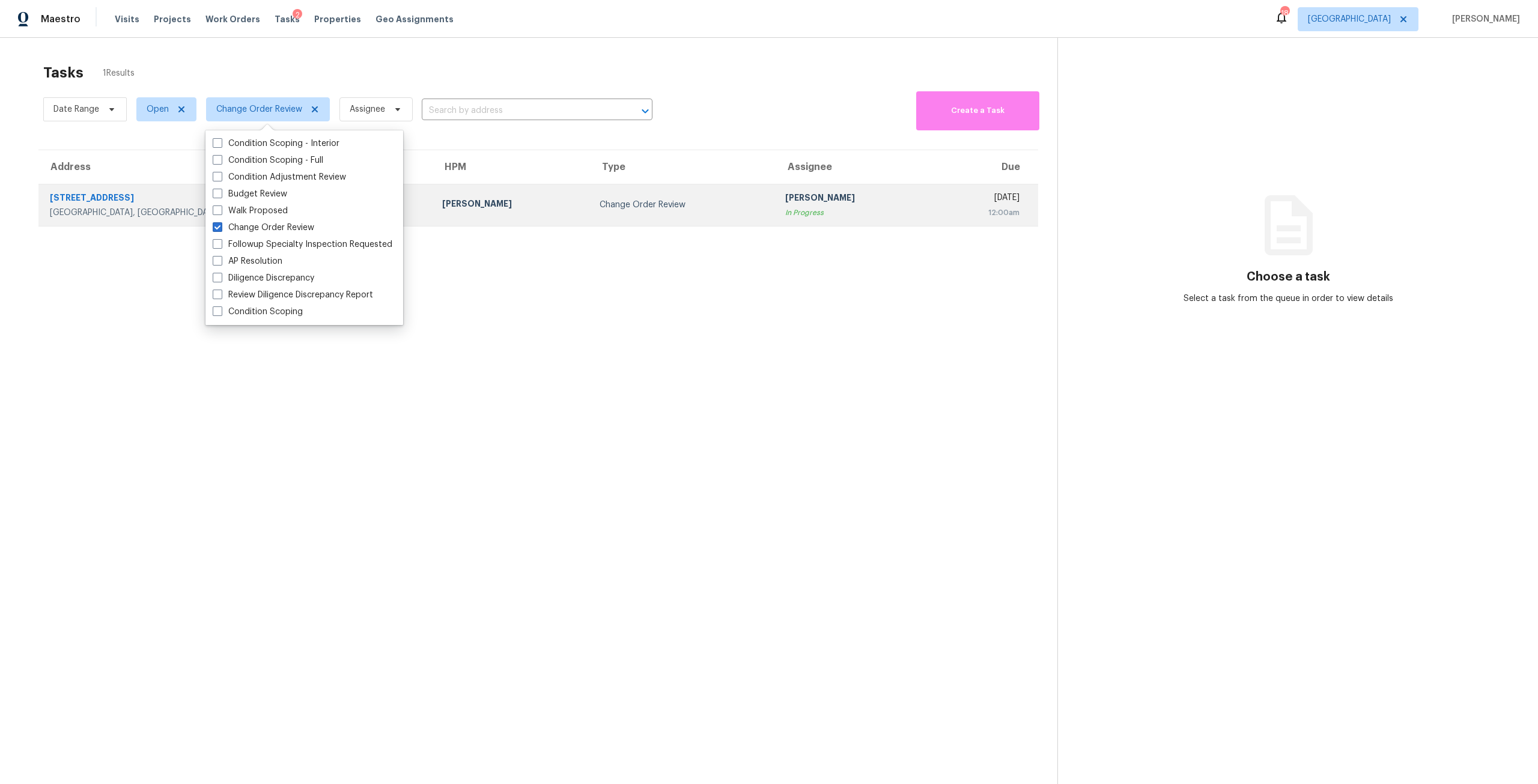
click at [785, 212] on div "In Progress" at bounding box center [854, 212] width 138 height 12
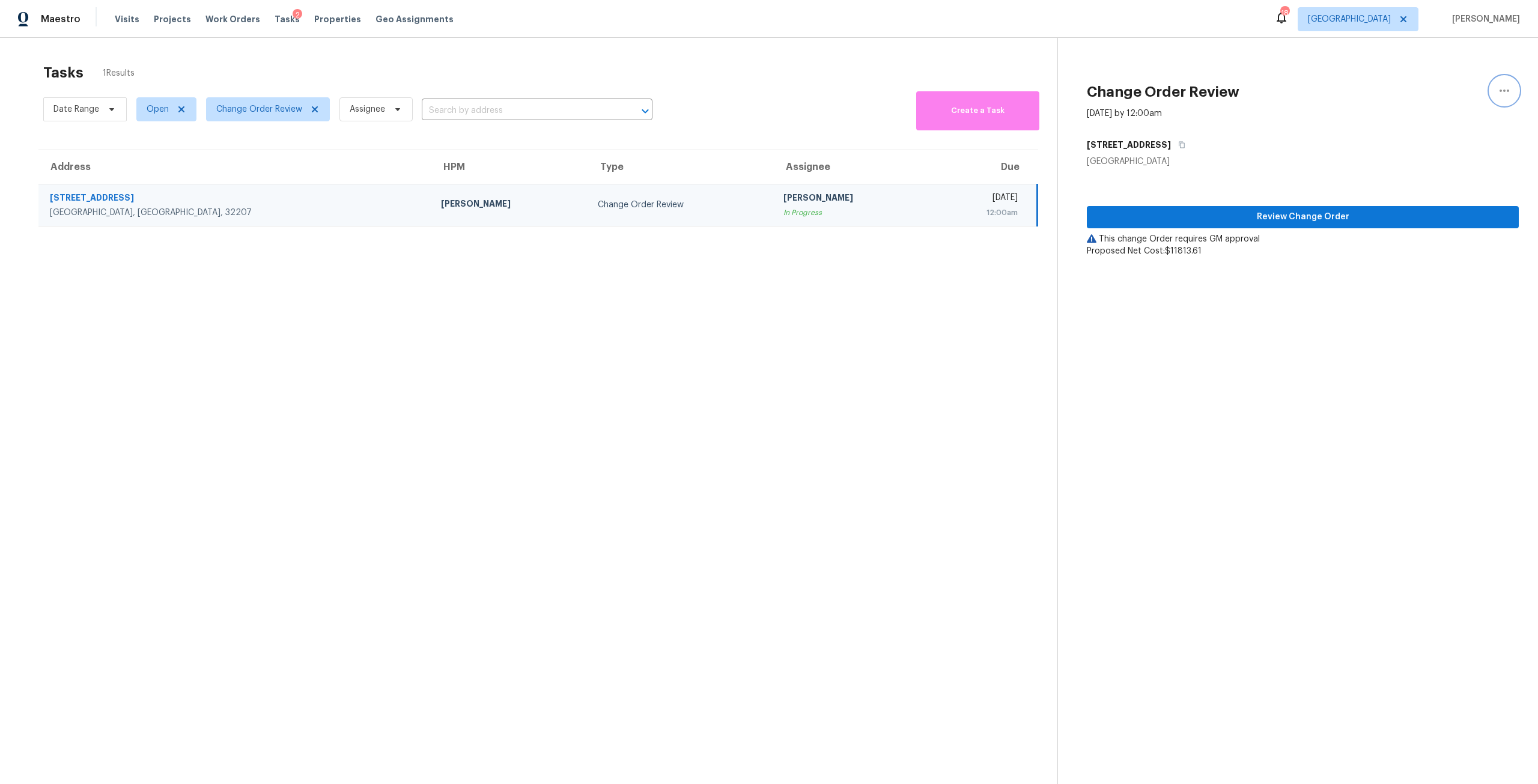
click at [1497, 90] on icon "button" at bounding box center [1504, 90] width 14 height 14
click at [1432, 68] on link "Cancel this task" at bounding box center [1426, 75] width 102 height 18
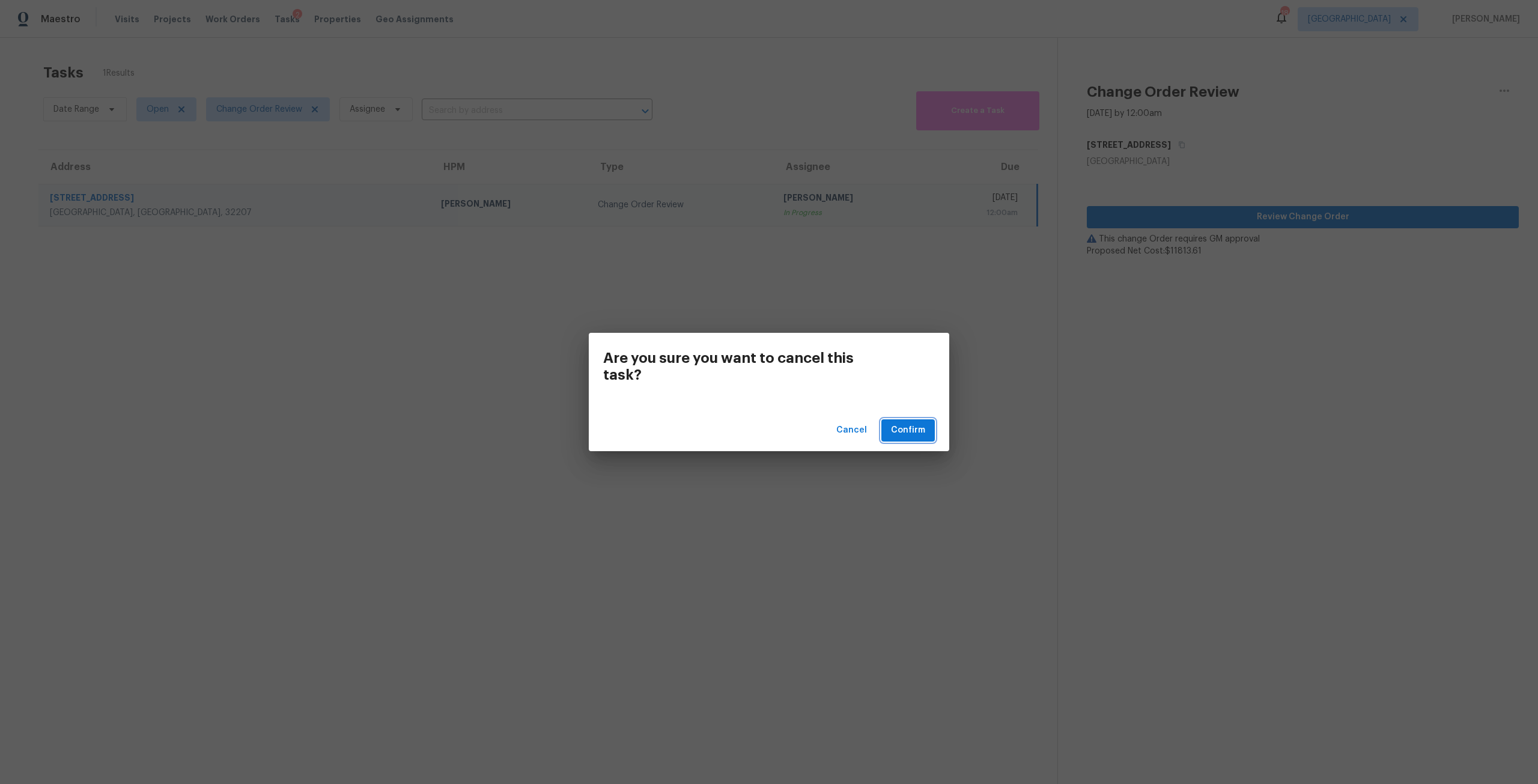
click at [901, 434] on span "Confirm" at bounding box center [908, 430] width 34 height 15
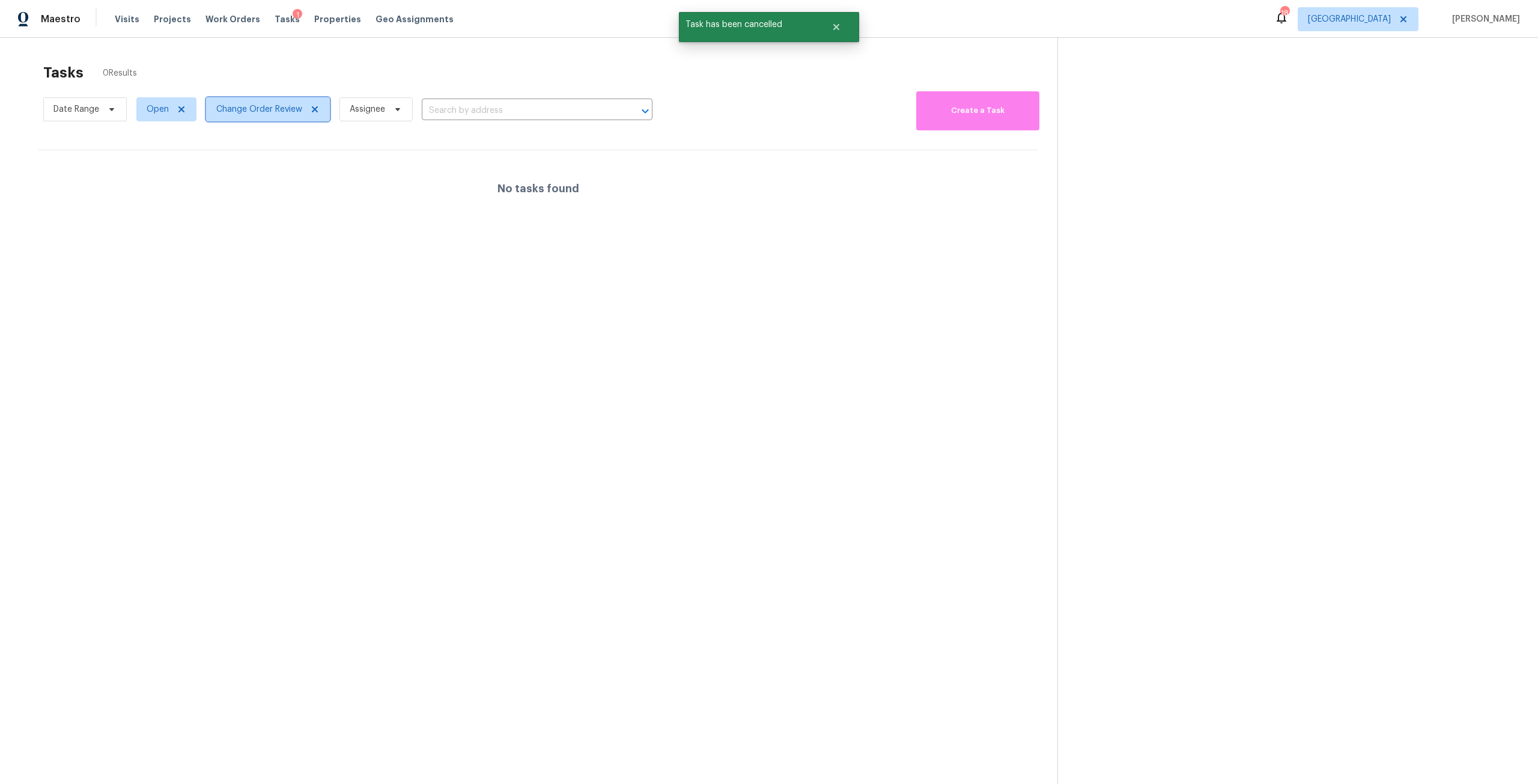
click at [287, 104] on span "Change Order Review" at bounding box center [259, 109] width 86 height 12
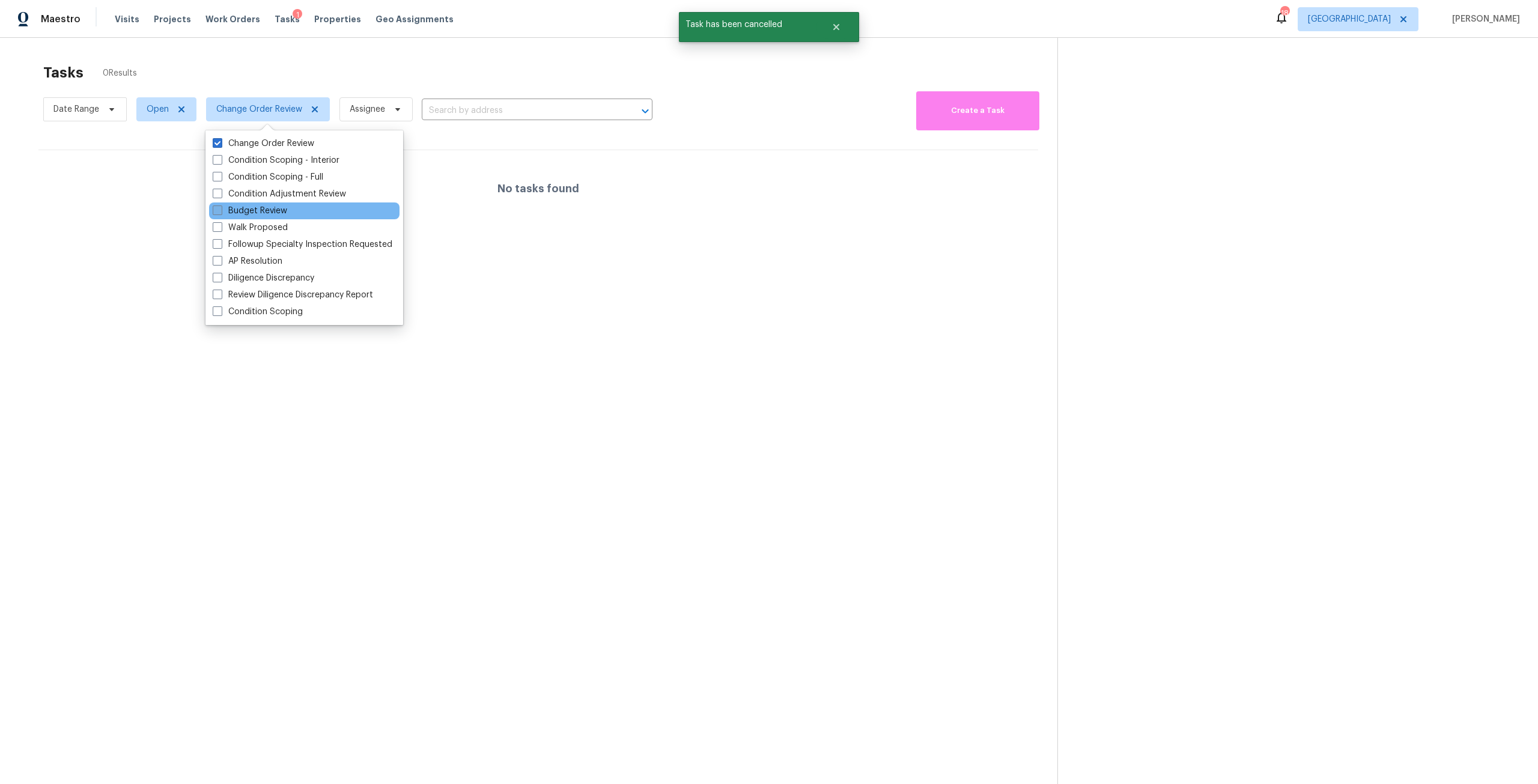
click at [275, 216] on label "Budget Review" at bounding box center [250, 210] width 74 height 12
click at [221, 212] on input "Budget Review" at bounding box center [216, 209] width 8 height 8
checkbox input "true"
click at [345, 60] on div at bounding box center [769, 392] width 1538 height 784
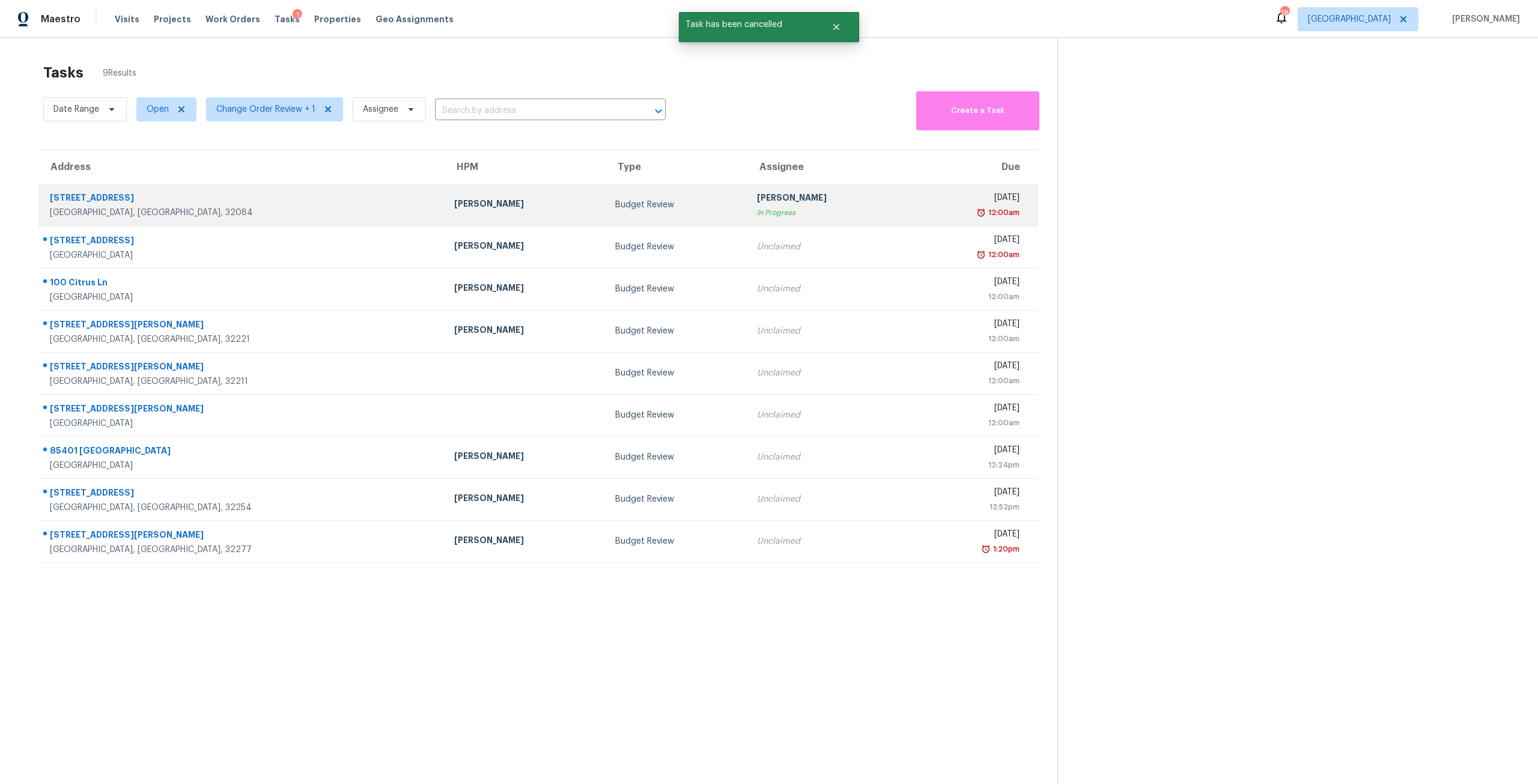
click at [646, 210] on div "Budget Review" at bounding box center [676, 205] width 123 height 12
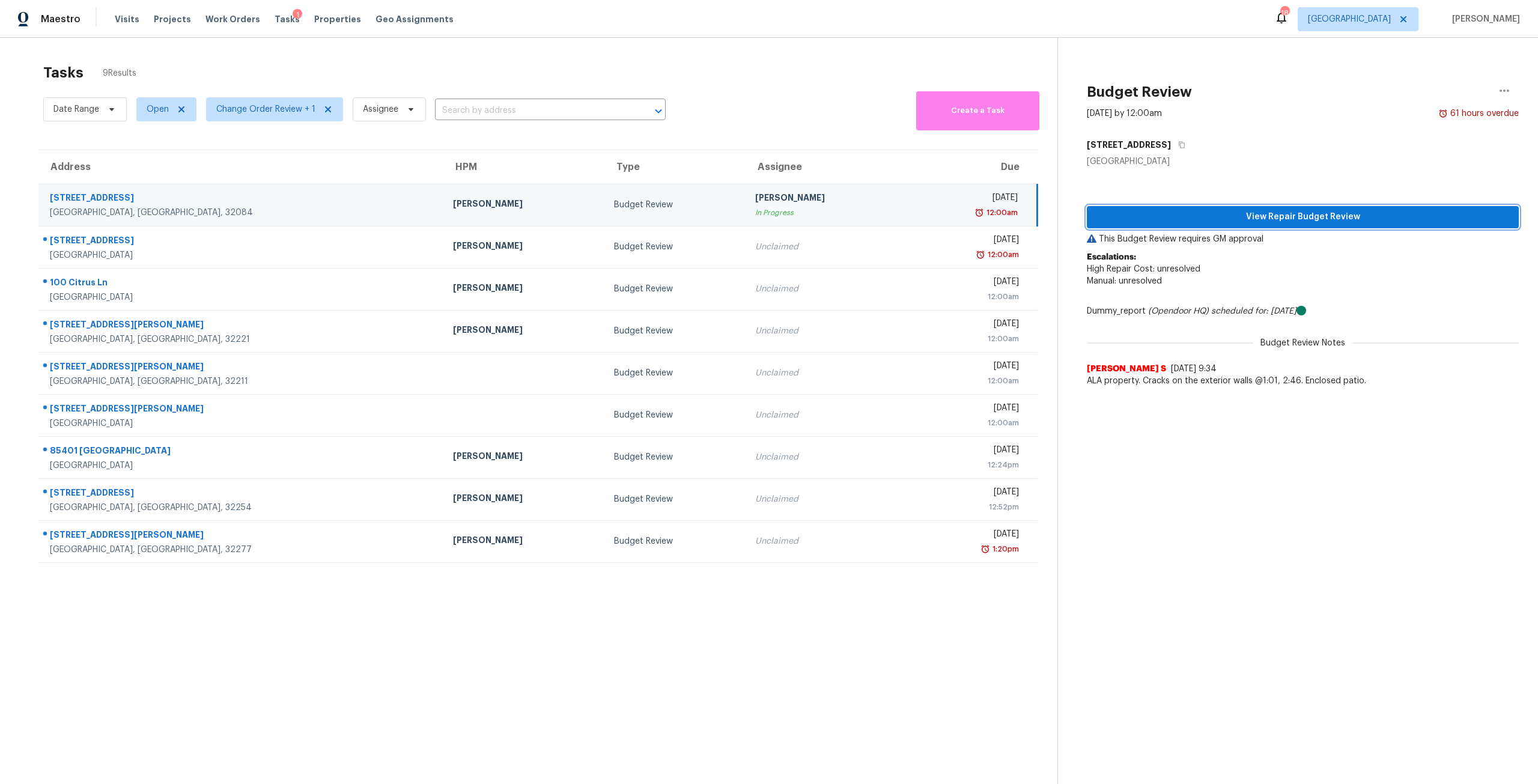
click at [1354, 221] on span "View Repair Budget Review" at bounding box center [1303, 217] width 413 height 15
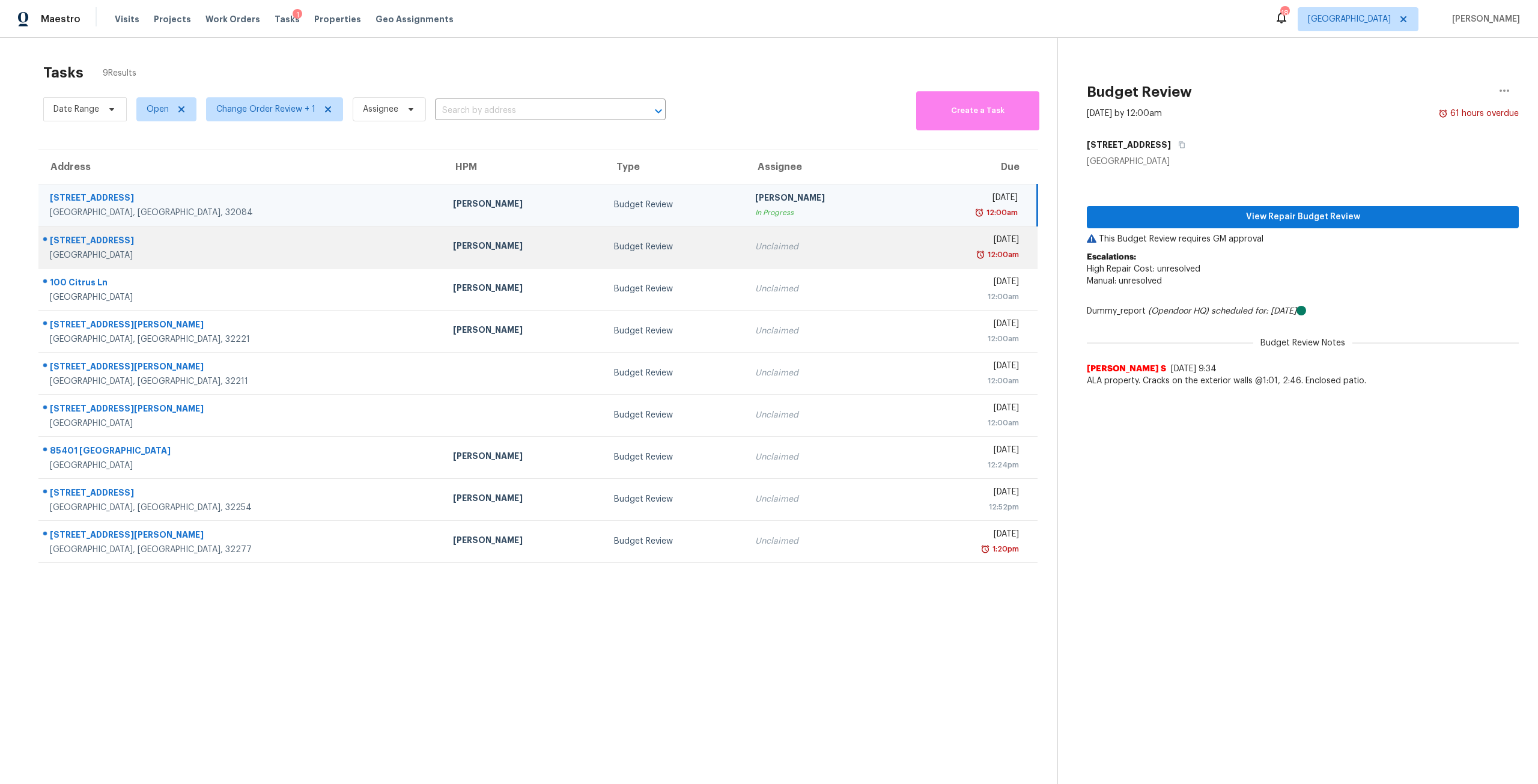
click at [801, 234] on td "Unclaimed" at bounding box center [826, 247] width 161 height 42
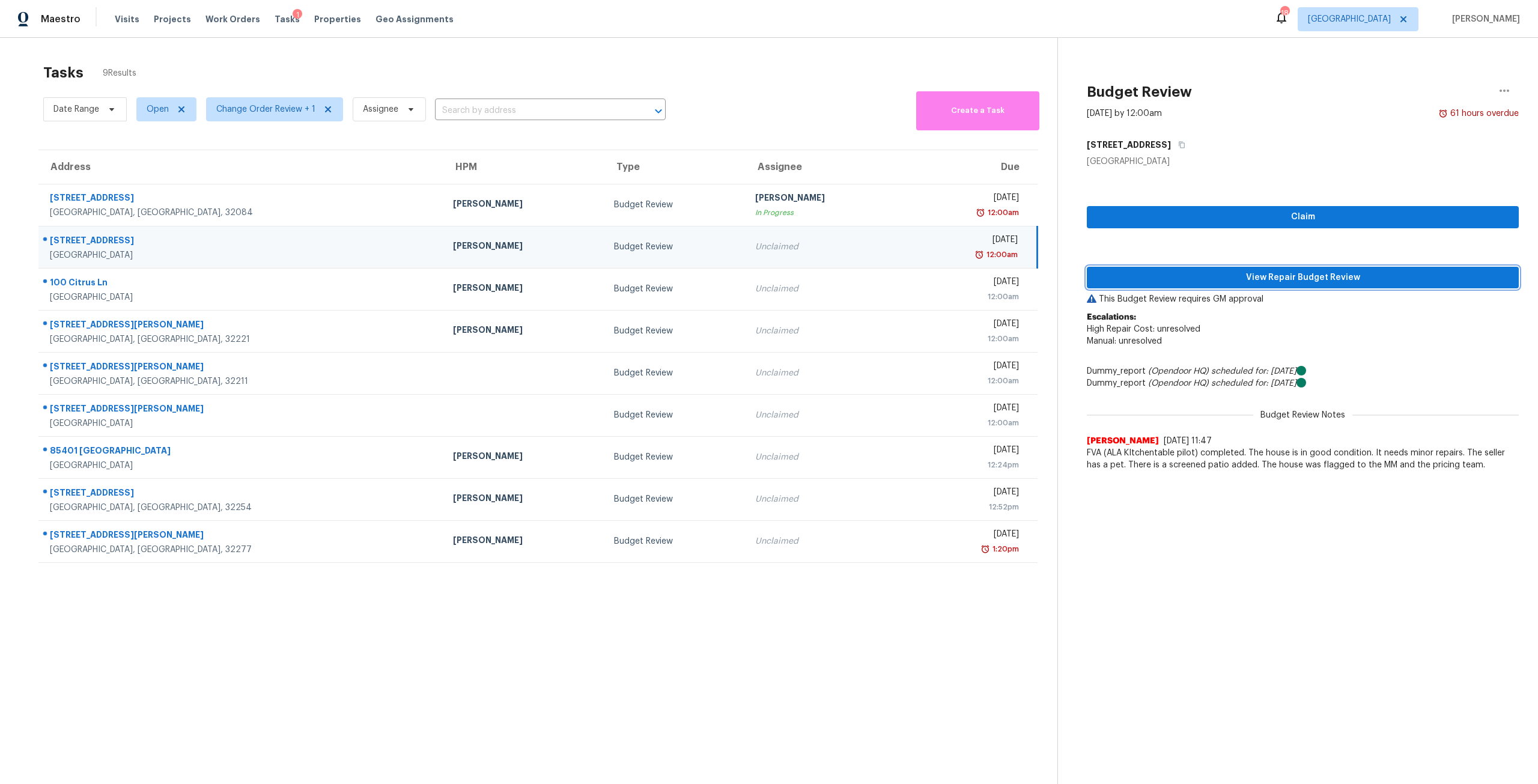
click at [1300, 280] on span "View Repair Budget Review" at bounding box center [1303, 277] width 413 height 15
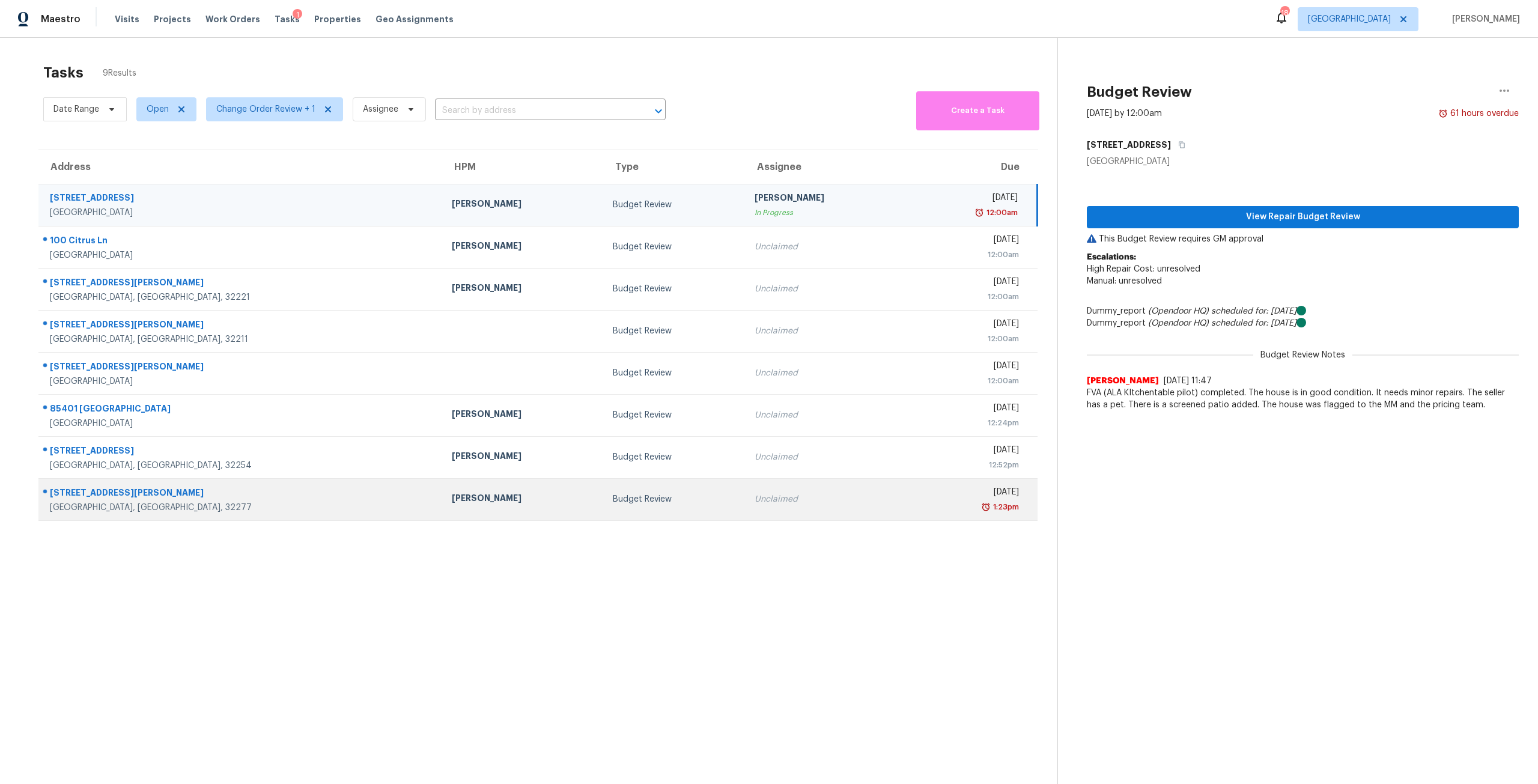
click at [916, 486] on div "[DATE]" at bounding box center [967, 493] width 103 height 15
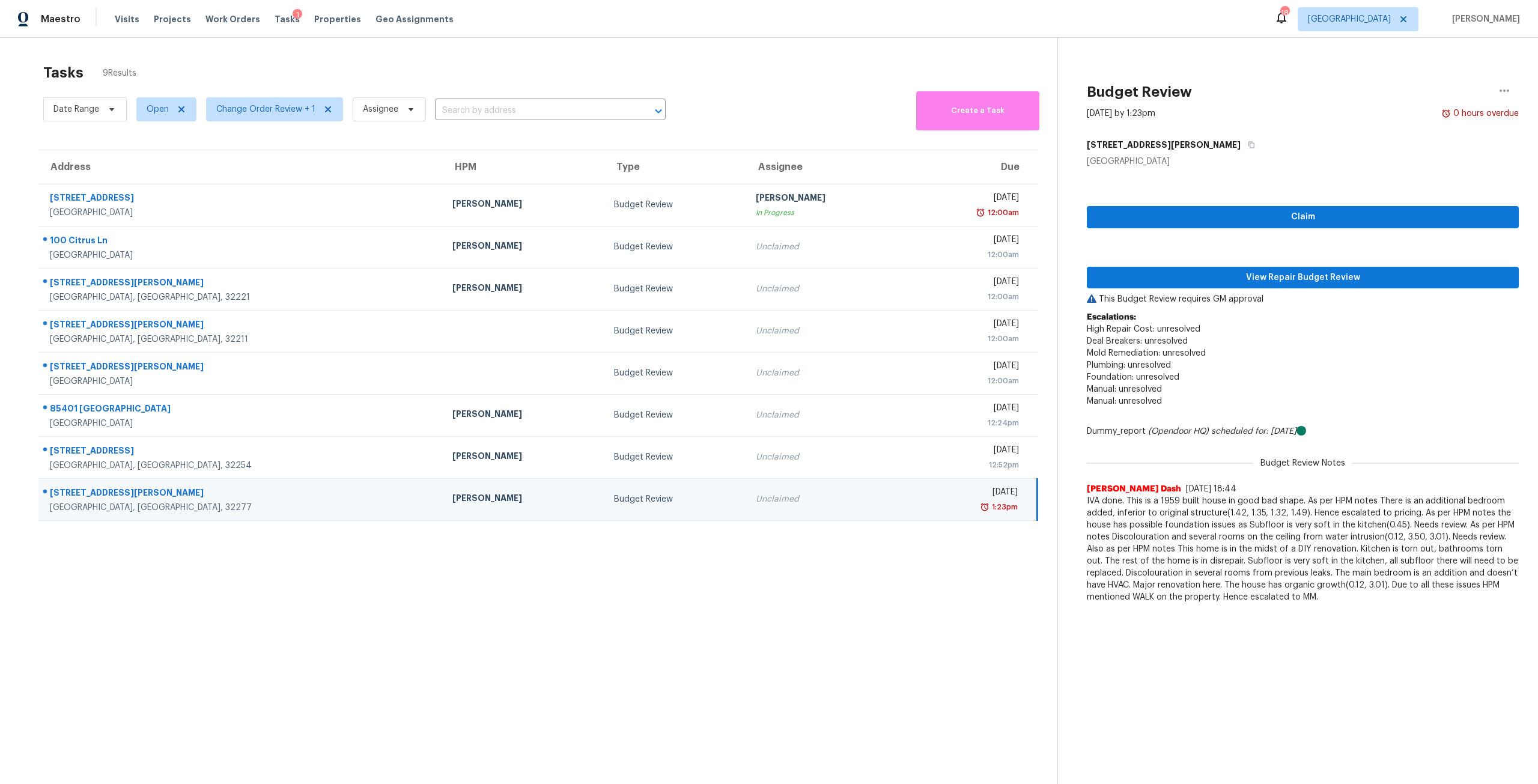
click at [1206, 289] on div "Claim View Repair Budget Review This Budget Review requires GM approval Escalat…" at bounding box center [1303, 388] width 432 height 441
click at [1214, 284] on span "View Repair Budget Review" at bounding box center [1303, 277] width 413 height 15
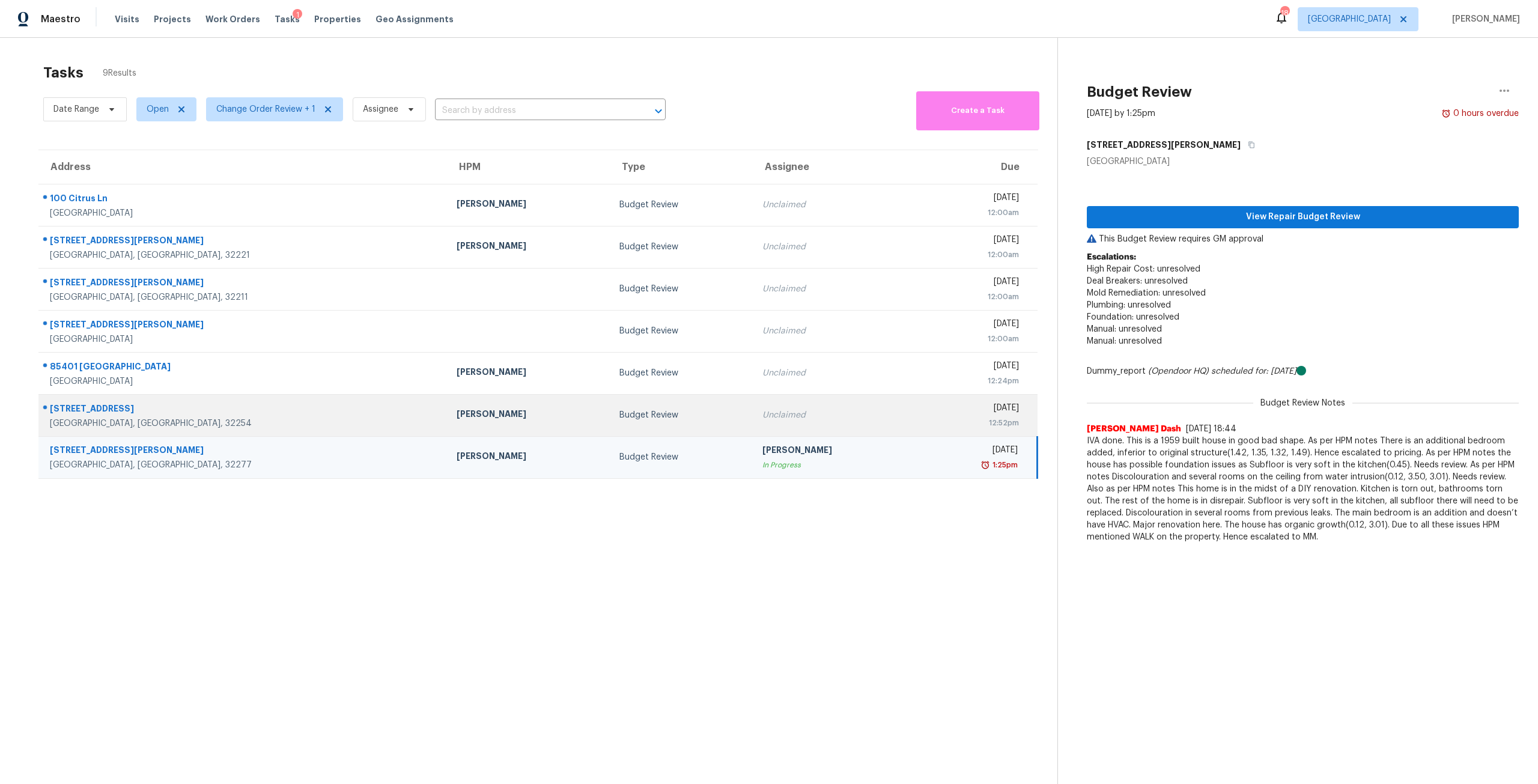
click at [762, 410] on div "Unclaimed" at bounding box center [834, 415] width 144 height 12
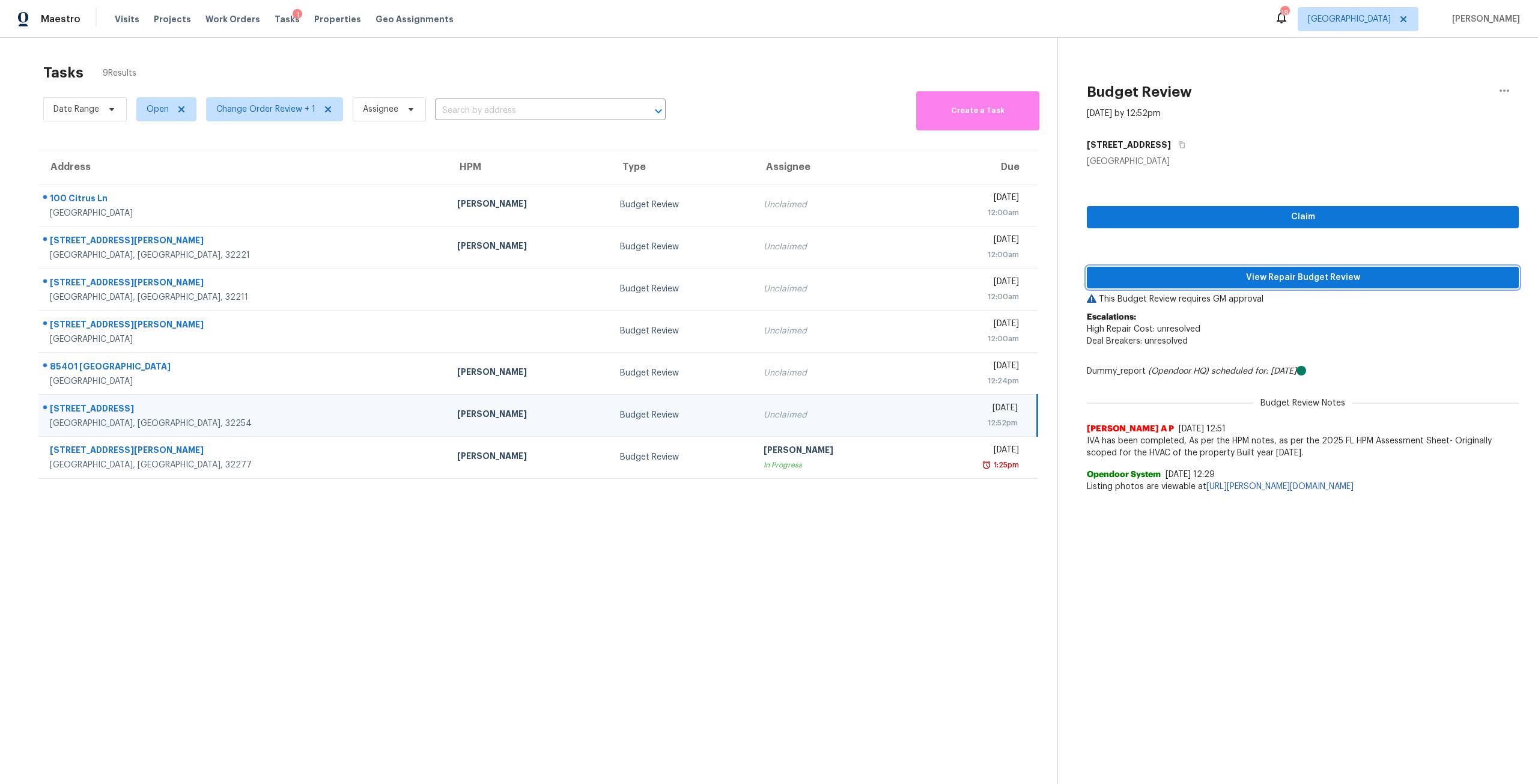
click at [1283, 282] on span "View Repair Budget Review" at bounding box center [1303, 277] width 413 height 15
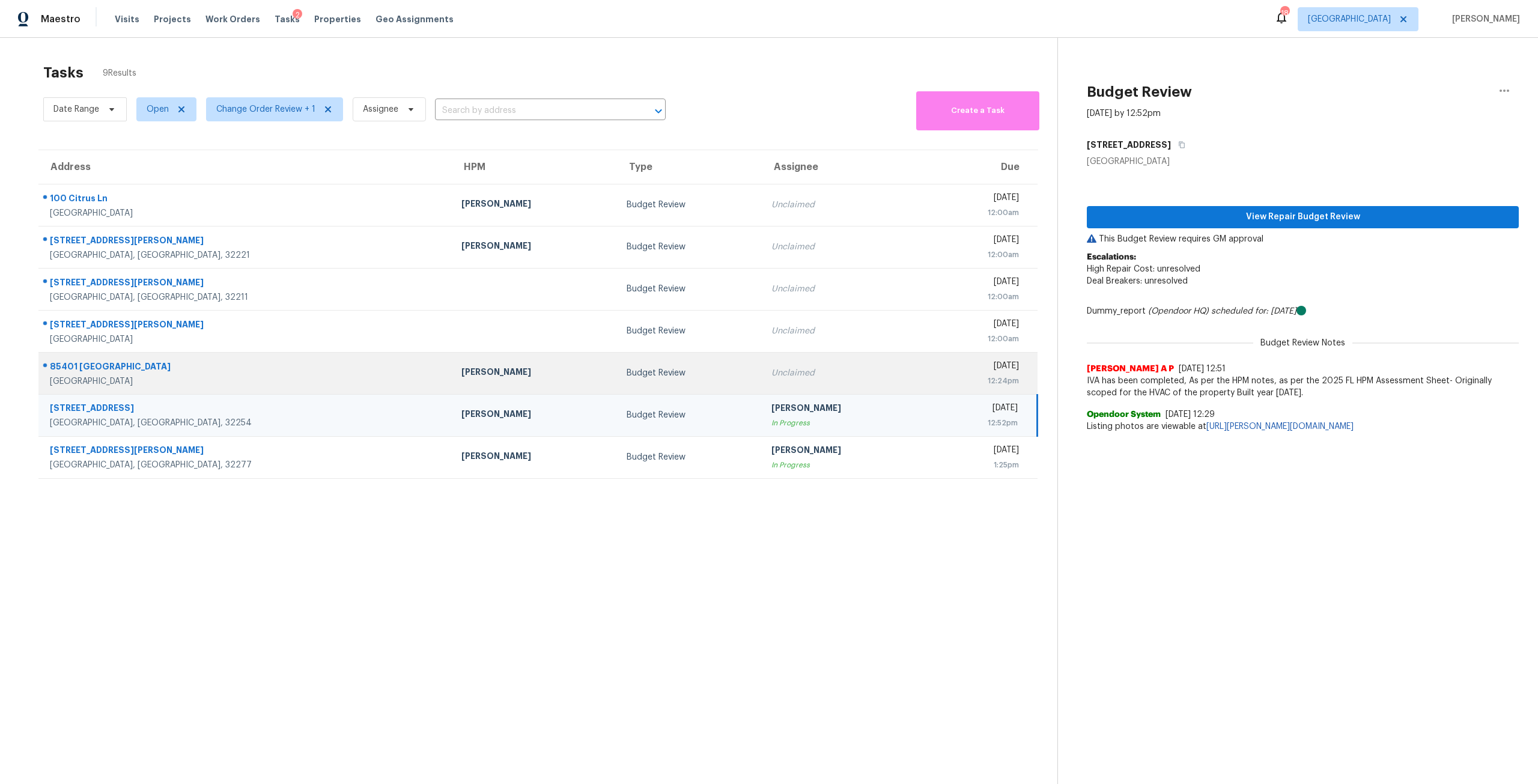
click at [937, 363] on div "[DATE]" at bounding box center [978, 367] width 82 height 15
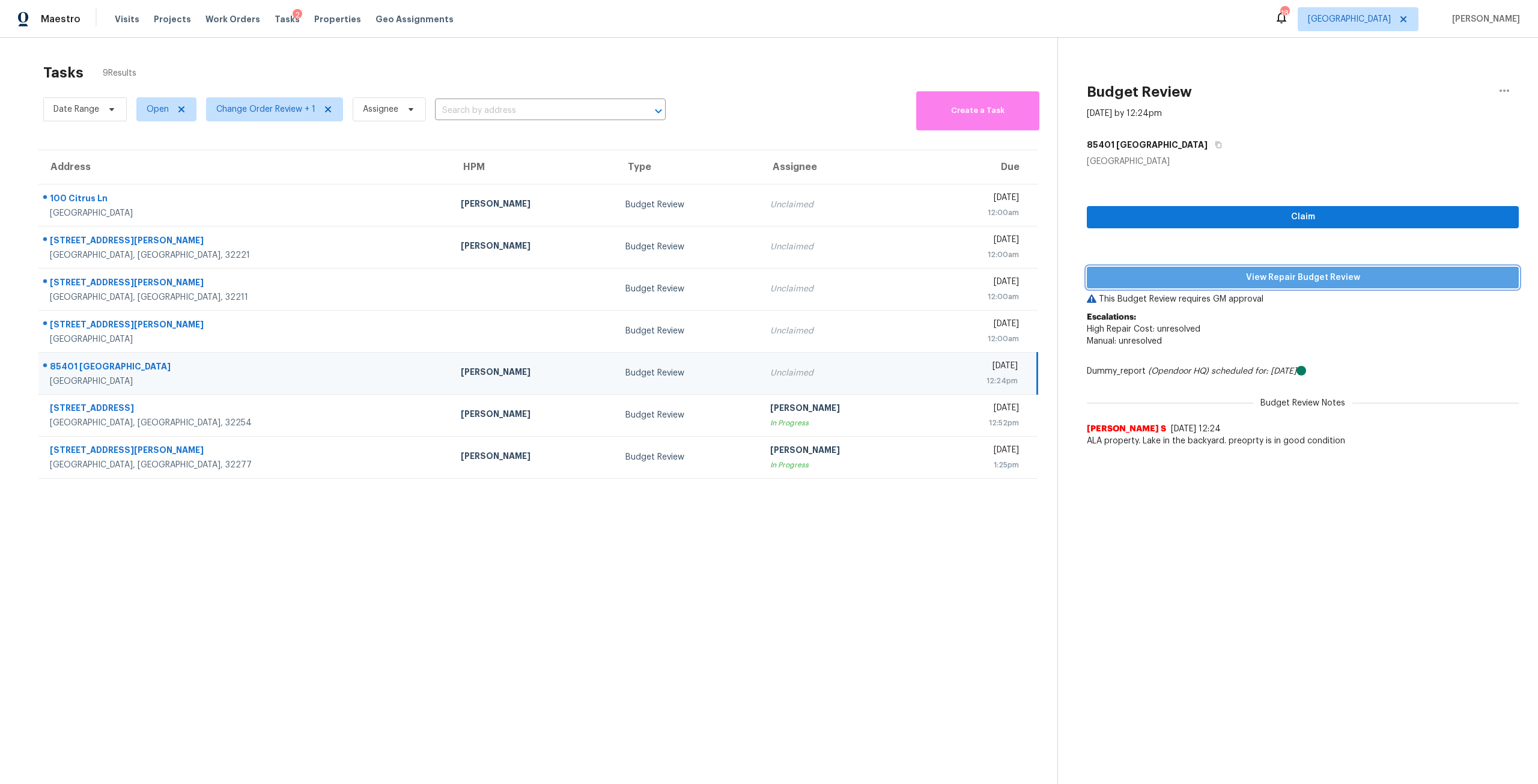
click at [1269, 279] on span "View Repair Budget Review" at bounding box center [1303, 277] width 413 height 15
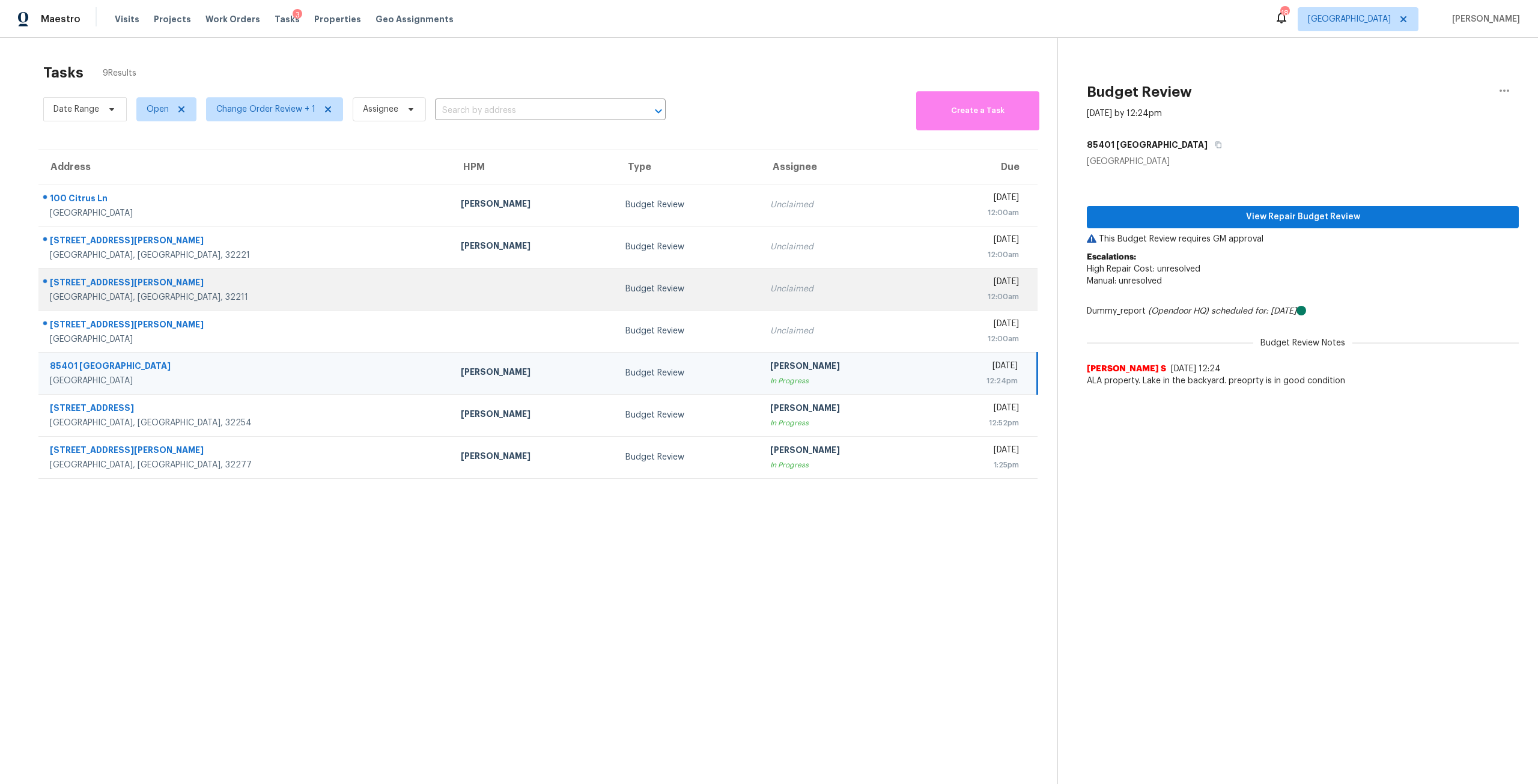
click at [925, 308] on td "[DATE] 12:00am" at bounding box center [981, 289] width 112 height 42
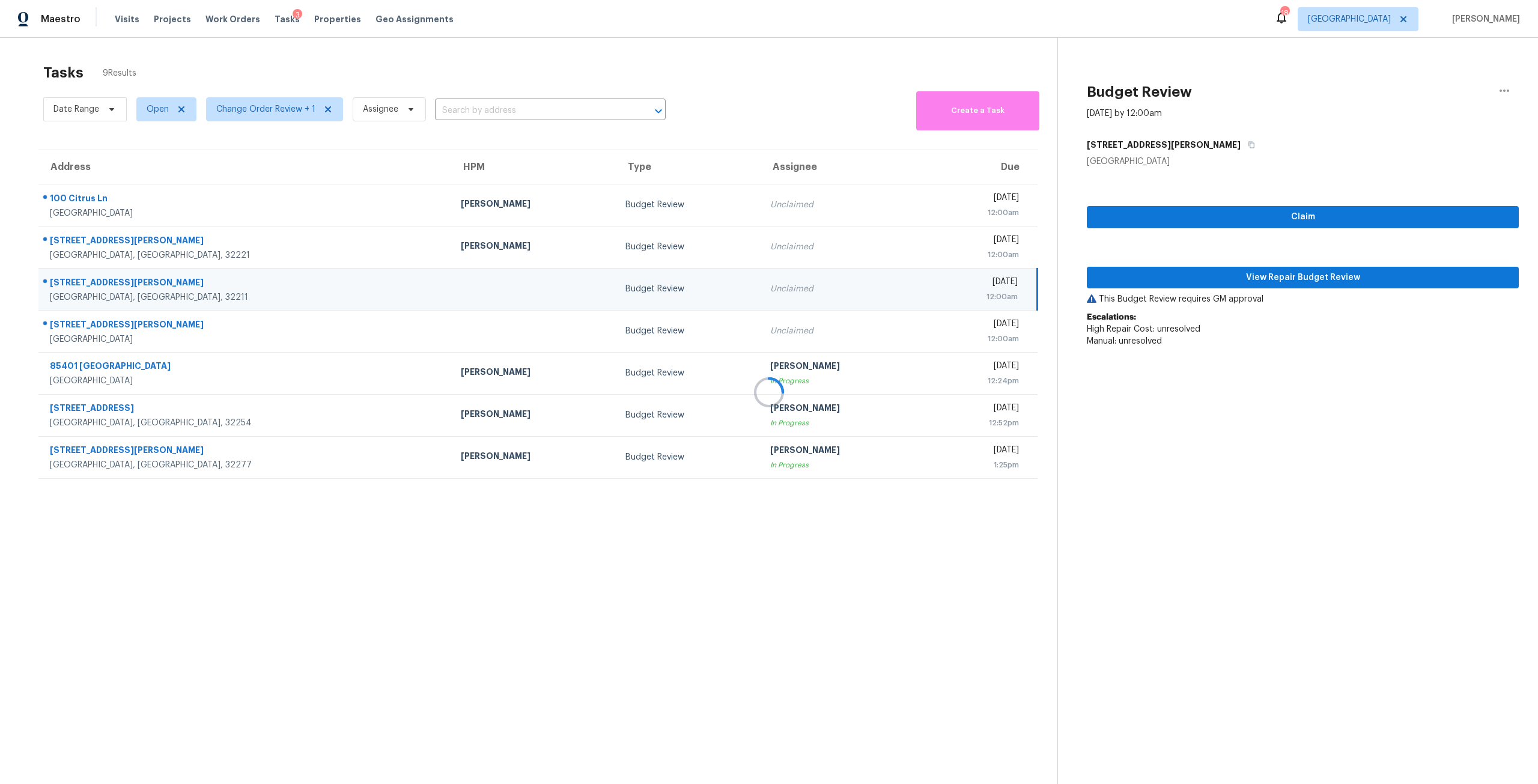
click at [862, 340] on div at bounding box center [769, 392] width 1538 height 784
